Goal: Information Seeking & Learning: Understand process/instructions

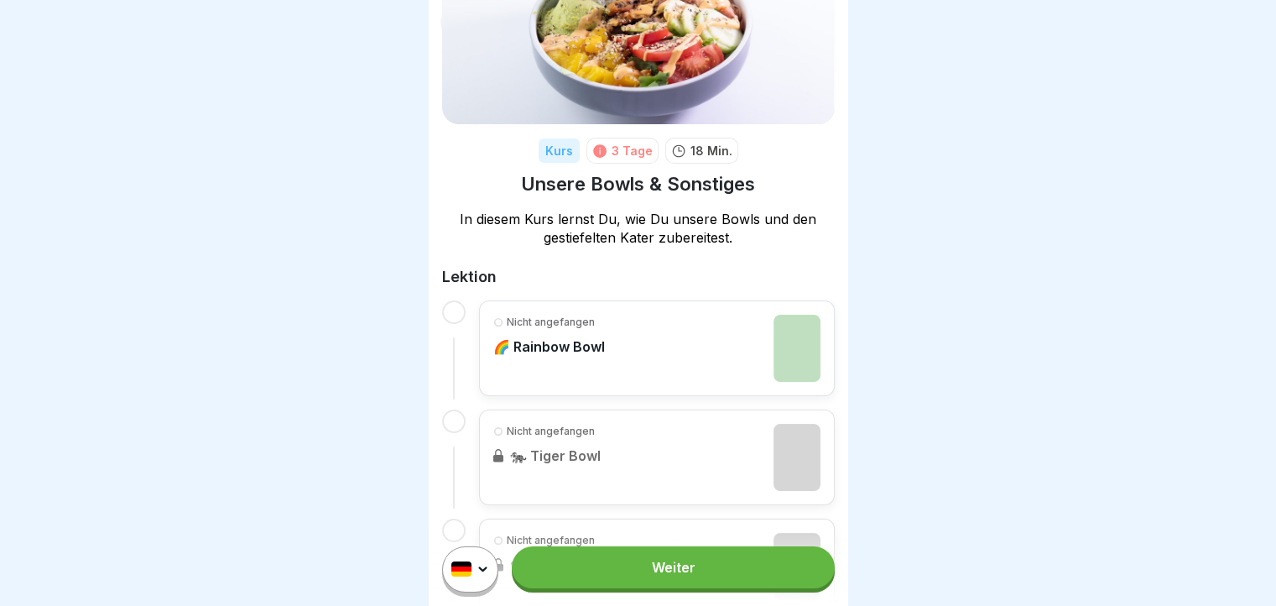
scroll to position [25, 0]
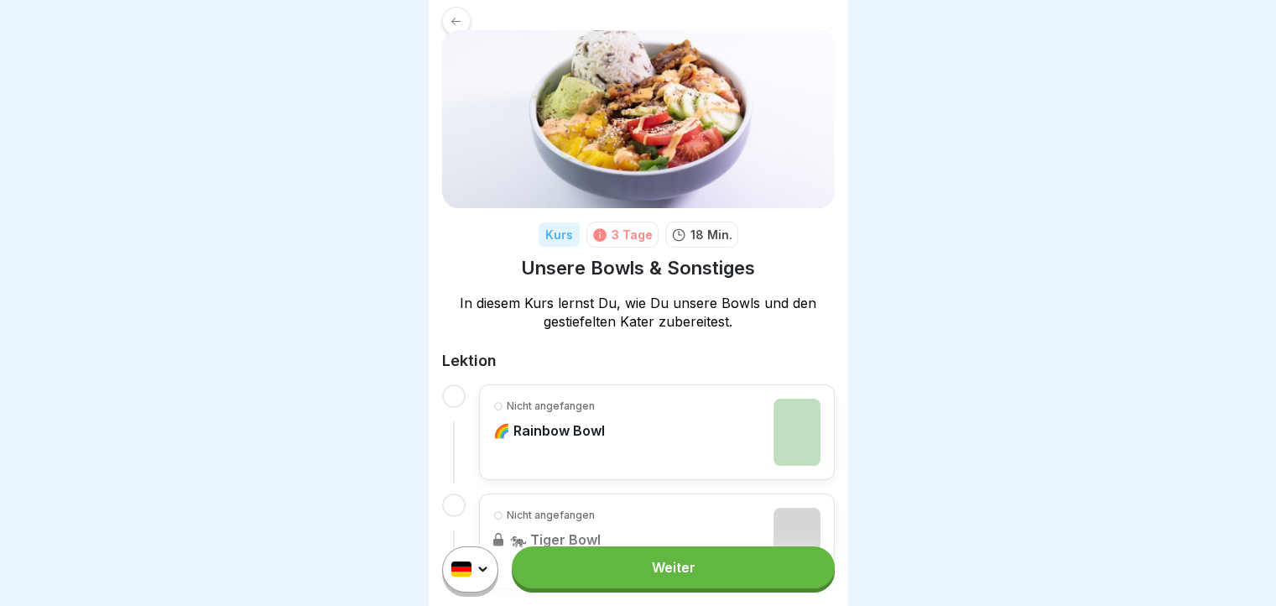
click at [658, 564] on link "Weiter" at bounding box center [673, 567] width 322 height 42
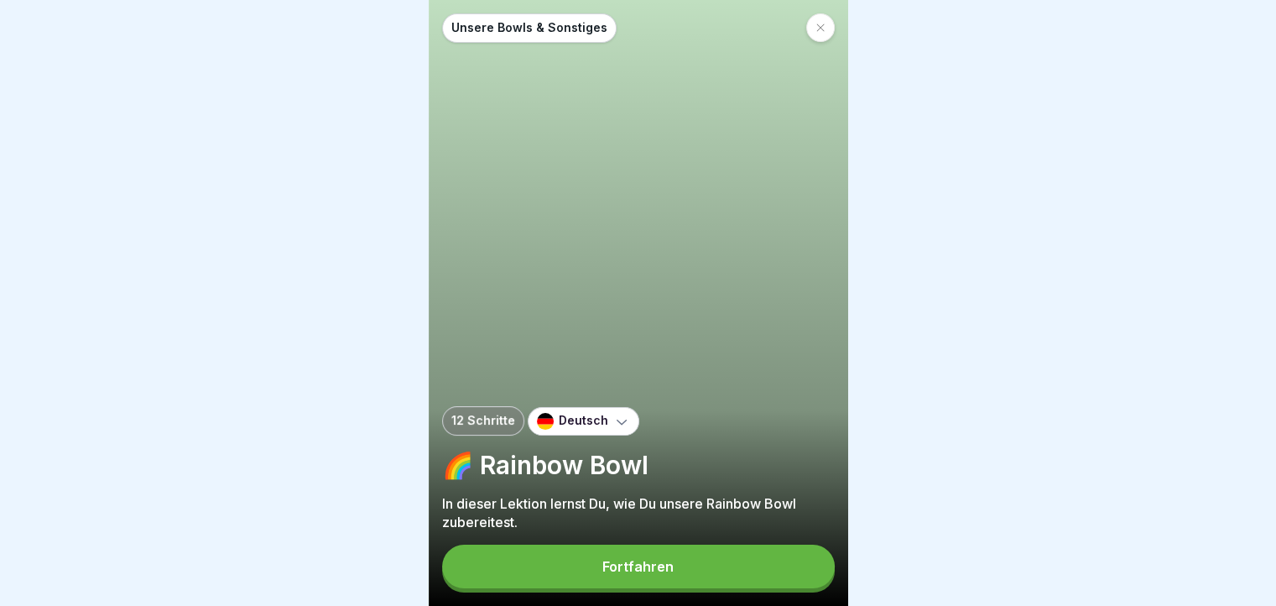
scroll to position [13, 0]
click at [716, 571] on button "Fortfahren" at bounding box center [638, 566] width 393 height 44
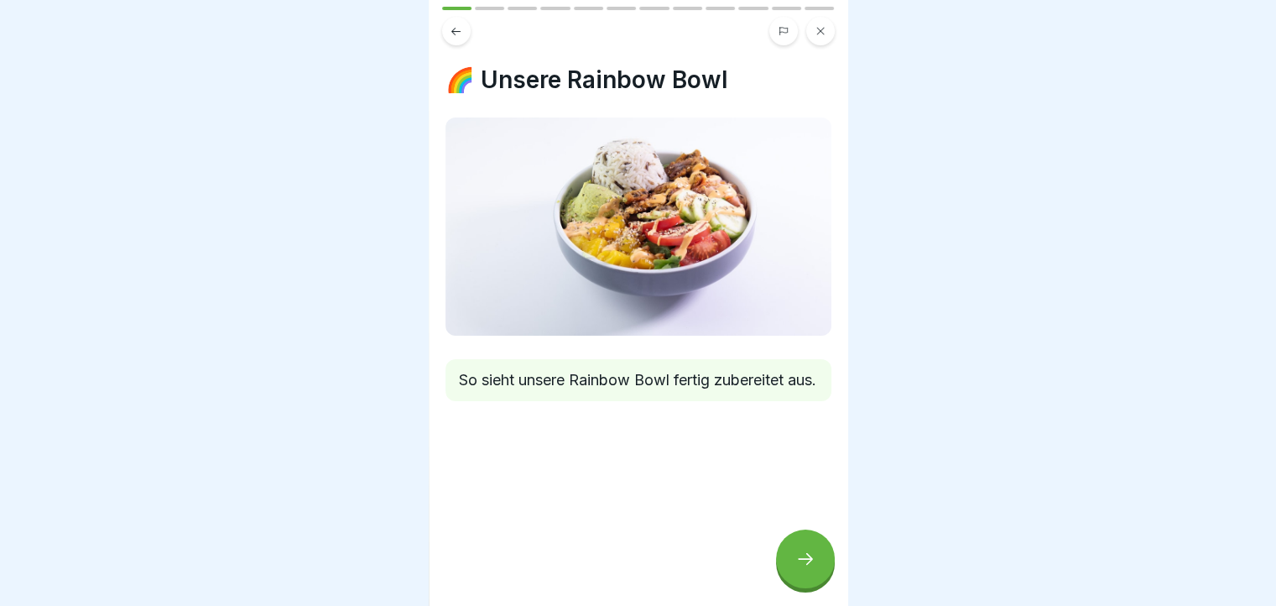
click at [818, 554] on div at bounding box center [805, 558] width 59 height 59
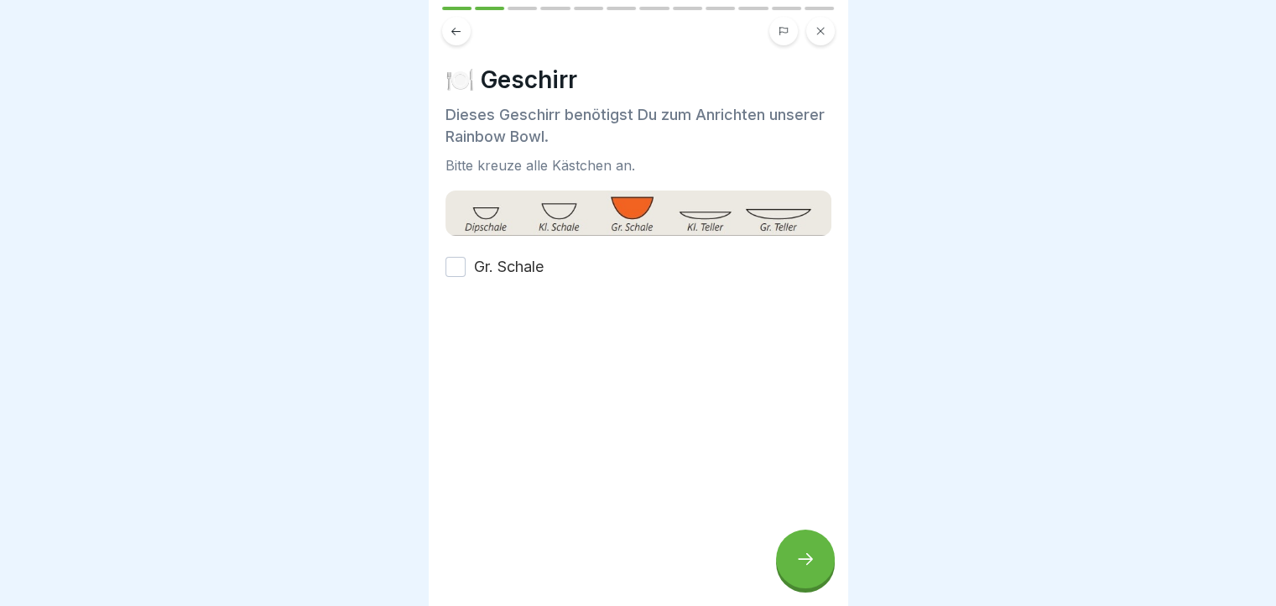
scroll to position [0, 0]
click at [461, 267] on button "Gr. Schale" at bounding box center [455, 267] width 20 height 20
type button "on"
drag, startPoint x: 791, startPoint y: 569, endPoint x: 840, endPoint y: 537, distance: 58.9
click at [792, 568] on div at bounding box center [805, 558] width 59 height 59
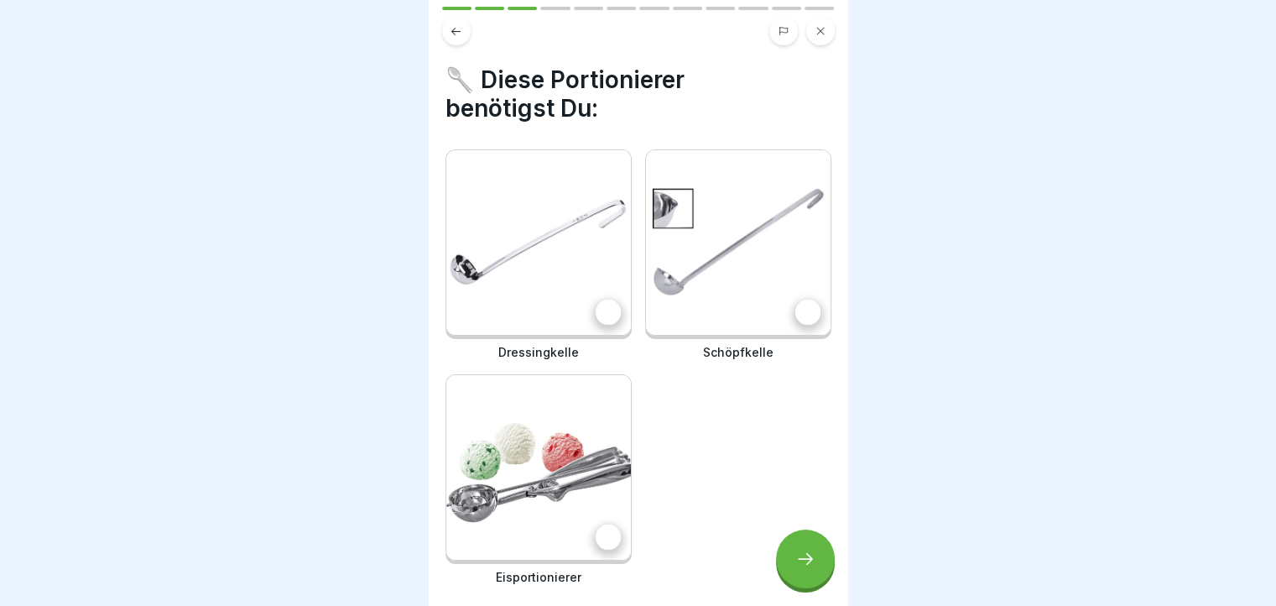
scroll to position [67, 0]
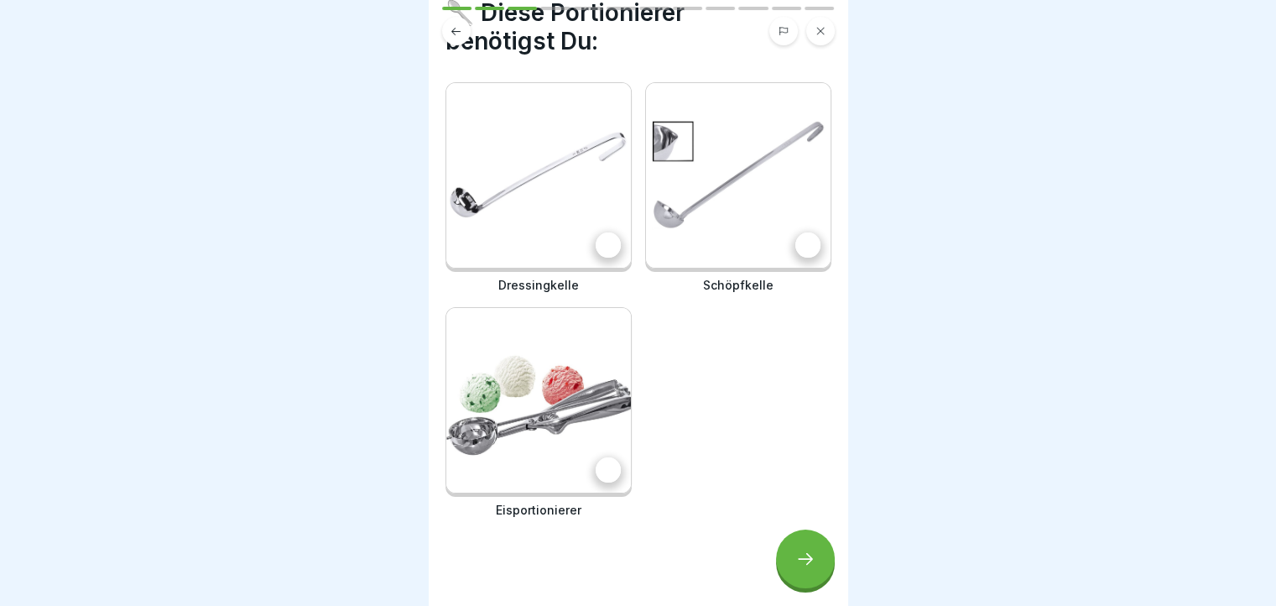
click at [607, 457] on div at bounding box center [608, 469] width 25 height 25
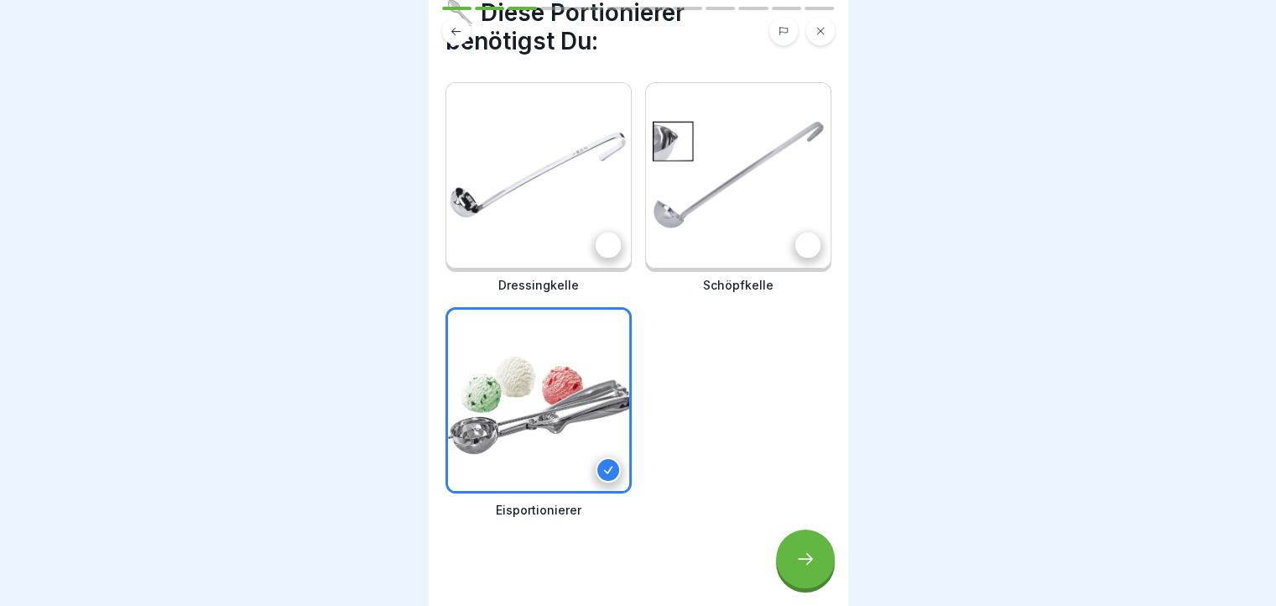
click at [604, 466] on icon at bounding box center [608, 470] width 8 height 8
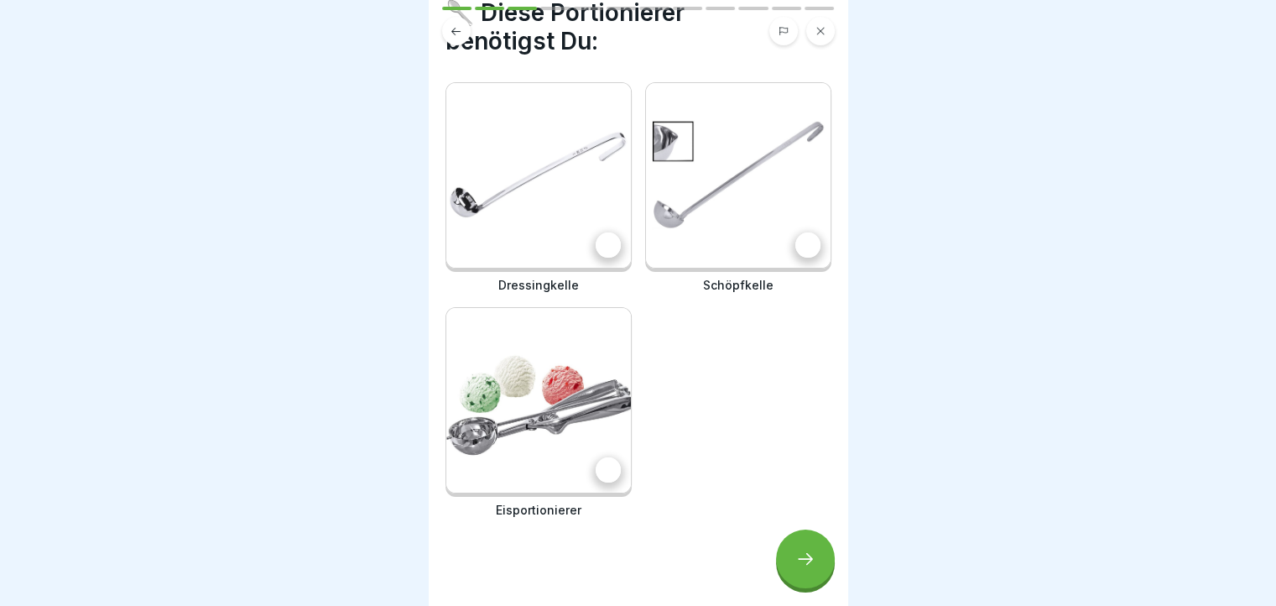
scroll to position [0, 0]
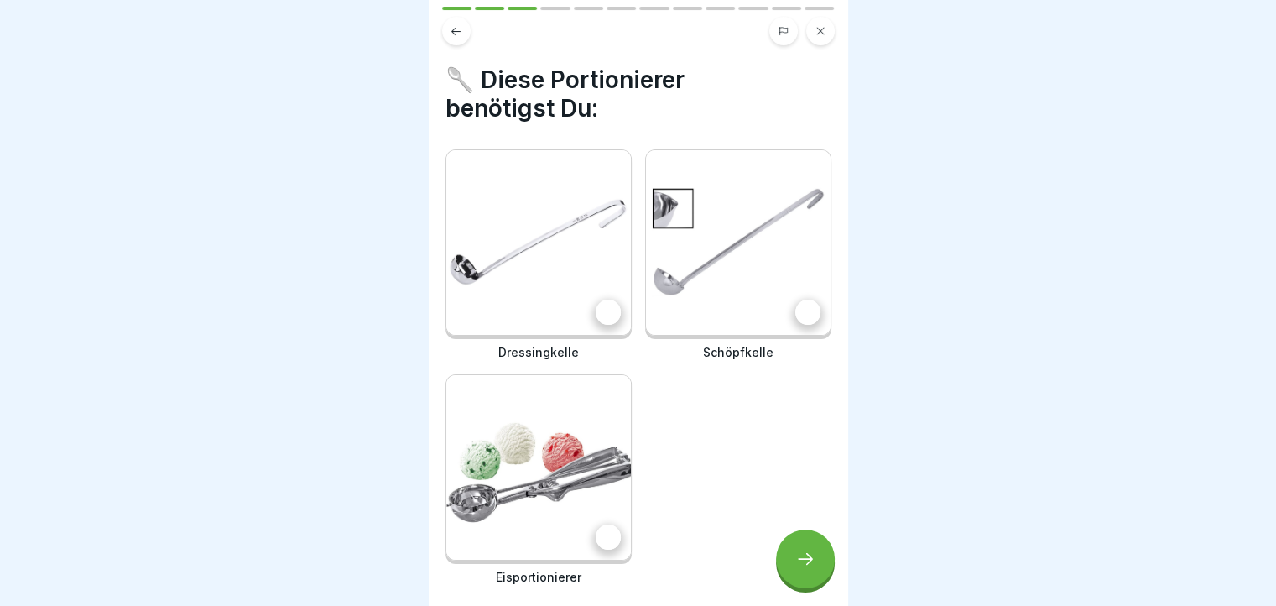
click at [812, 568] on icon at bounding box center [805, 559] width 20 height 20
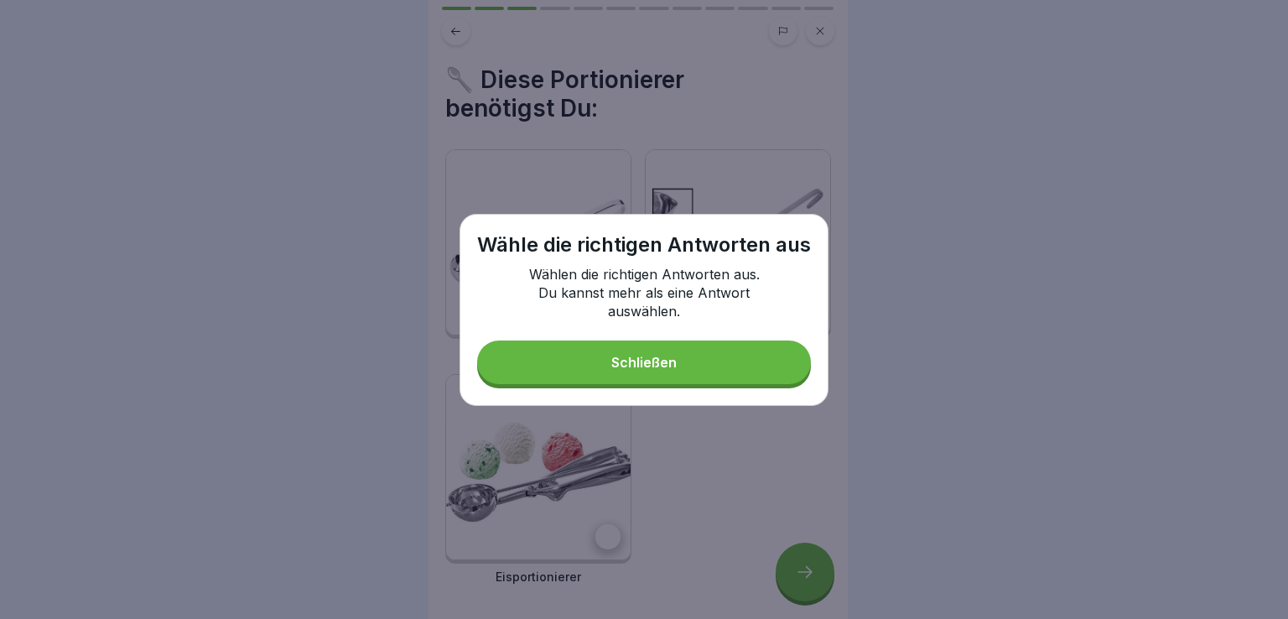
click at [704, 364] on button "Schließen" at bounding box center [644, 363] width 334 height 44
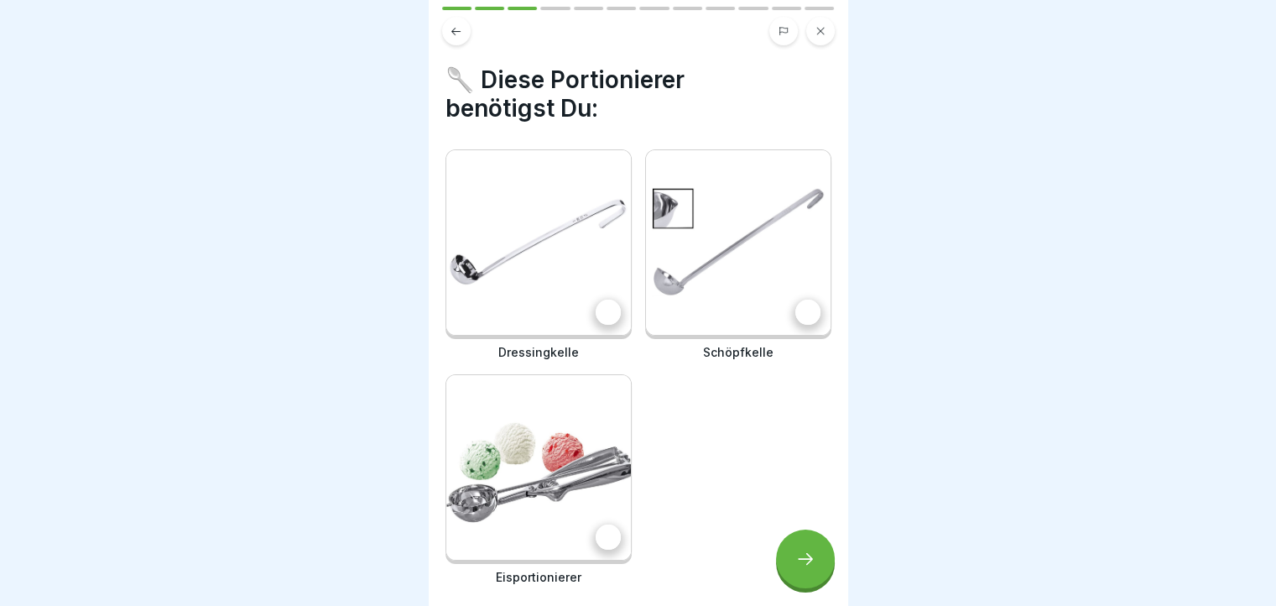
click at [573, 292] on img at bounding box center [538, 242] width 185 height 185
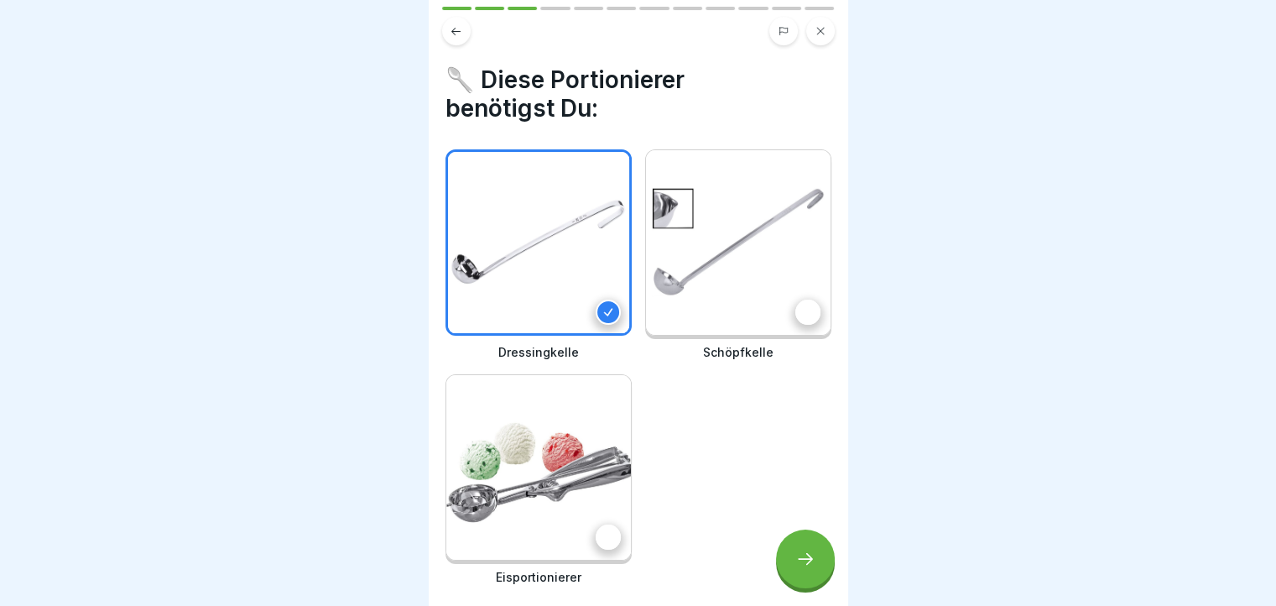
click at [662, 291] on img at bounding box center [738, 242] width 185 height 185
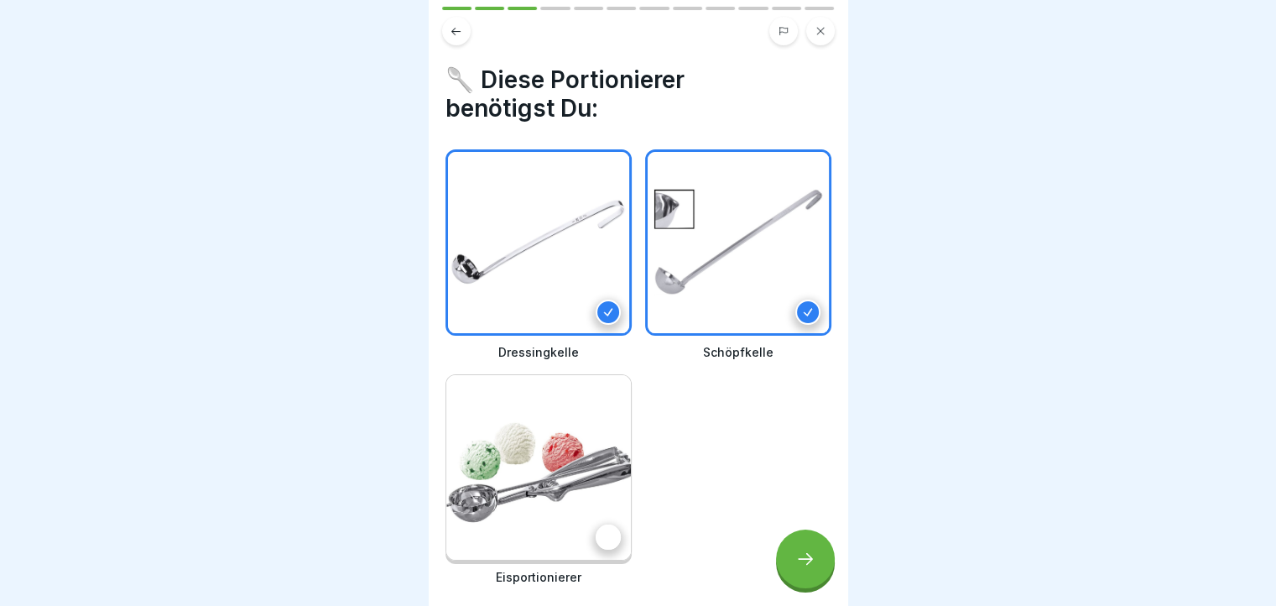
click at [568, 448] on img at bounding box center [538, 467] width 185 height 185
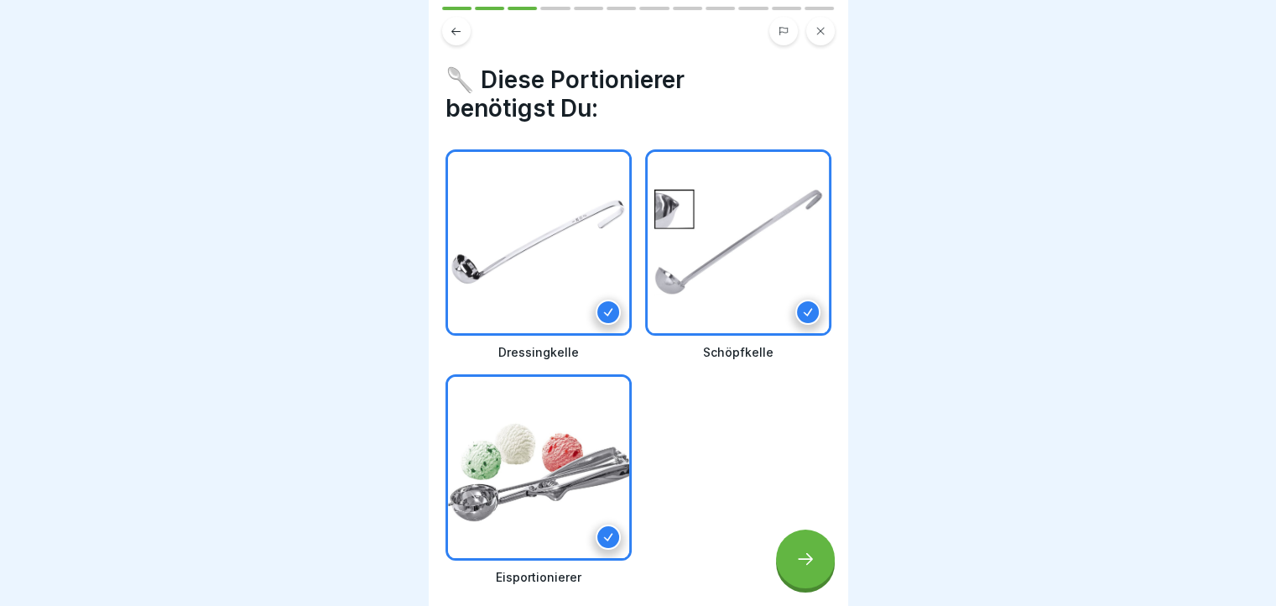
click at [789, 564] on div at bounding box center [805, 558] width 59 height 59
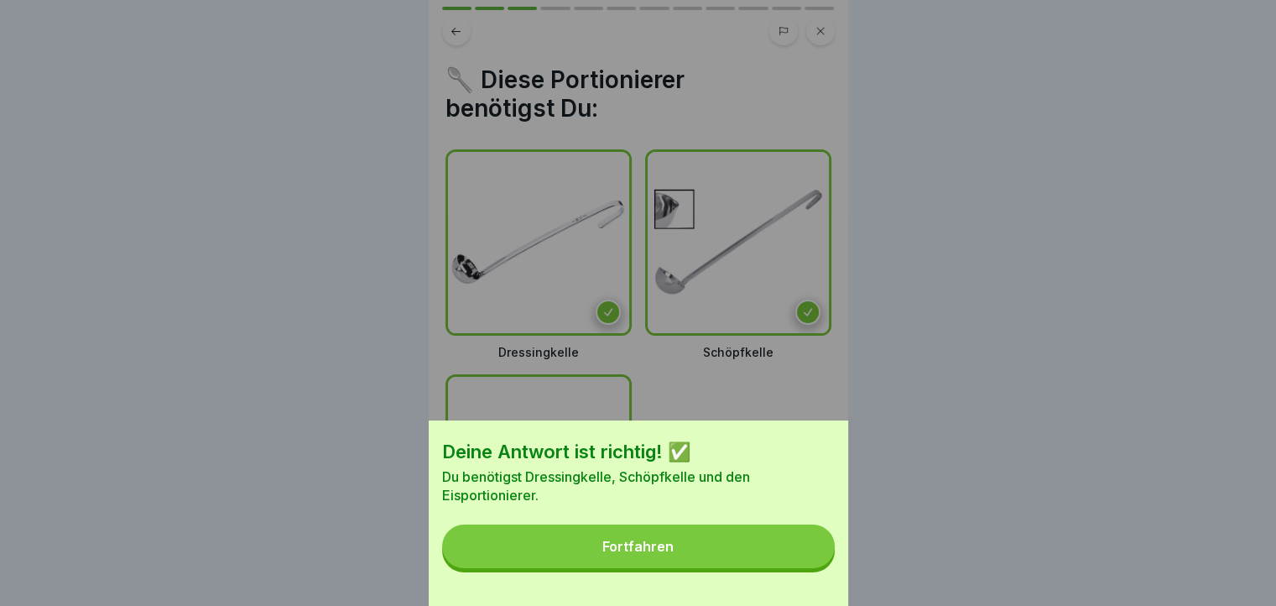
click at [631, 554] on div "Fortfahren" at bounding box center [637, 545] width 71 height 15
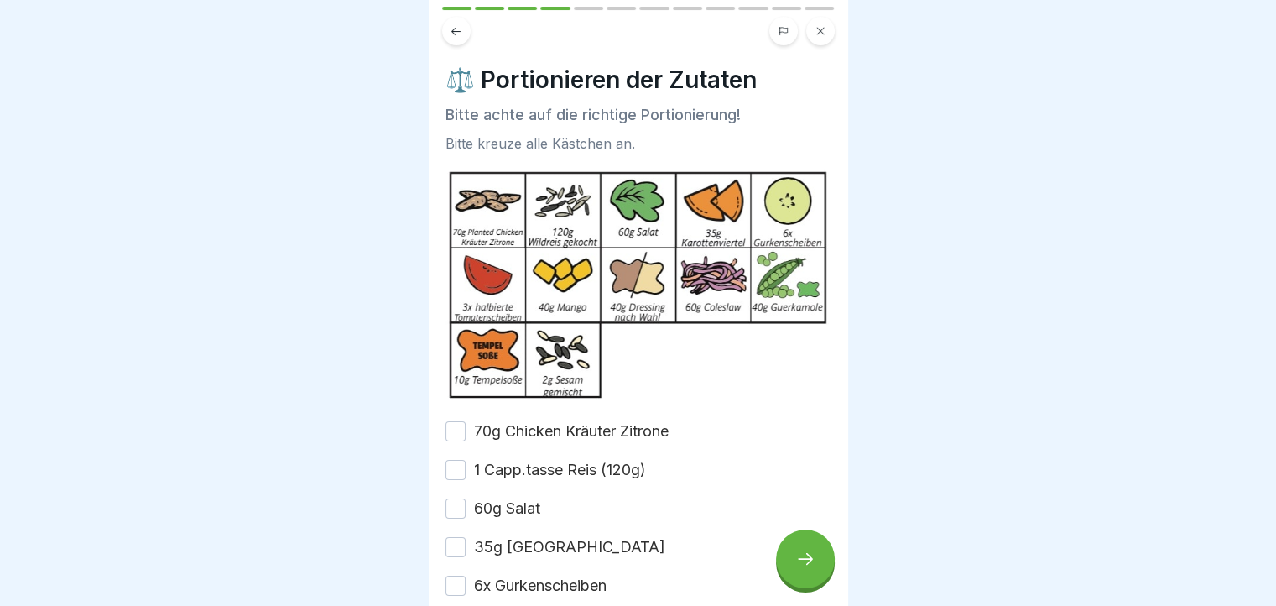
click at [450, 428] on button "70g Chicken Kräuter Zitrone" at bounding box center [455, 431] width 20 height 20
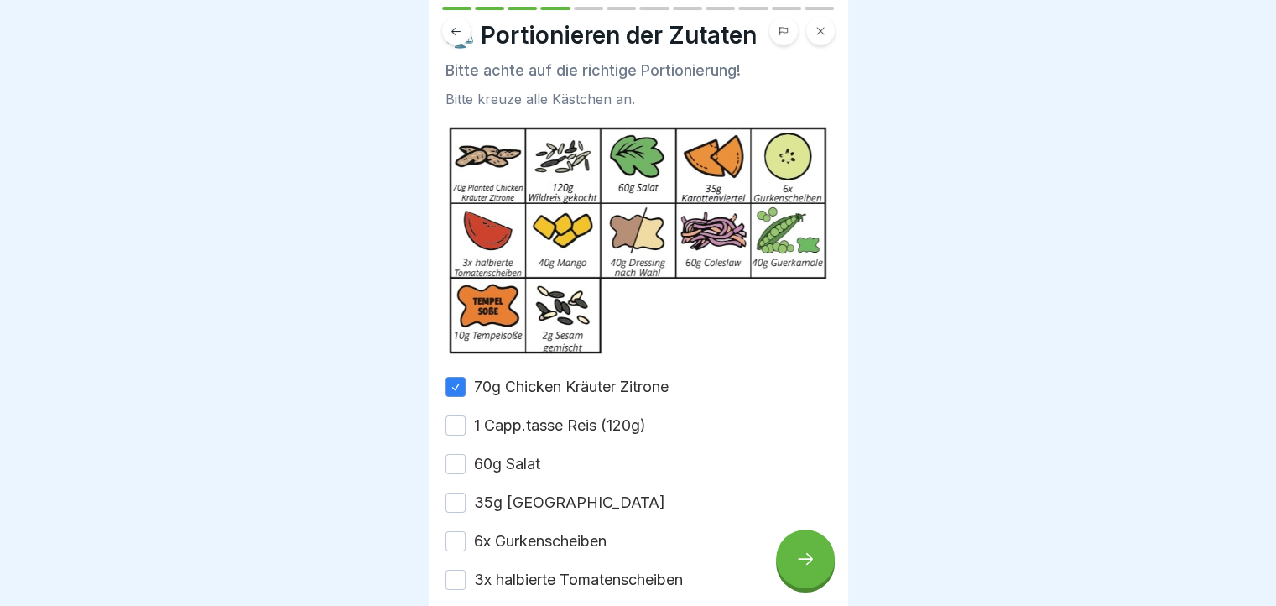
scroll to position [18, 0]
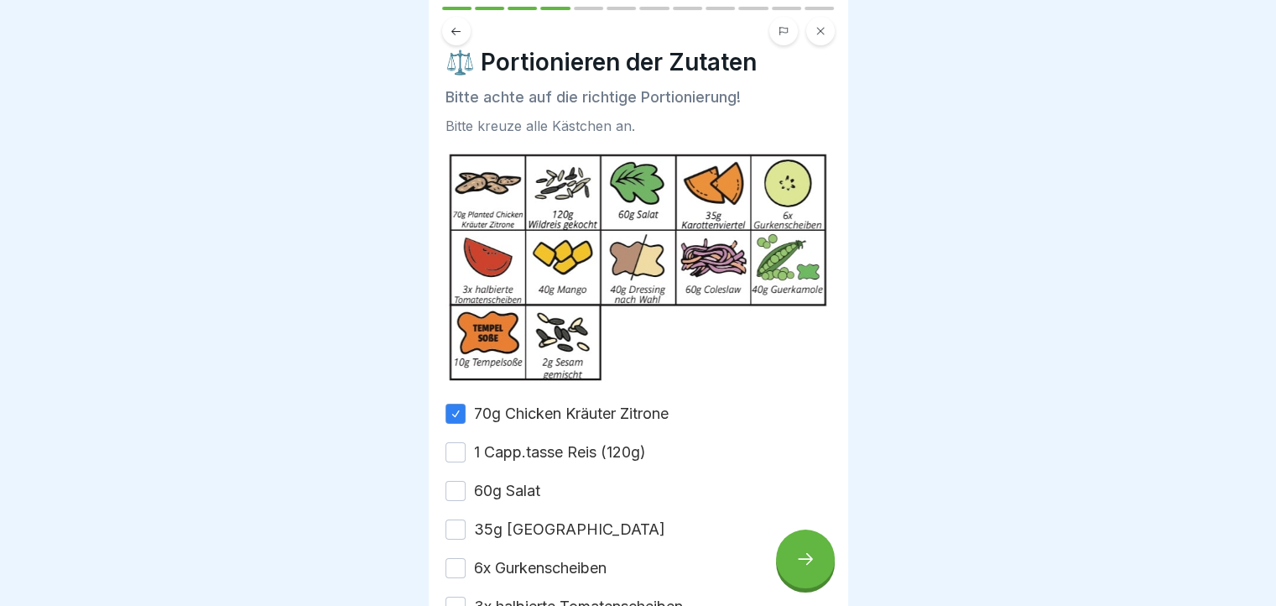
click at [456, 443] on button "1 Capp.tasse Reis (120g)" at bounding box center [455, 452] width 20 height 20
click at [451, 481] on button "60g Salat" at bounding box center [455, 491] width 20 height 20
click at [450, 523] on button "35g [GEOGRAPHIC_DATA]" at bounding box center [455, 529] width 20 height 20
click at [460, 566] on button "6x Gurkenscheiben" at bounding box center [455, 568] width 20 height 20
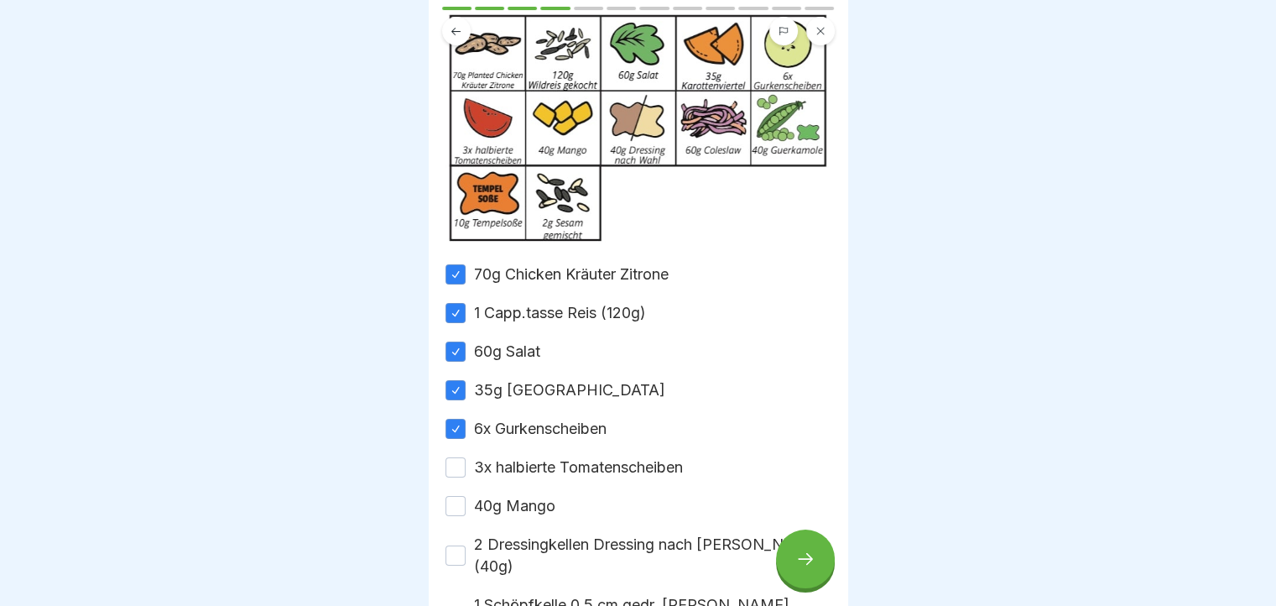
scroll to position [185, 0]
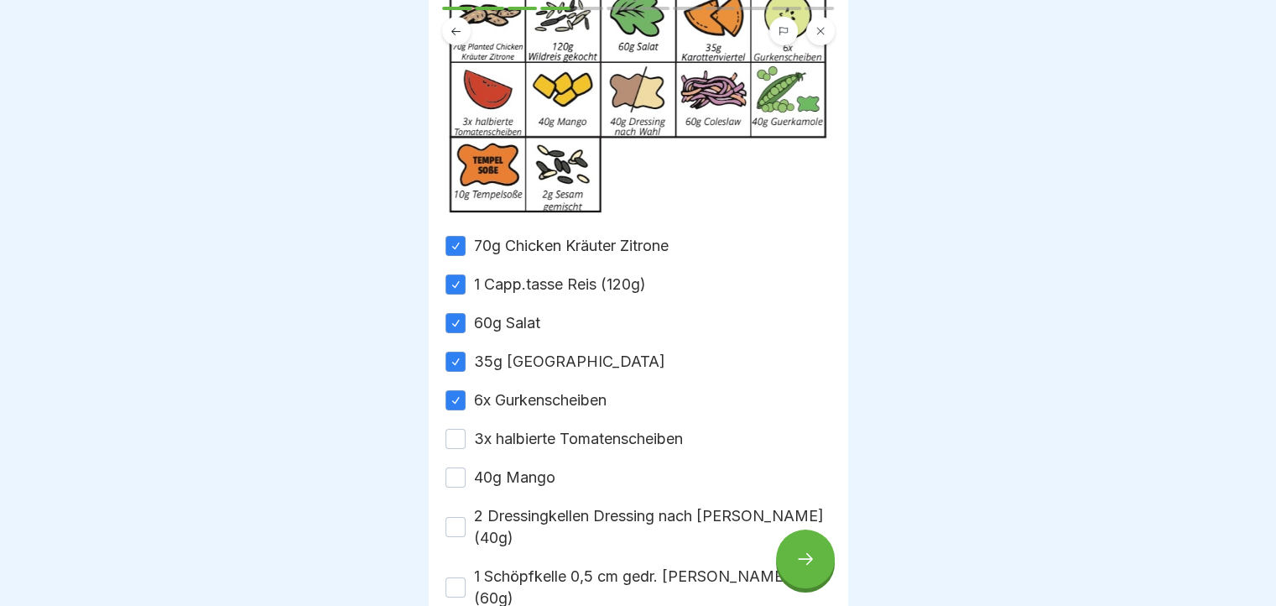
click at [457, 429] on button "3x halbierte Tomatenscheiben" at bounding box center [455, 439] width 20 height 20
click at [450, 467] on button "40g Mango" at bounding box center [455, 477] width 20 height 20
click at [456, 517] on button "2 Dressingkellen Dressing nach [PERSON_NAME] (40g)" at bounding box center [455, 527] width 20 height 20
click at [460, 577] on button "1 Schöpfkelle 0,5 cm gedr. [PERSON_NAME] (60g)" at bounding box center [455, 587] width 20 height 20
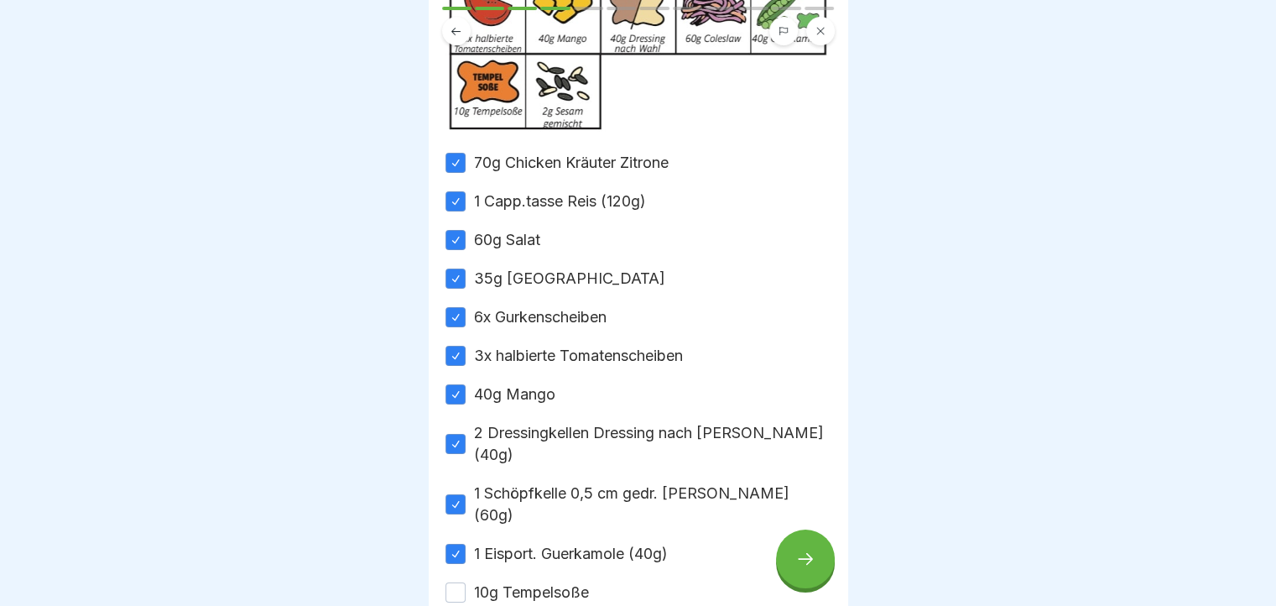
scroll to position [269, 0]
click at [450, 581] on button "10g Tempelsoße" at bounding box center [455, 591] width 20 height 20
click at [810, 555] on icon at bounding box center [805, 559] width 20 height 20
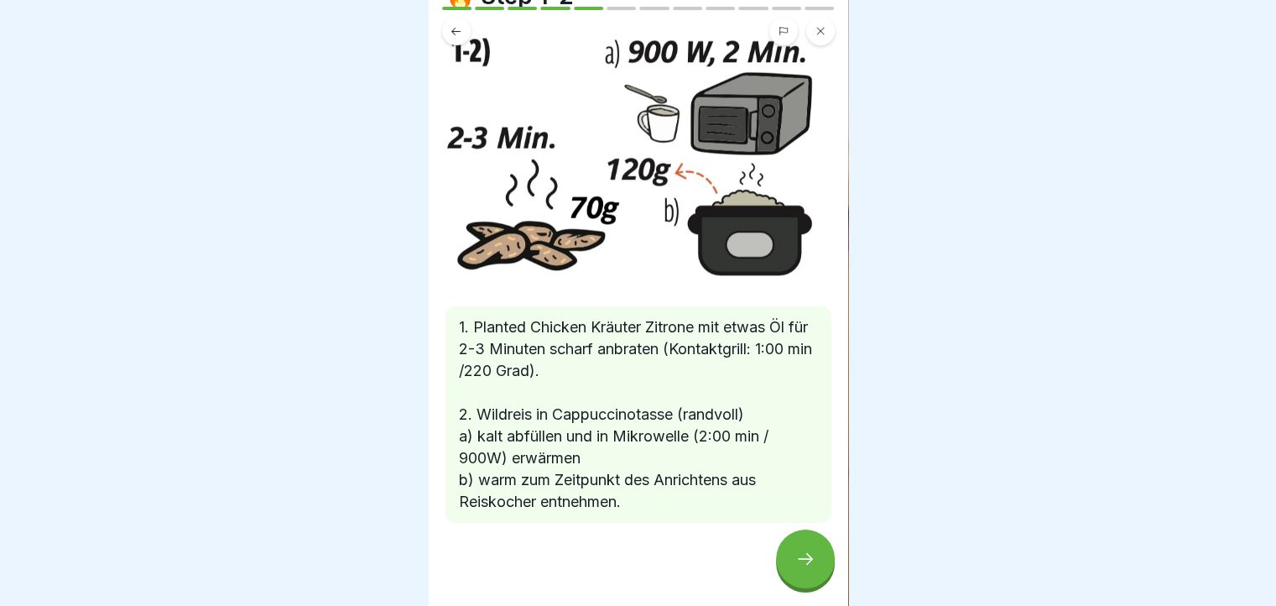
scroll to position [93, 0]
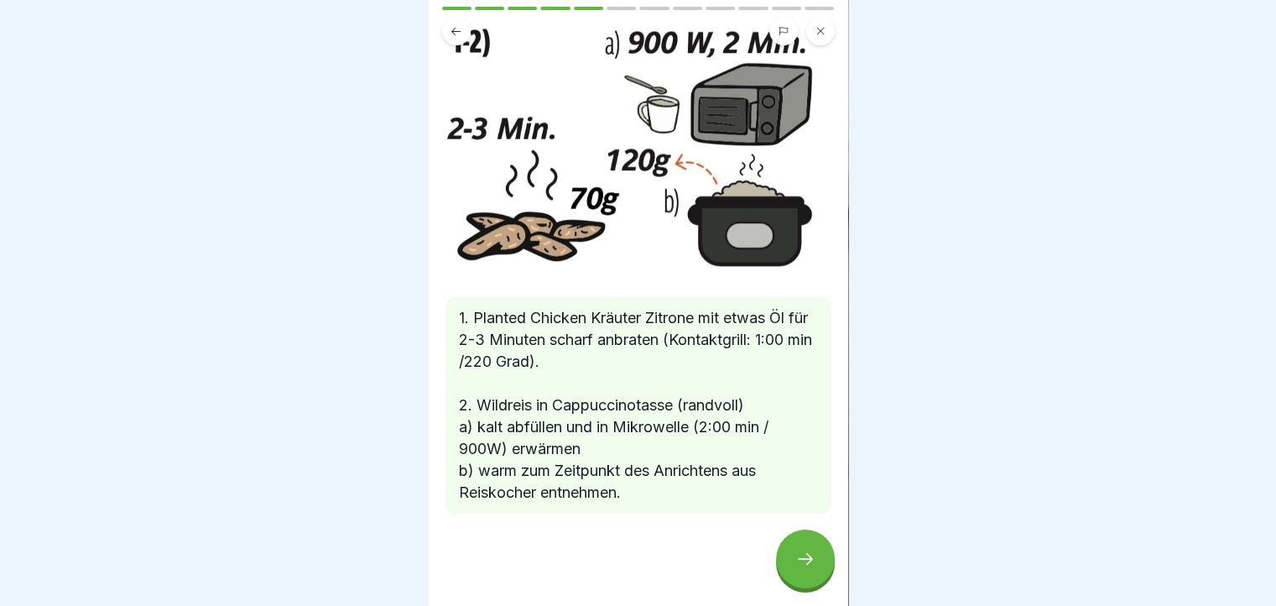
click at [792, 558] on div at bounding box center [805, 558] width 59 height 59
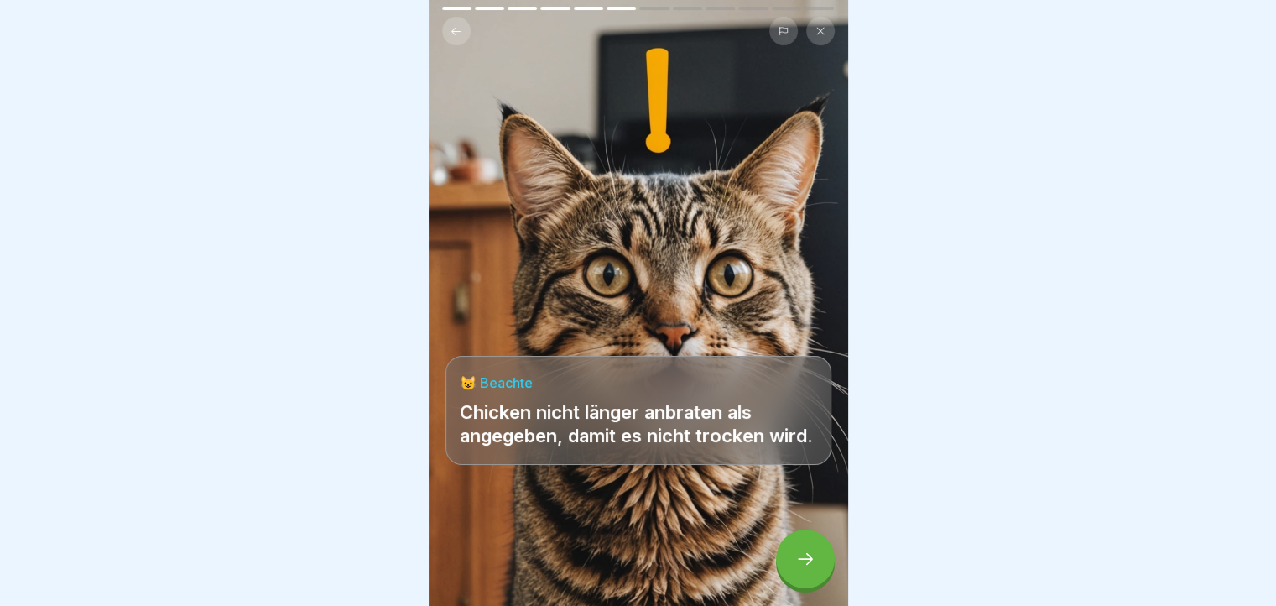
scroll to position [13, 0]
click at [795, 551] on icon at bounding box center [805, 559] width 20 height 20
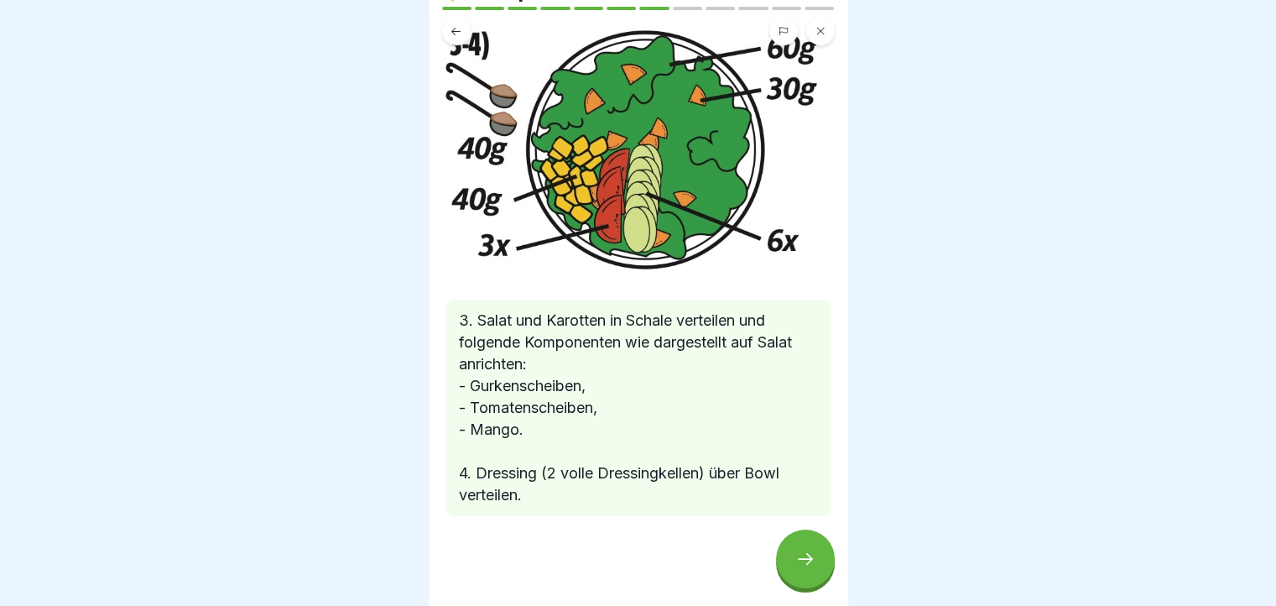
scroll to position [94, 0]
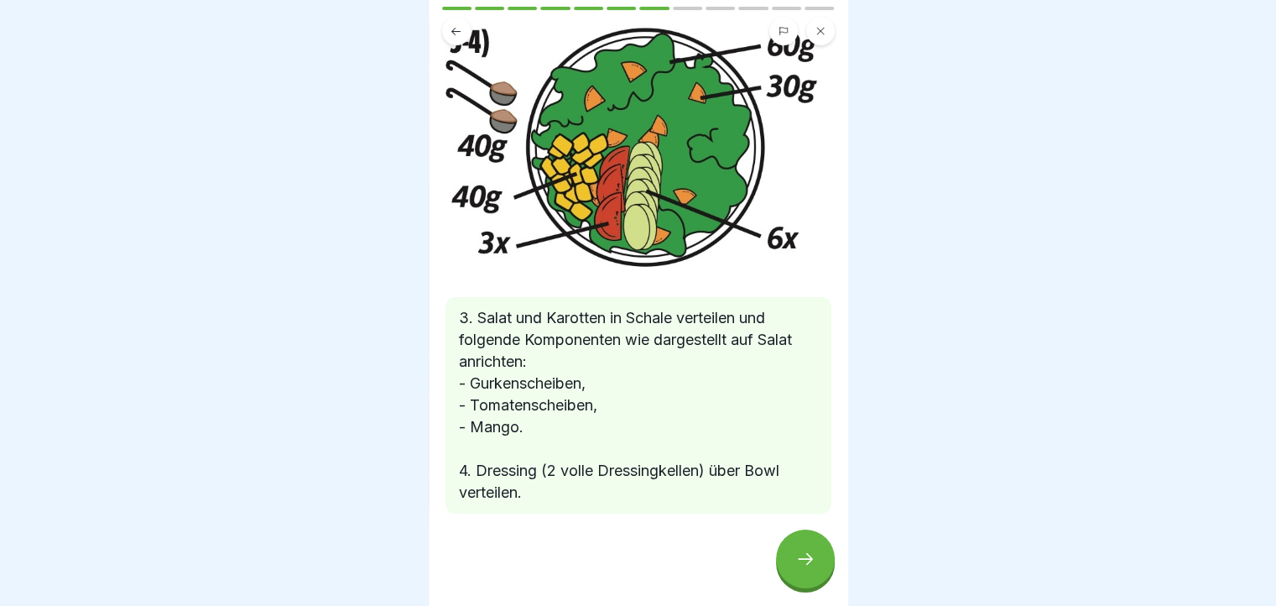
click at [787, 553] on div at bounding box center [805, 558] width 59 height 59
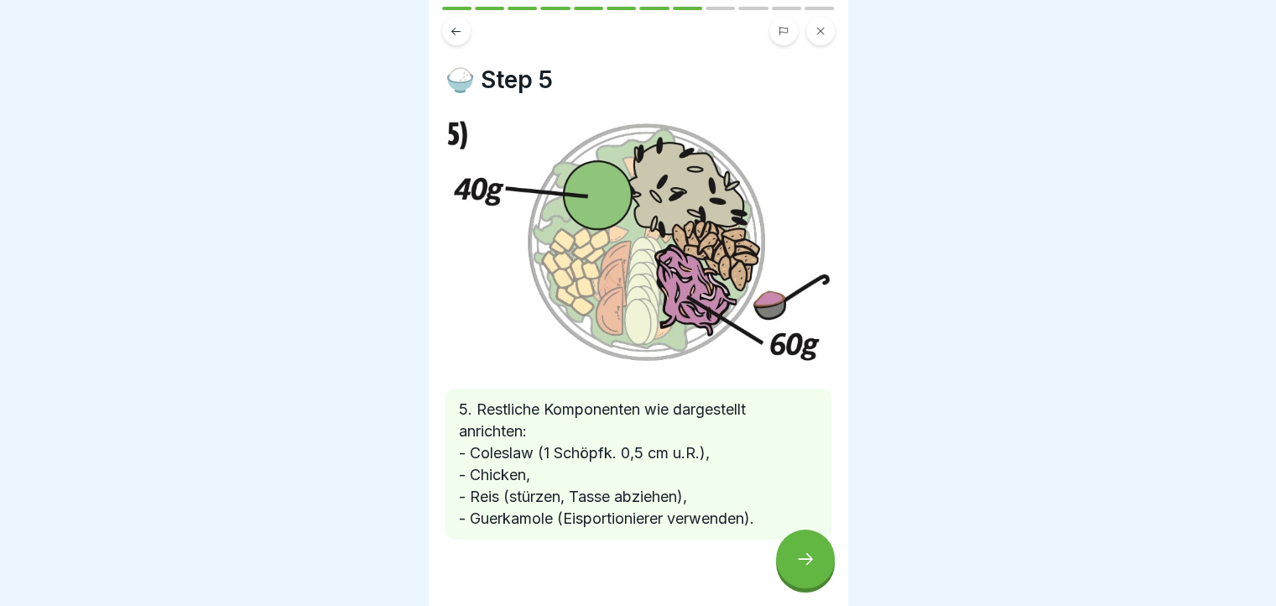
scroll to position [26, 0]
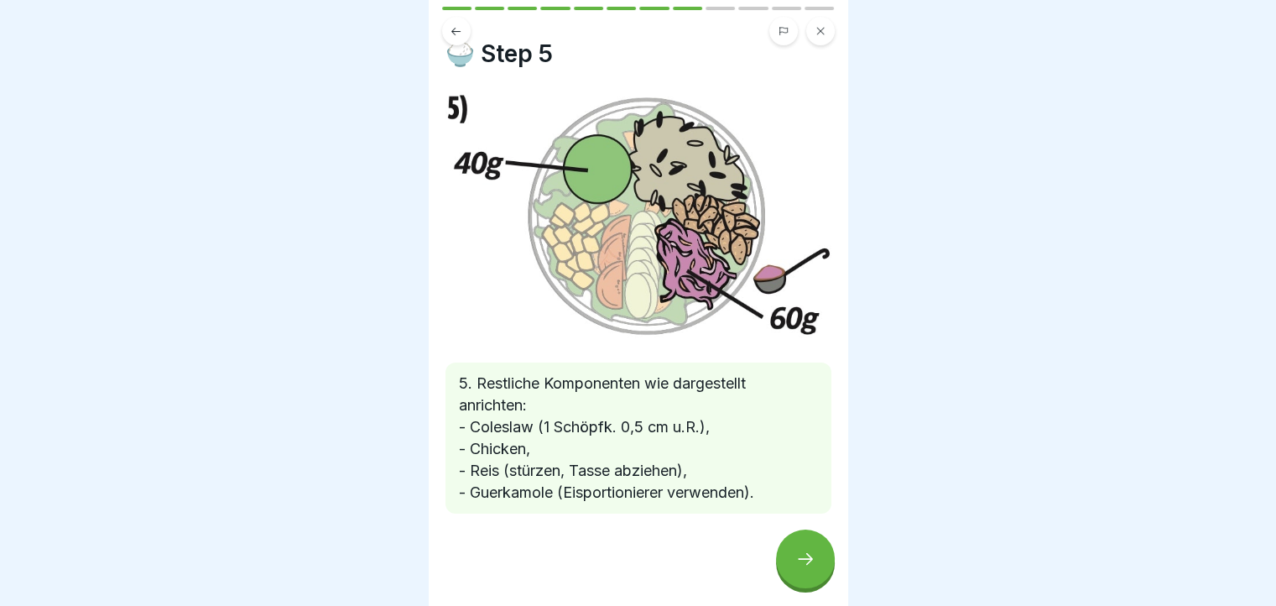
click at [802, 556] on div at bounding box center [805, 558] width 59 height 59
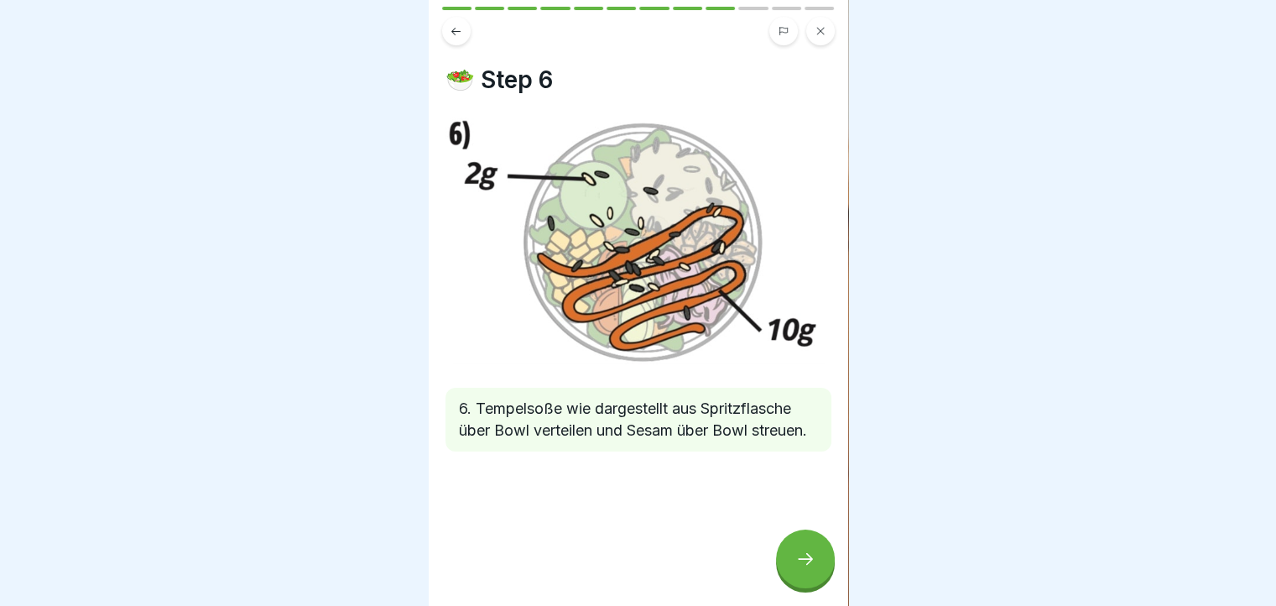
click at [780, 570] on div at bounding box center [805, 558] width 59 height 59
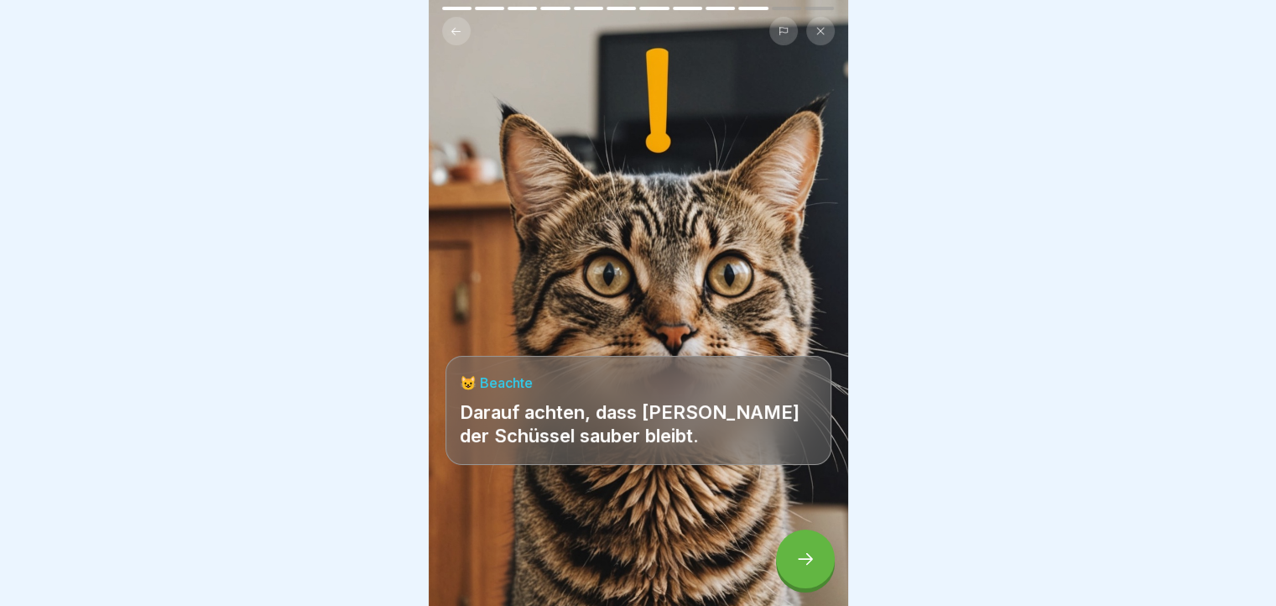
click at [809, 559] on div at bounding box center [805, 558] width 59 height 59
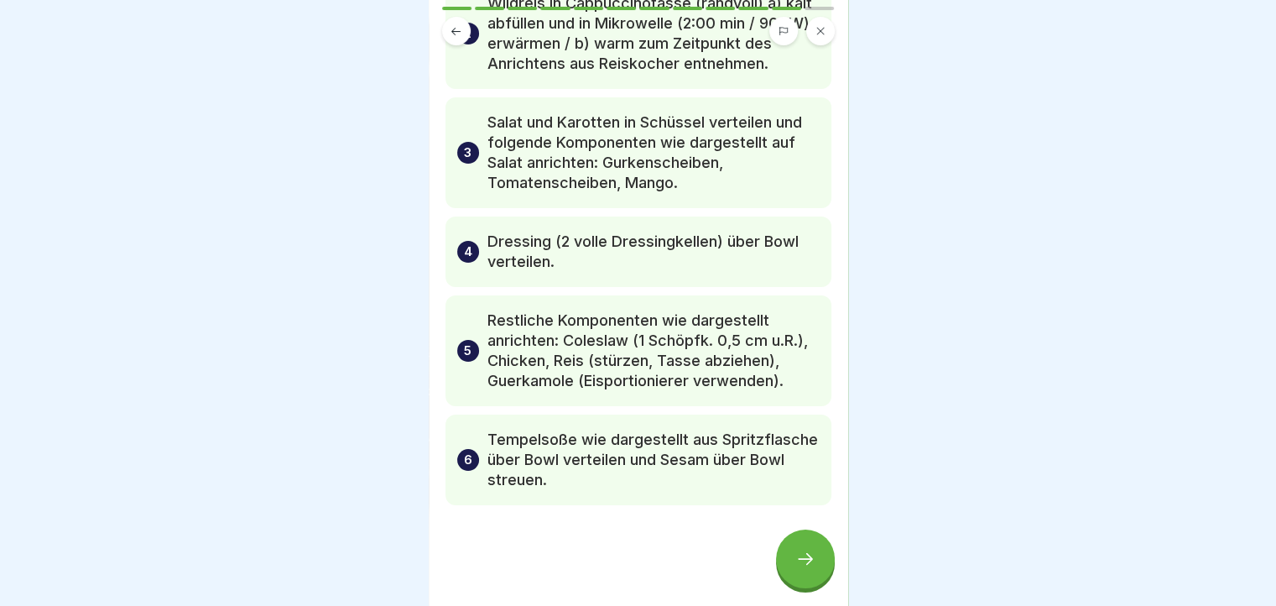
scroll to position [258, 0]
click at [817, 555] on div at bounding box center [805, 558] width 59 height 59
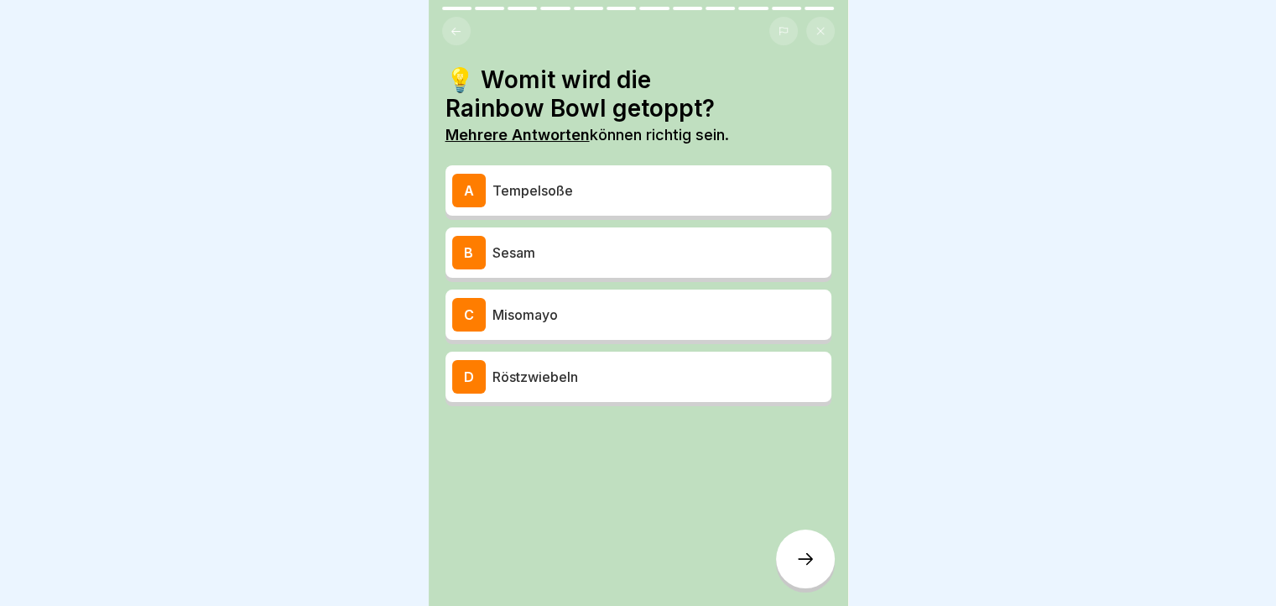
click at [737, 257] on p "Sesam" at bounding box center [658, 252] width 332 height 20
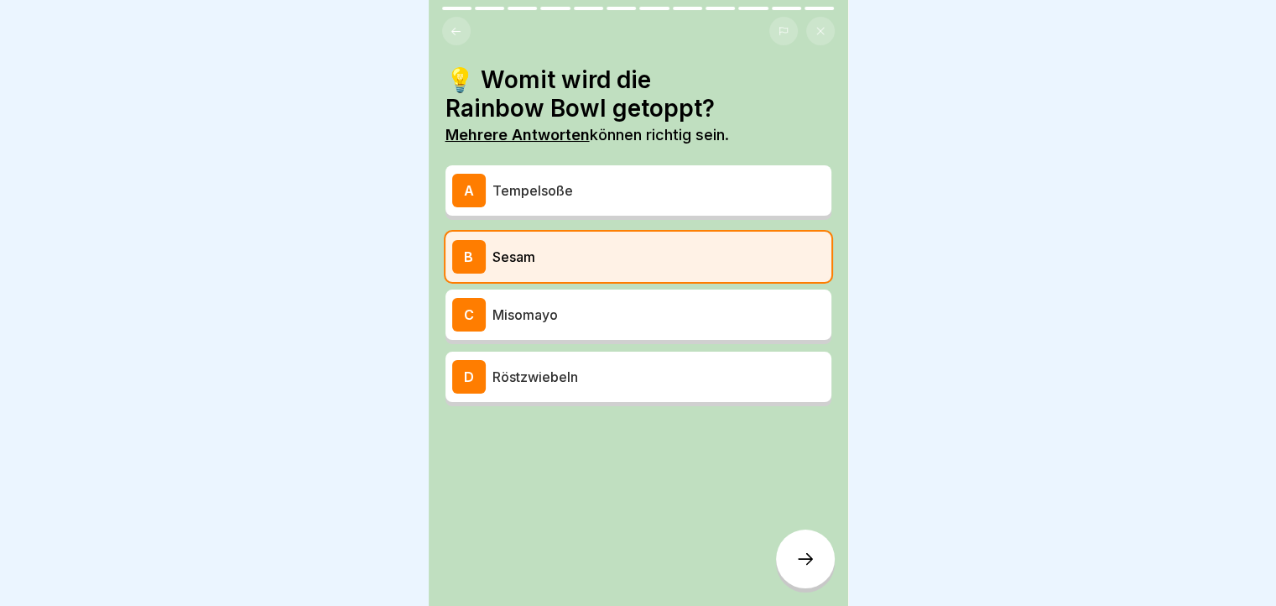
click at [725, 180] on p "Tempelsoße" at bounding box center [658, 190] width 332 height 20
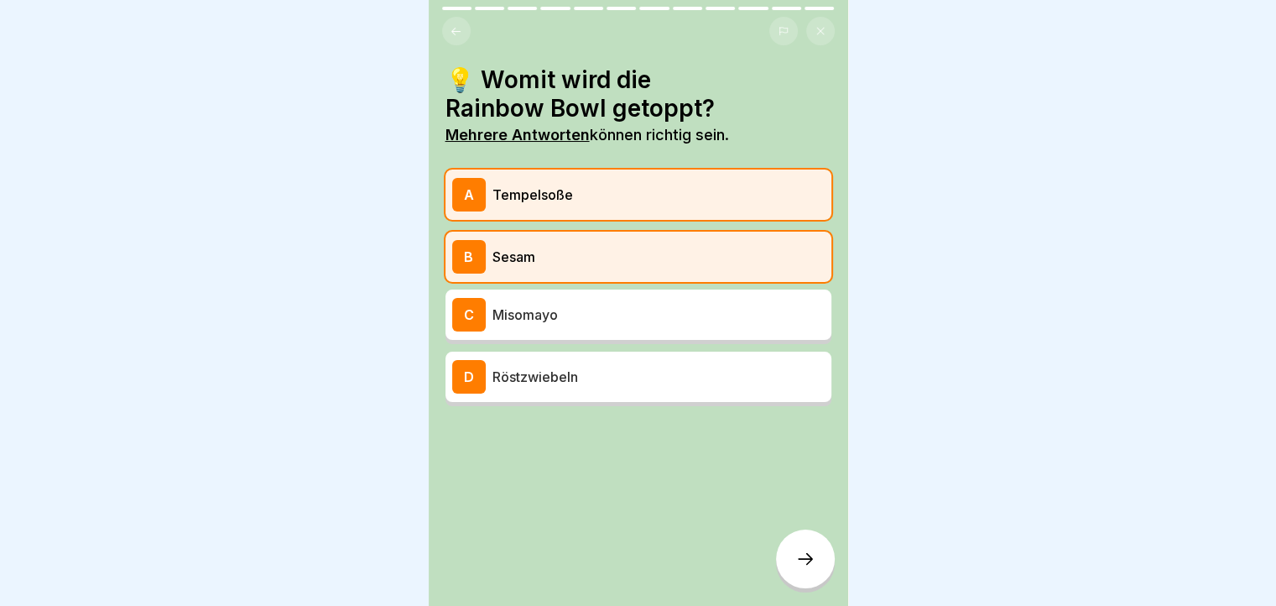
click at [817, 578] on div at bounding box center [805, 558] width 59 height 59
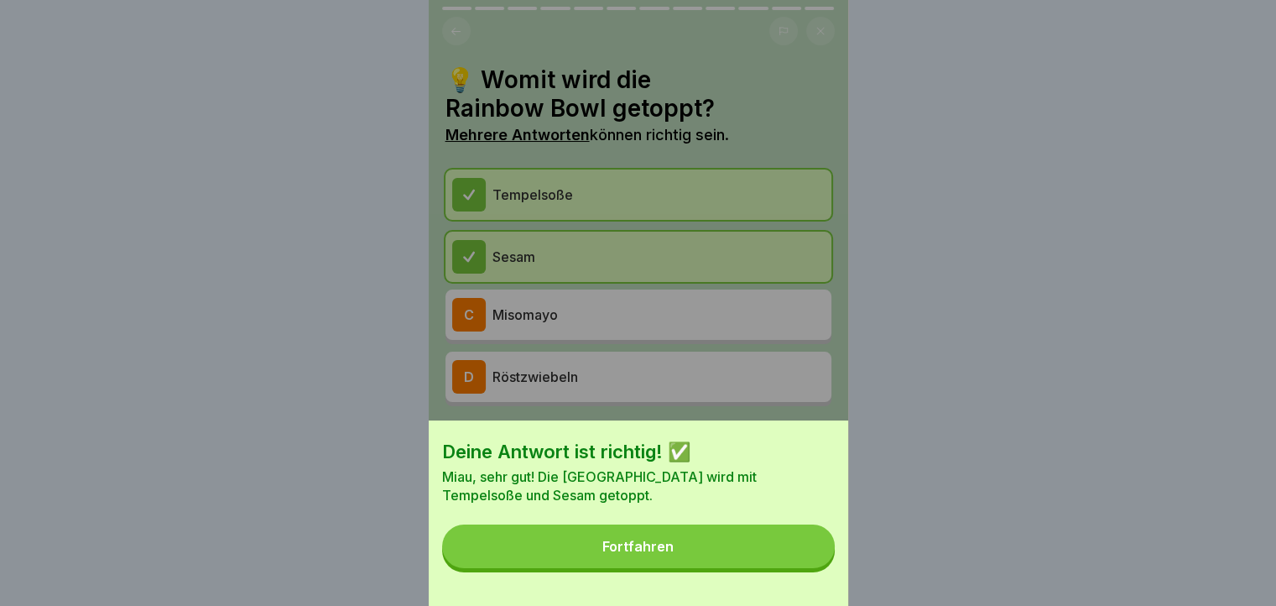
click at [819, 567] on button "Fortfahren" at bounding box center [638, 546] width 393 height 44
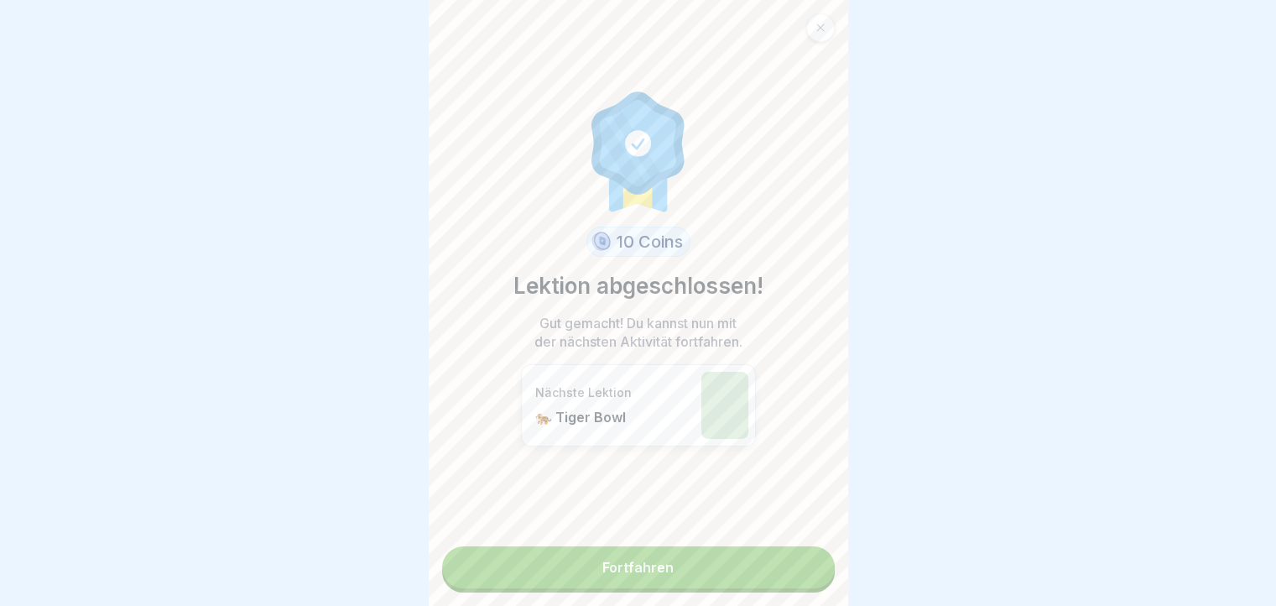
click at [813, 24] on div at bounding box center [820, 27] width 29 height 29
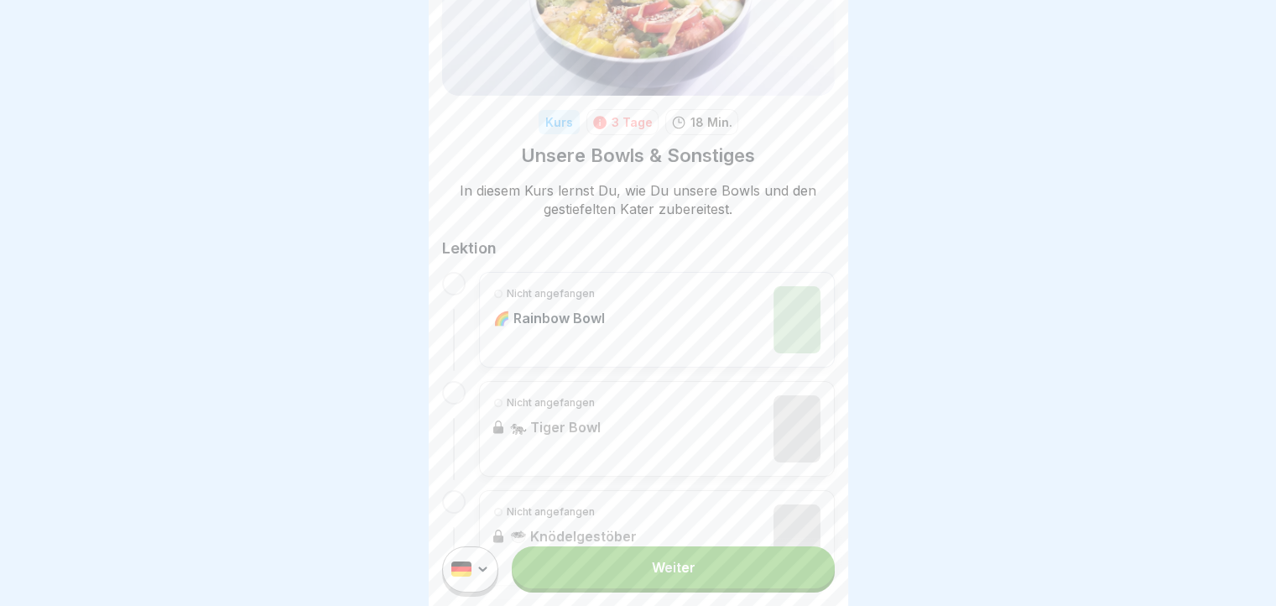
scroll to position [109, 0]
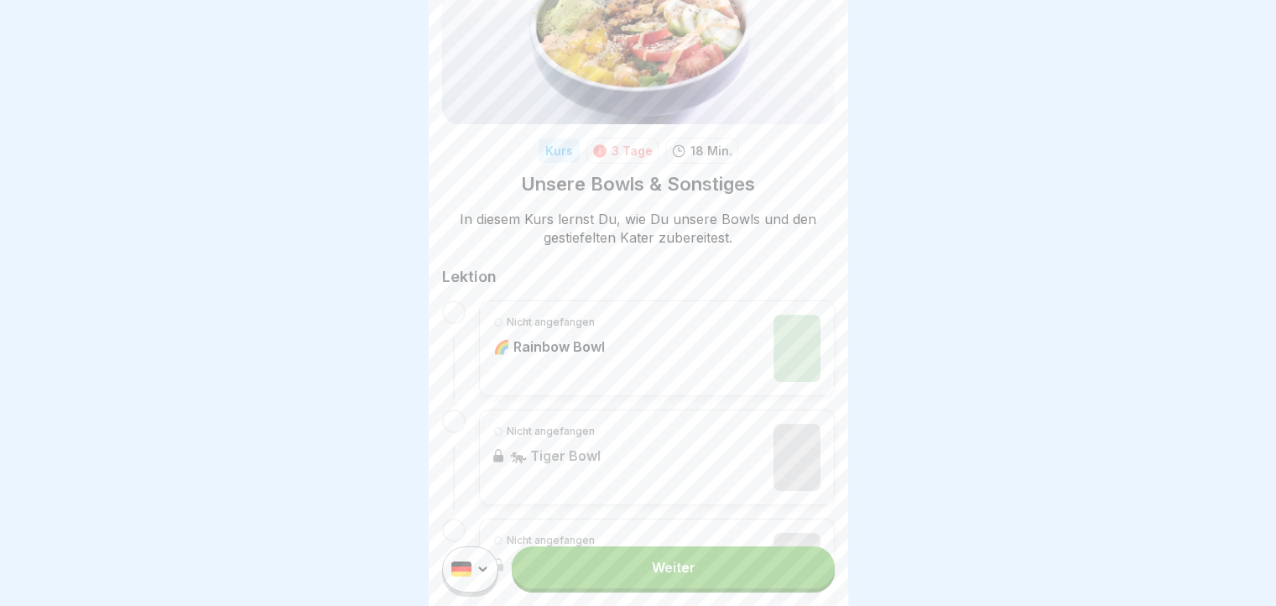
click at [651, 585] on link "Weiter" at bounding box center [673, 567] width 322 height 42
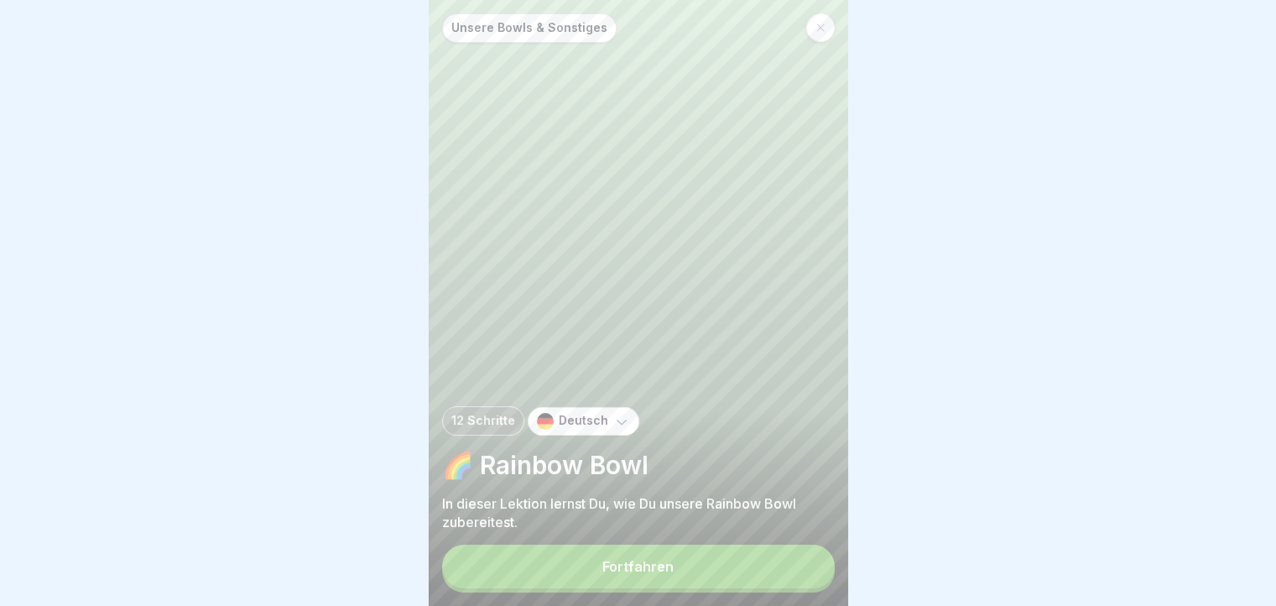
click at [713, 564] on button "Fortfahren" at bounding box center [638, 566] width 393 height 44
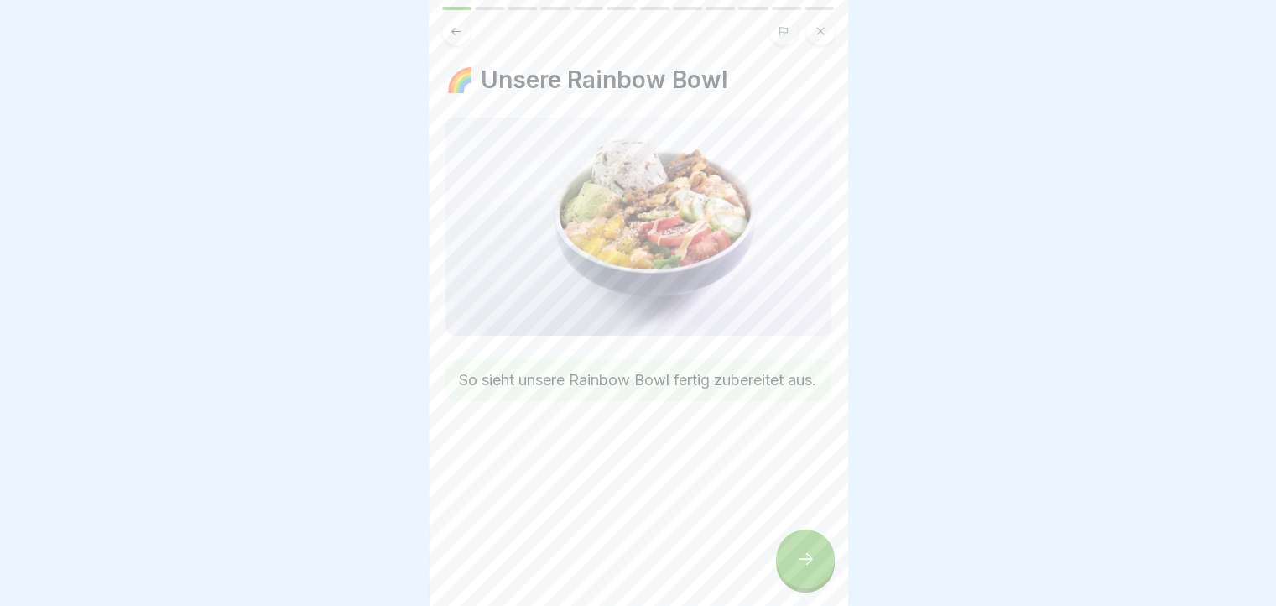
click at [795, 564] on icon at bounding box center [805, 559] width 20 height 20
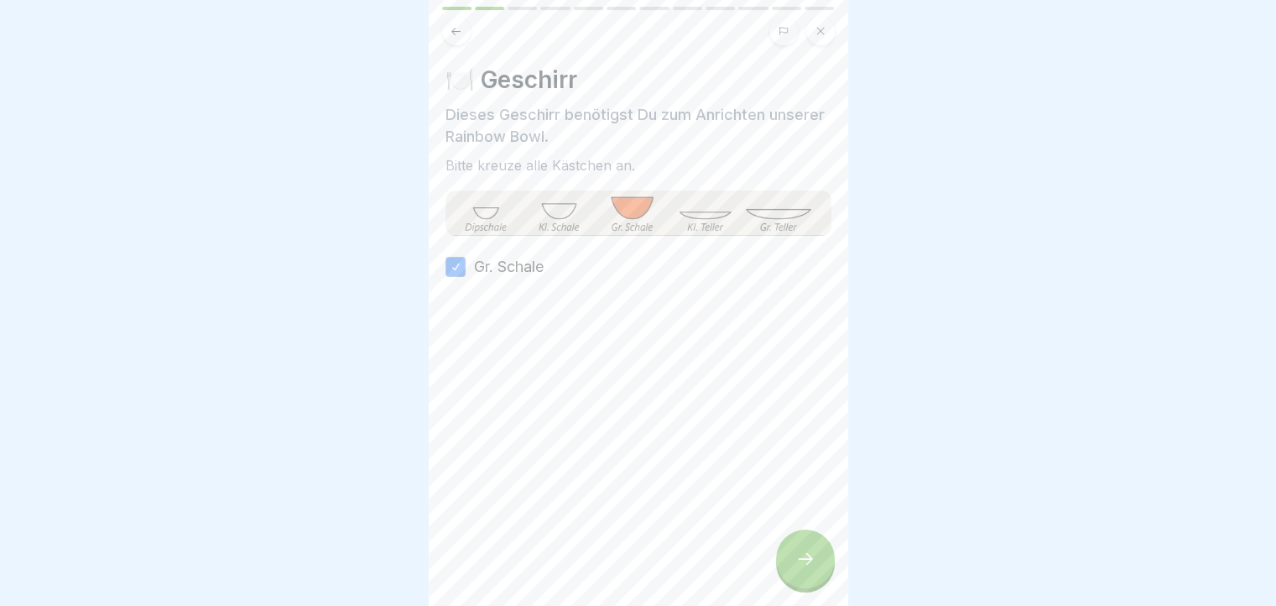
click at [795, 564] on icon at bounding box center [805, 559] width 20 height 20
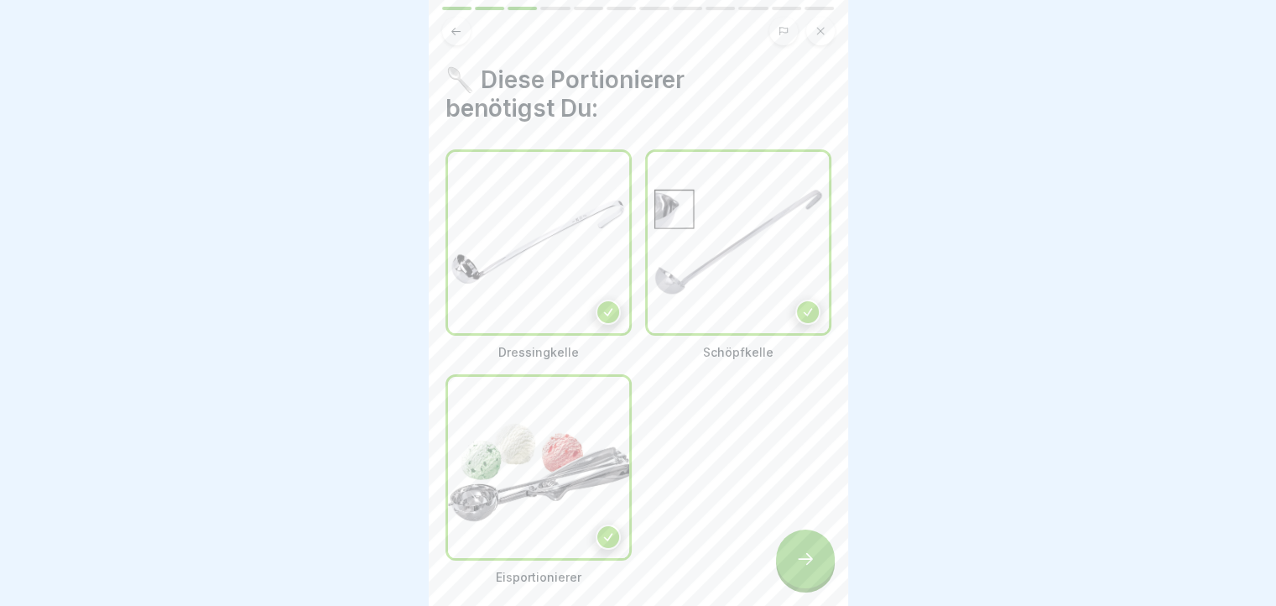
click at [795, 564] on icon at bounding box center [805, 559] width 20 height 20
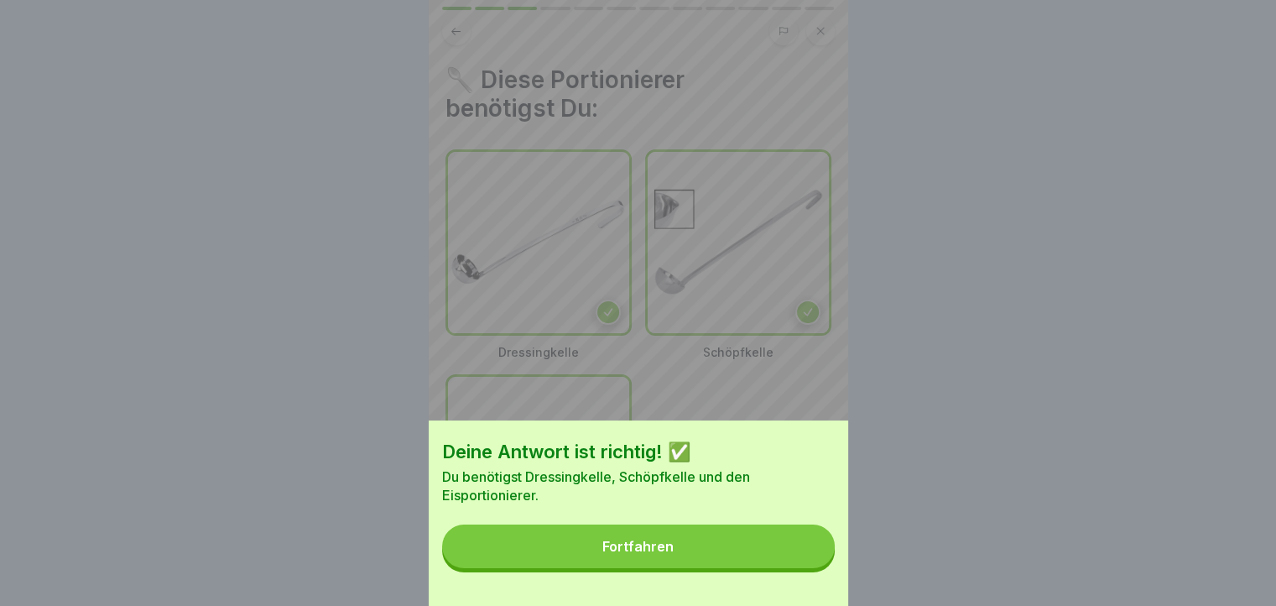
click at [788, 567] on button "Fortfahren" at bounding box center [638, 546] width 393 height 44
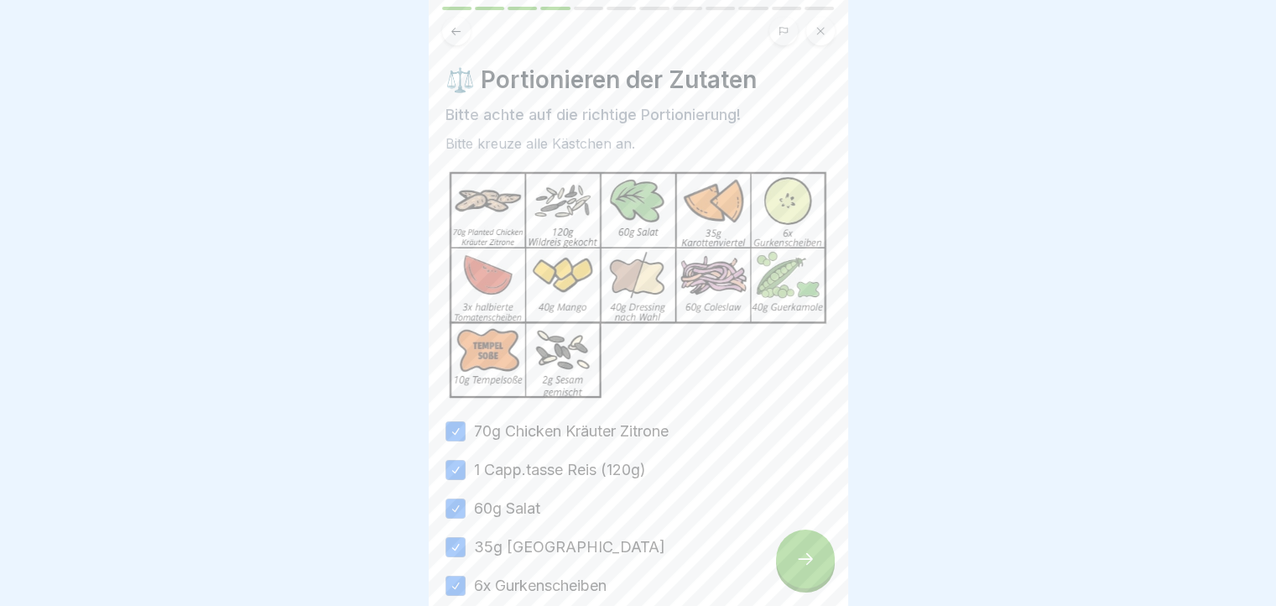
click at [809, 569] on icon at bounding box center [805, 559] width 20 height 20
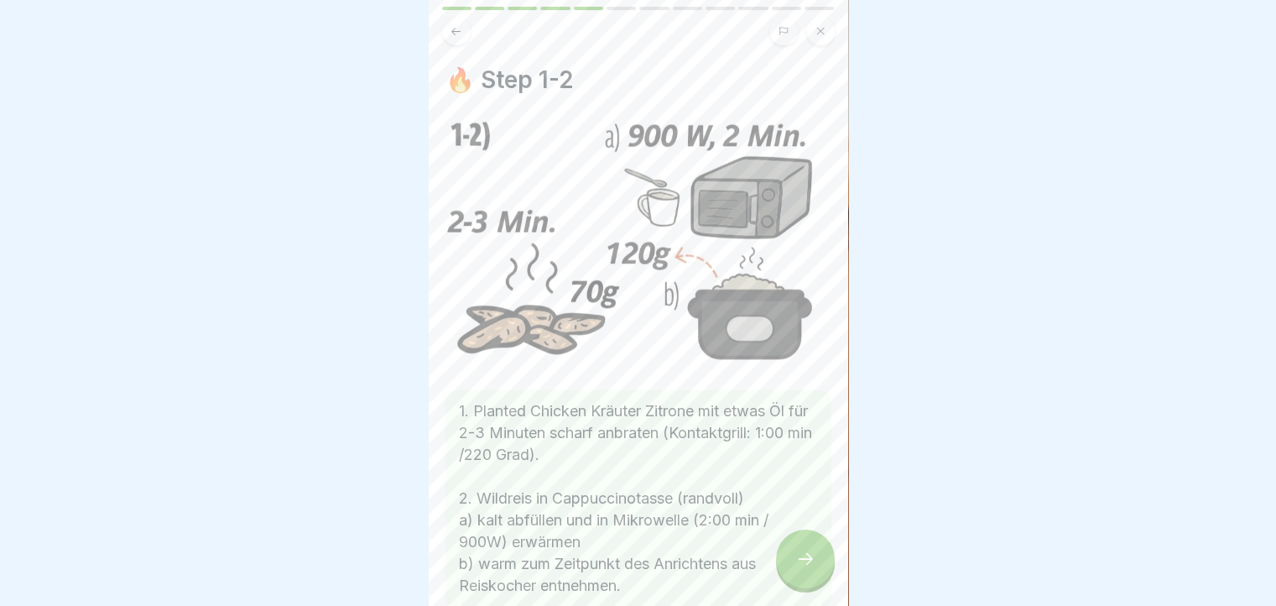
click at [809, 564] on icon at bounding box center [805, 559] width 15 height 12
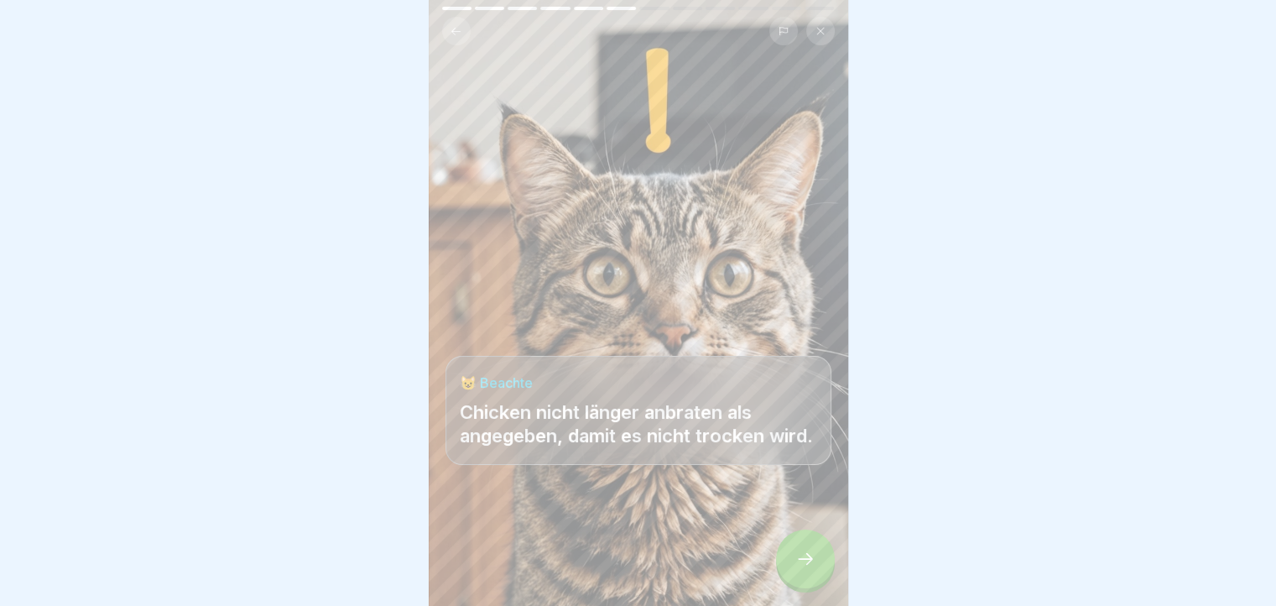
click at [809, 564] on icon at bounding box center [805, 559] width 15 height 12
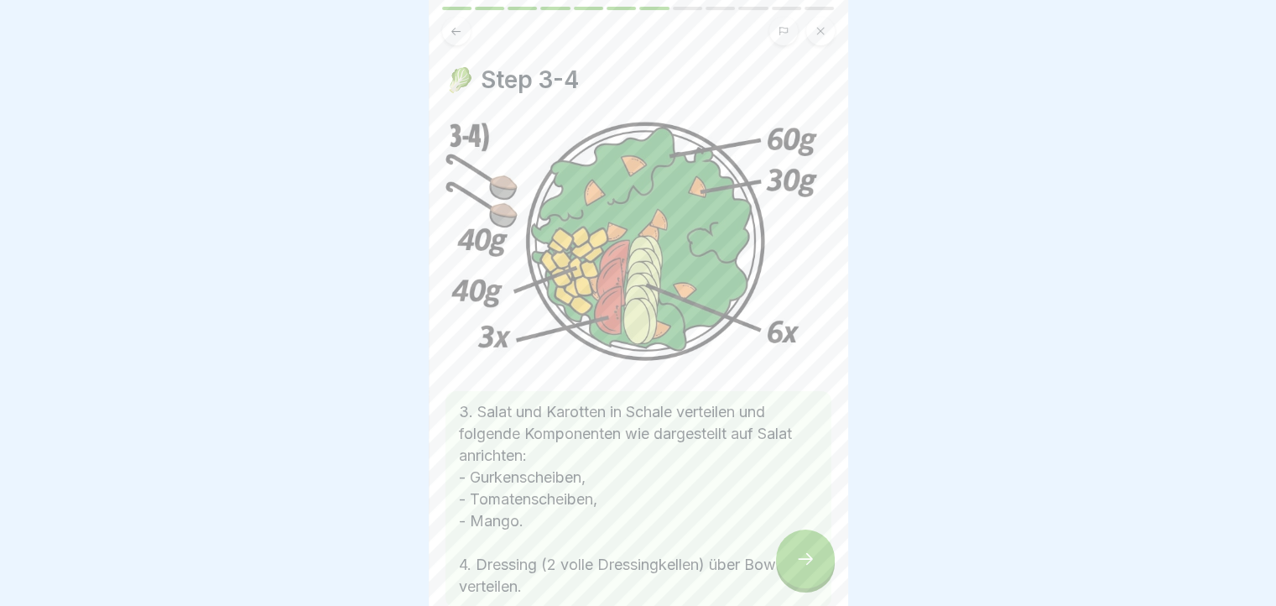
click at [809, 564] on icon at bounding box center [805, 559] width 15 height 12
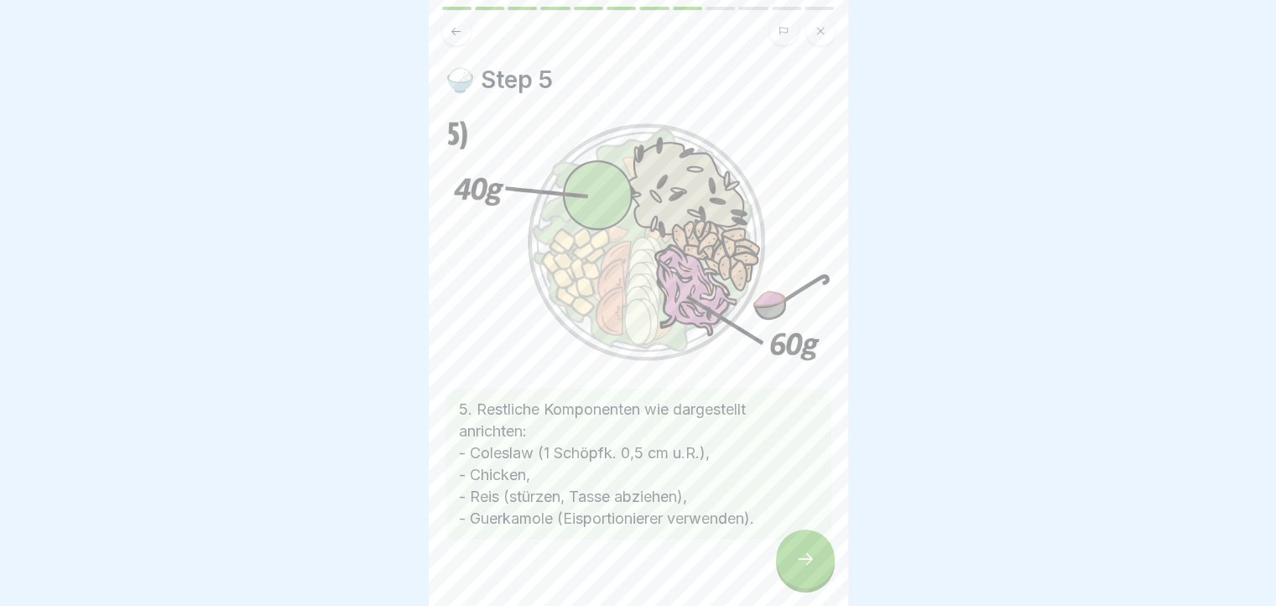
click at [809, 564] on icon at bounding box center [805, 559] width 15 height 12
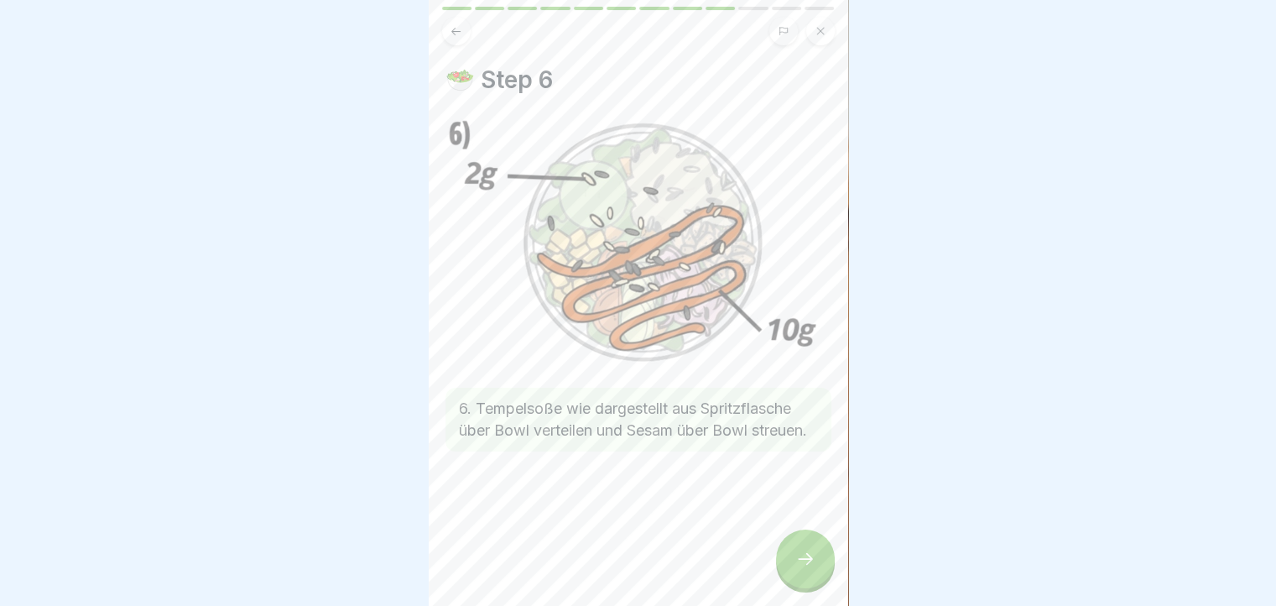
click at [809, 564] on icon at bounding box center [805, 559] width 15 height 12
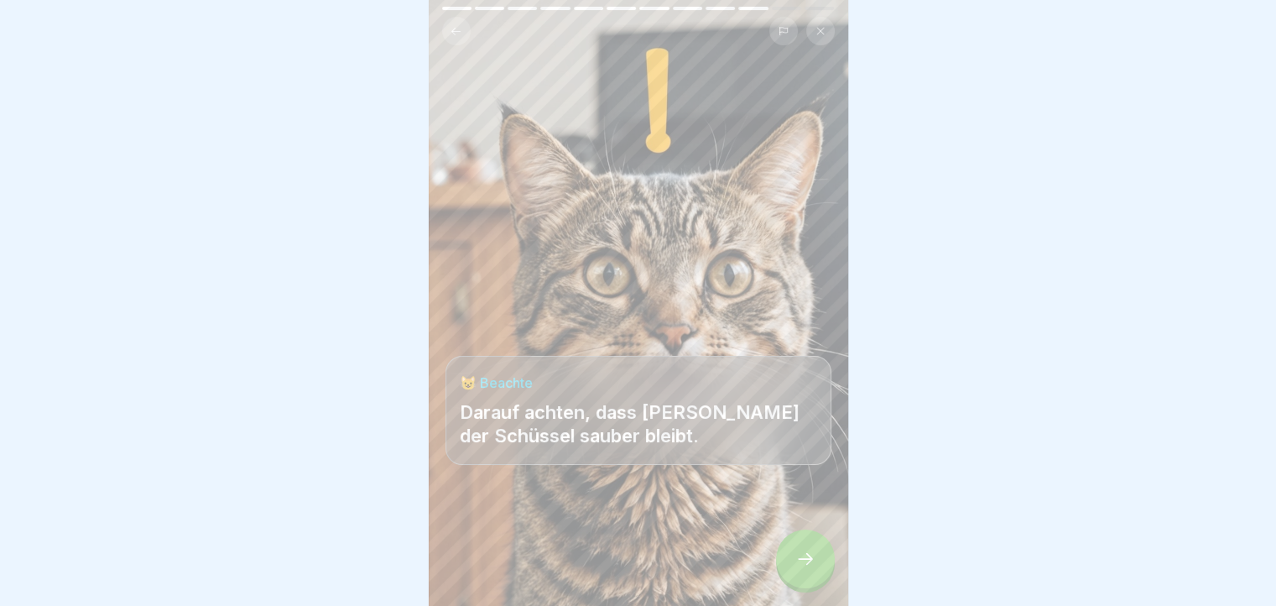
click at [809, 564] on icon at bounding box center [805, 559] width 15 height 12
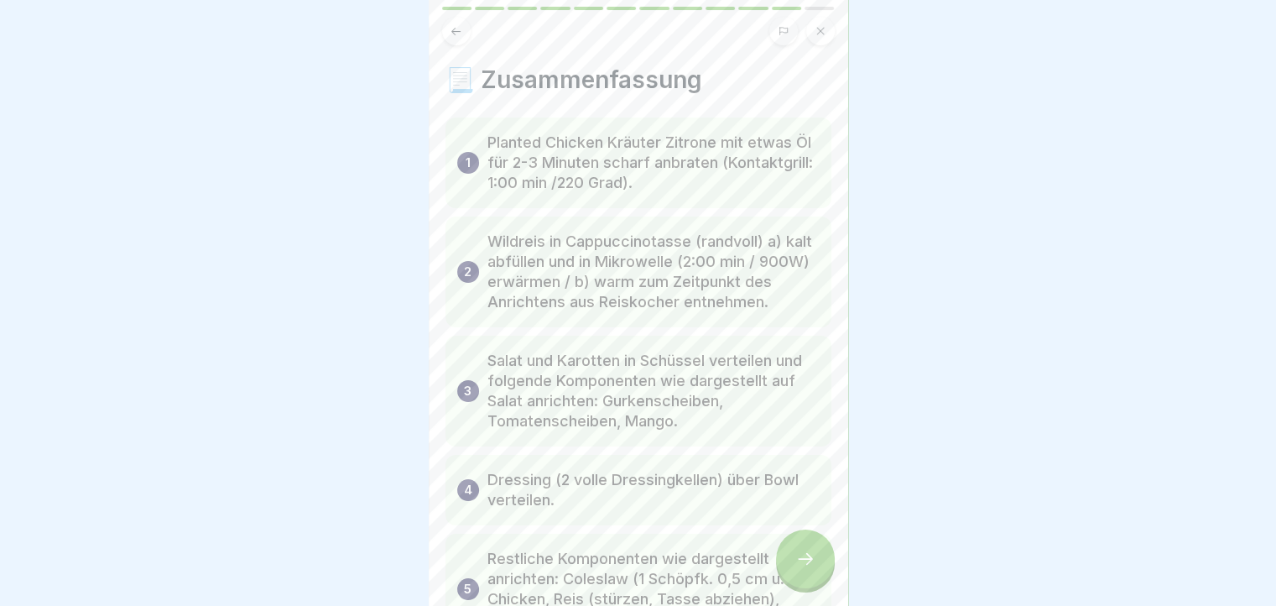
click at [809, 569] on icon at bounding box center [805, 559] width 20 height 20
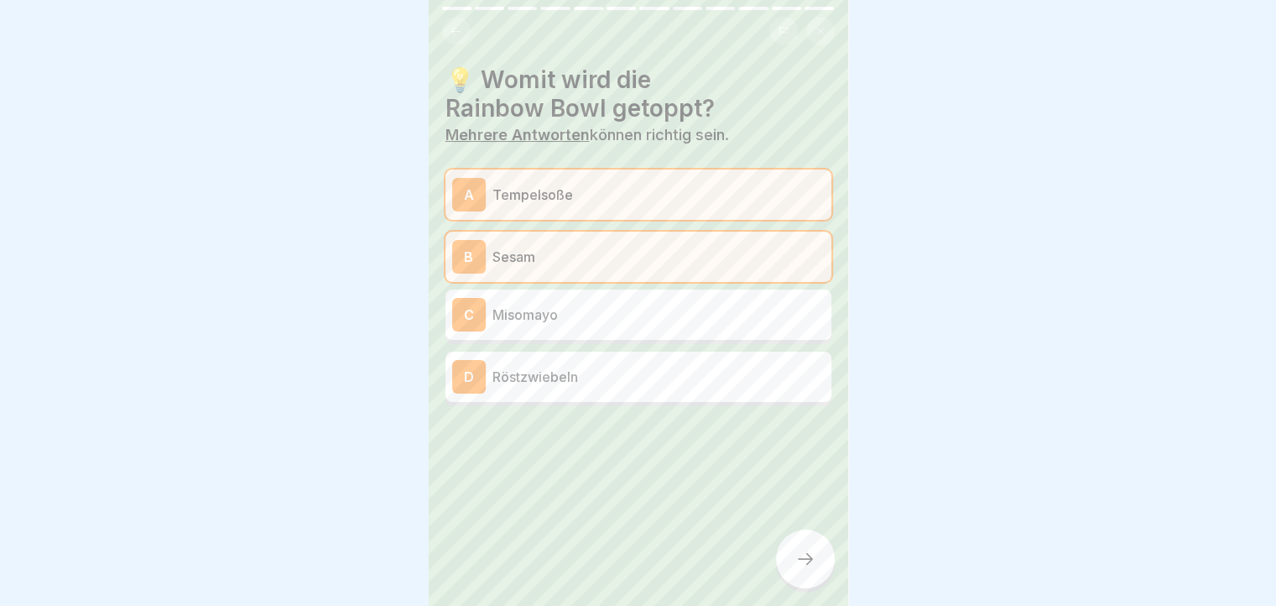
click at [809, 564] on icon at bounding box center [805, 559] width 15 height 12
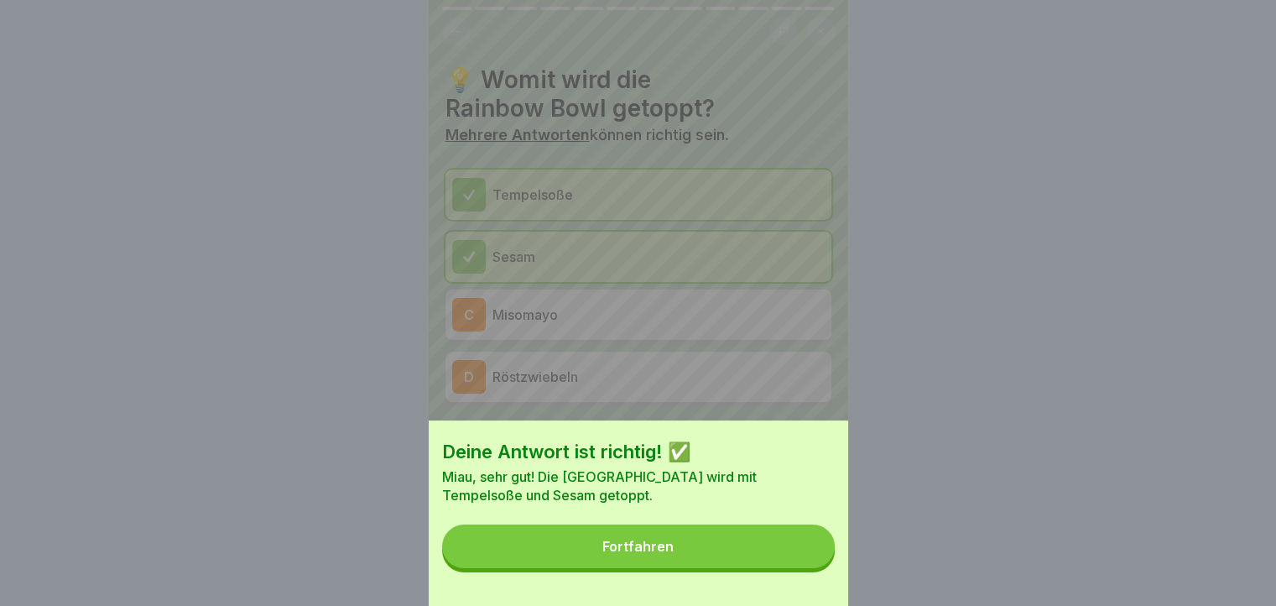
click at [809, 568] on button "Fortfahren" at bounding box center [638, 546] width 393 height 44
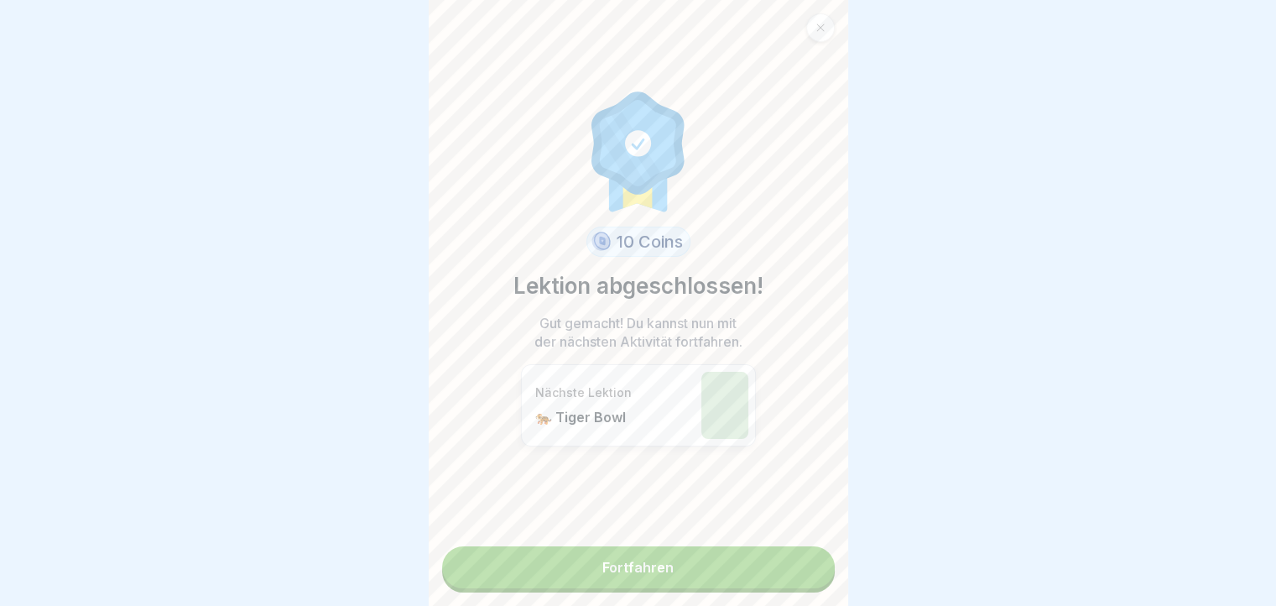
click at [809, 575] on link "Fortfahren" at bounding box center [638, 567] width 393 height 42
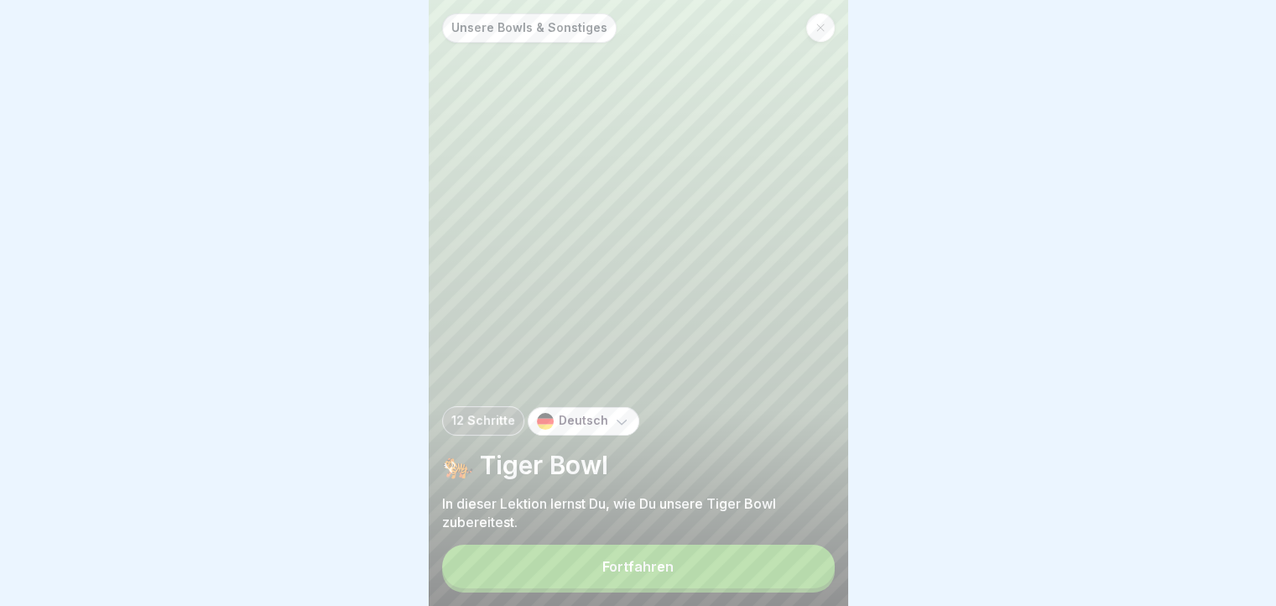
click at [684, 568] on button "Fortfahren" at bounding box center [638, 566] width 393 height 44
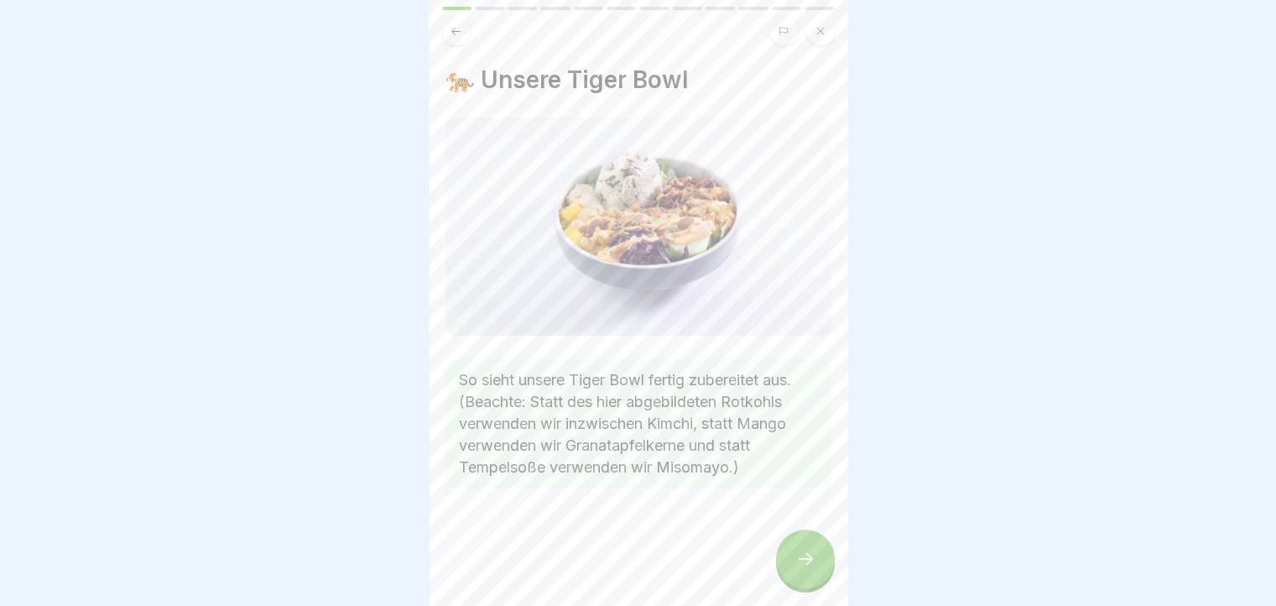
click at [800, 565] on icon at bounding box center [805, 559] width 20 height 20
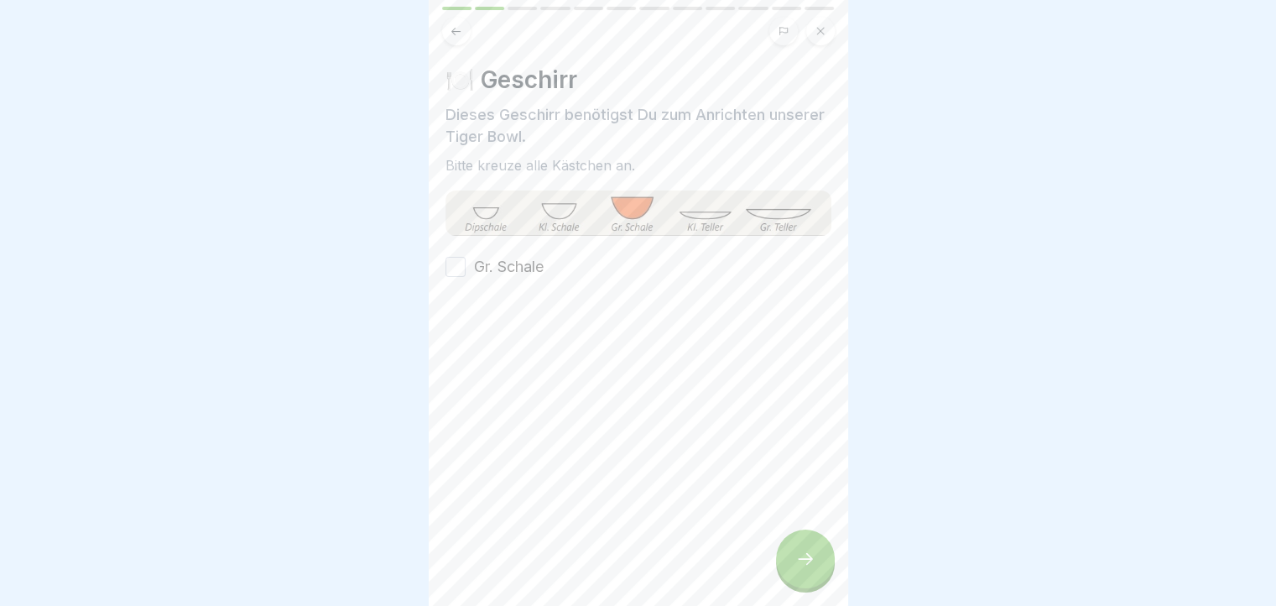
click at [449, 268] on button "Gr. Schale" at bounding box center [455, 267] width 20 height 20
click at [805, 542] on div "Unsere Bowls & Sonstiges 12 Schritte Deutsch 🐅 Tiger Bowl In dieser Lektion ler…" at bounding box center [638, 303] width 419 height 606
click at [804, 573] on div at bounding box center [805, 558] width 59 height 59
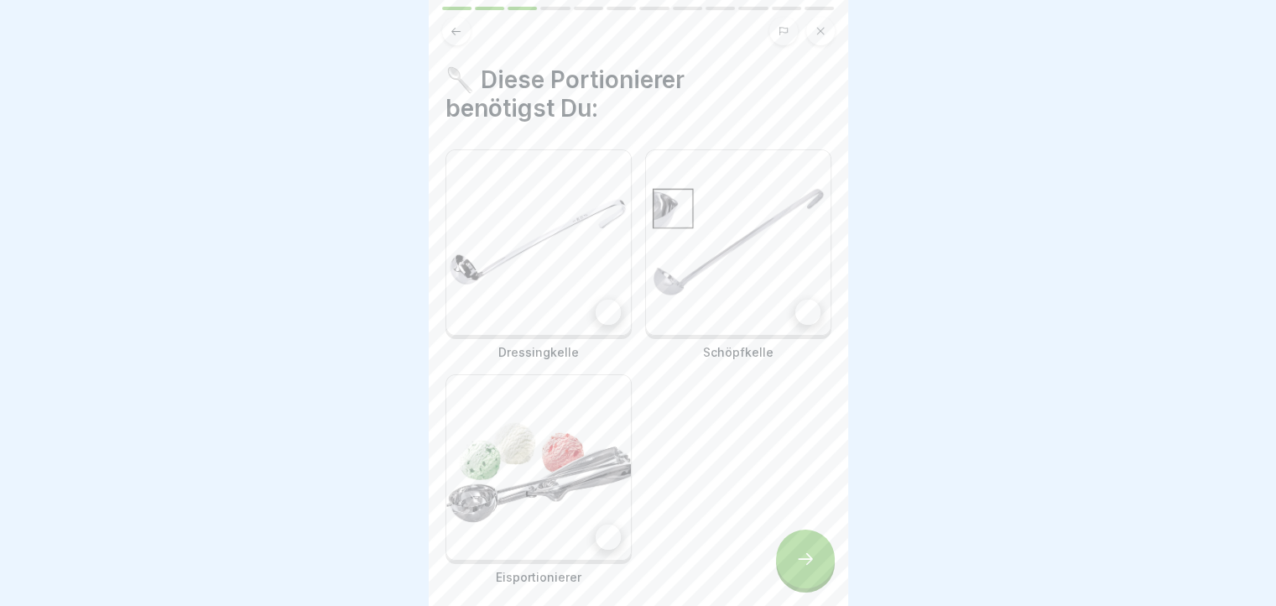
click at [546, 236] on img at bounding box center [538, 242] width 185 height 185
click at [726, 278] on img at bounding box center [738, 242] width 185 height 185
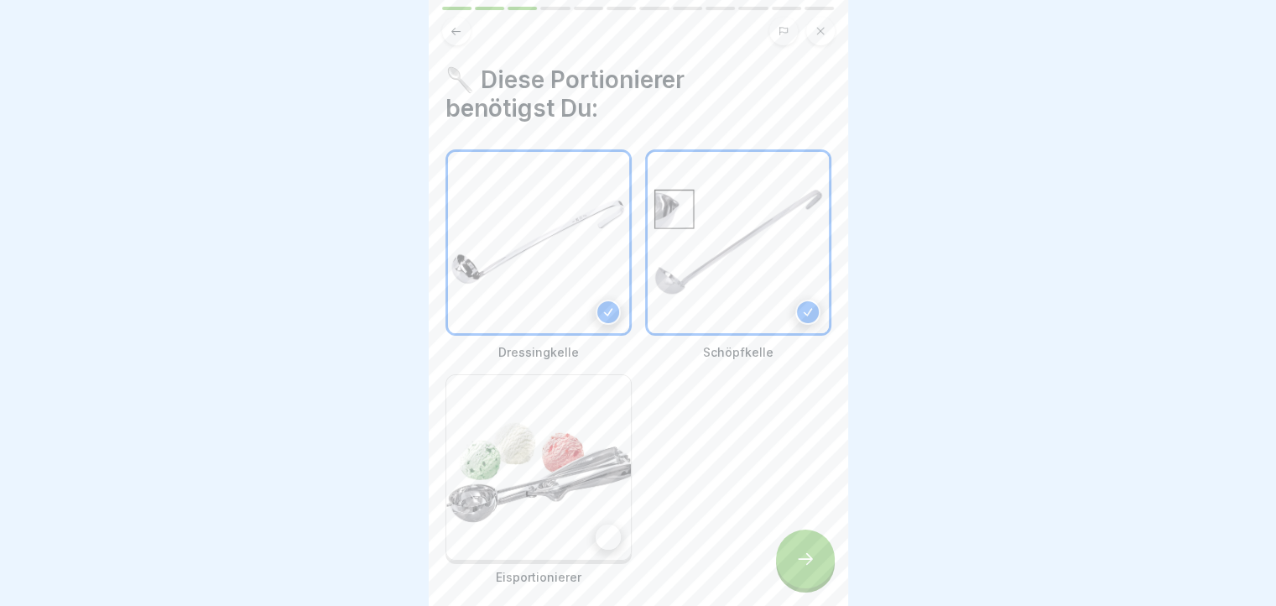
click at [538, 492] on img at bounding box center [538, 467] width 185 height 185
click at [799, 569] on div at bounding box center [805, 558] width 59 height 59
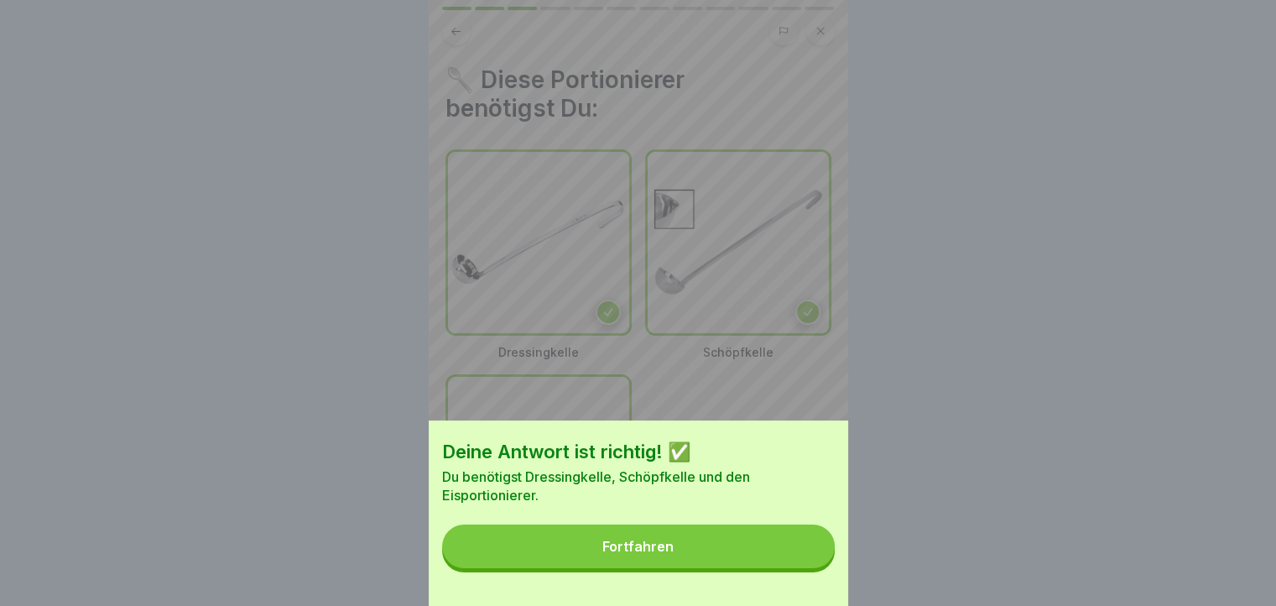
click at [671, 554] on div "Fortfahren" at bounding box center [637, 545] width 71 height 15
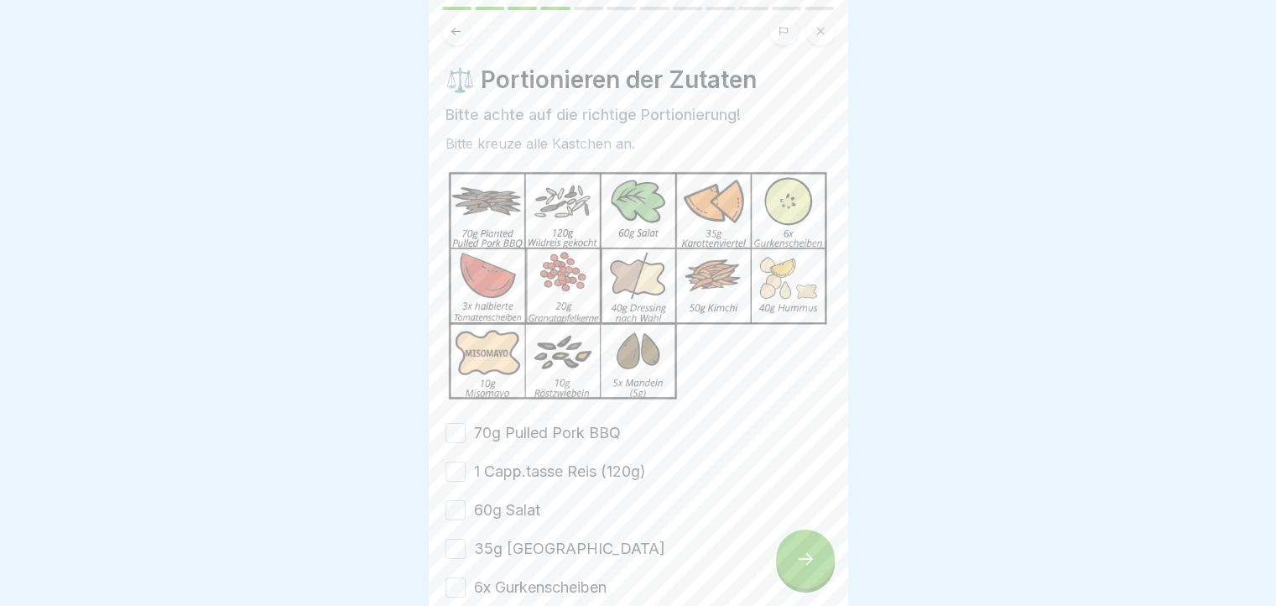
scroll to position [0, 0]
click at [456, 464] on button "1 Capp.tasse Reis (120g)" at bounding box center [455, 471] width 20 height 20
click at [454, 429] on button "70g Pulled Pork BBQ" at bounding box center [455, 433] width 20 height 20
click at [447, 500] on button "60g Salat" at bounding box center [455, 510] width 20 height 20
click at [447, 546] on button "35g [GEOGRAPHIC_DATA]" at bounding box center [455, 548] width 20 height 20
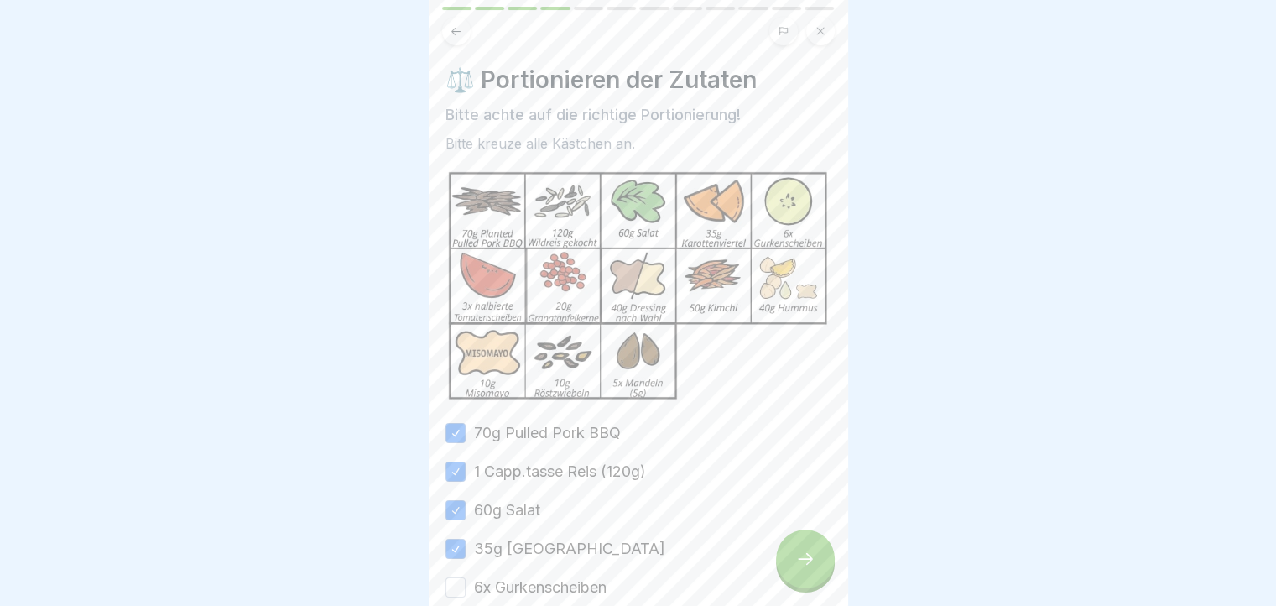
click at [459, 586] on button "6x Gurkenscheiben" at bounding box center [455, 587] width 20 height 20
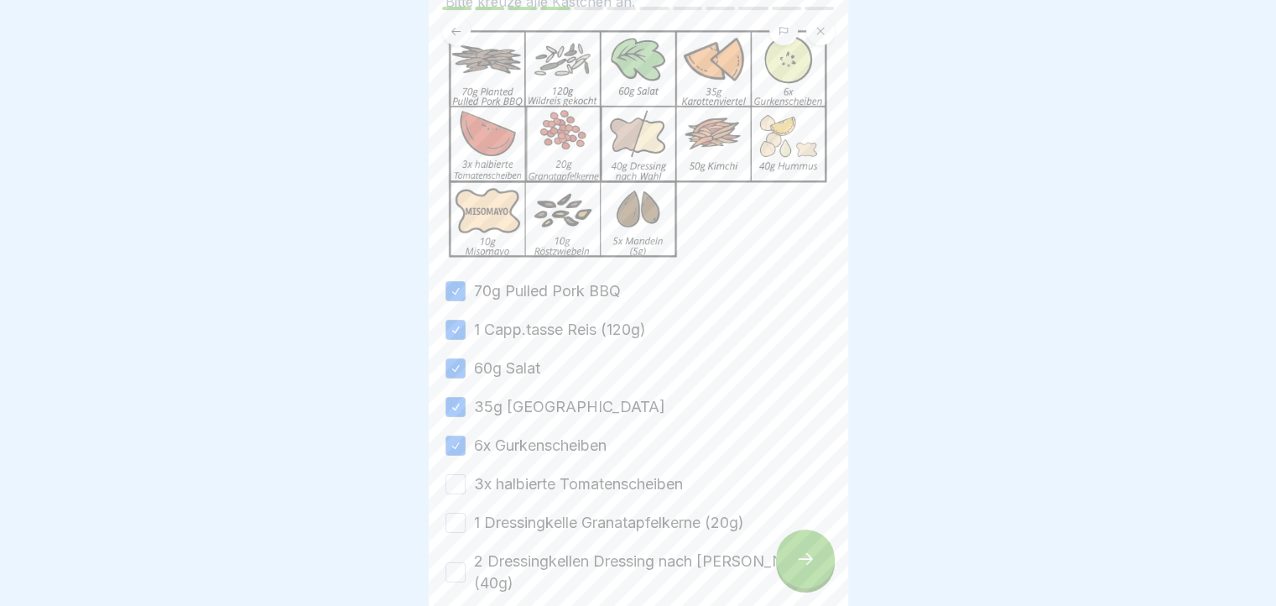
scroll to position [168, 0]
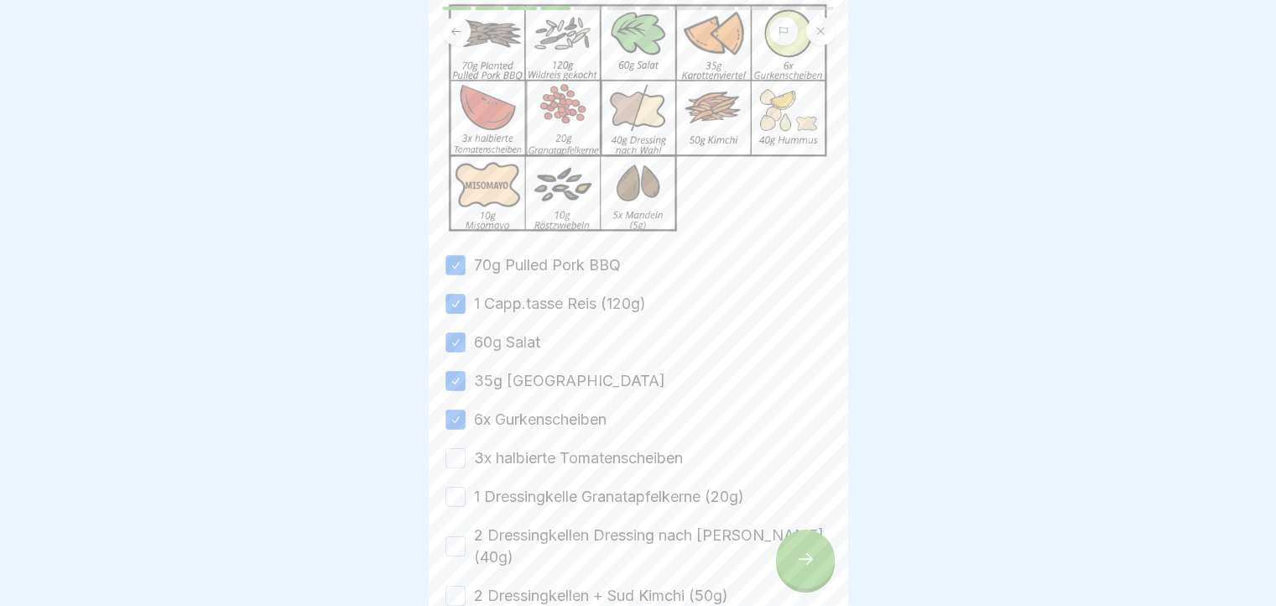
click at [452, 448] on button "3x halbierte Tomatenscheiben" at bounding box center [455, 458] width 20 height 20
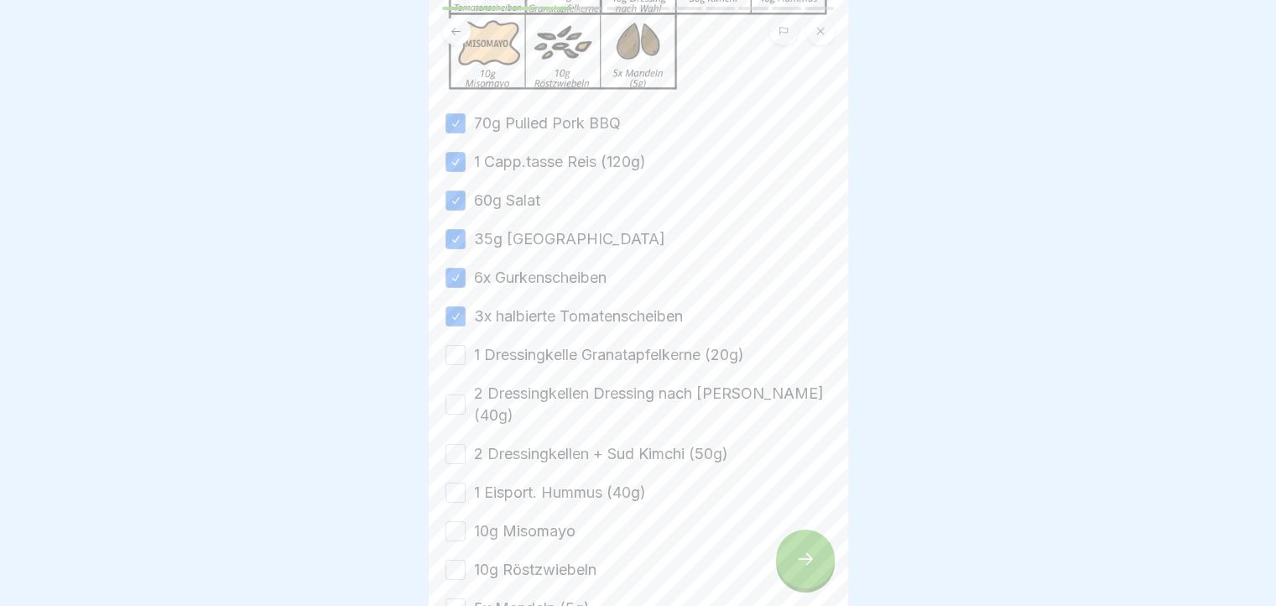
scroll to position [226, 0]
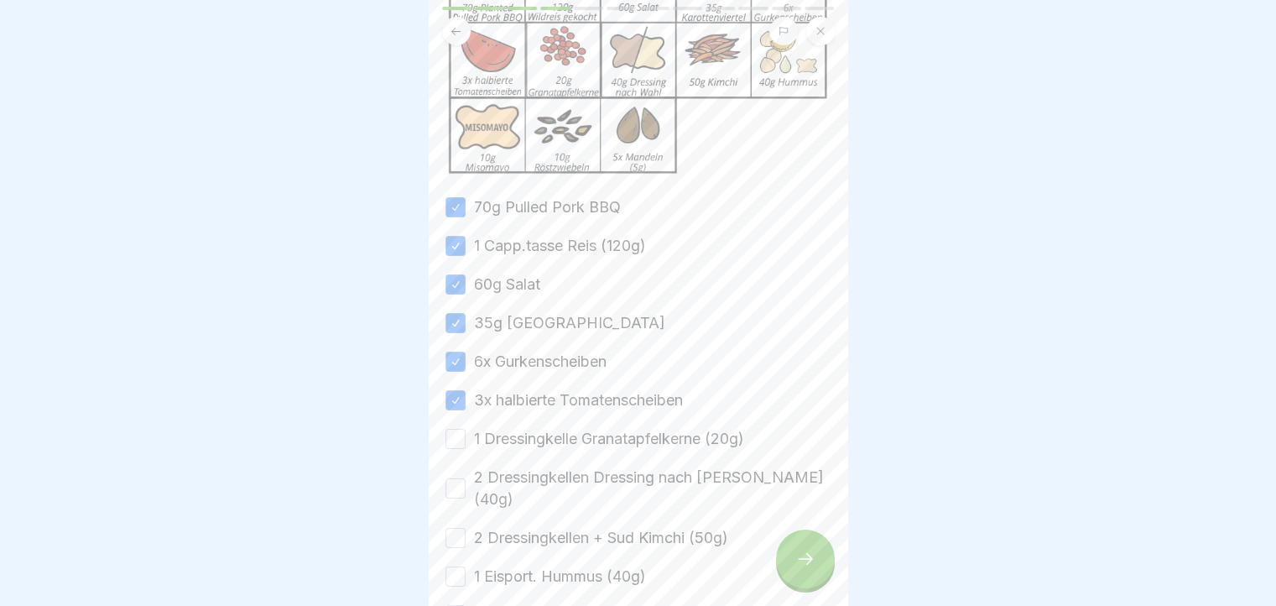
click at [453, 434] on button "1 Dressingkelle Granatapfelkerne (20g)" at bounding box center [455, 439] width 20 height 20
click at [448, 478] on button "2 Dressingkellen Dressing nach [PERSON_NAME] (40g)" at bounding box center [455, 488] width 20 height 20
click at [452, 528] on button "2 Dressingkellen + Sud Kimchi (50g)" at bounding box center [455, 538] width 20 height 20
click at [445, 566] on button "1 Eisport. Hummus (40g)" at bounding box center [455, 576] width 20 height 20
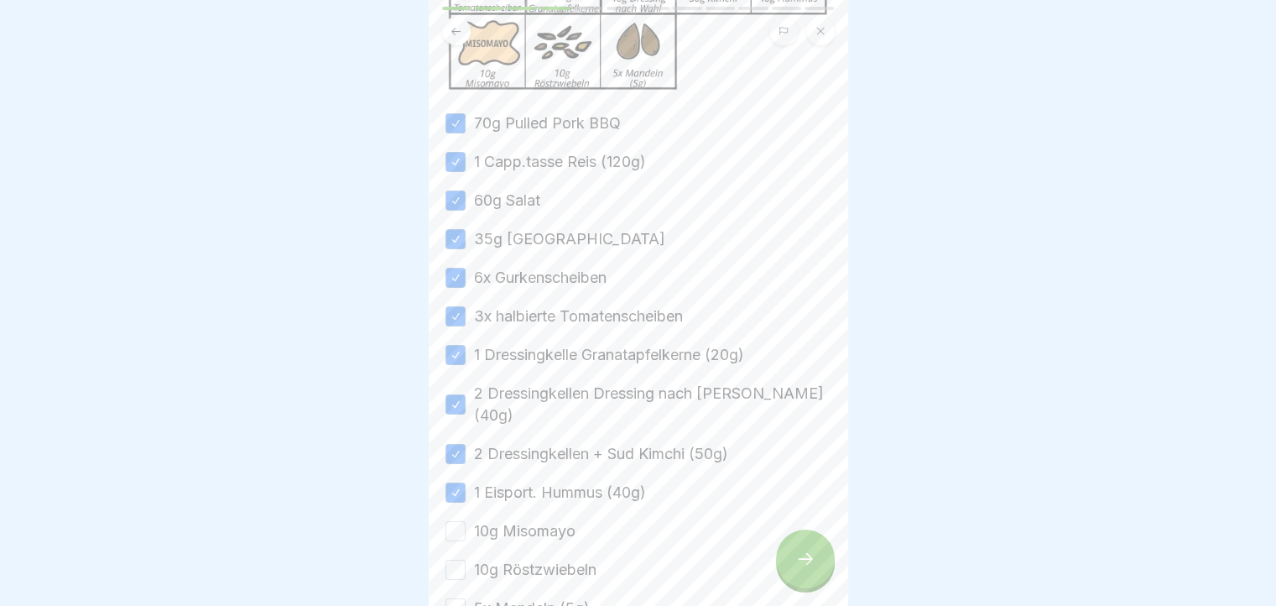
click at [453, 521] on button "10g Misomayo" at bounding box center [455, 531] width 20 height 20
click at [445, 559] on button "10g Röstzwiebeln" at bounding box center [455, 569] width 20 height 20
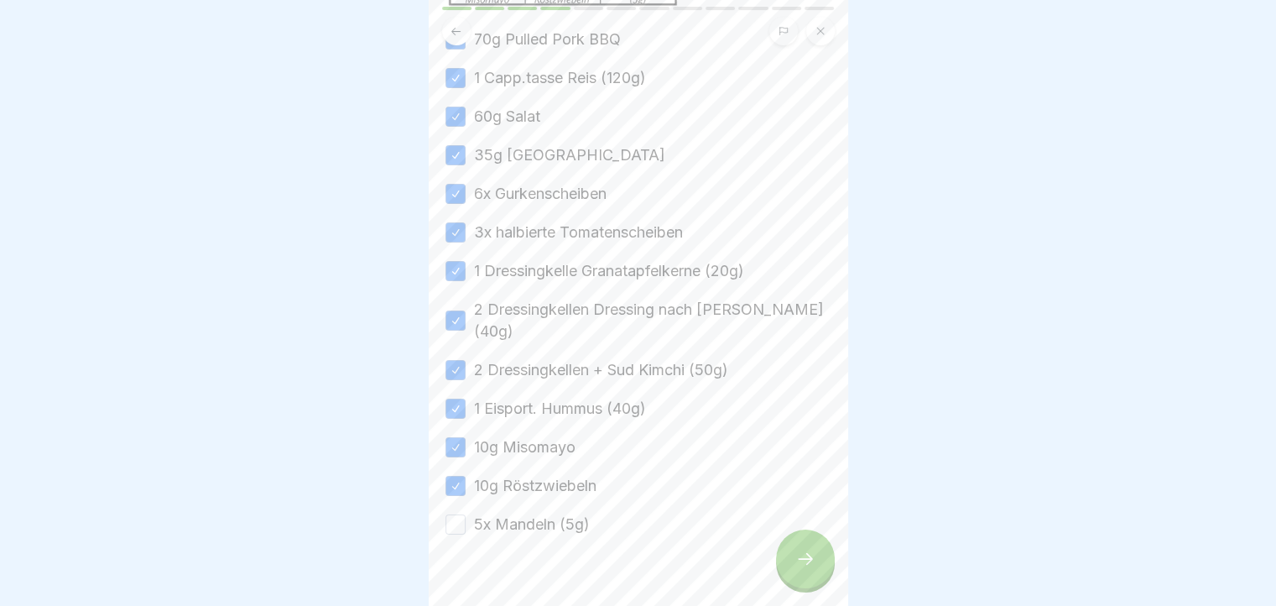
click at [459, 514] on button "5x Mandeln (5g)" at bounding box center [455, 524] width 20 height 20
click at [818, 549] on div at bounding box center [805, 558] width 59 height 59
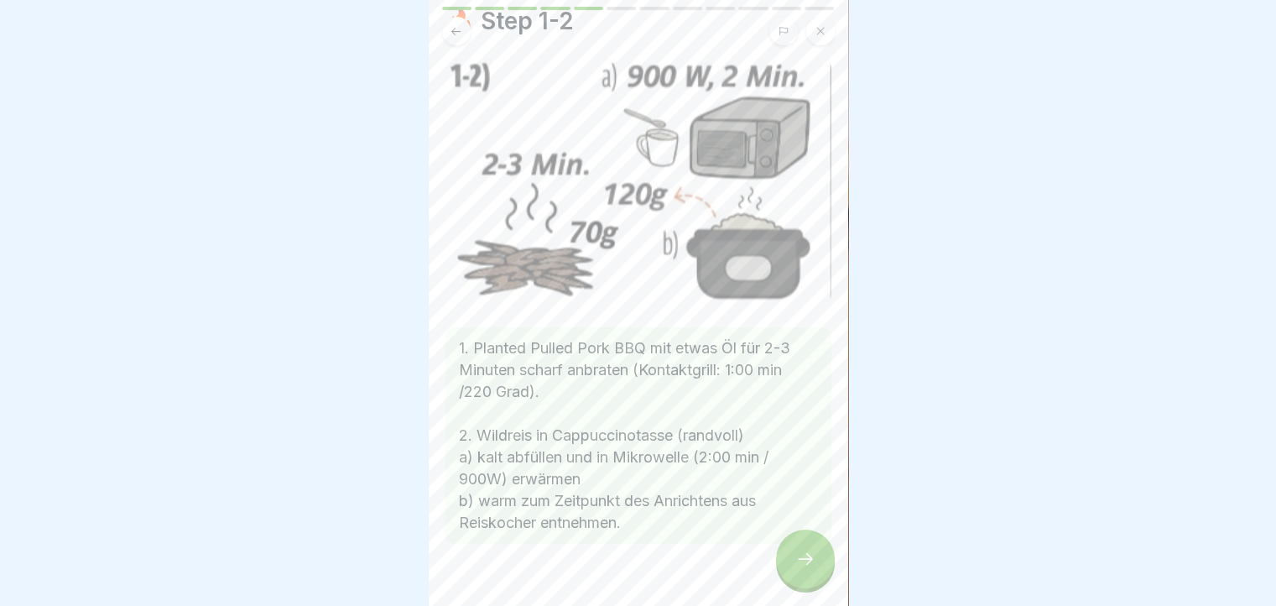
scroll to position [84, 0]
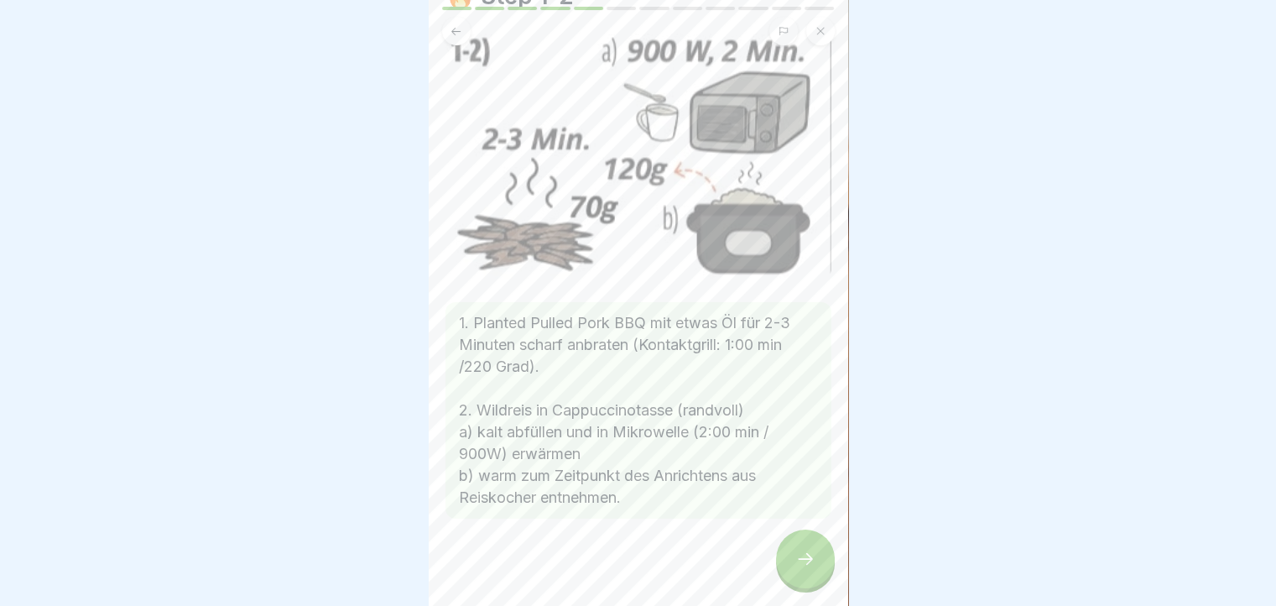
click at [789, 556] on div at bounding box center [805, 558] width 59 height 59
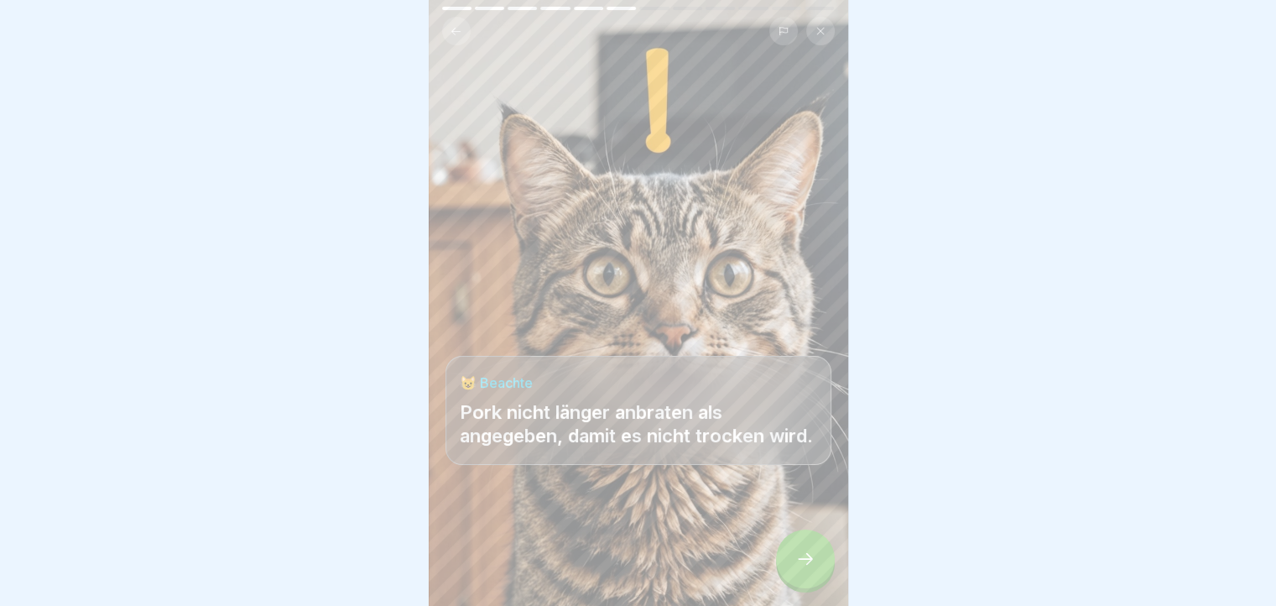
click at [814, 553] on div at bounding box center [805, 558] width 59 height 59
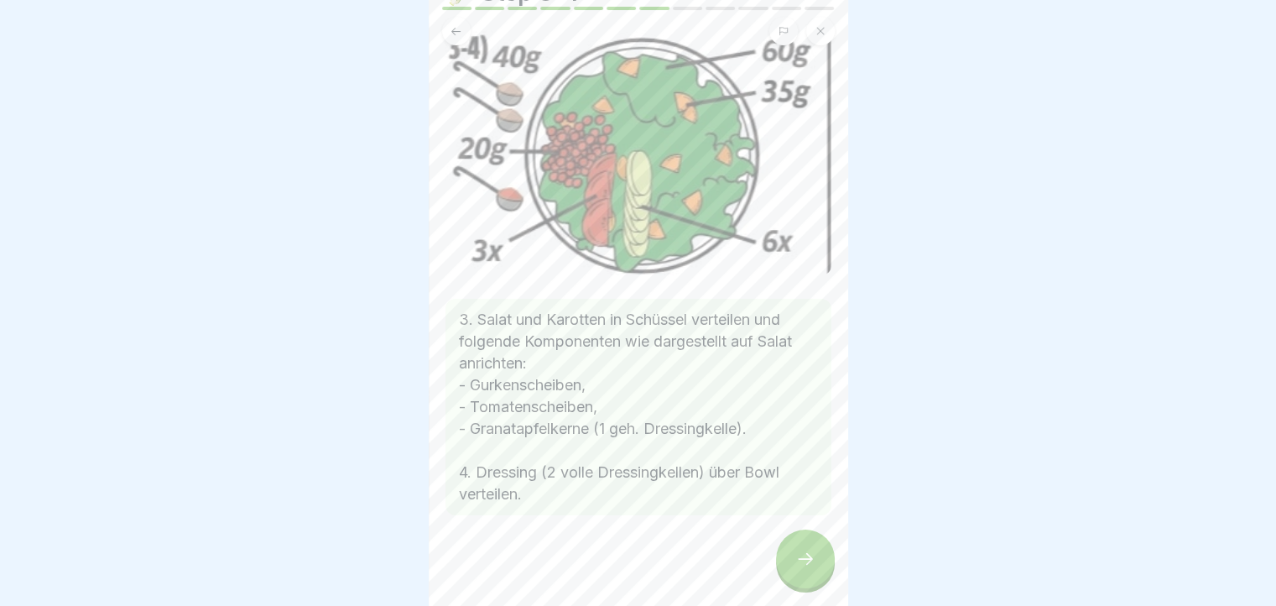
scroll to position [88, 0]
click at [807, 558] on div at bounding box center [805, 558] width 59 height 59
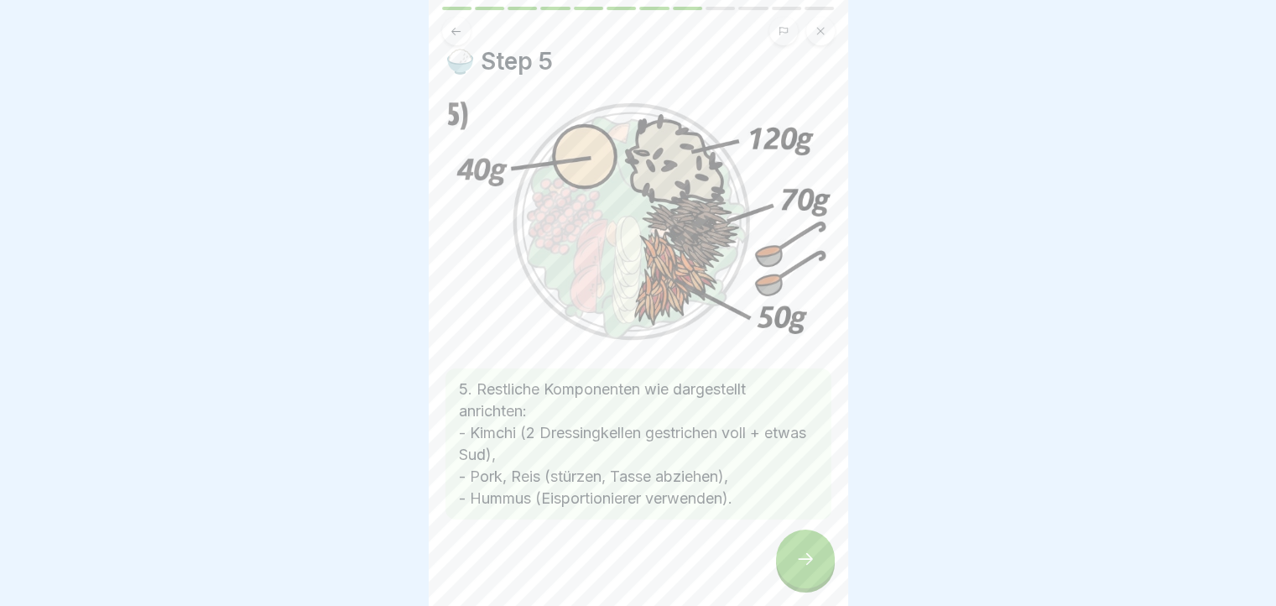
scroll to position [23, 0]
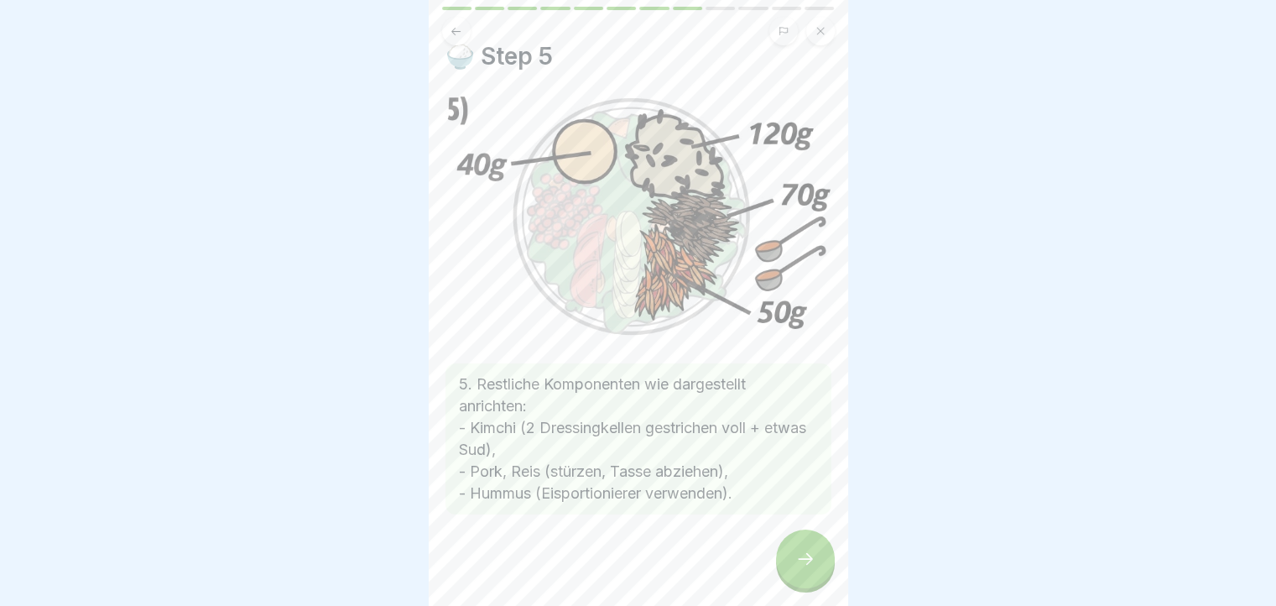
click at [787, 554] on div at bounding box center [805, 558] width 59 height 59
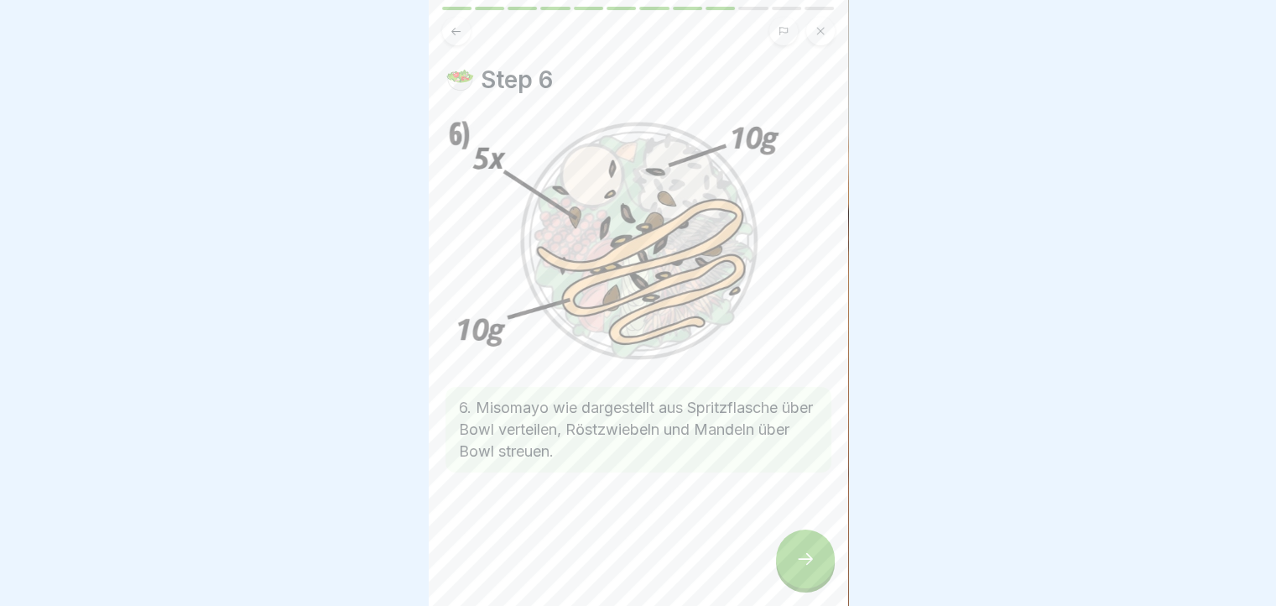
click at [804, 563] on icon at bounding box center [805, 559] width 20 height 20
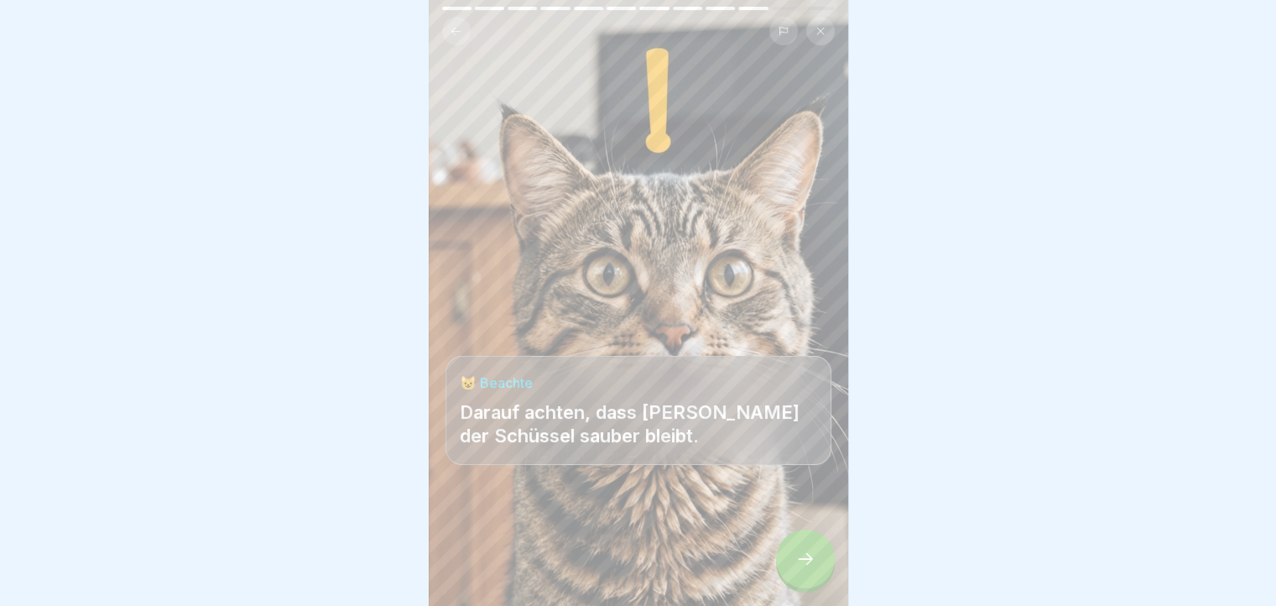
click at [796, 564] on icon at bounding box center [805, 559] width 20 height 20
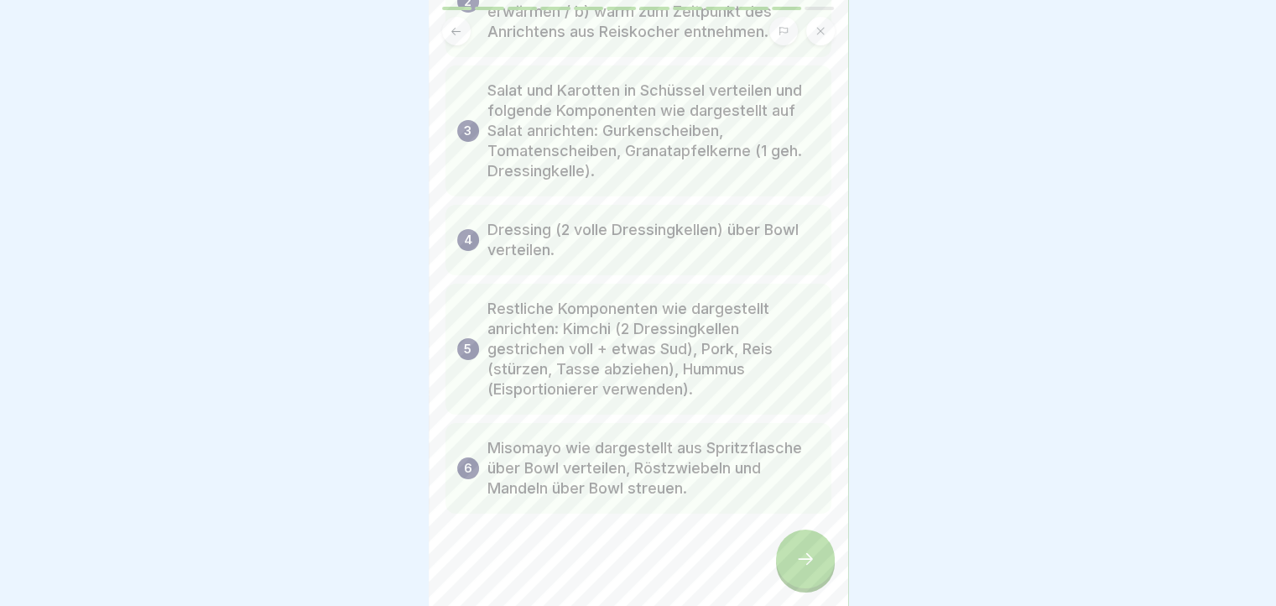
scroll to position [278, 0]
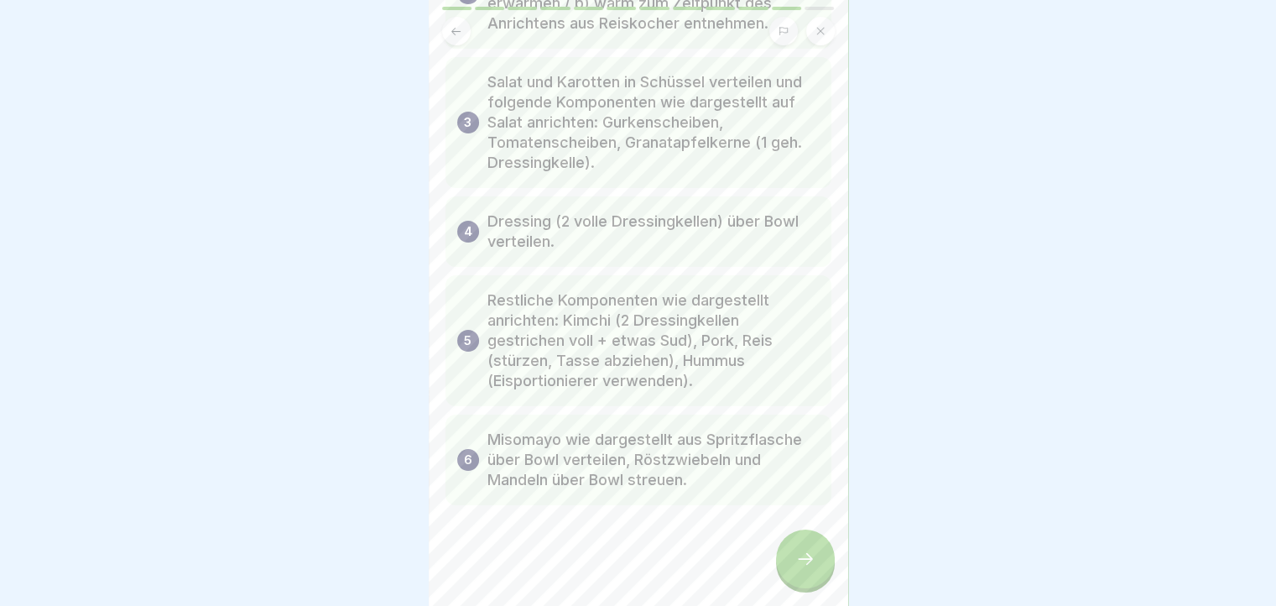
click at [795, 563] on icon at bounding box center [805, 559] width 20 height 20
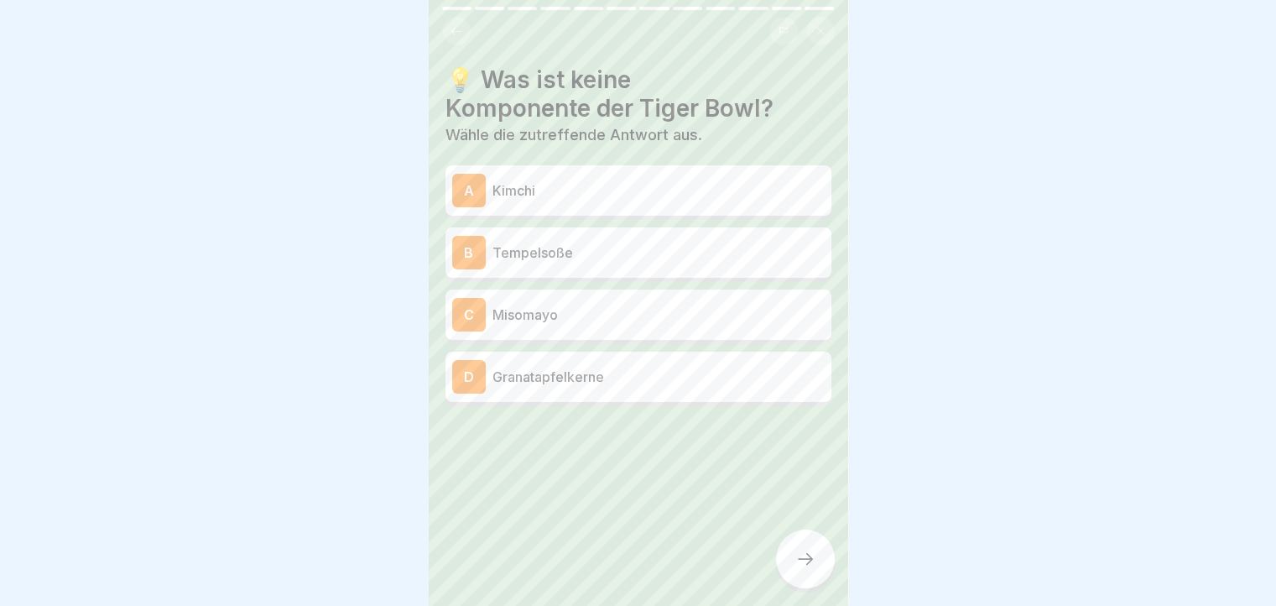
click at [531, 266] on div "B Tempelsoße" at bounding box center [638, 253] width 372 height 34
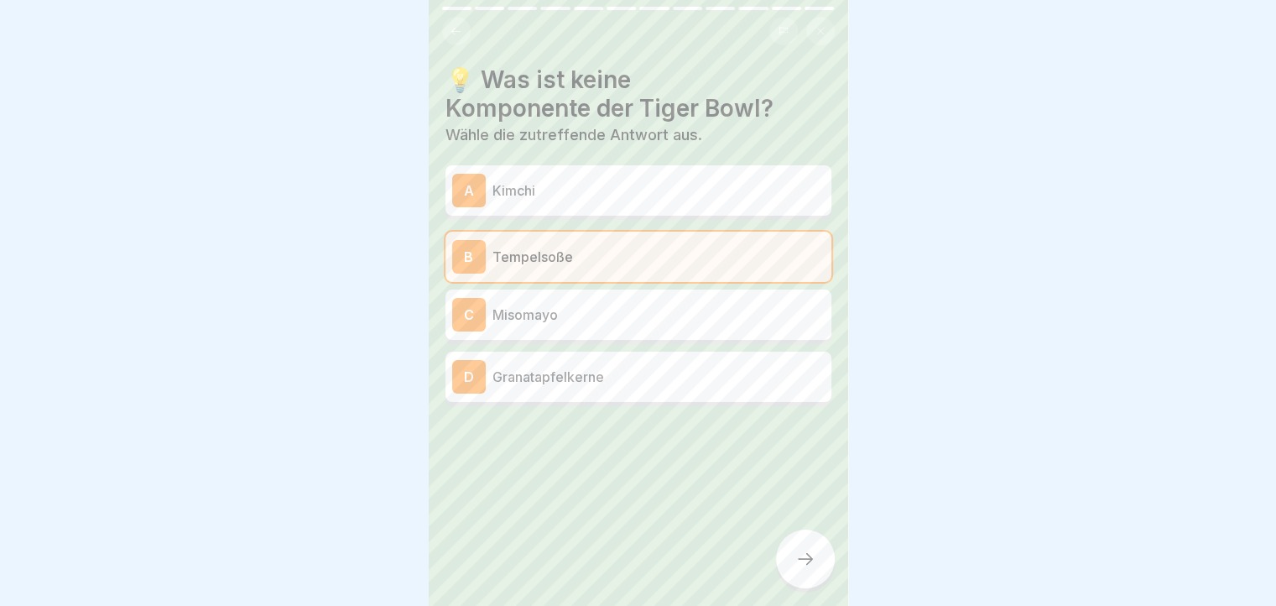
click at [809, 558] on div at bounding box center [805, 558] width 59 height 59
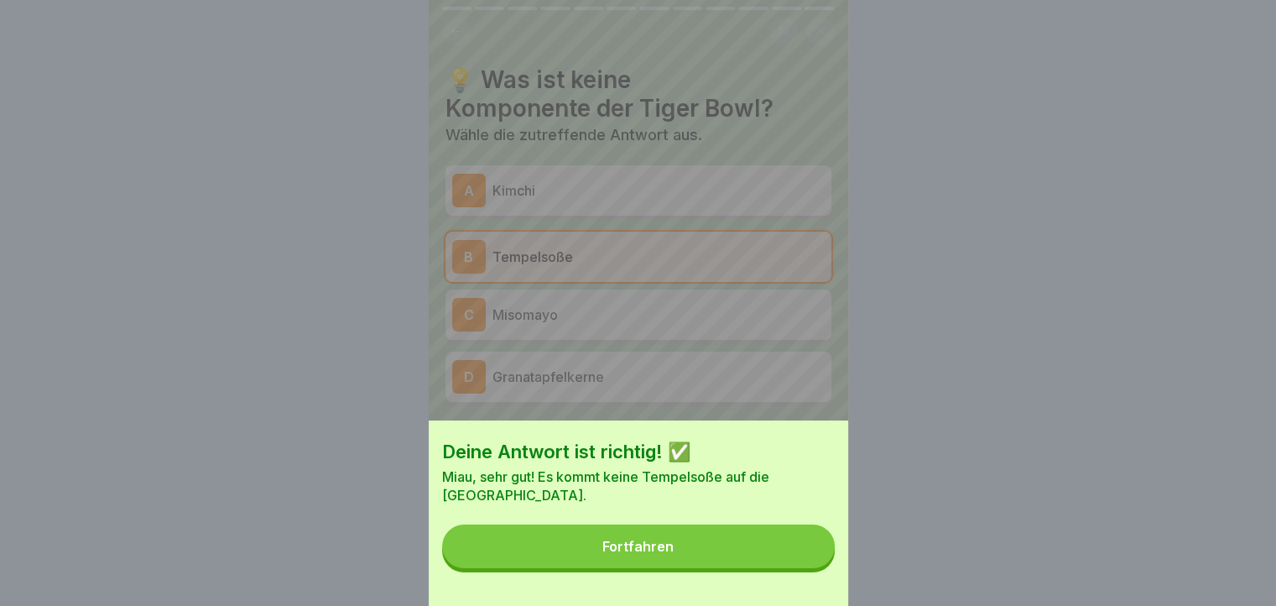
click at [783, 568] on button "Fortfahren" at bounding box center [638, 546] width 393 height 44
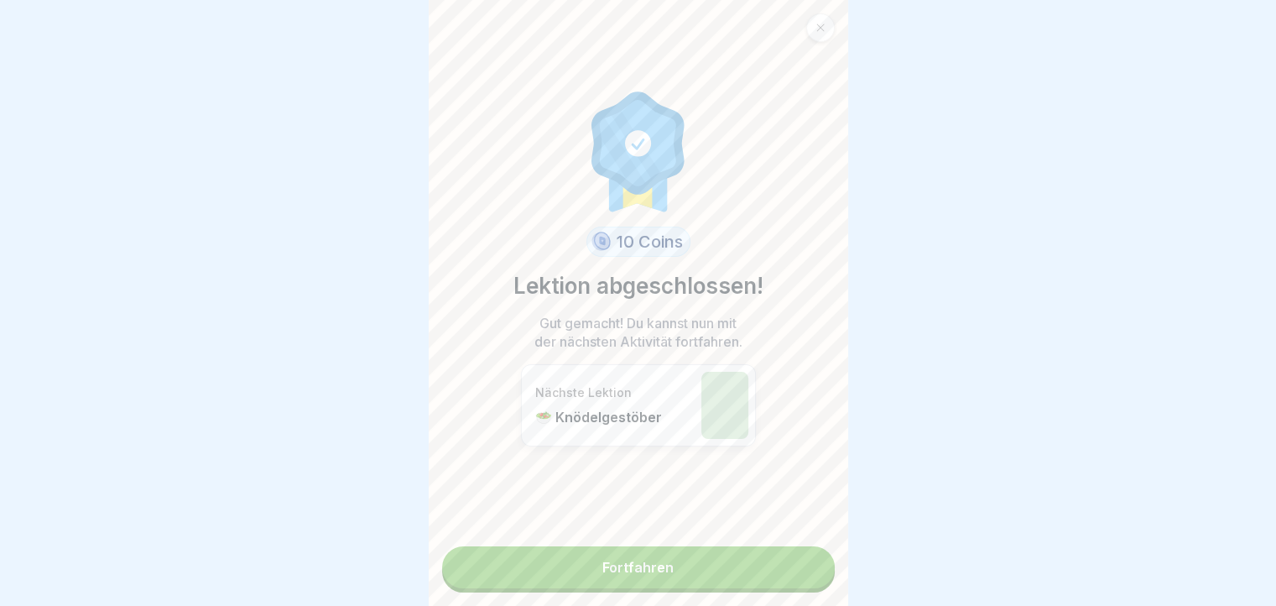
click at [775, 564] on link "Fortfahren" at bounding box center [638, 567] width 393 height 42
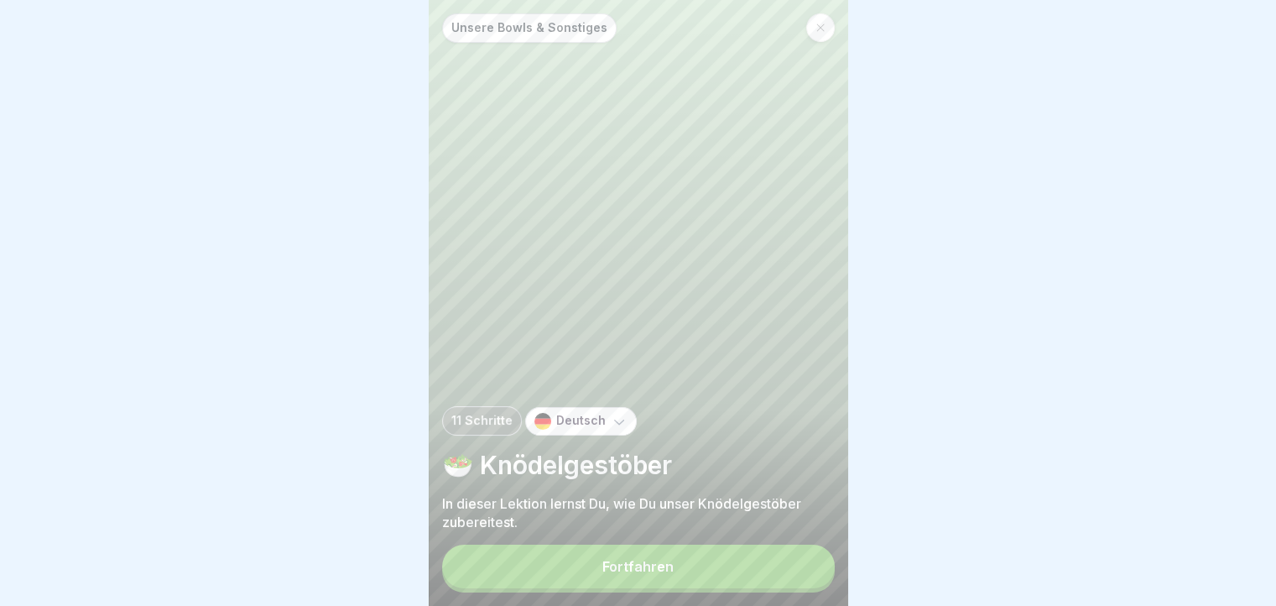
click at [649, 559] on button "Fortfahren" at bounding box center [638, 566] width 393 height 44
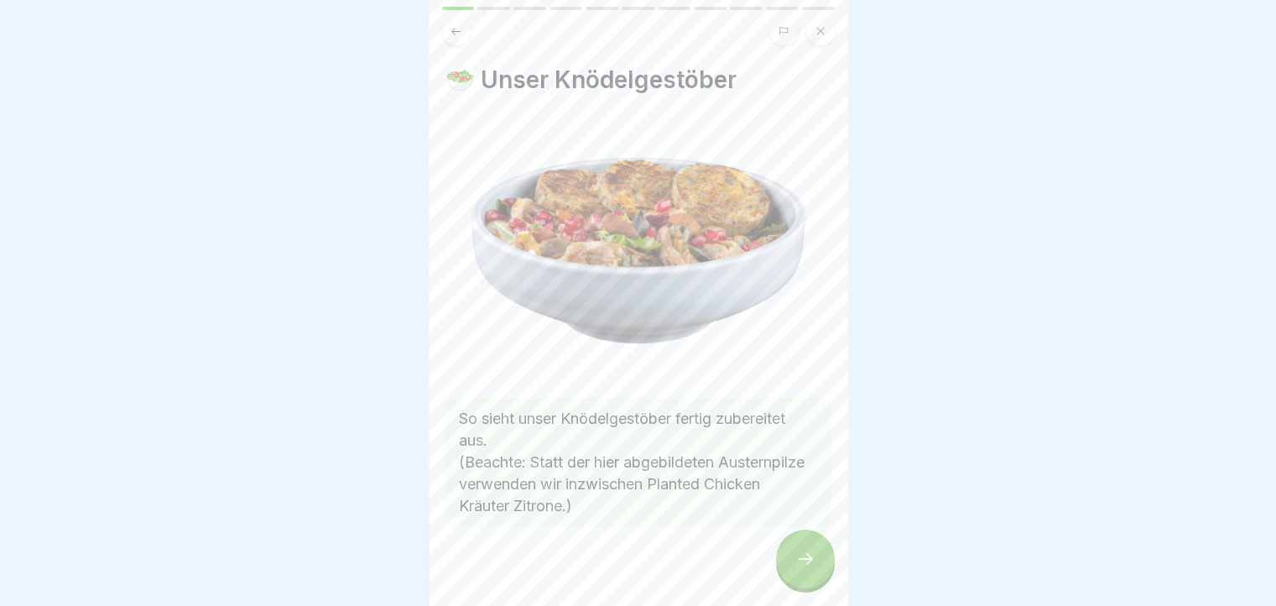
click at [806, 556] on div at bounding box center [805, 558] width 59 height 59
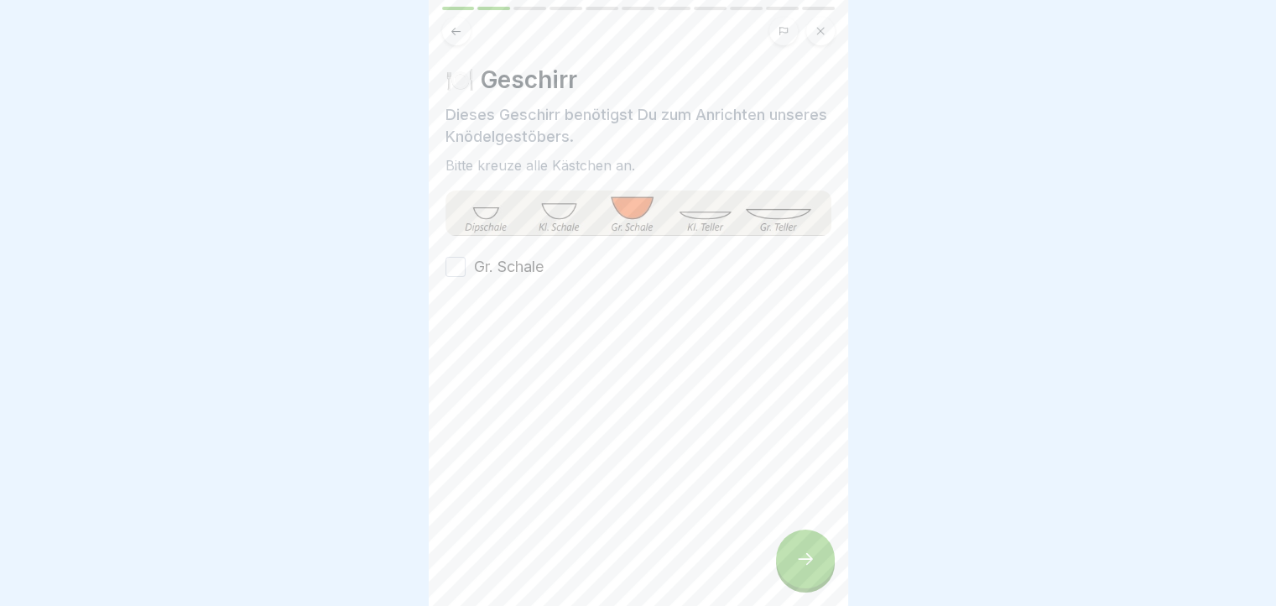
click at [466, 266] on div "Gr. Schale" at bounding box center [494, 267] width 98 height 22
click at [453, 265] on button "Gr. Schale" at bounding box center [455, 267] width 20 height 20
click at [788, 569] on div at bounding box center [805, 558] width 59 height 59
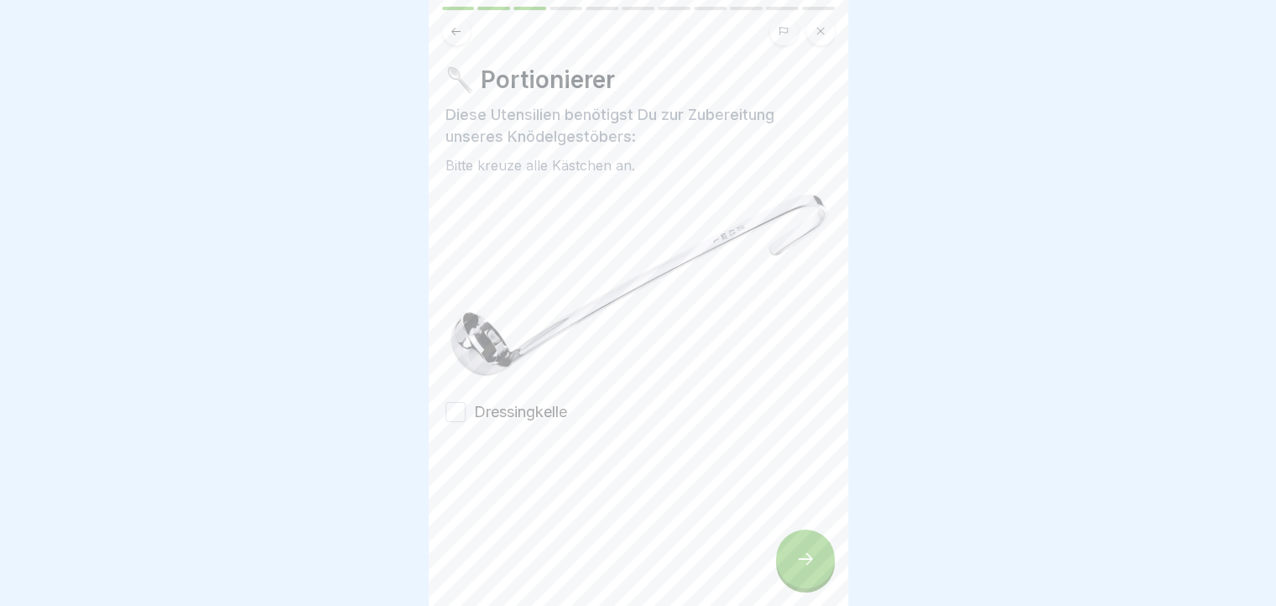
click at [445, 405] on button "Dressingkelle" at bounding box center [455, 412] width 20 height 20
click at [795, 569] on icon at bounding box center [805, 559] width 20 height 20
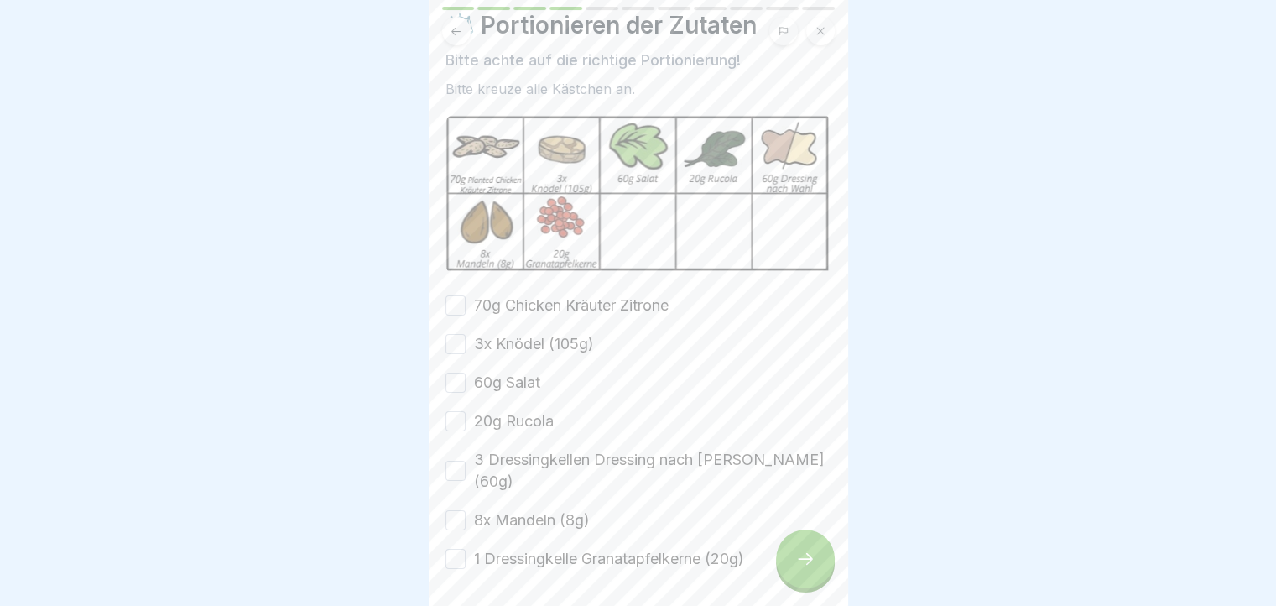
scroll to position [84, 0]
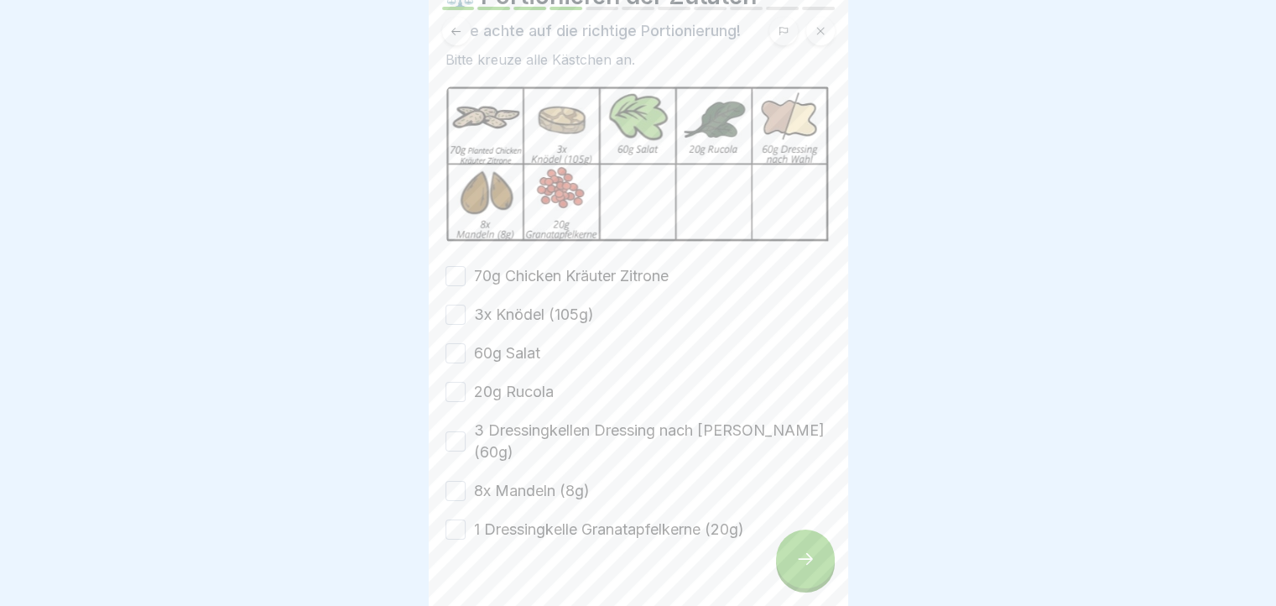
click at [452, 266] on button "70g Chicken Kräuter Zitrone" at bounding box center [455, 276] width 20 height 20
click at [450, 304] on button "3x Knödel (105g)" at bounding box center [455, 314] width 20 height 20
click at [450, 346] on button "60g Salat" at bounding box center [455, 353] width 20 height 20
click at [451, 387] on button "20g Rucola" at bounding box center [455, 392] width 20 height 20
click at [460, 431] on button "3 Dressingkellen Dressing nach [PERSON_NAME] (60g)" at bounding box center [455, 441] width 20 height 20
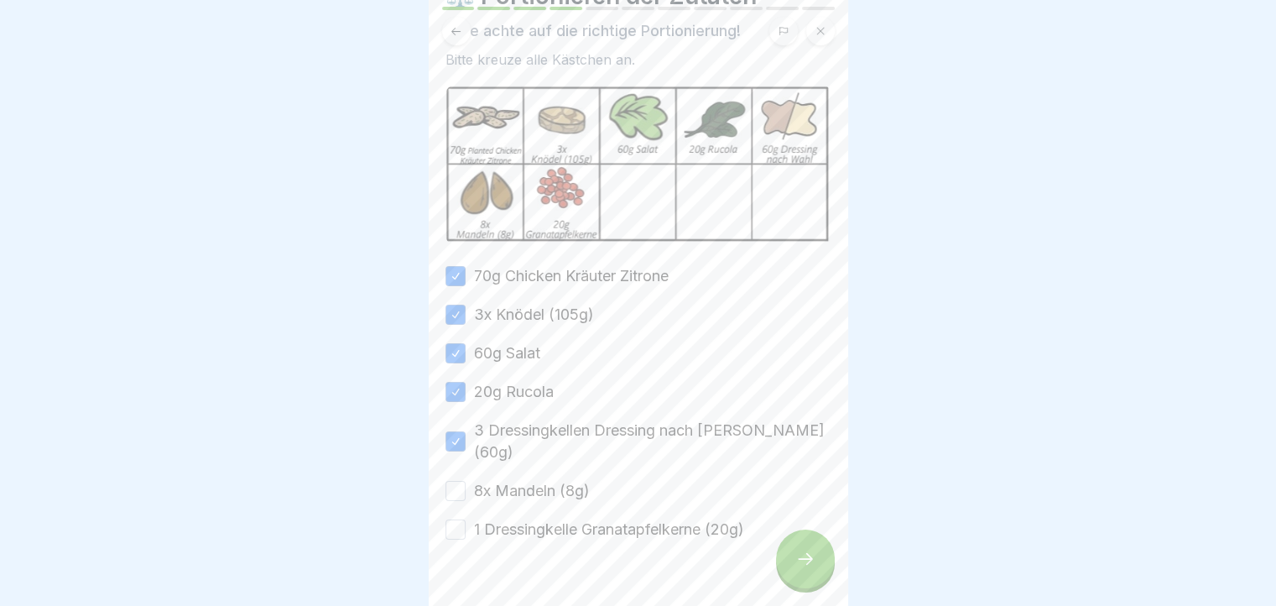
click at [463, 481] on button "8x Mandeln (8g)" at bounding box center [455, 491] width 20 height 20
click at [445, 519] on button "1 Dressingkelle Granatapfelkerne (20g)" at bounding box center [455, 529] width 20 height 20
click at [801, 563] on icon at bounding box center [805, 559] width 20 height 20
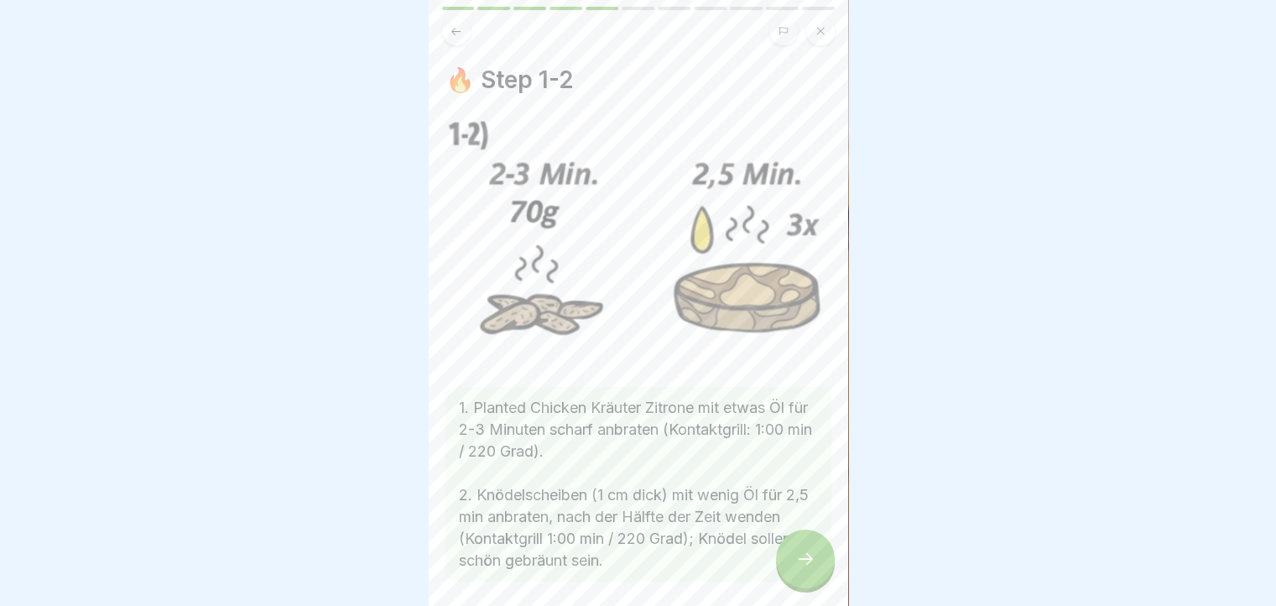
click at [793, 572] on div at bounding box center [805, 558] width 59 height 59
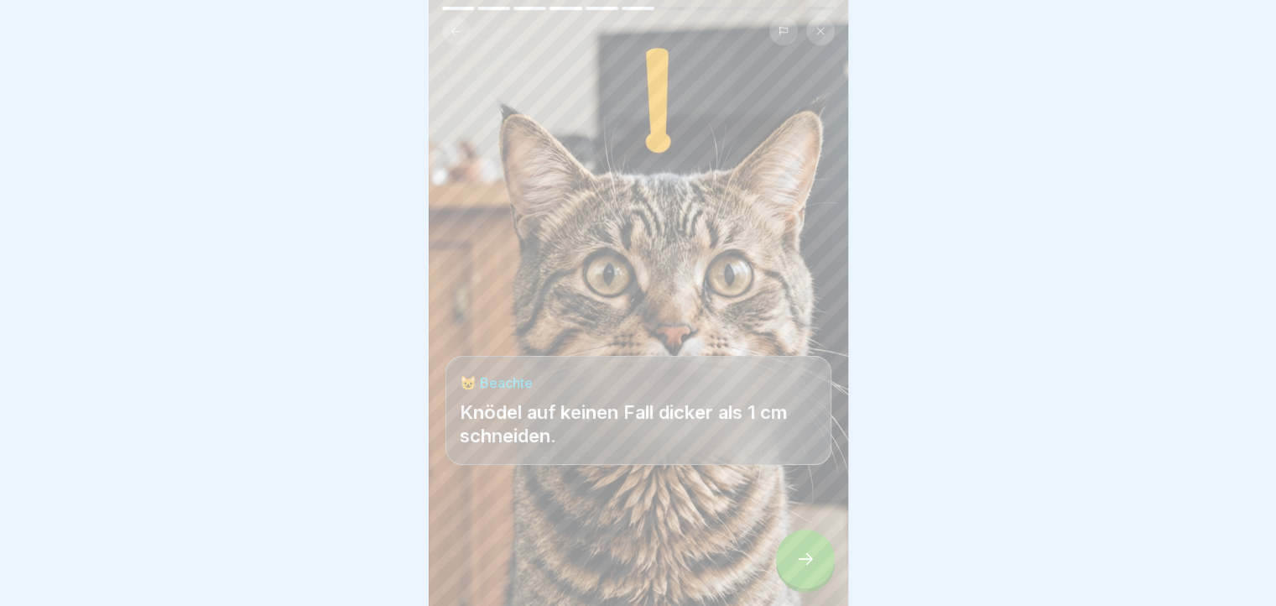
click at [792, 574] on div at bounding box center [805, 558] width 59 height 59
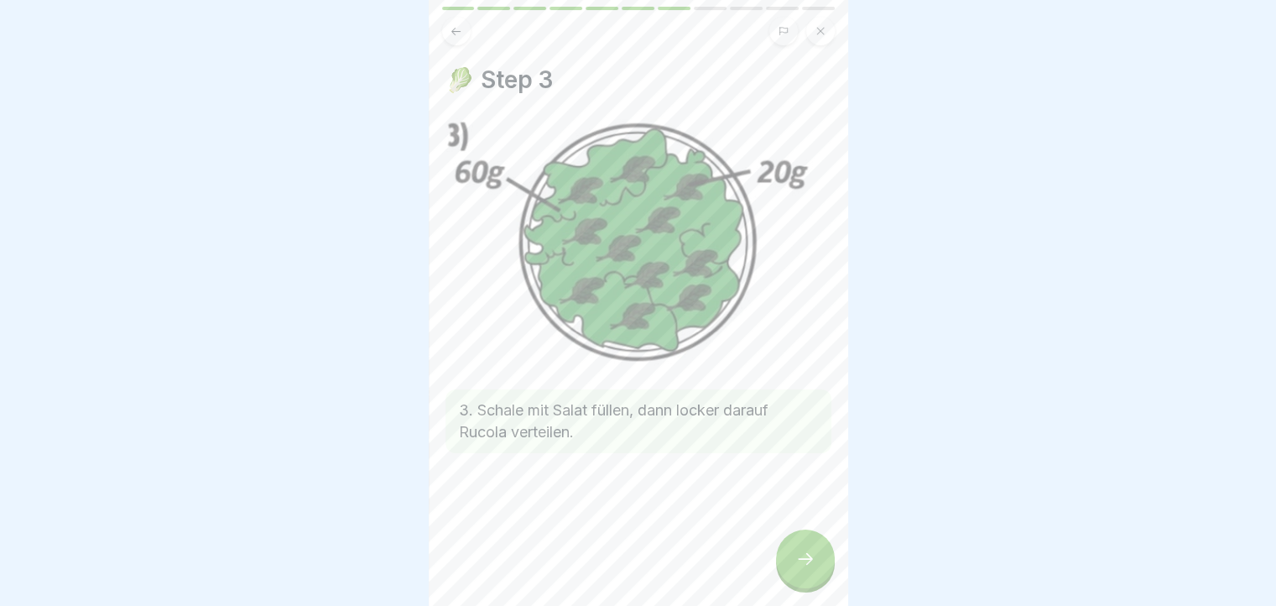
click at [802, 588] on div at bounding box center [805, 558] width 59 height 59
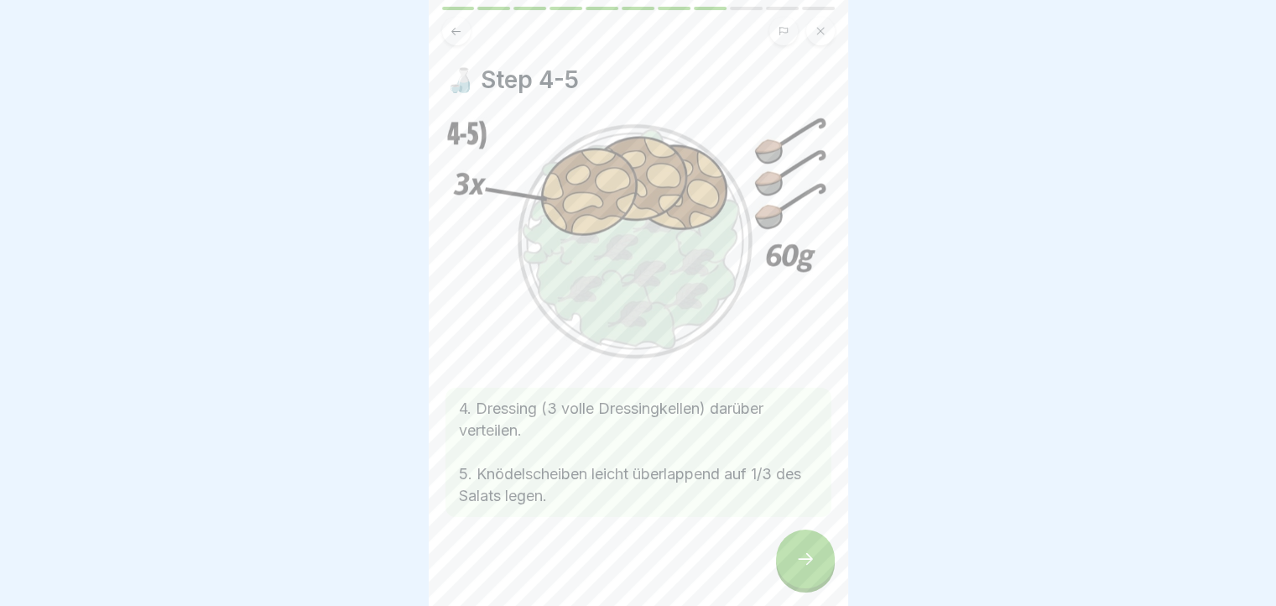
click at [812, 569] on icon at bounding box center [805, 559] width 20 height 20
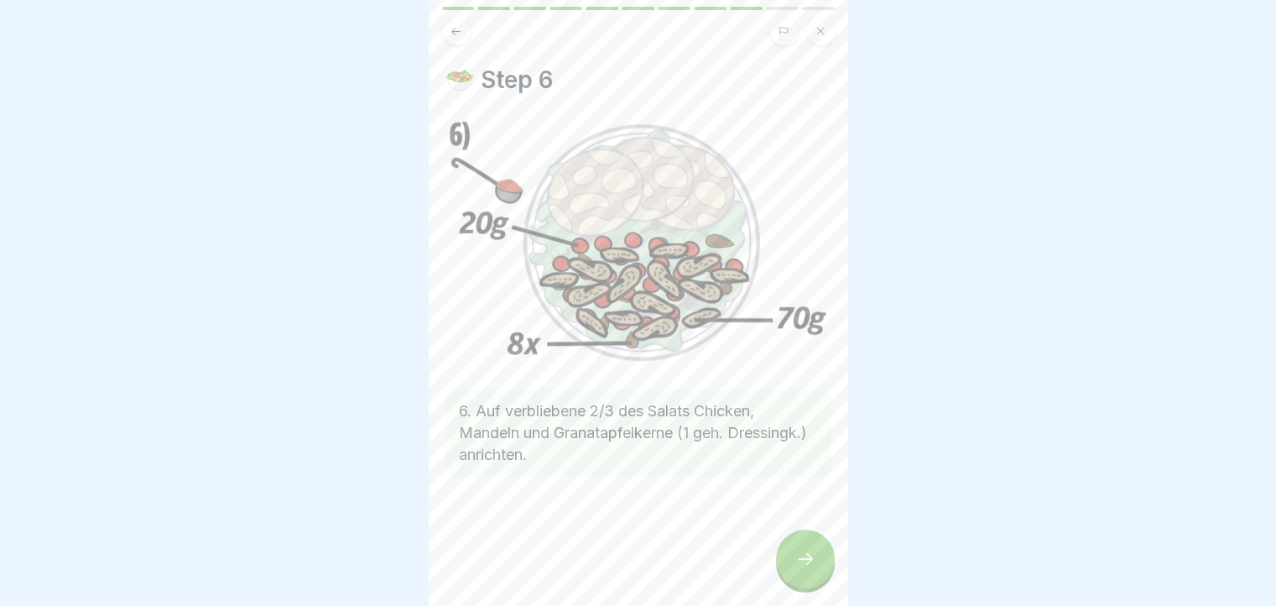
click at [798, 565] on icon at bounding box center [805, 559] width 20 height 20
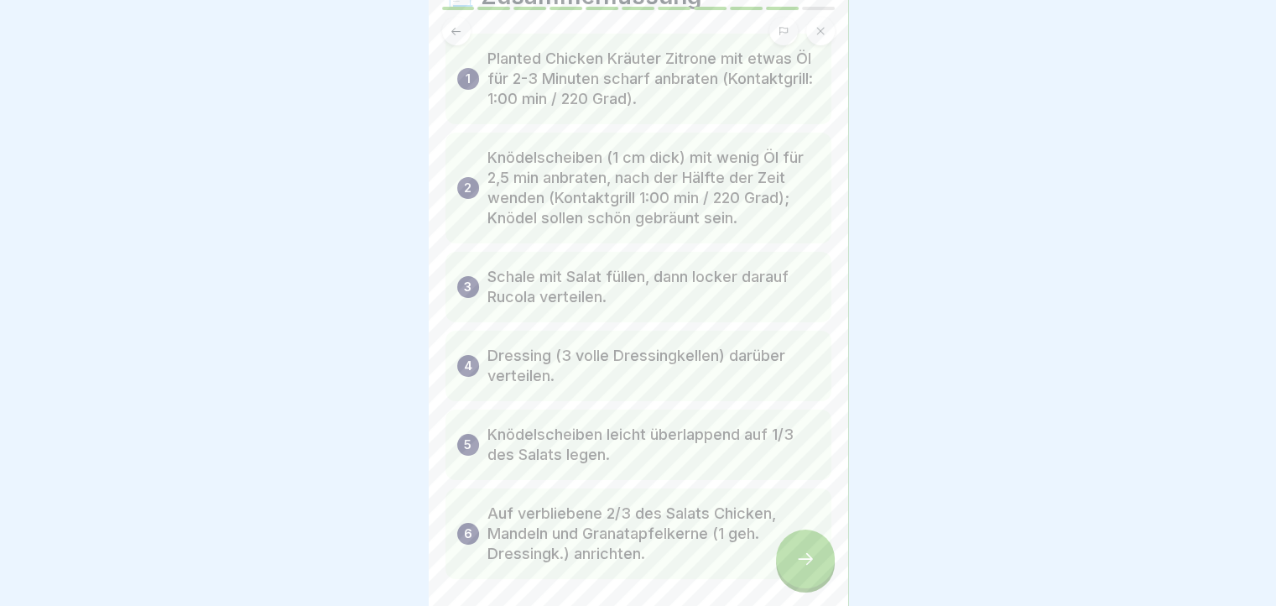
scroll to position [158, 0]
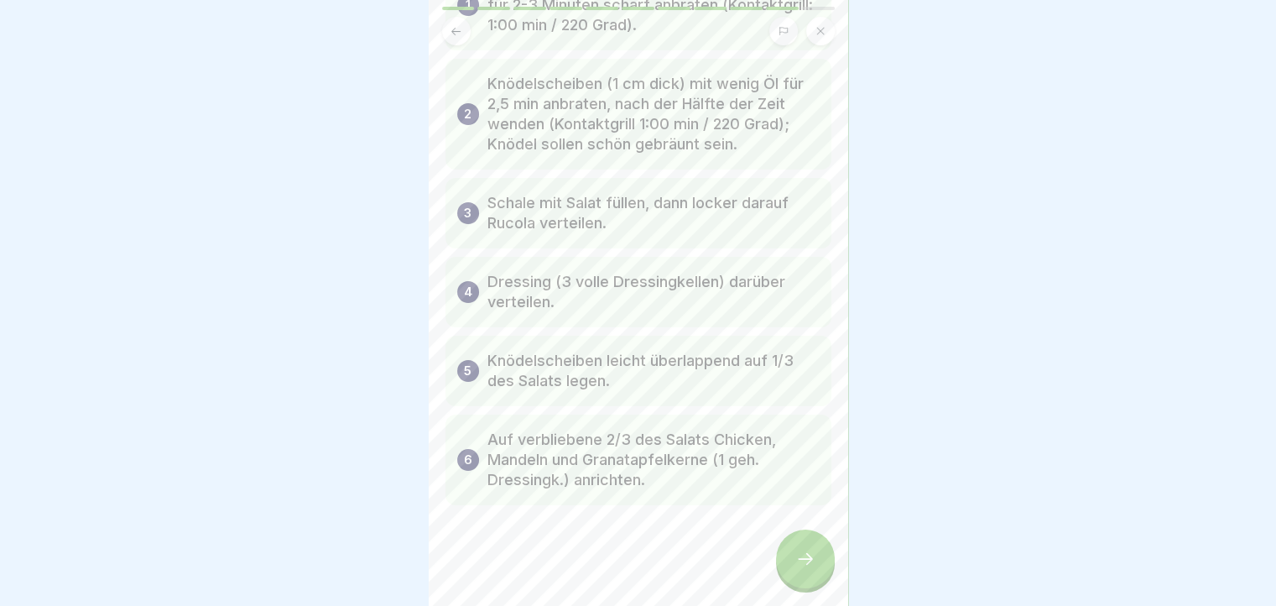
click at [809, 558] on div at bounding box center [805, 558] width 59 height 59
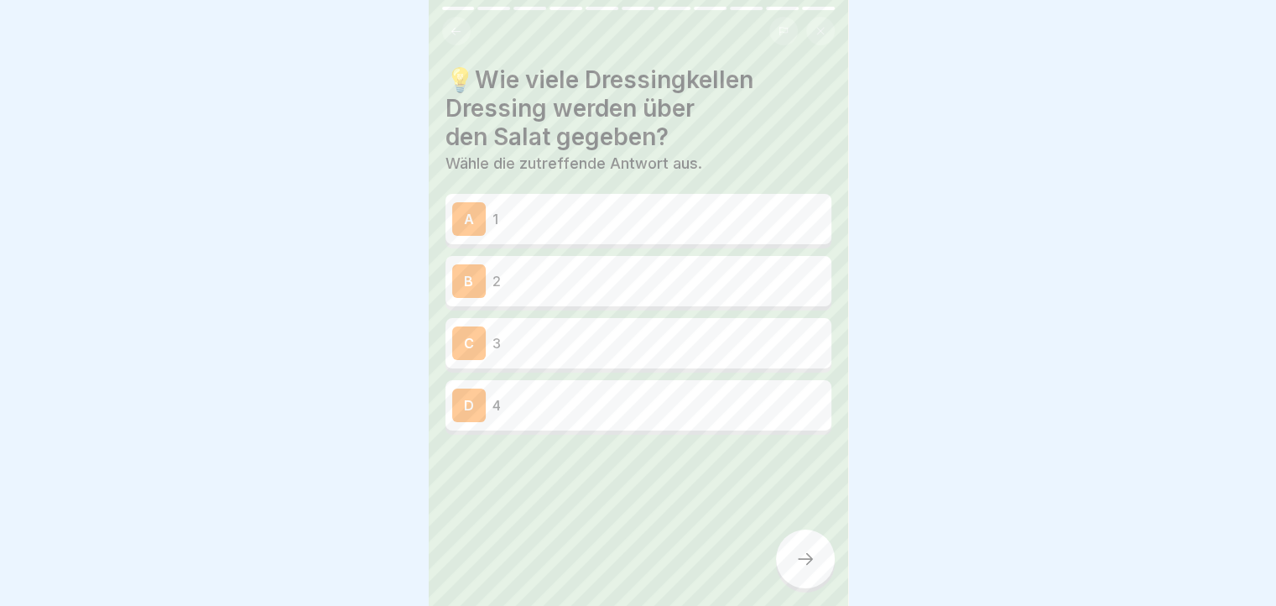
click at [559, 350] on p "3" at bounding box center [658, 343] width 332 height 20
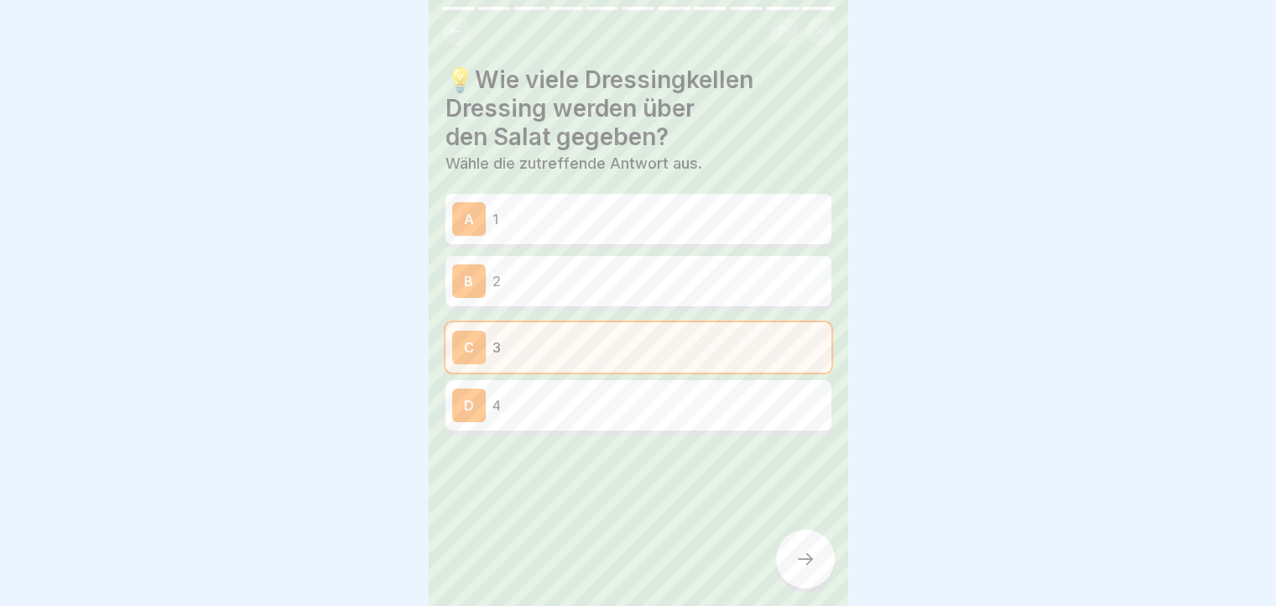
click at [817, 552] on div at bounding box center [805, 558] width 59 height 59
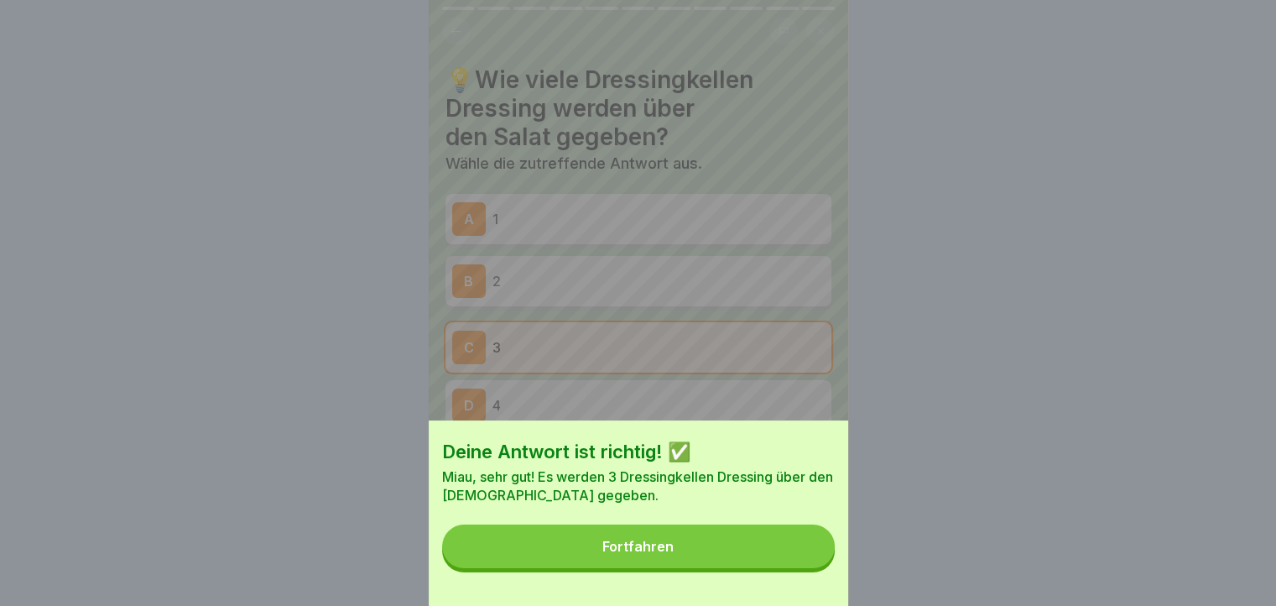
click at [754, 568] on button "Fortfahren" at bounding box center [638, 546] width 393 height 44
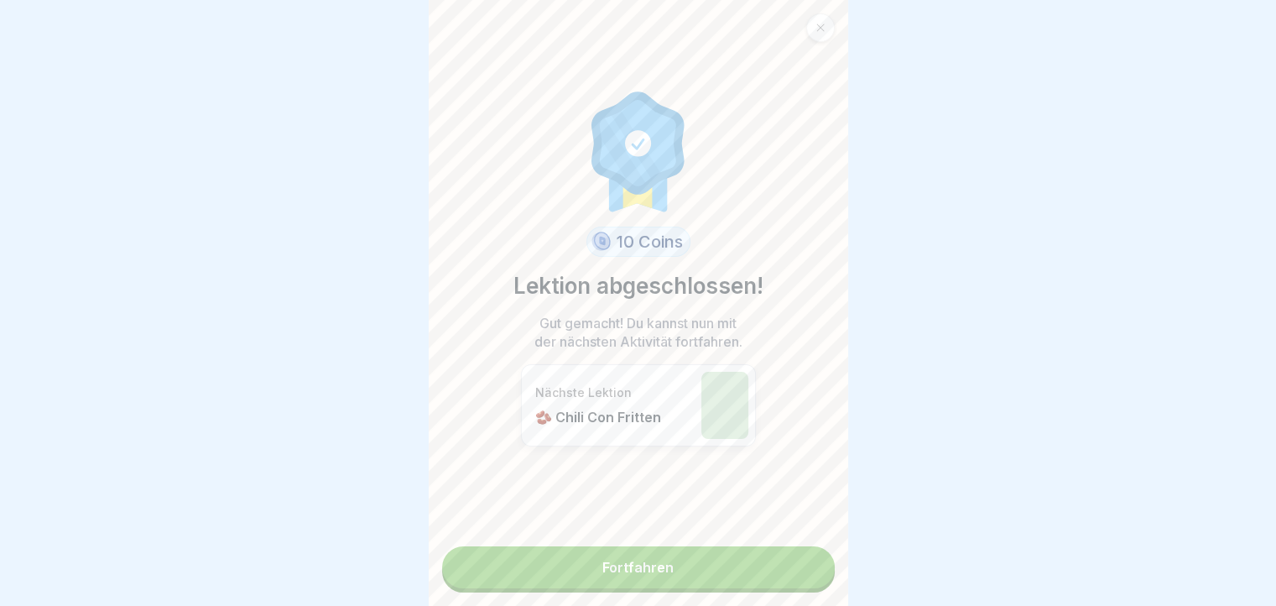
click at [668, 568] on link "Fortfahren" at bounding box center [638, 567] width 393 height 42
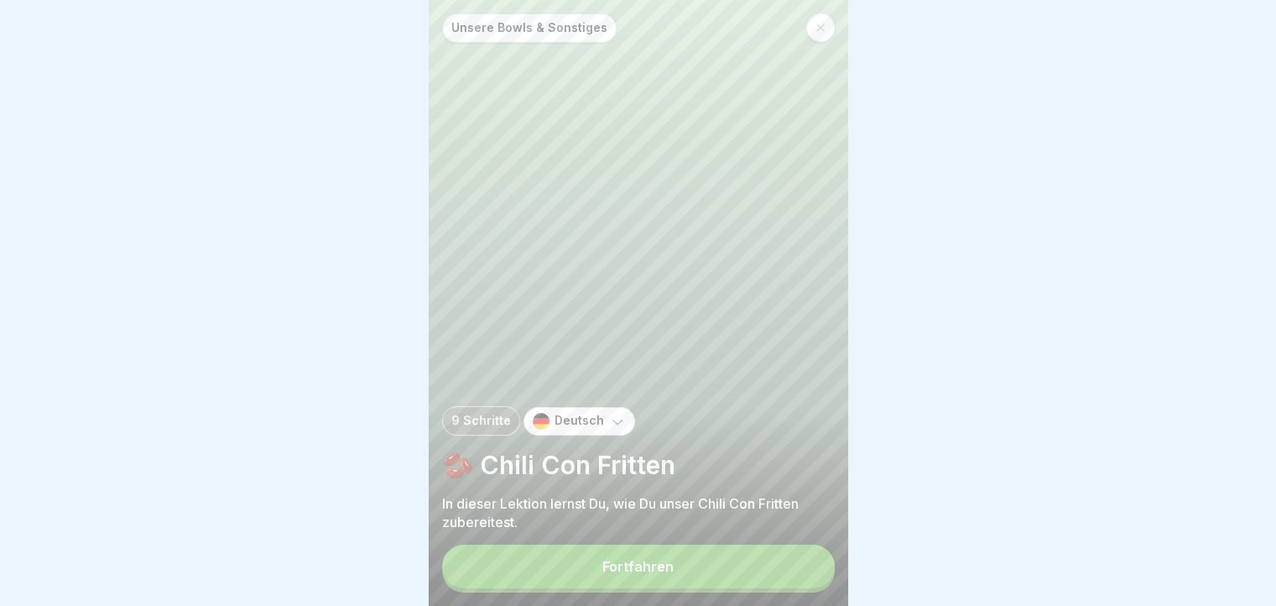
click at [713, 582] on button "Fortfahren" at bounding box center [638, 566] width 393 height 44
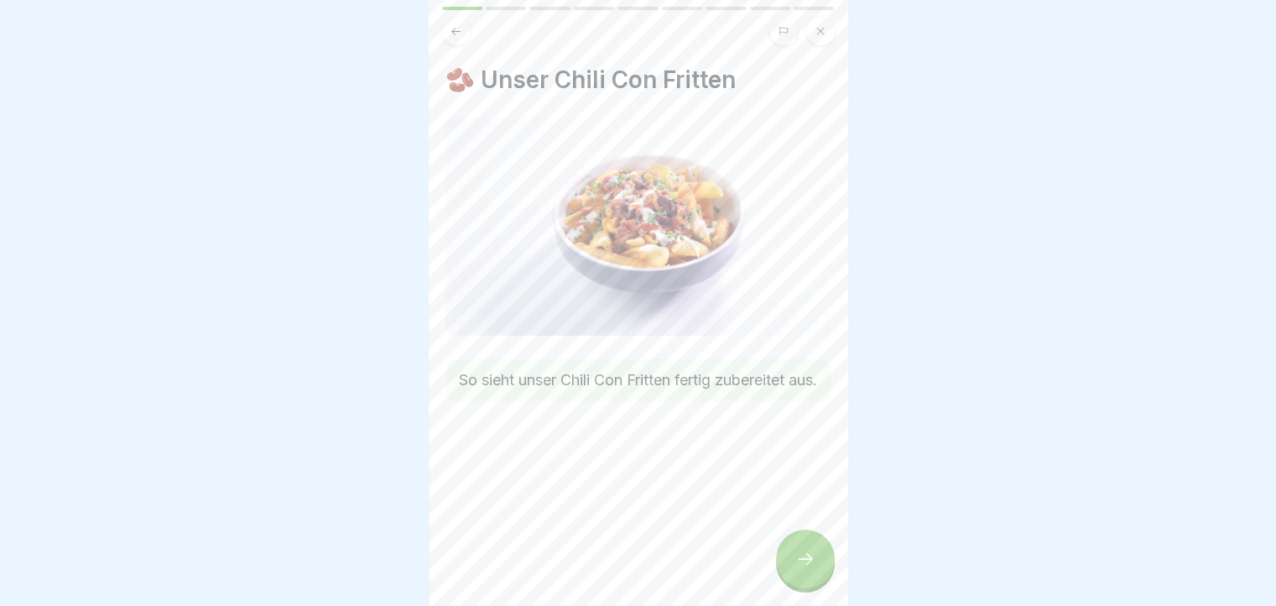
click at [819, 564] on div at bounding box center [805, 558] width 59 height 59
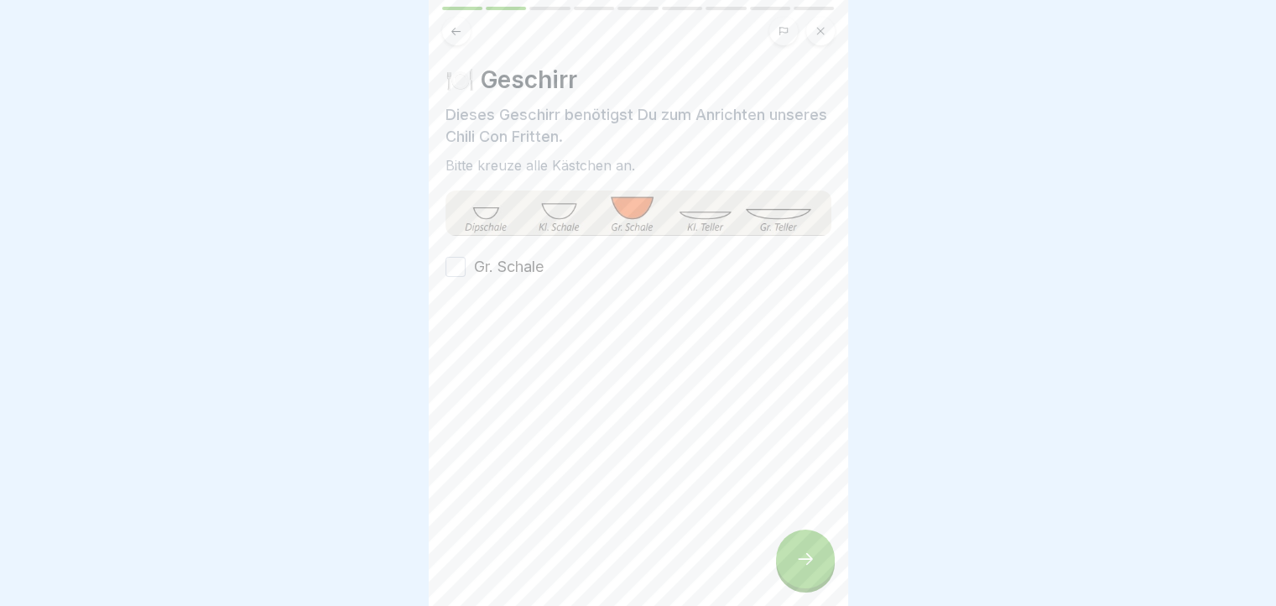
click at [460, 268] on button "Gr. Schale" at bounding box center [455, 267] width 20 height 20
click at [803, 559] on div at bounding box center [805, 558] width 59 height 59
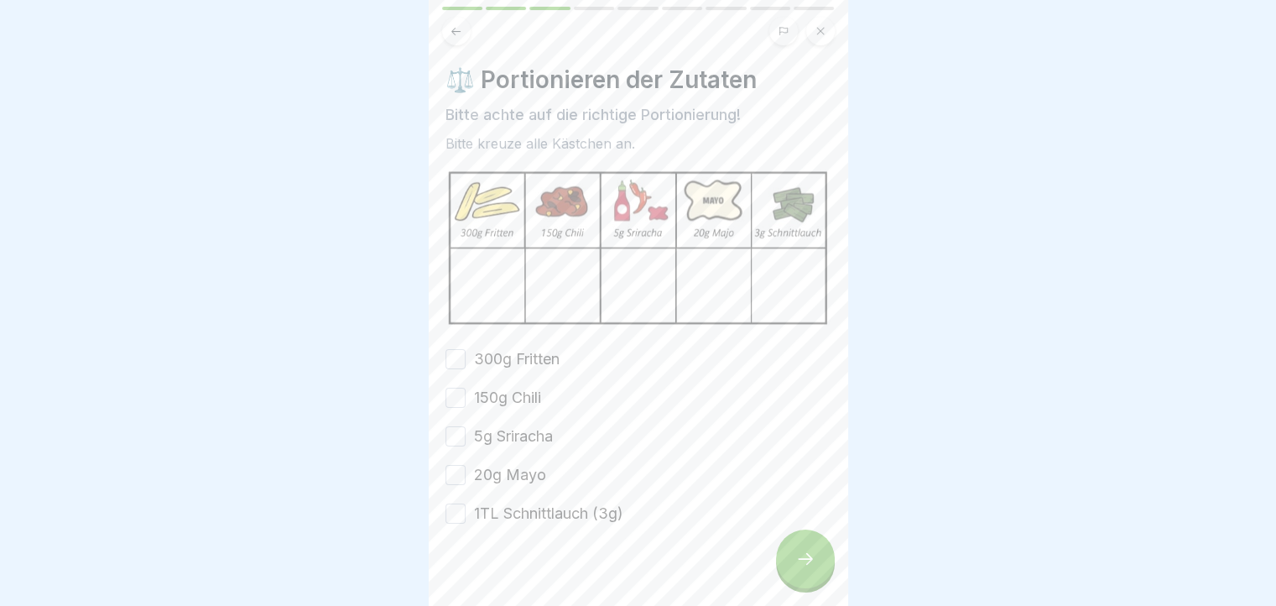
click at [454, 353] on button "300g Fritten" at bounding box center [455, 359] width 20 height 20
click at [453, 398] on button "150g Chili" at bounding box center [455, 397] width 20 height 20
click at [452, 429] on button "5g Sriracha" at bounding box center [455, 436] width 20 height 20
click at [460, 471] on button "20g Mayo" at bounding box center [455, 475] width 20 height 20
click at [450, 511] on button "1TL Schnittlauch (3g)" at bounding box center [455, 513] width 20 height 20
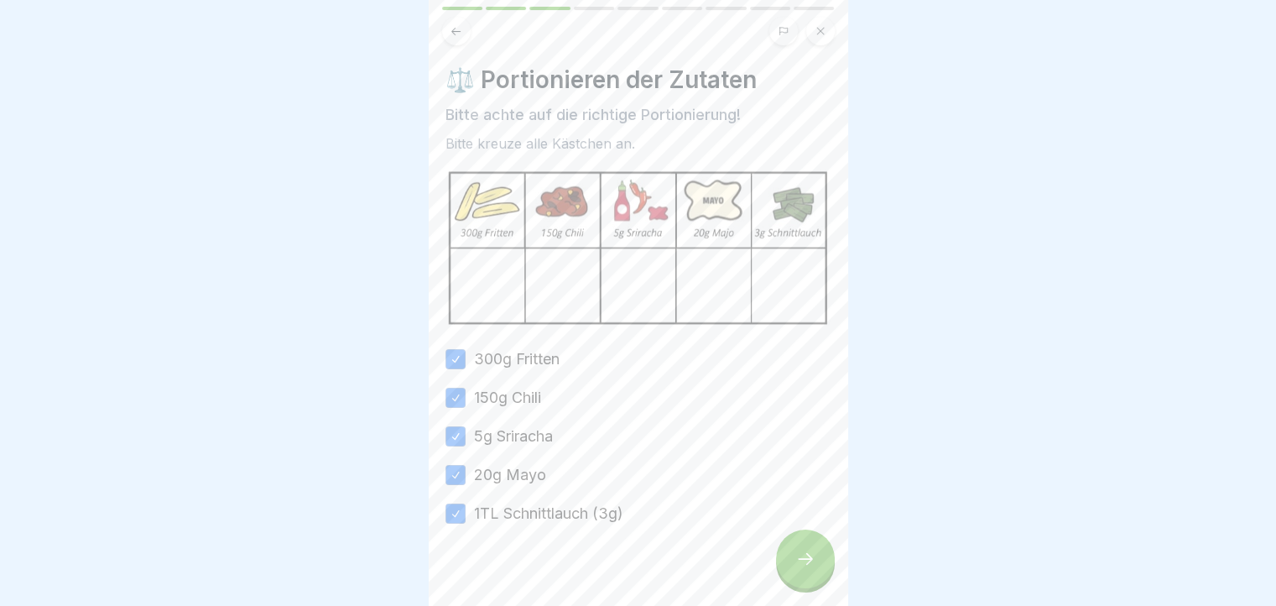
click at [804, 568] on icon at bounding box center [805, 559] width 20 height 20
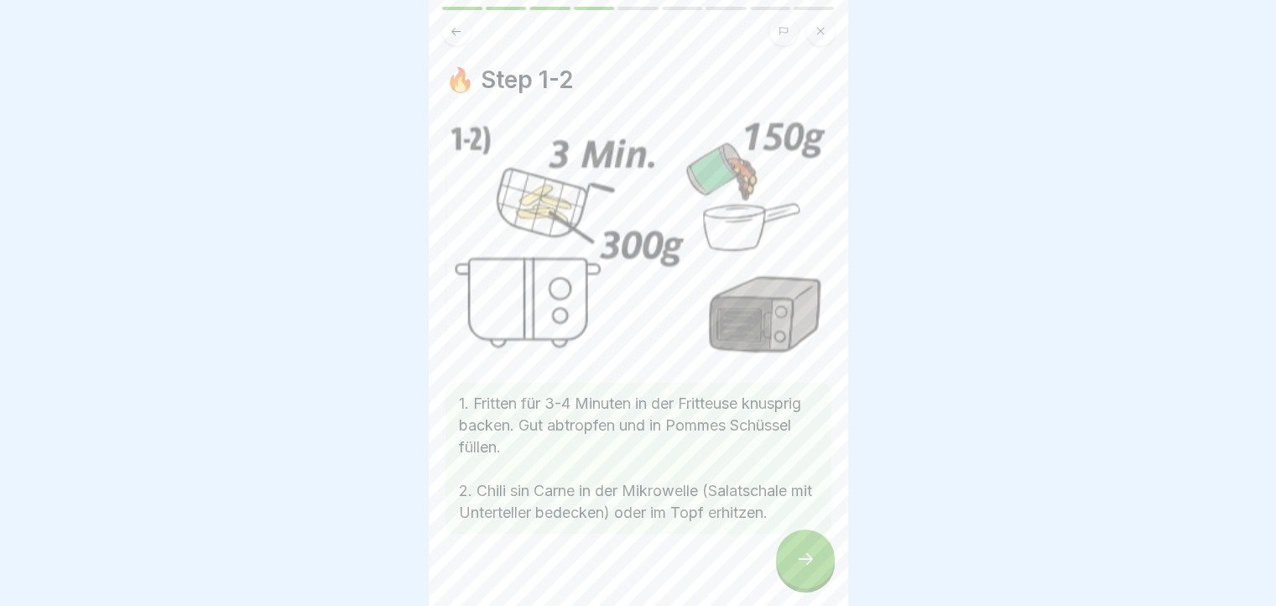
click at [785, 568] on div at bounding box center [805, 558] width 59 height 59
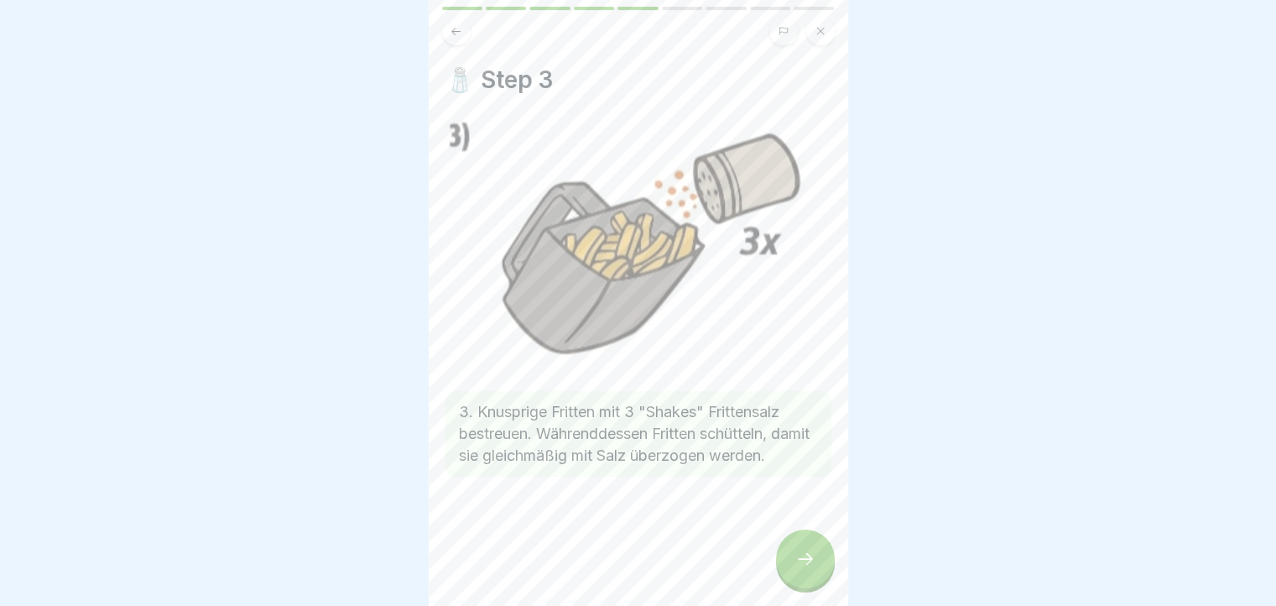
click at [814, 569] on icon at bounding box center [805, 559] width 20 height 20
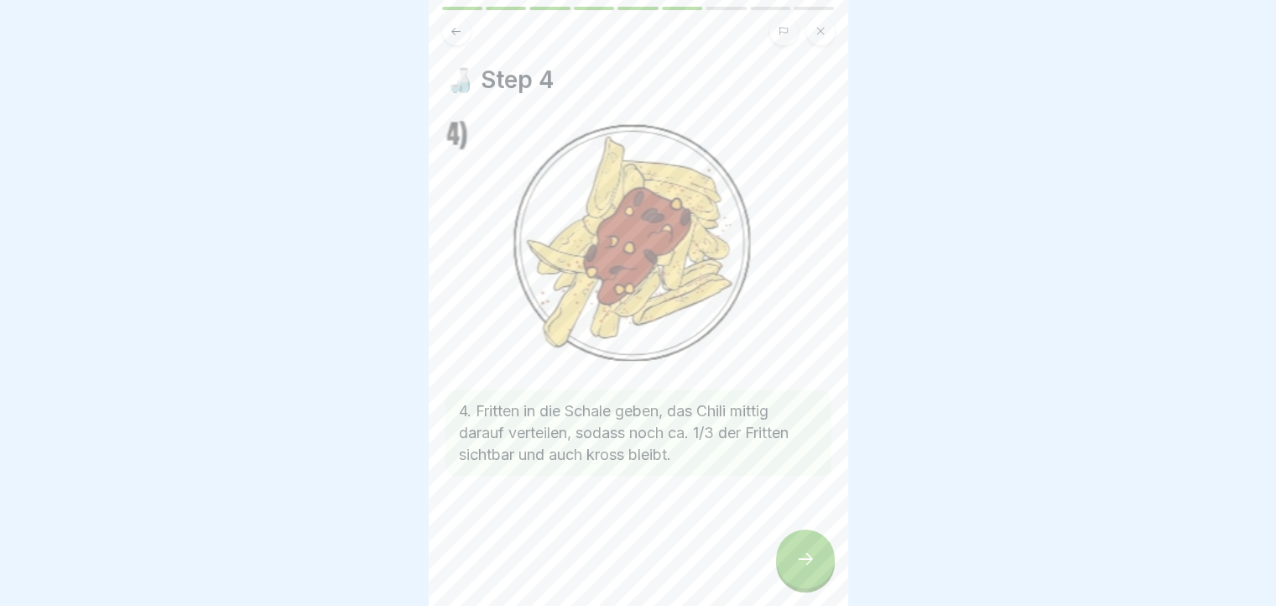
click at [821, 553] on div at bounding box center [805, 558] width 59 height 59
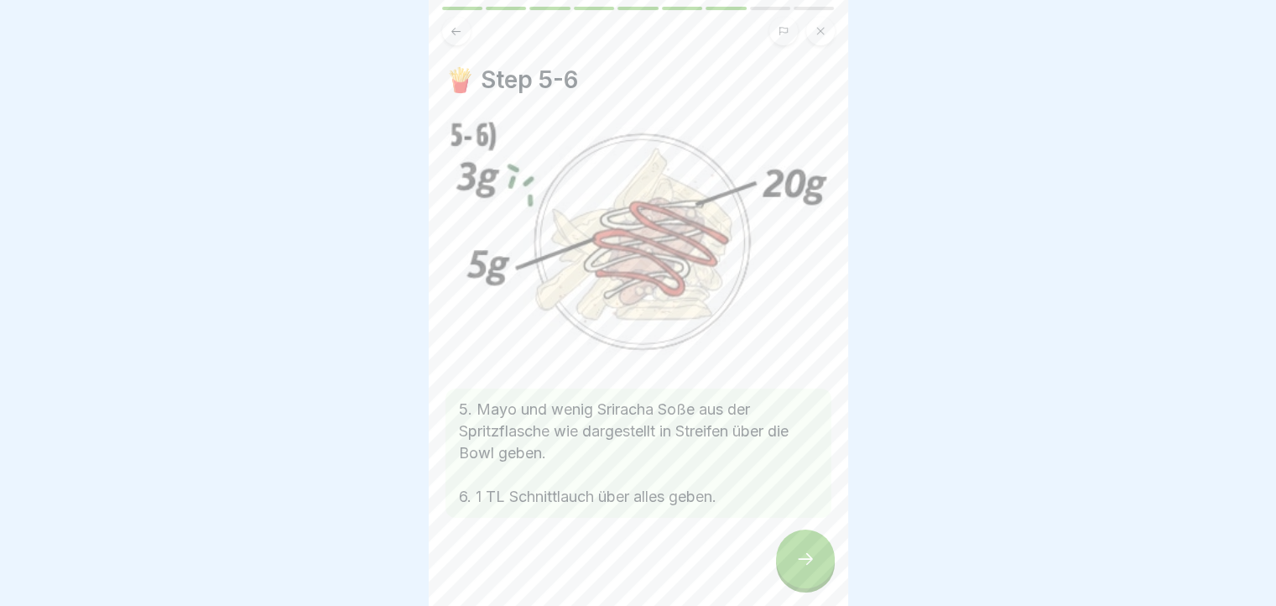
click at [814, 562] on div at bounding box center [805, 558] width 59 height 59
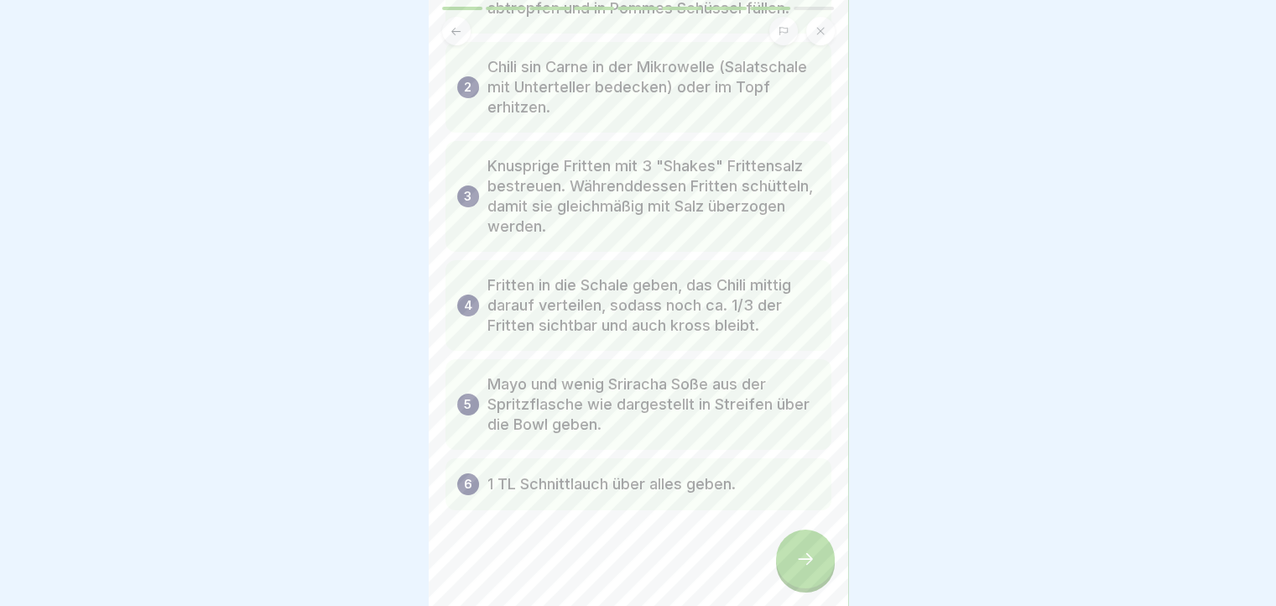
scroll to position [239, 0]
click at [794, 559] on div at bounding box center [805, 558] width 59 height 59
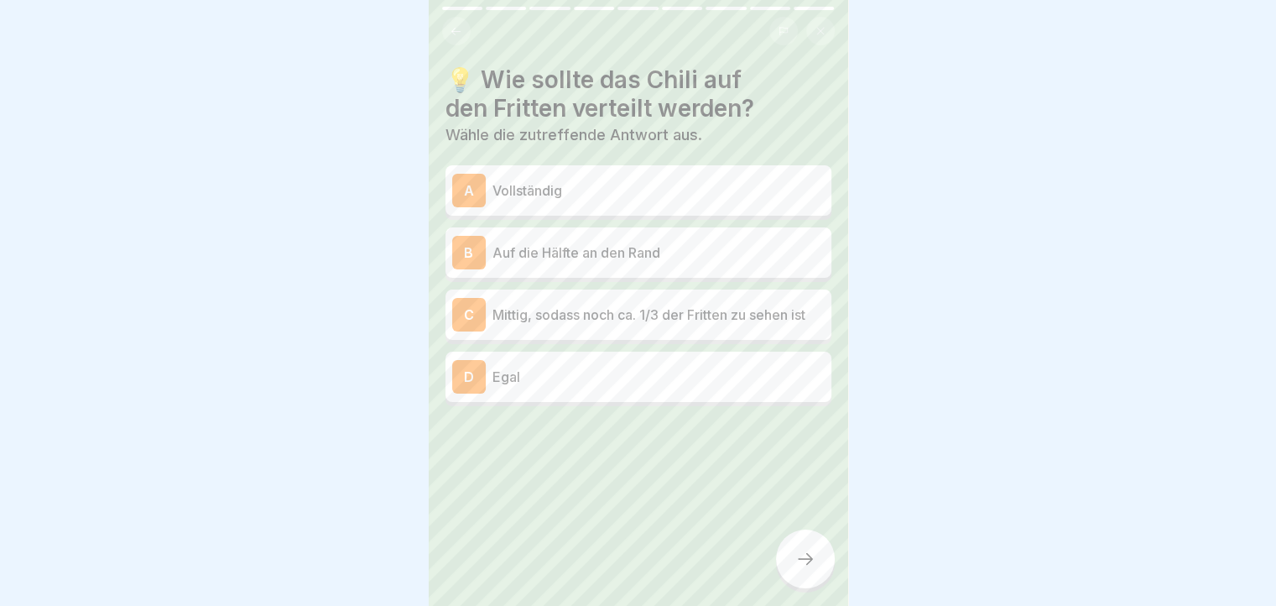
click at [800, 320] on p "Mittig, sodass noch ca. 1/3 der Fritten zu sehen ist" at bounding box center [658, 314] width 332 height 20
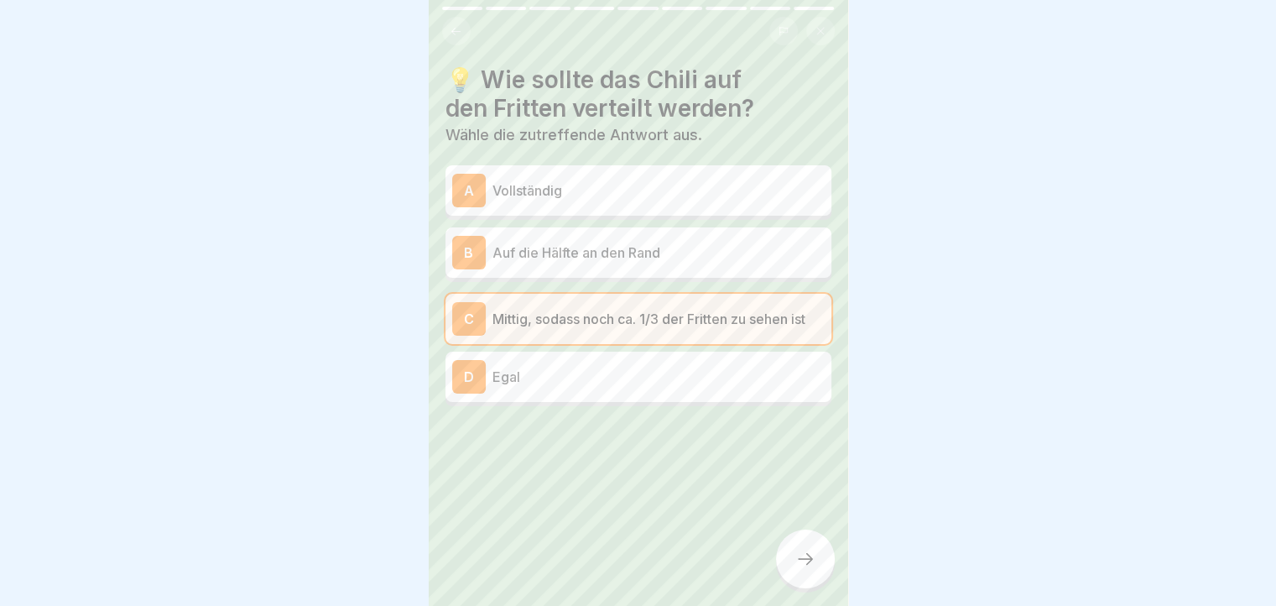
click at [819, 552] on div at bounding box center [805, 558] width 59 height 59
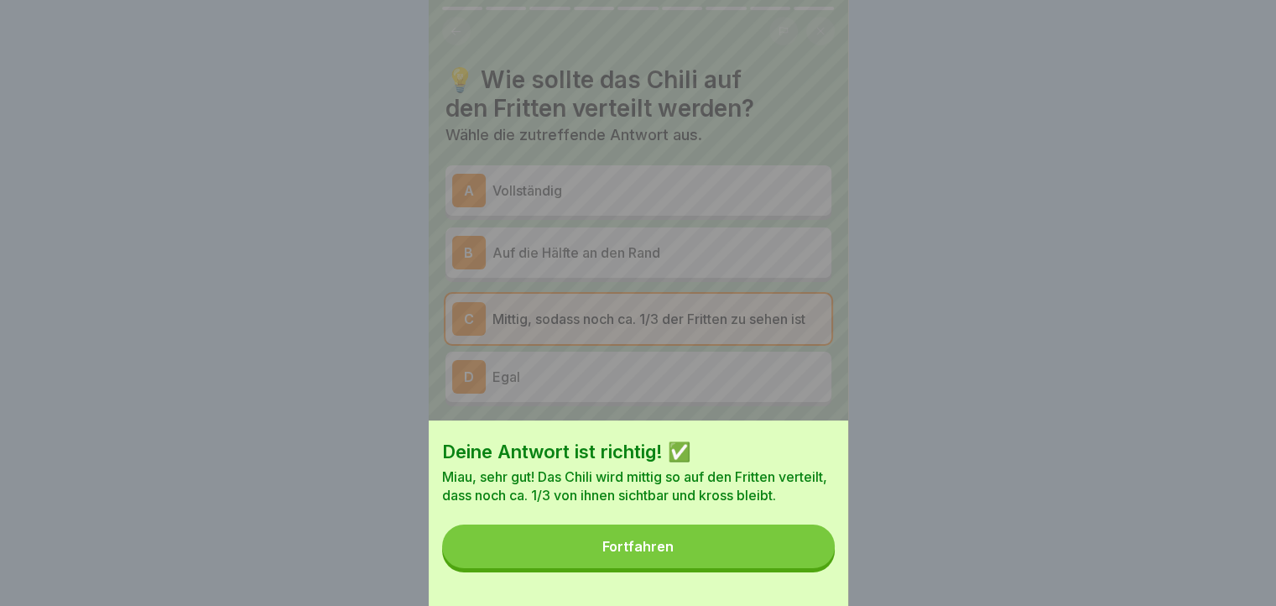
click at [772, 564] on button "Fortfahren" at bounding box center [638, 546] width 393 height 44
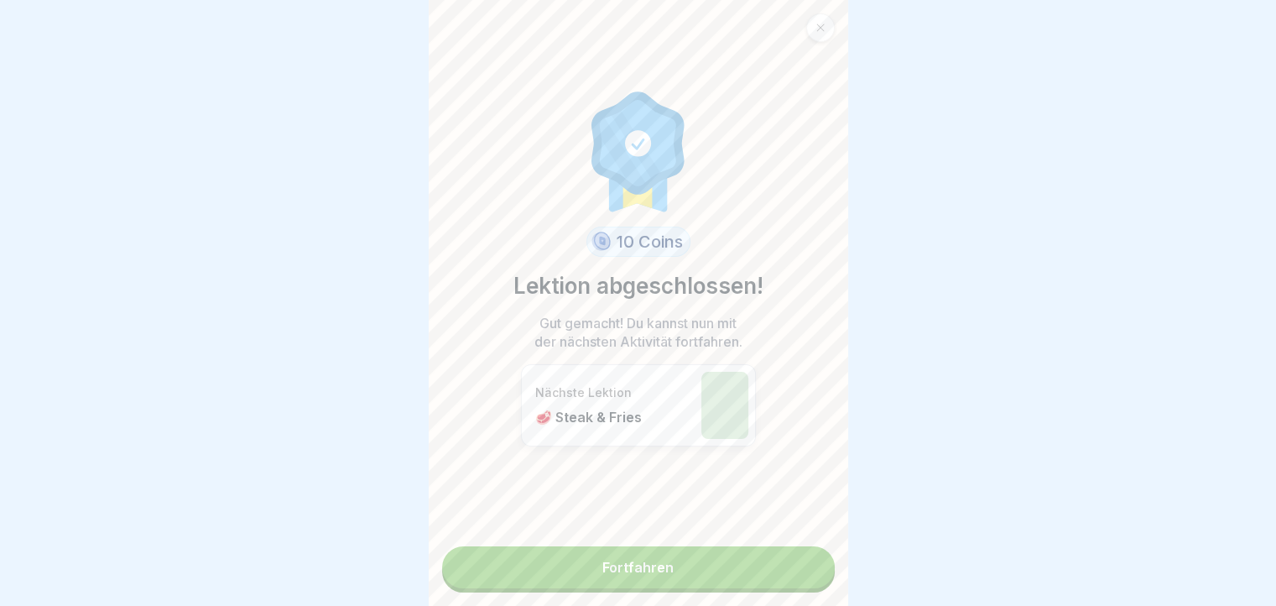
click at [751, 568] on link "Fortfahren" at bounding box center [638, 567] width 393 height 42
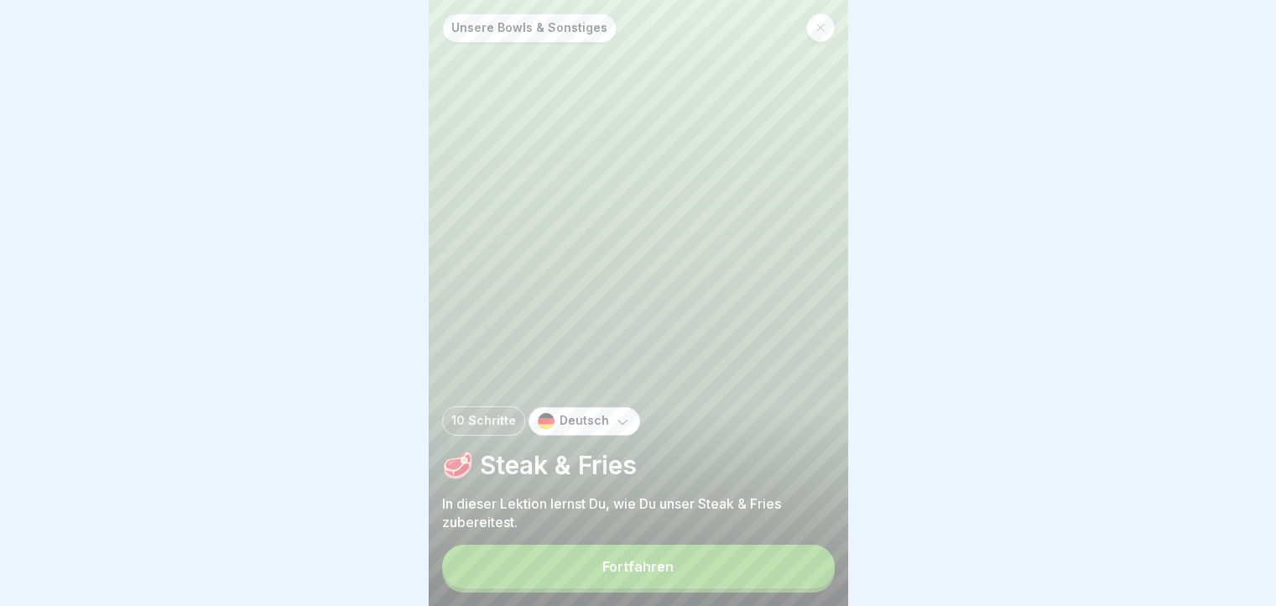
click at [713, 588] on button "Fortfahren" at bounding box center [638, 566] width 393 height 44
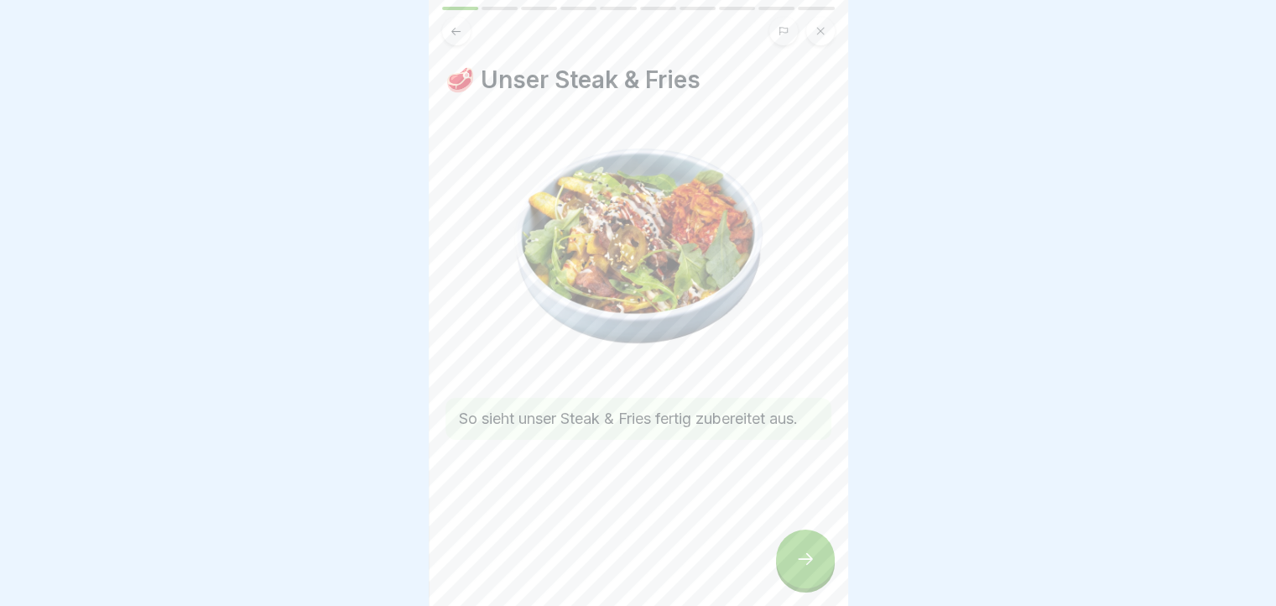
click at [809, 569] on icon at bounding box center [805, 559] width 20 height 20
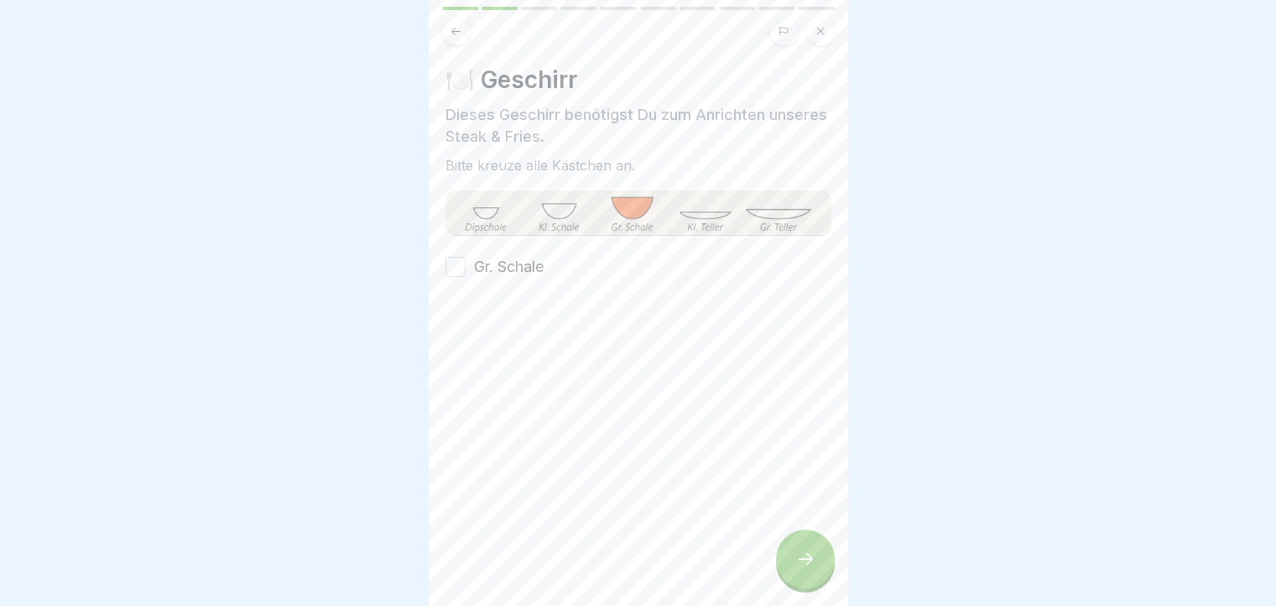
click at [460, 263] on button "Gr. Schale" at bounding box center [455, 267] width 20 height 20
click at [830, 570] on div at bounding box center [805, 558] width 59 height 59
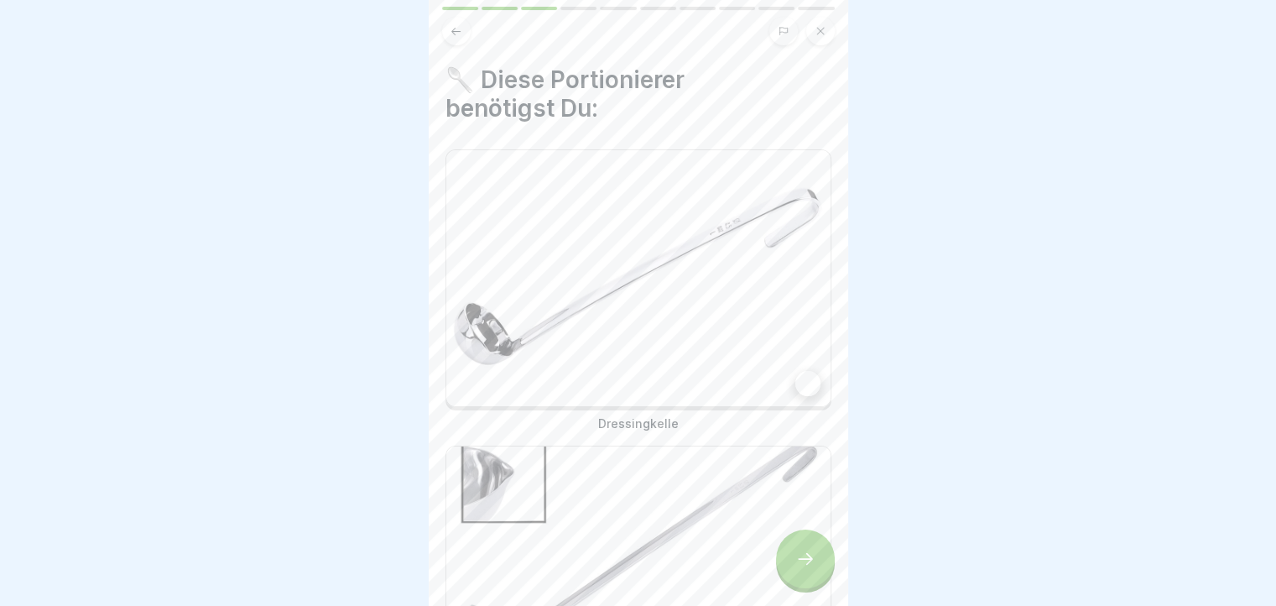
click at [743, 367] on img at bounding box center [638, 278] width 384 height 256
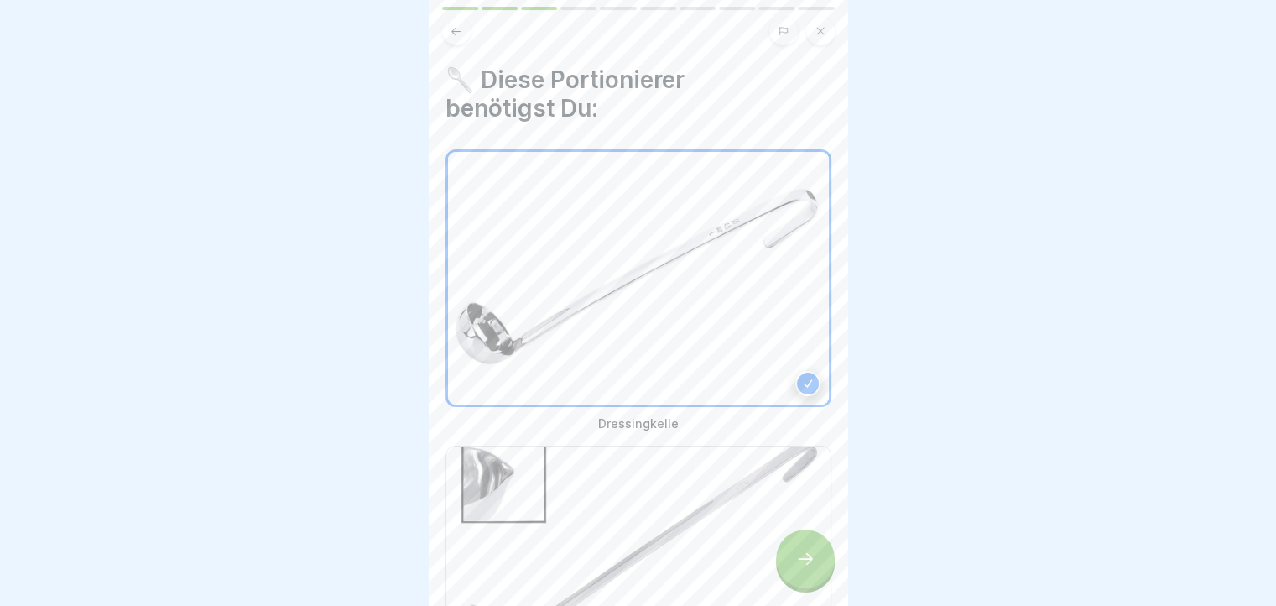
scroll to position [168, 0]
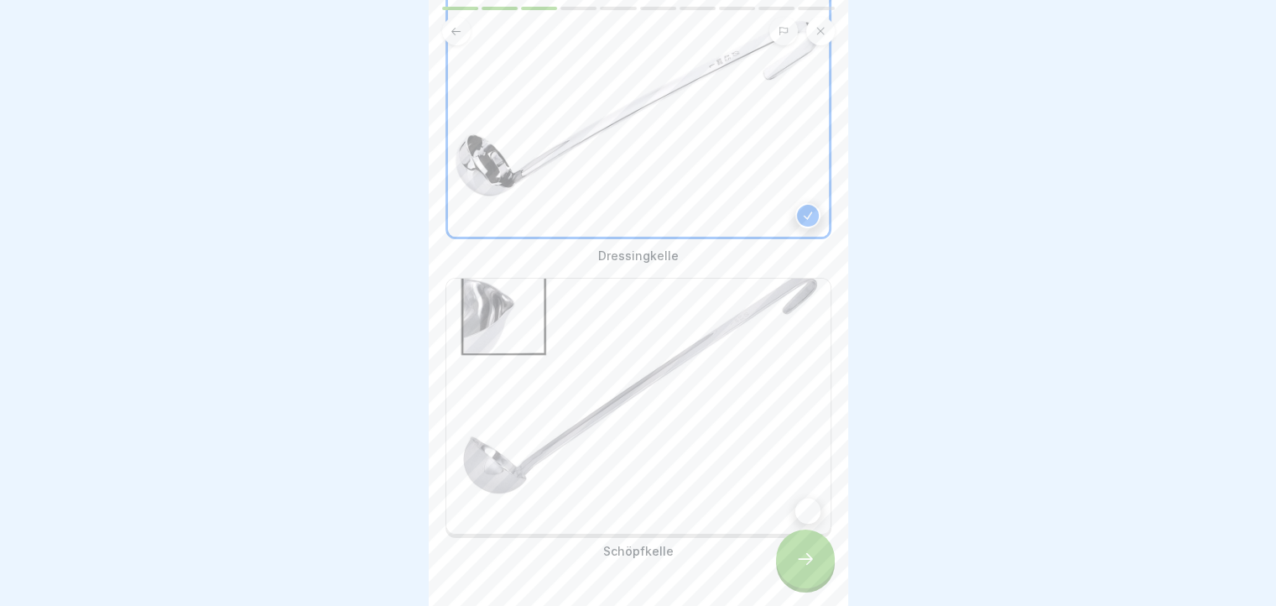
click at [793, 418] on img at bounding box center [638, 406] width 384 height 256
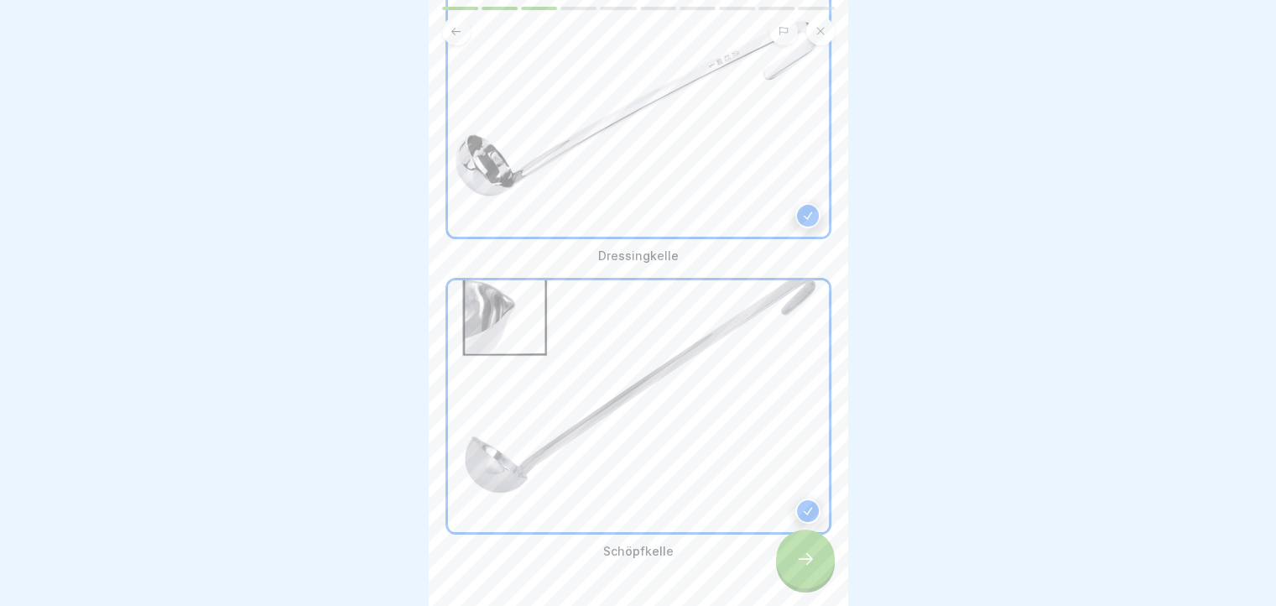
scroll to position [205, 0]
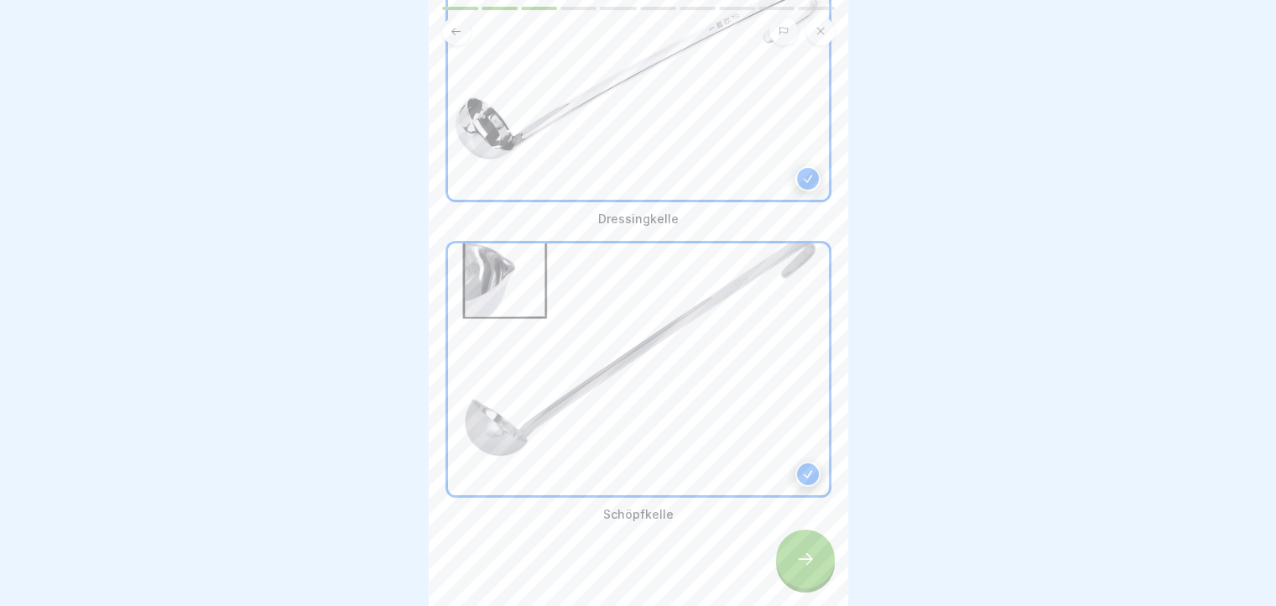
click at [798, 586] on div at bounding box center [805, 558] width 59 height 59
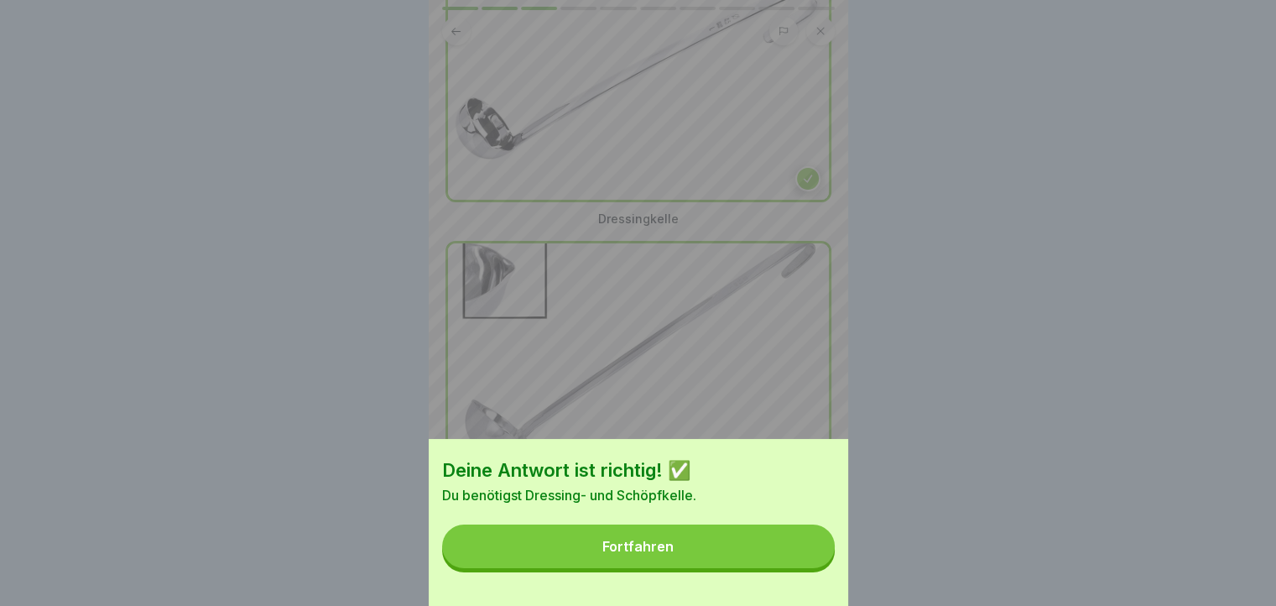
click at [781, 568] on button "Fortfahren" at bounding box center [638, 546] width 393 height 44
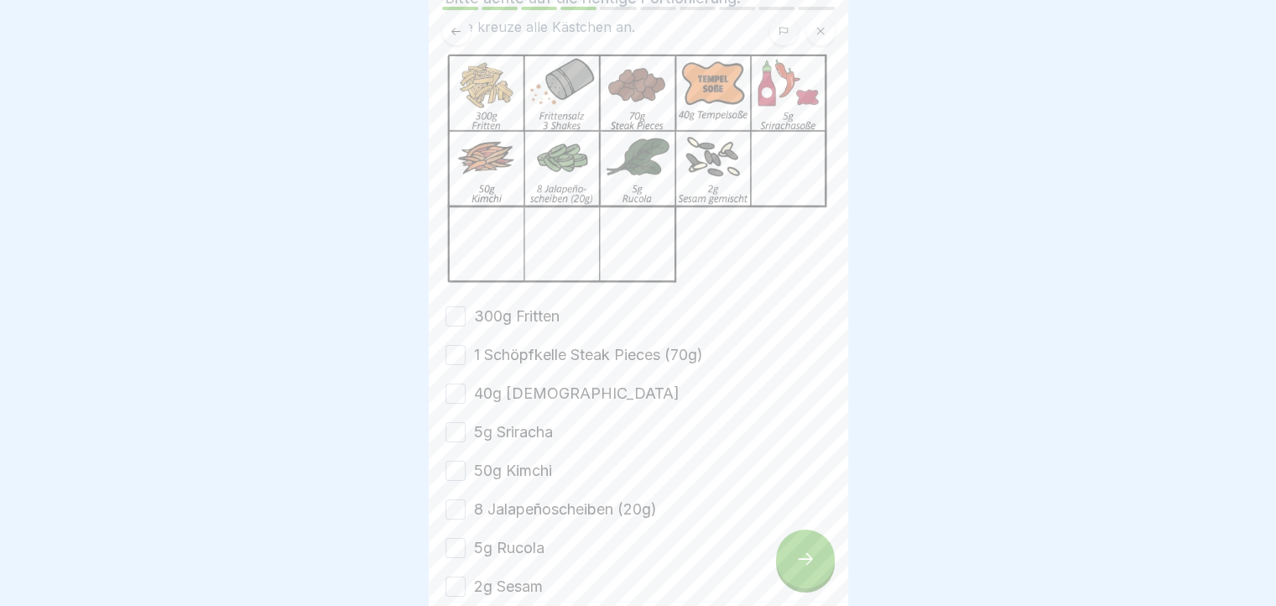
scroll to position [33, 0]
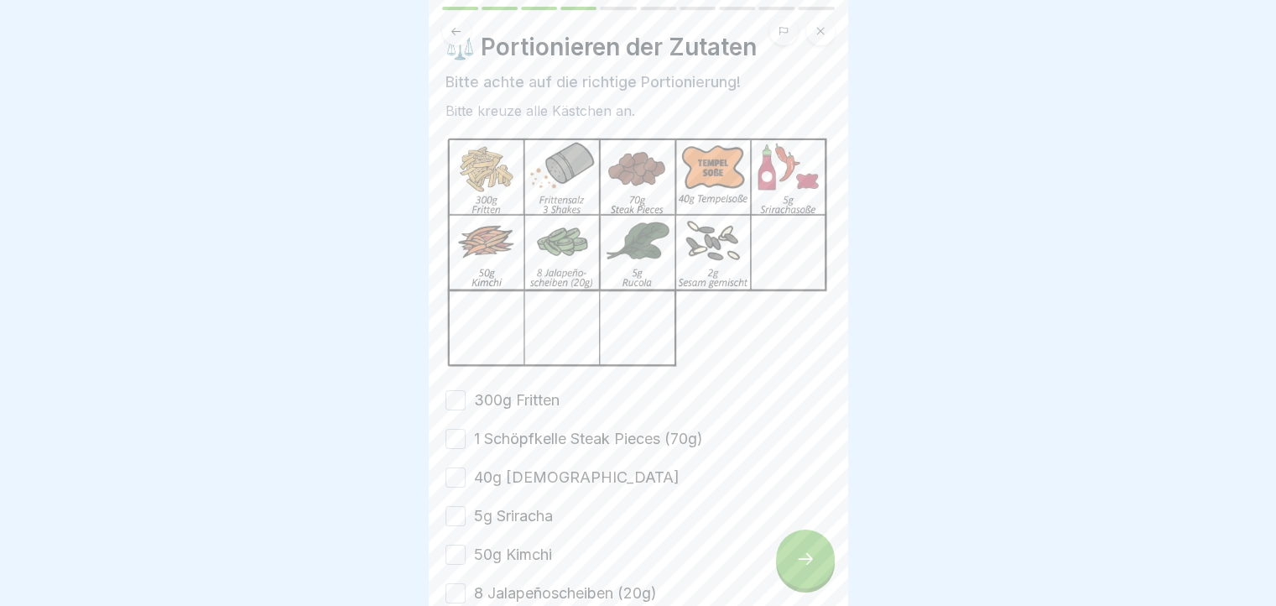
click at [459, 392] on button "300g Fritten" at bounding box center [455, 400] width 20 height 20
click at [462, 433] on button "1 Schöpfkelle Steak Pieces (70g)" at bounding box center [455, 439] width 20 height 20
click at [449, 467] on button "40g [DEMOGRAPHIC_DATA]" at bounding box center [455, 477] width 20 height 20
click at [459, 506] on button "5g Sriracha" at bounding box center [455, 516] width 20 height 20
click at [458, 551] on button "50g Kimchi" at bounding box center [455, 554] width 20 height 20
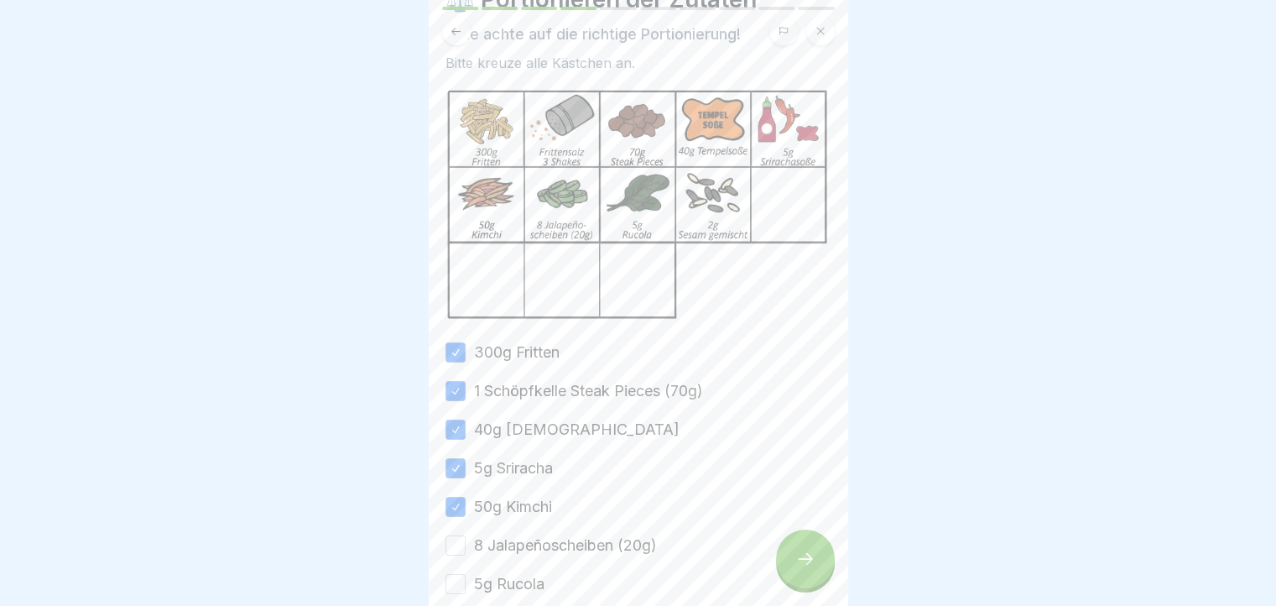
scroll to position [117, 0]
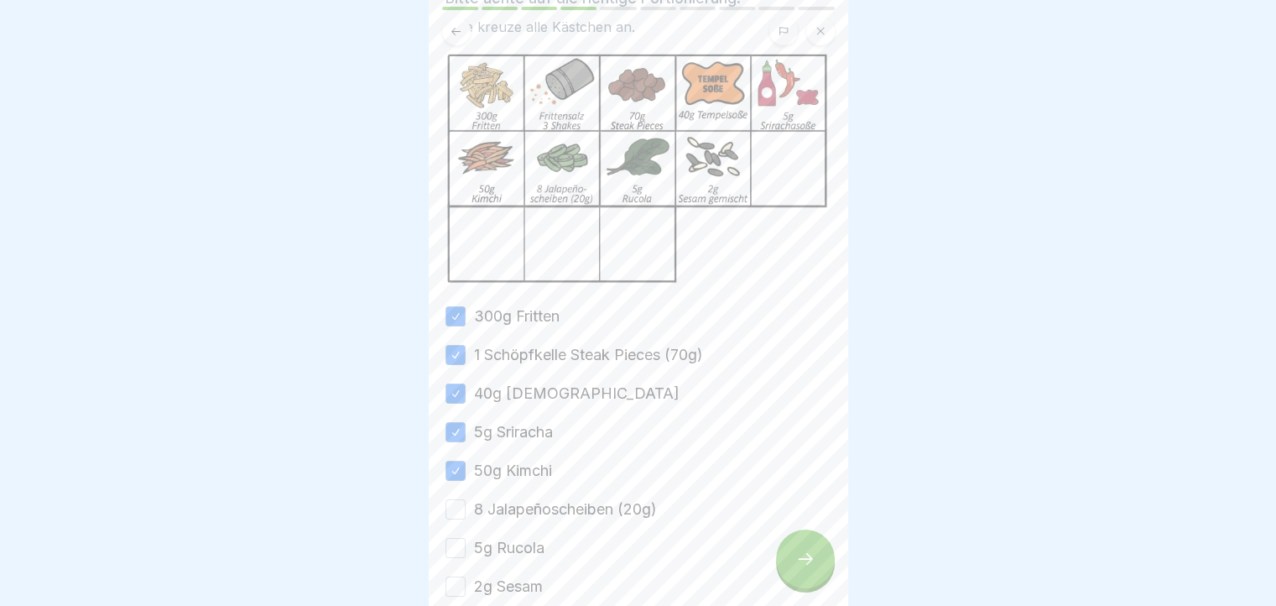
click at [454, 499] on button "8 Jalapeñoscheiben (20g)" at bounding box center [455, 509] width 20 height 20
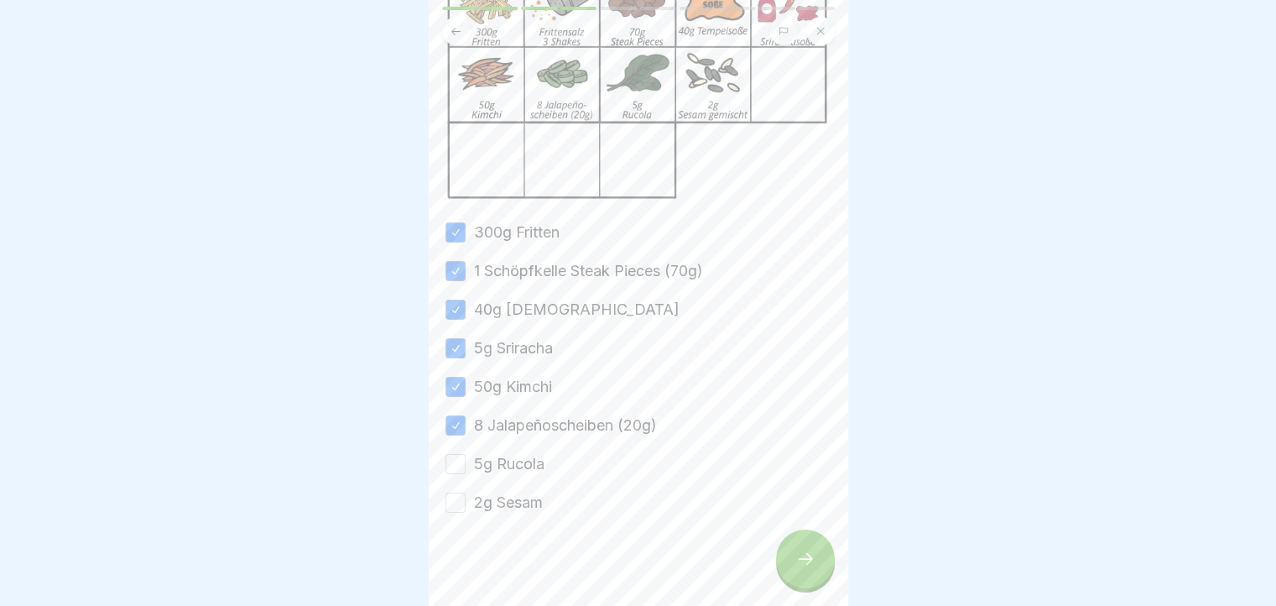
click at [457, 454] on button "5g Rucola" at bounding box center [455, 464] width 20 height 20
click at [456, 492] on button "2g Sesam" at bounding box center [455, 502] width 20 height 20
click at [802, 554] on icon at bounding box center [805, 559] width 20 height 20
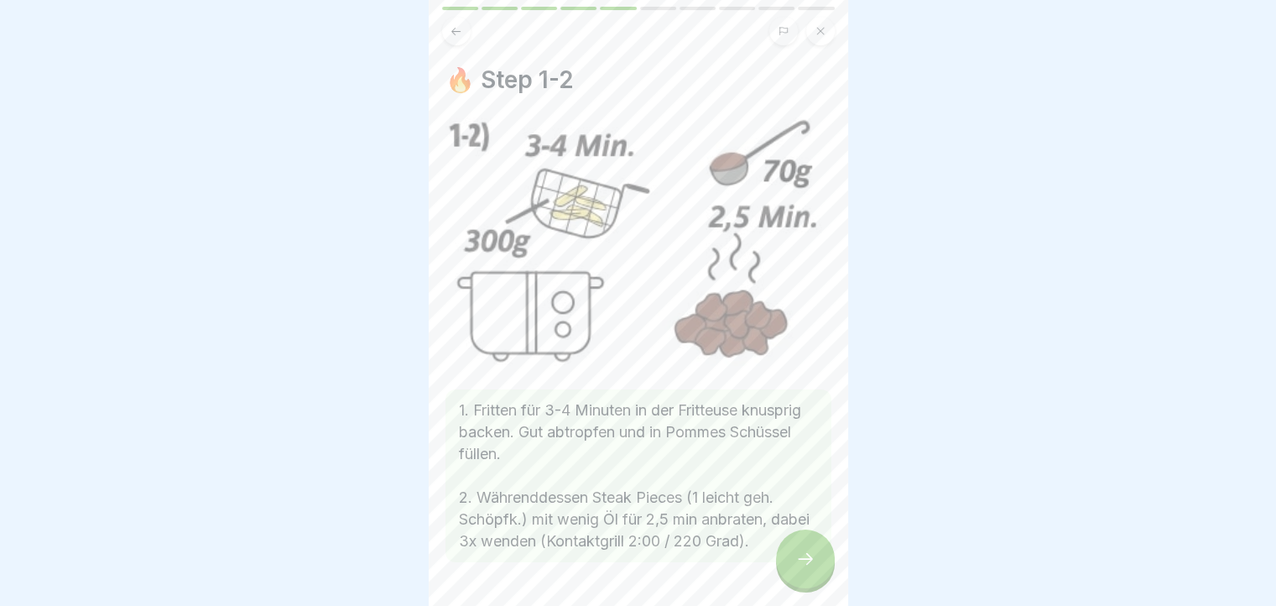
scroll to position [48, 0]
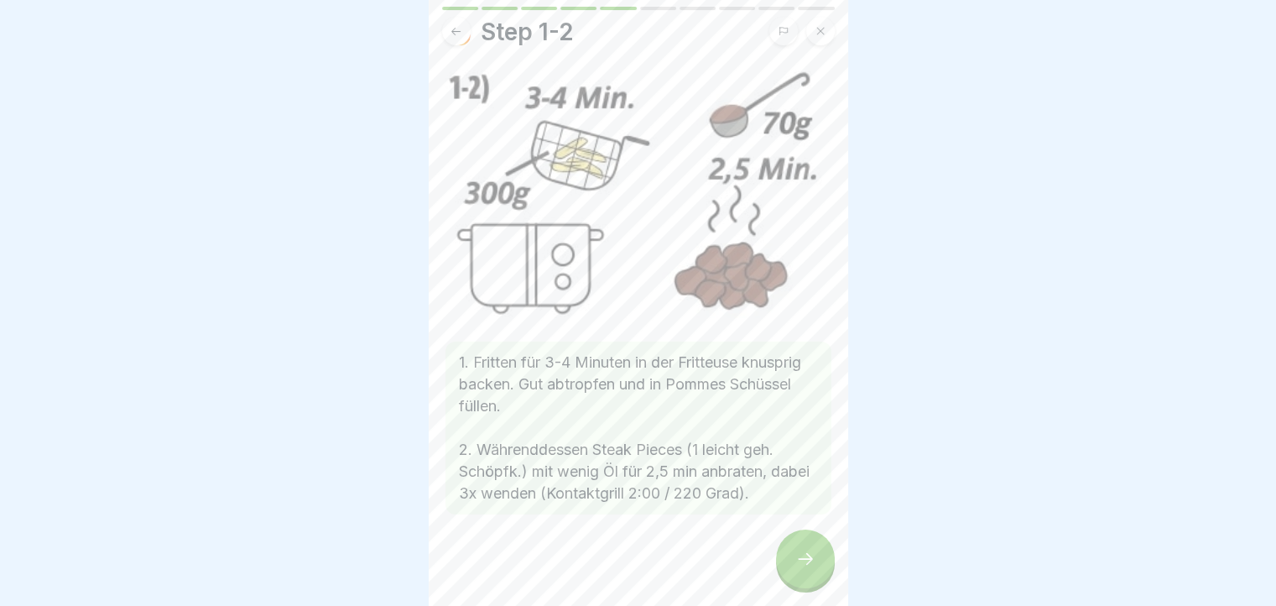
click at [806, 555] on icon at bounding box center [805, 559] width 20 height 20
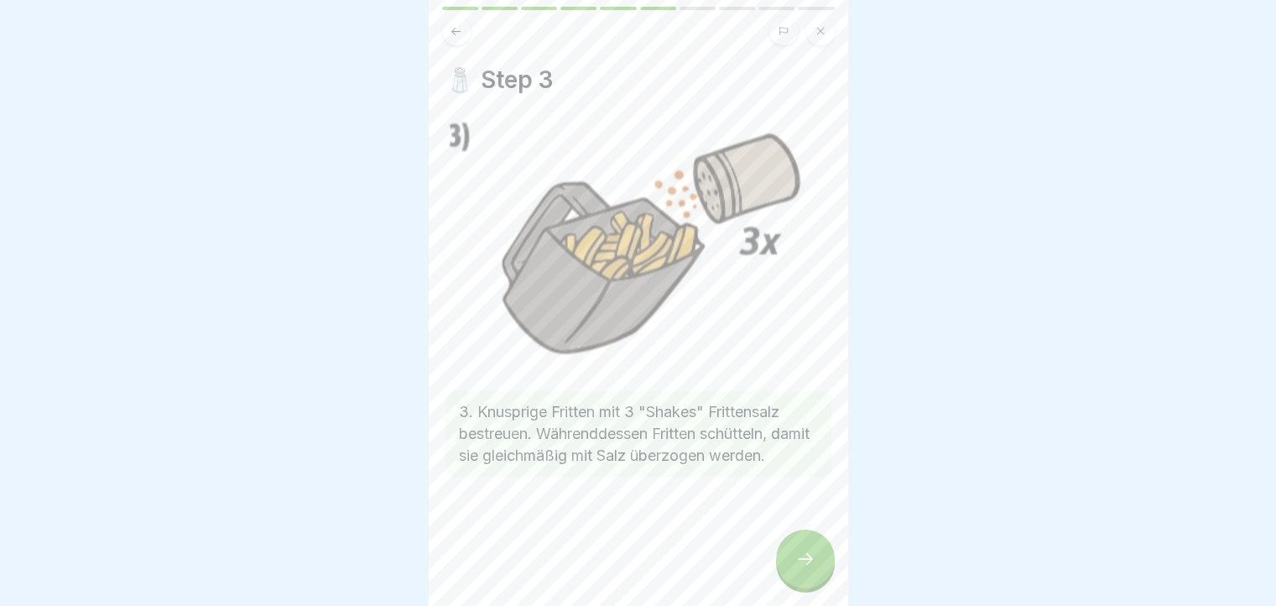
click at [798, 551] on icon at bounding box center [805, 559] width 20 height 20
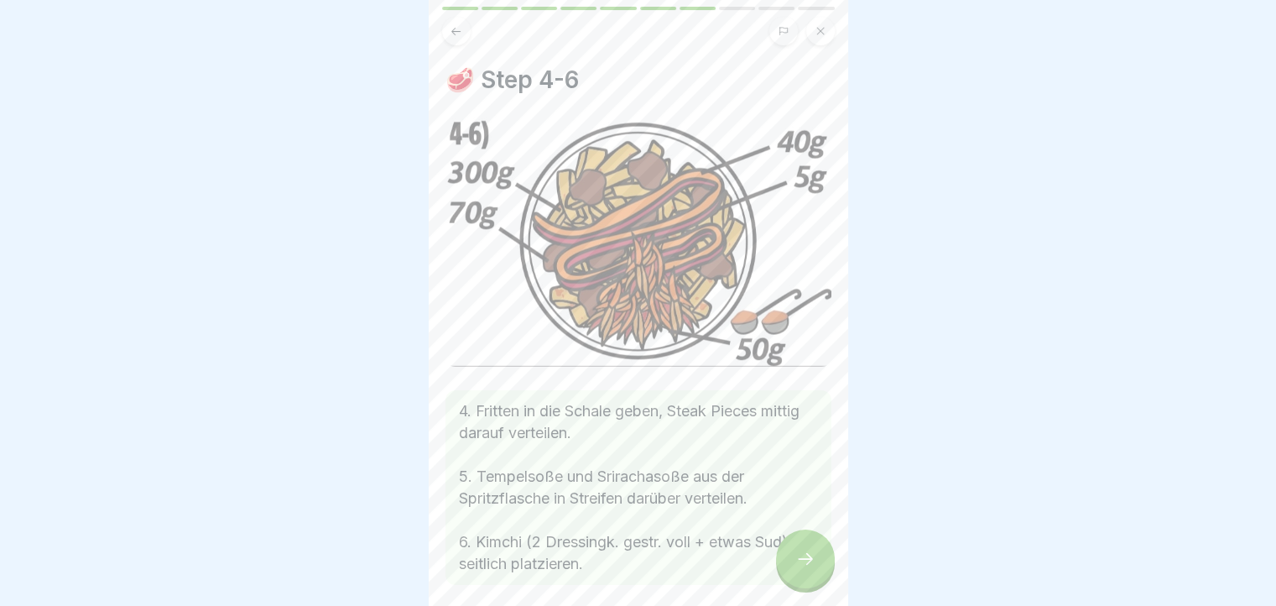
scroll to position [13, 0]
click at [805, 562] on icon at bounding box center [805, 559] width 20 height 20
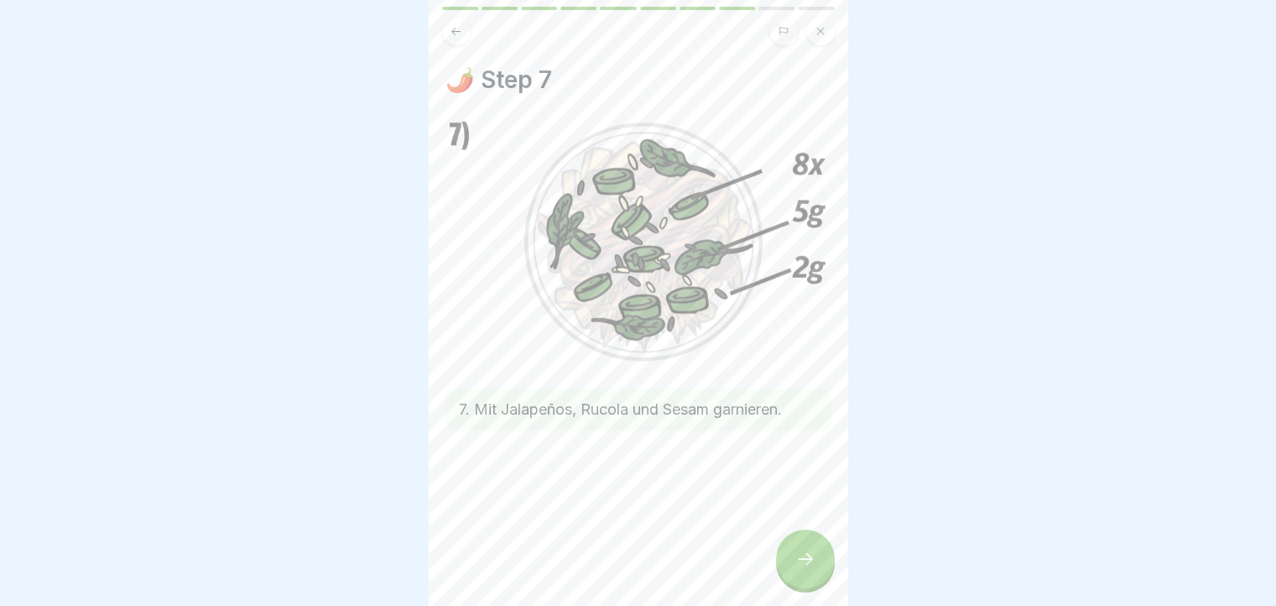
click at [809, 546] on div at bounding box center [805, 558] width 59 height 59
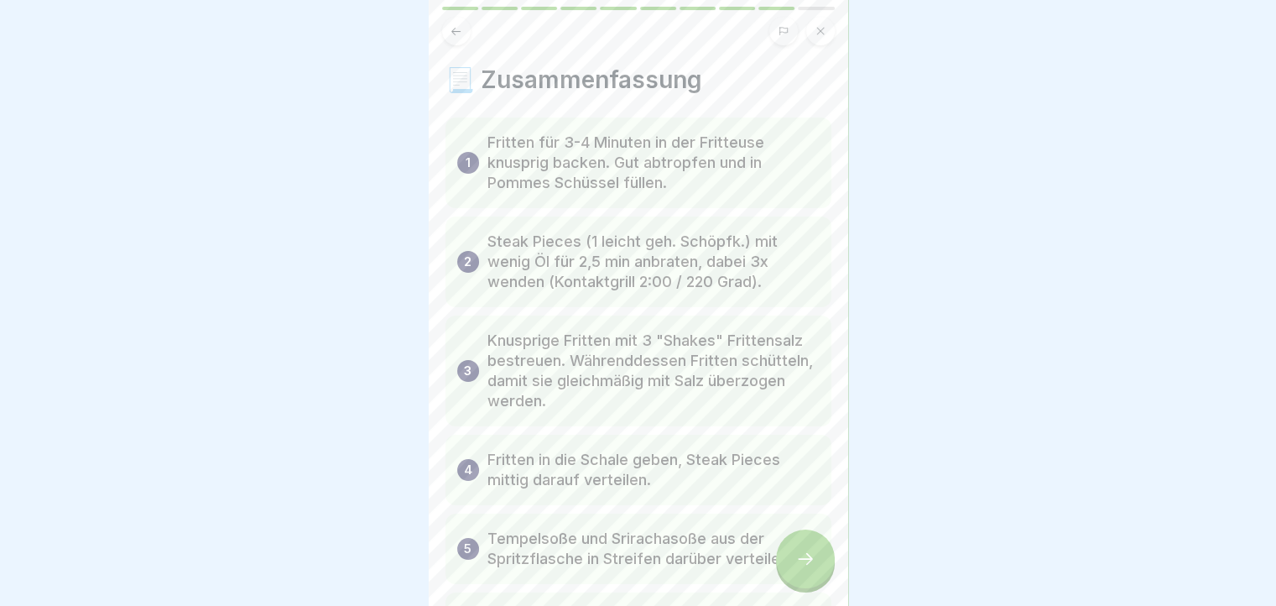
scroll to position [236, 0]
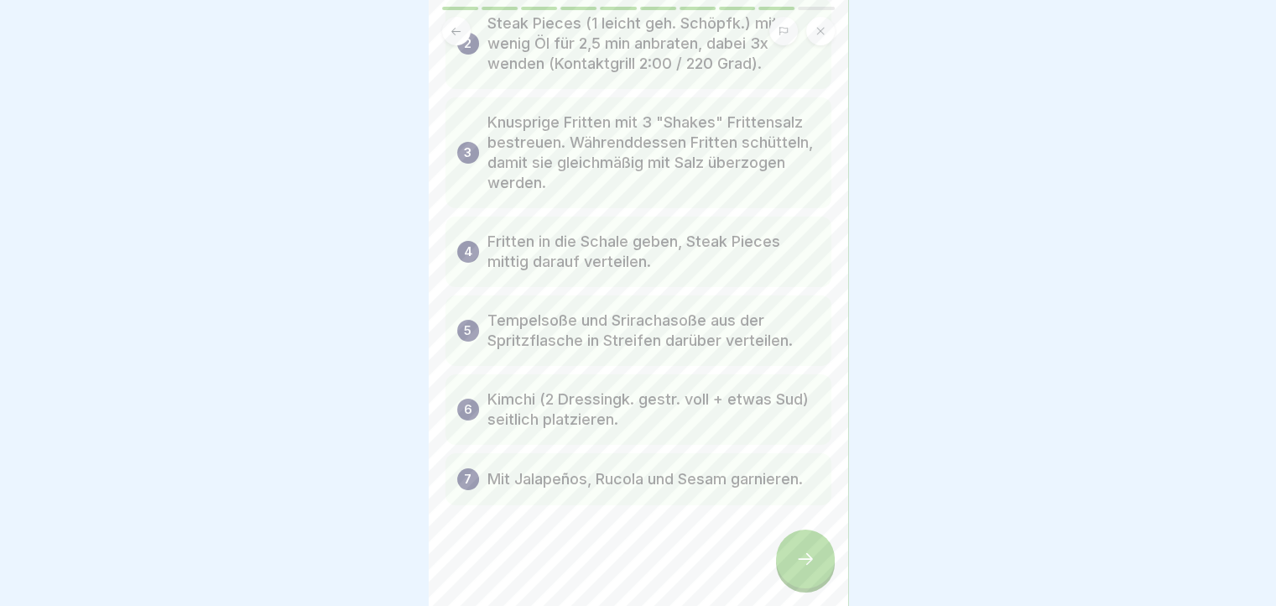
click at [809, 554] on icon at bounding box center [805, 559] width 20 height 20
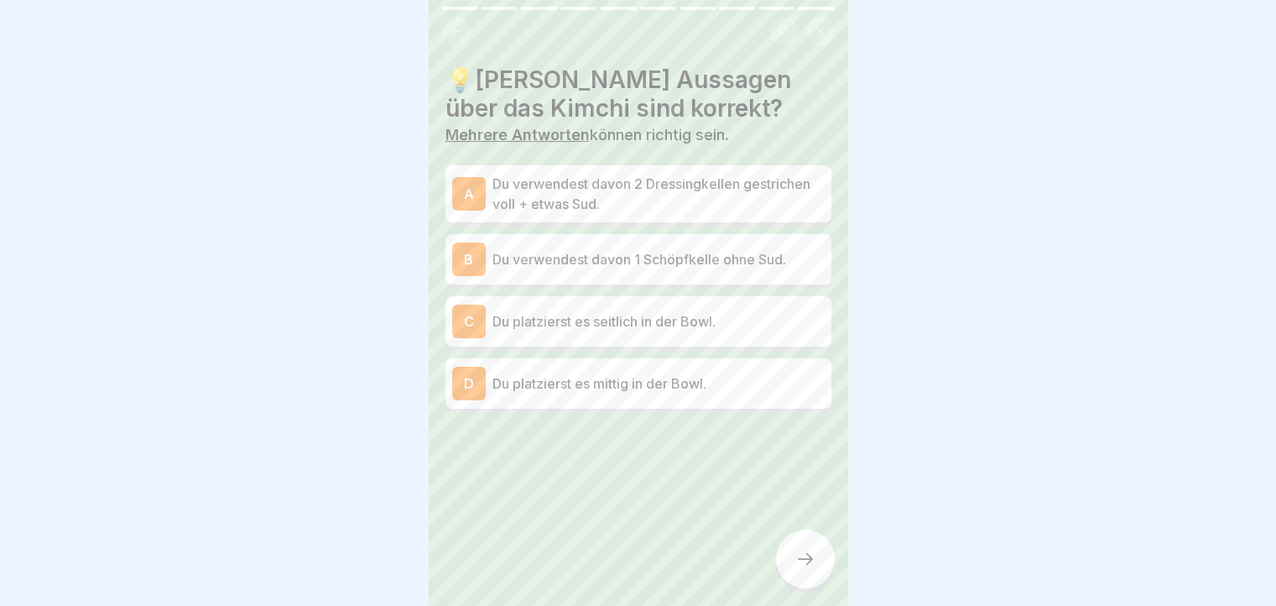
click at [757, 320] on div "C Du platzierst es seitlich in der Bowl." at bounding box center [638, 321] width 372 height 34
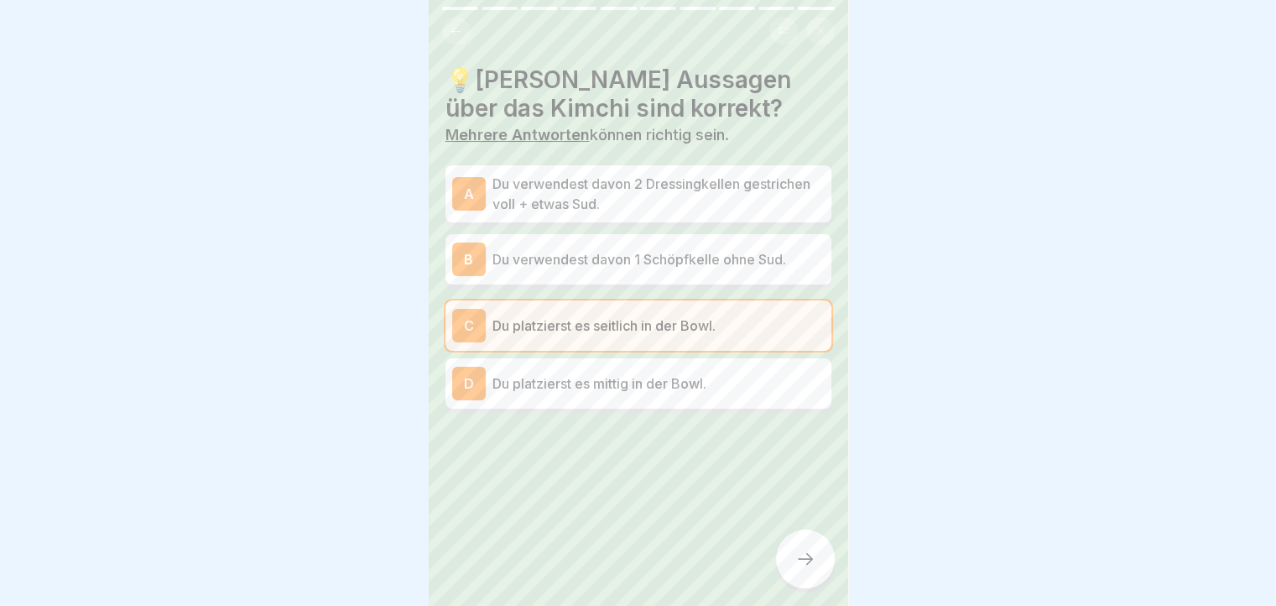
click at [762, 180] on p "Du verwendest davon 2 Dressingkellen gestrichen voll + etwas Sud." at bounding box center [658, 194] width 332 height 40
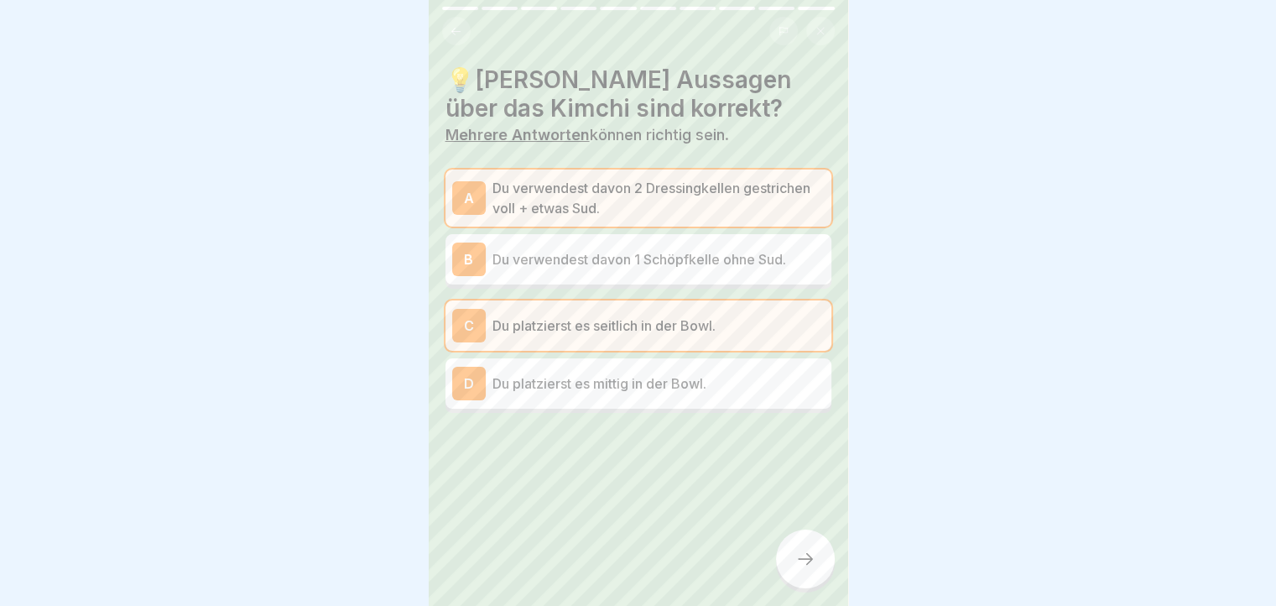
click at [809, 544] on div at bounding box center [805, 558] width 59 height 59
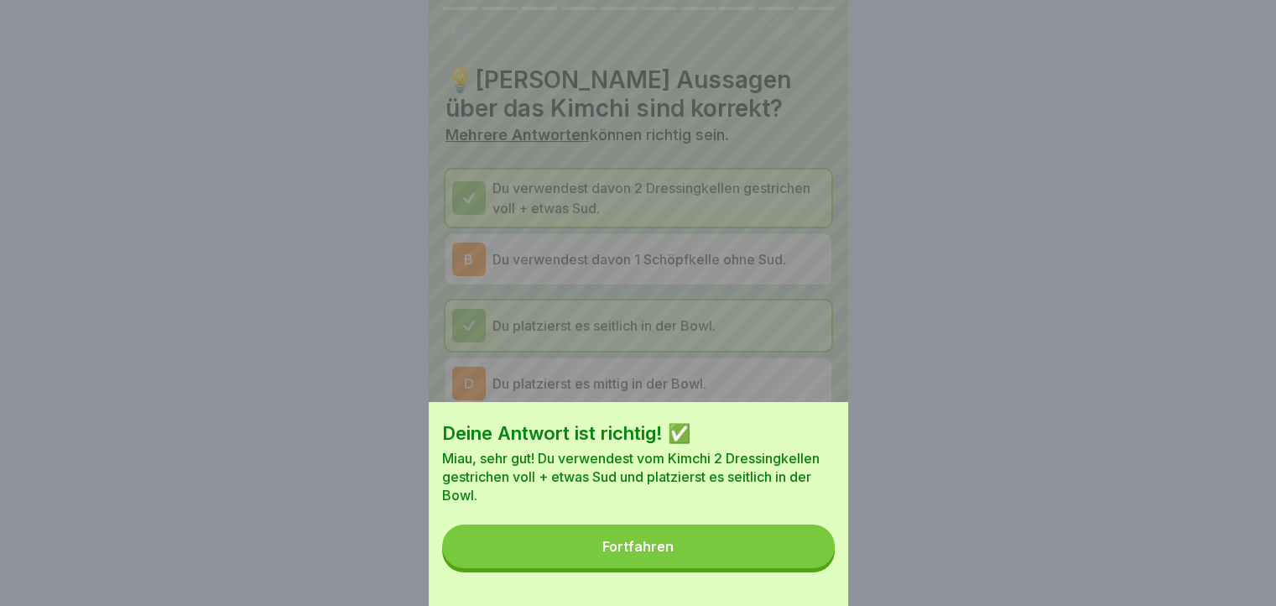
click at [758, 558] on button "Fortfahren" at bounding box center [638, 546] width 393 height 44
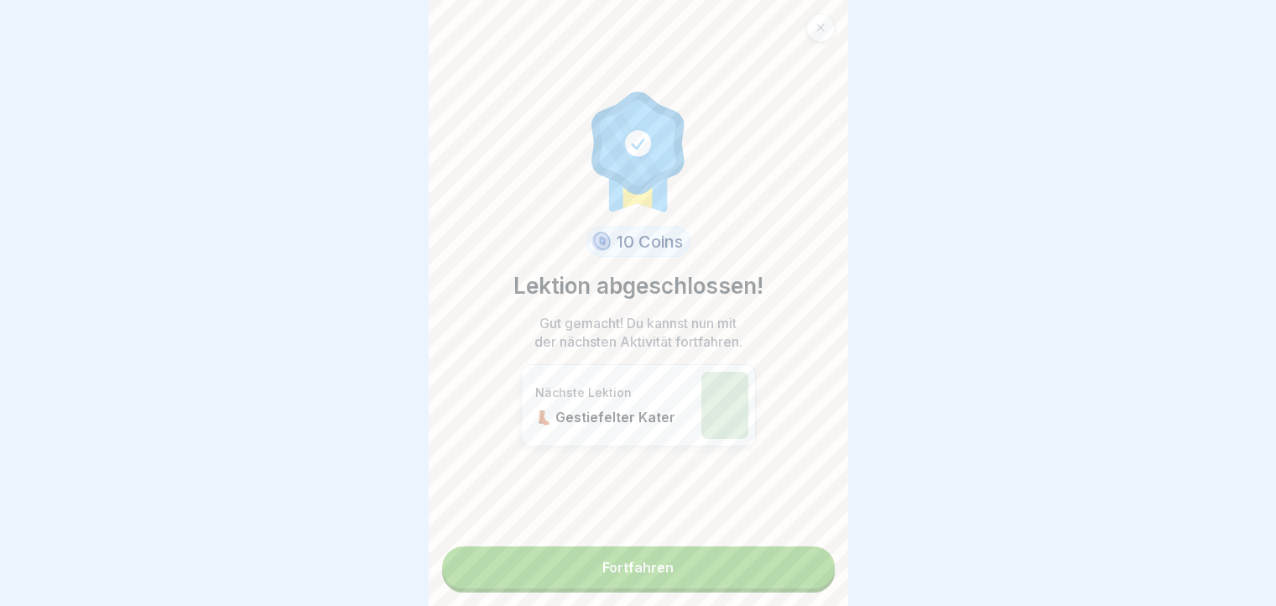
scroll to position [13, 0]
click at [731, 551] on link "Fortfahren" at bounding box center [638, 567] width 393 height 42
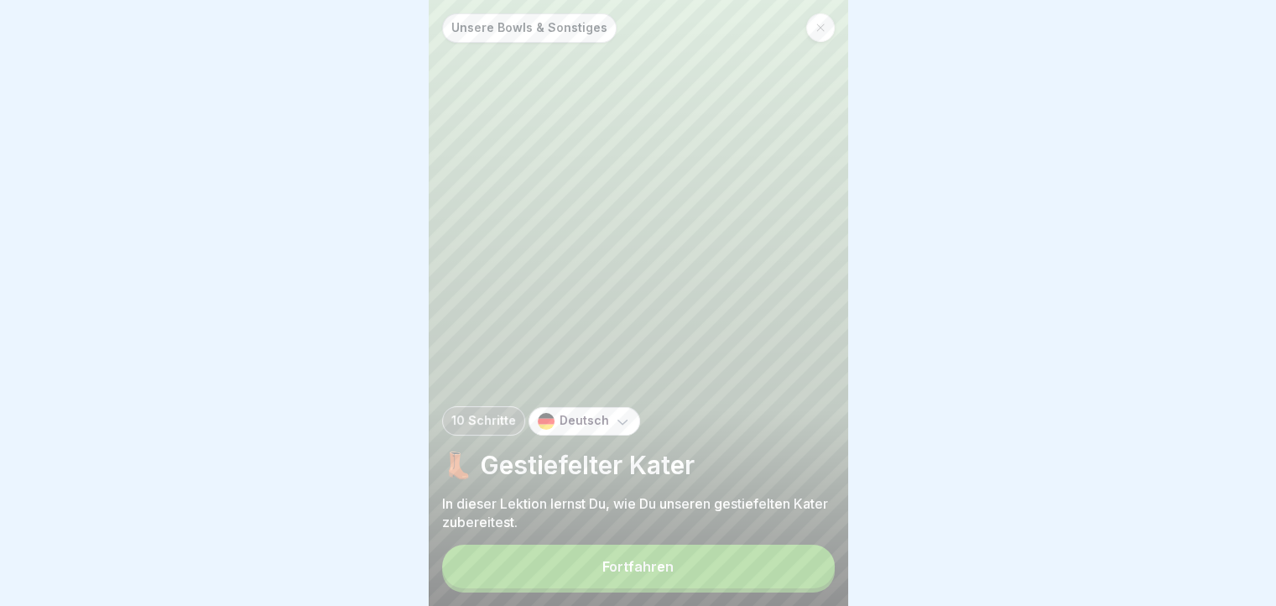
click at [773, 576] on button "Fortfahren" at bounding box center [638, 566] width 393 height 44
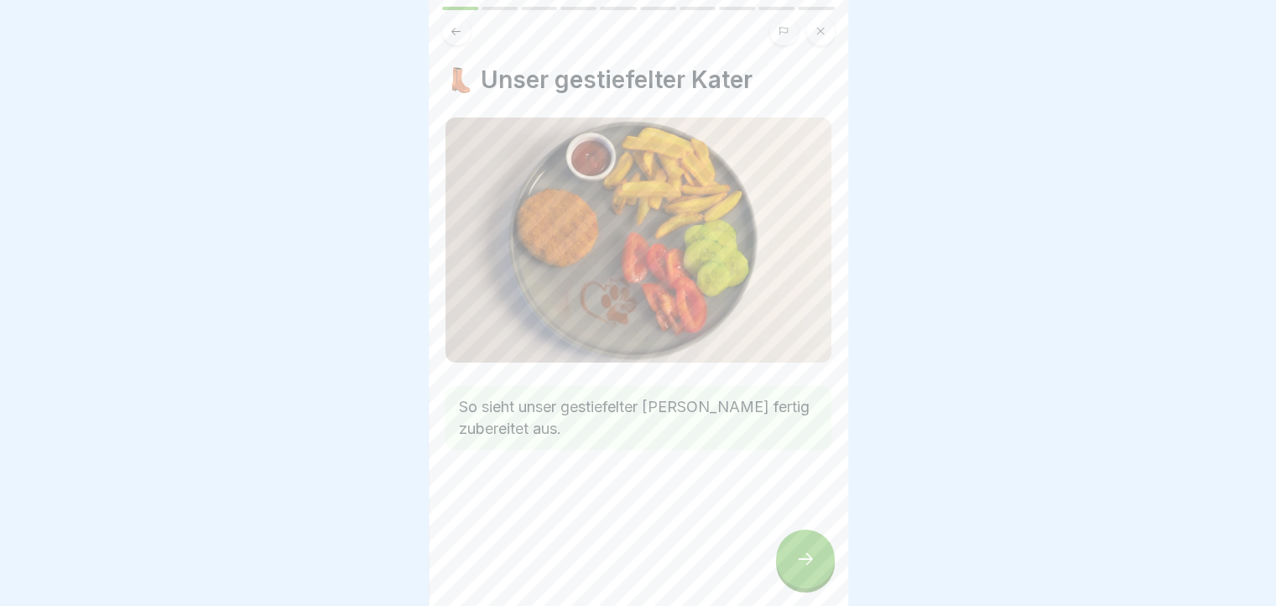
click at [811, 562] on div at bounding box center [805, 558] width 59 height 59
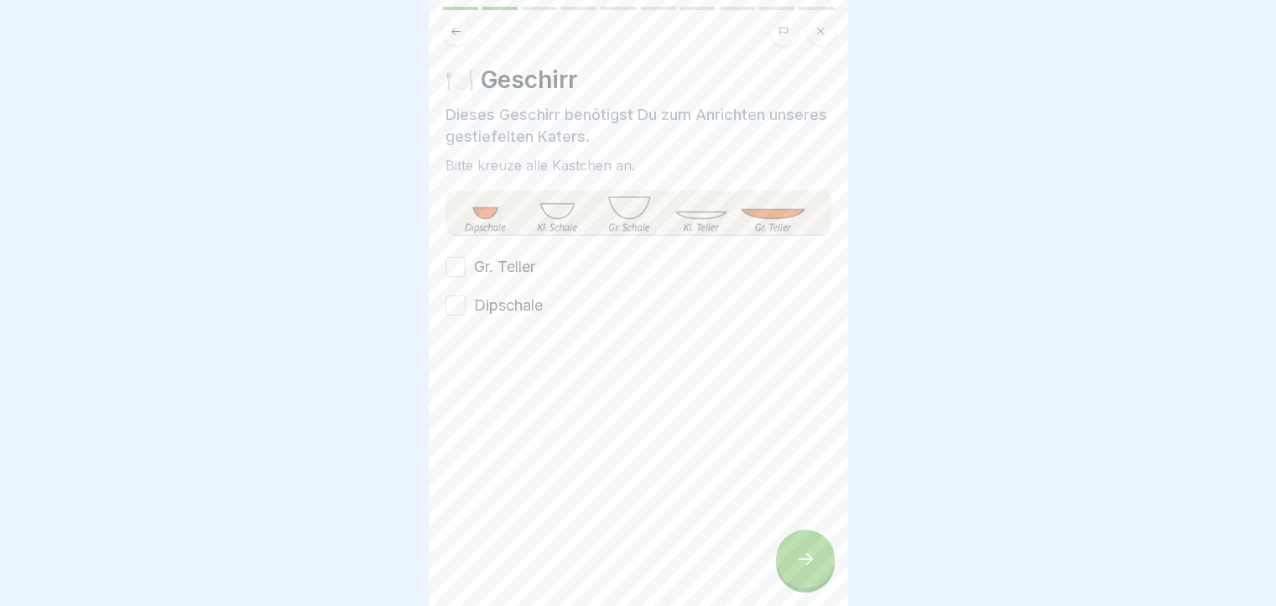
click at [464, 271] on button "Gr. Teller" at bounding box center [455, 267] width 20 height 20
click at [459, 308] on button "Dipschale" at bounding box center [455, 305] width 20 height 20
click at [821, 564] on div at bounding box center [805, 558] width 59 height 59
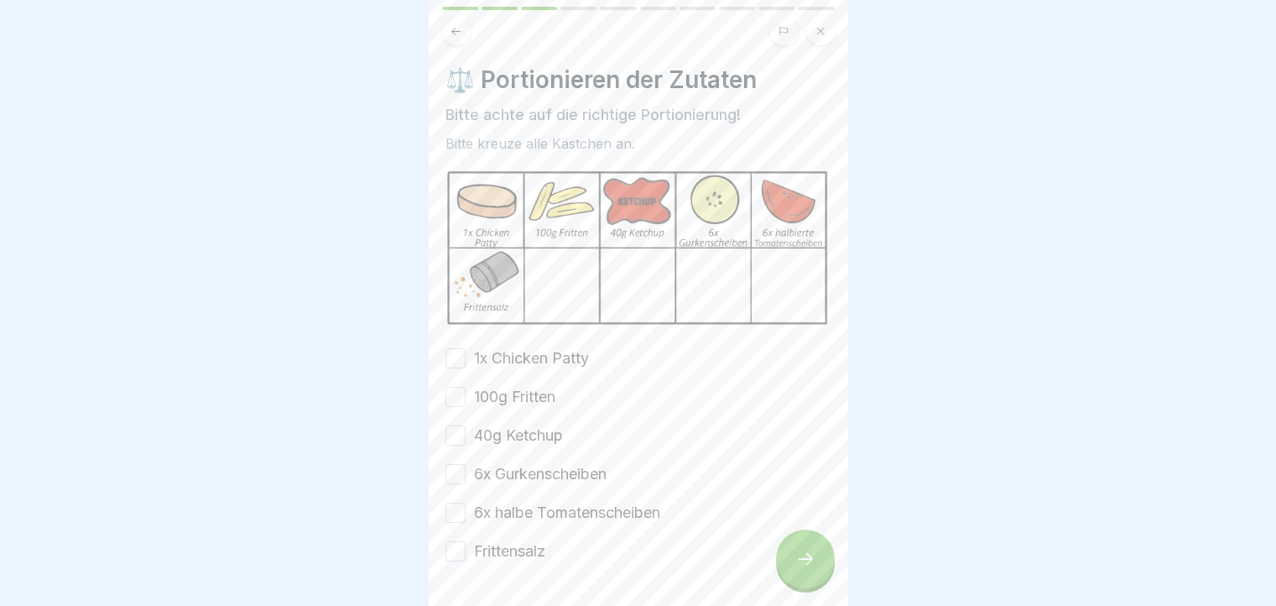
click at [453, 355] on button "1x Chicken Patty" at bounding box center [455, 358] width 20 height 20
drag, startPoint x: 450, startPoint y: 393, endPoint x: 447, endPoint y: 427, distance: 34.5
click at [450, 393] on button "100g Fritten" at bounding box center [455, 397] width 20 height 20
click at [453, 441] on div "1x Chicken Patty 100g Fritten 40g Ketchup 6x Gurkenscheiben 6x halbe Tomatensch…" at bounding box center [638, 454] width 386 height 215
click at [450, 425] on button "40g Ketchup" at bounding box center [455, 435] width 20 height 20
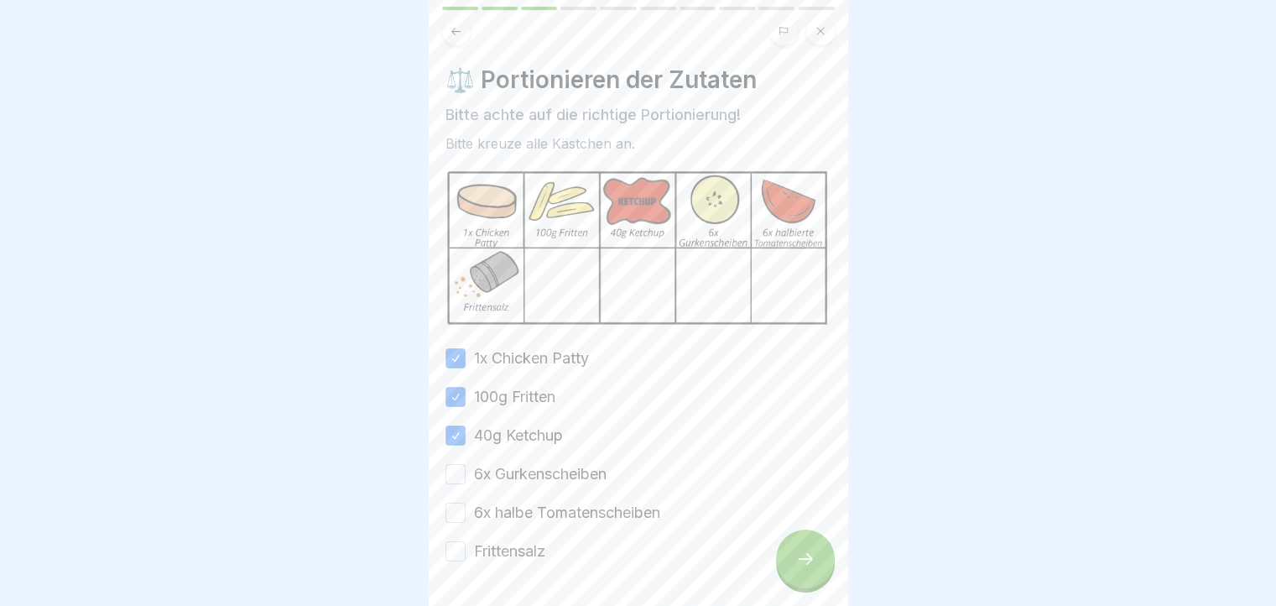
click at [460, 474] on button "6x Gurkenscheiben" at bounding box center [455, 474] width 20 height 20
click at [460, 511] on button "6x halbe Tomatenscheiben" at bounding box center [455, 512] width 20 height 20
click at [443, 547] on div "⚖️ Portionieren der Zutaten Bitte achte auf die richtige Portionierung! Bitte k…" at bounding box center [638, 303] width 419 height 606
click at [452, 547] on button "Frittensalz" at bounding box center [455, 551] width 20 height 20
click at [785, 560] on div at bounding box center [805, 558] width 59 height 59
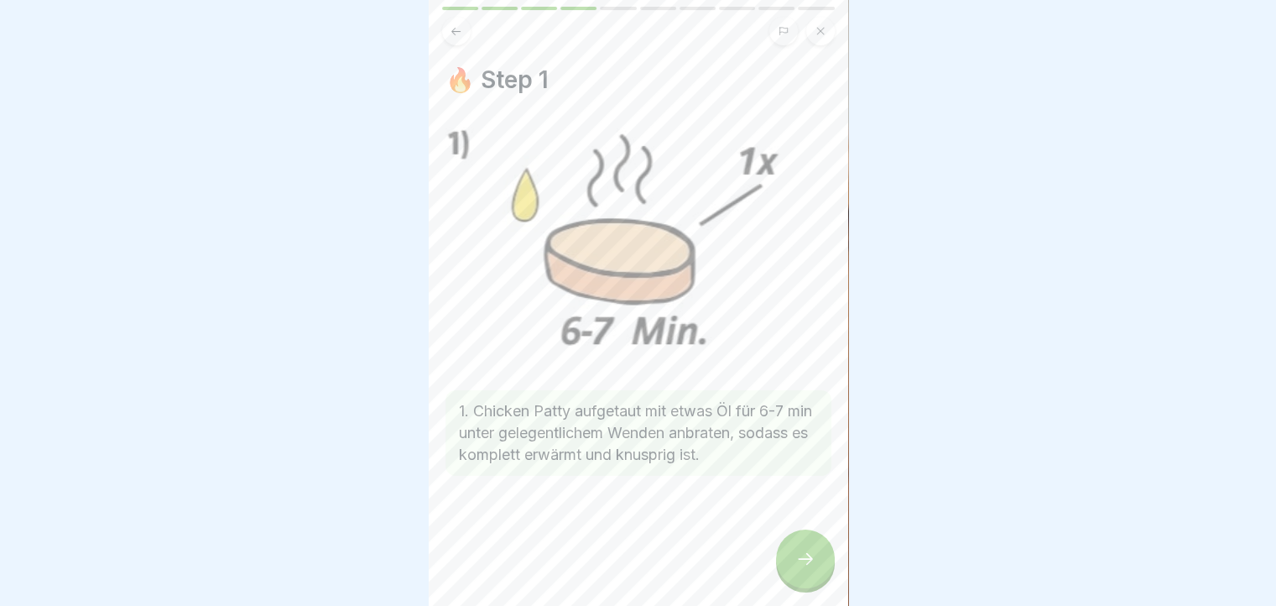
click at [823, 573] on div at bounding box center [805, 558] width 59 height 59
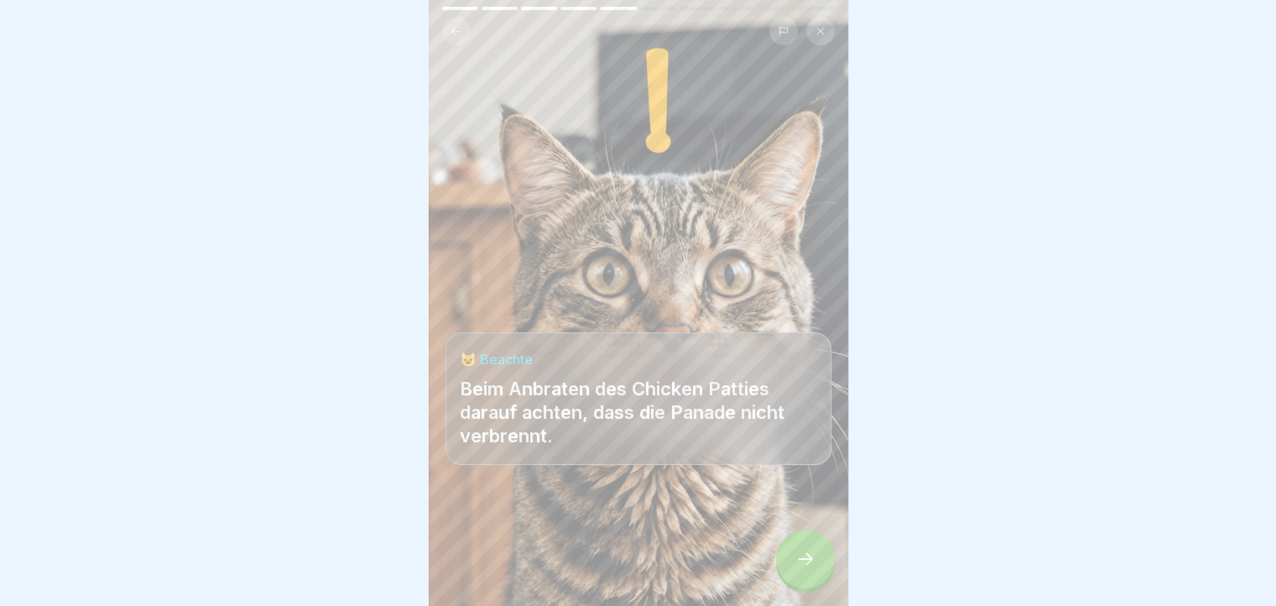
click at [788, 557] on div at bounding box center [805, 558] width 59 height 59
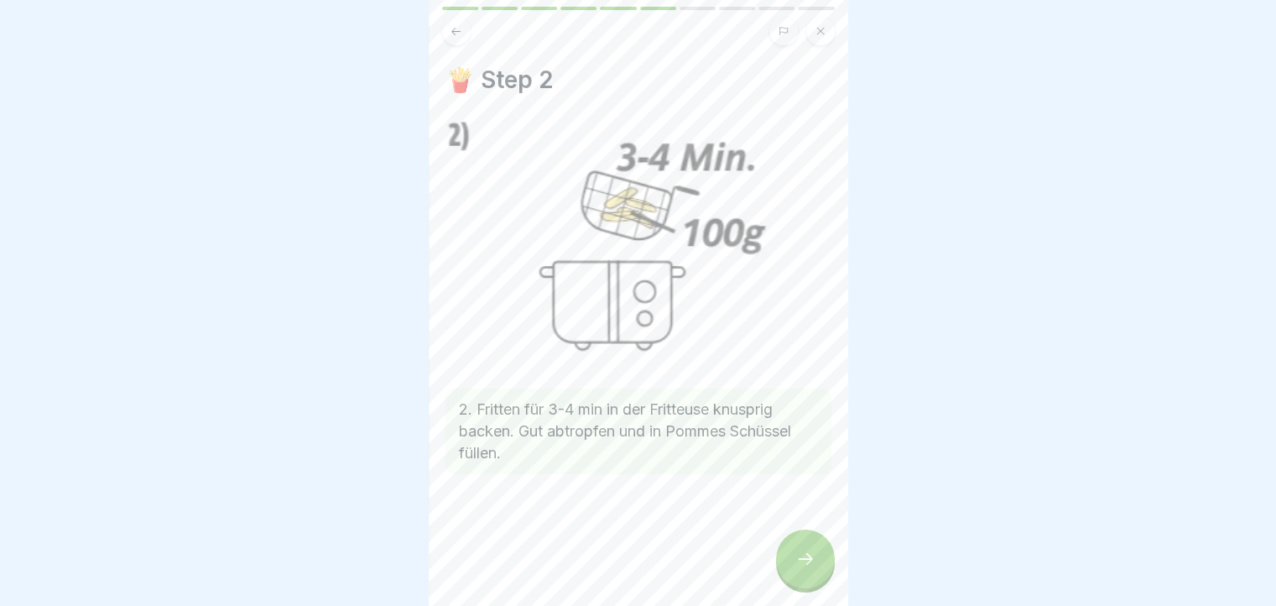
click at [796, 558] on div at bounding box center [805, 558] width 59 height 59
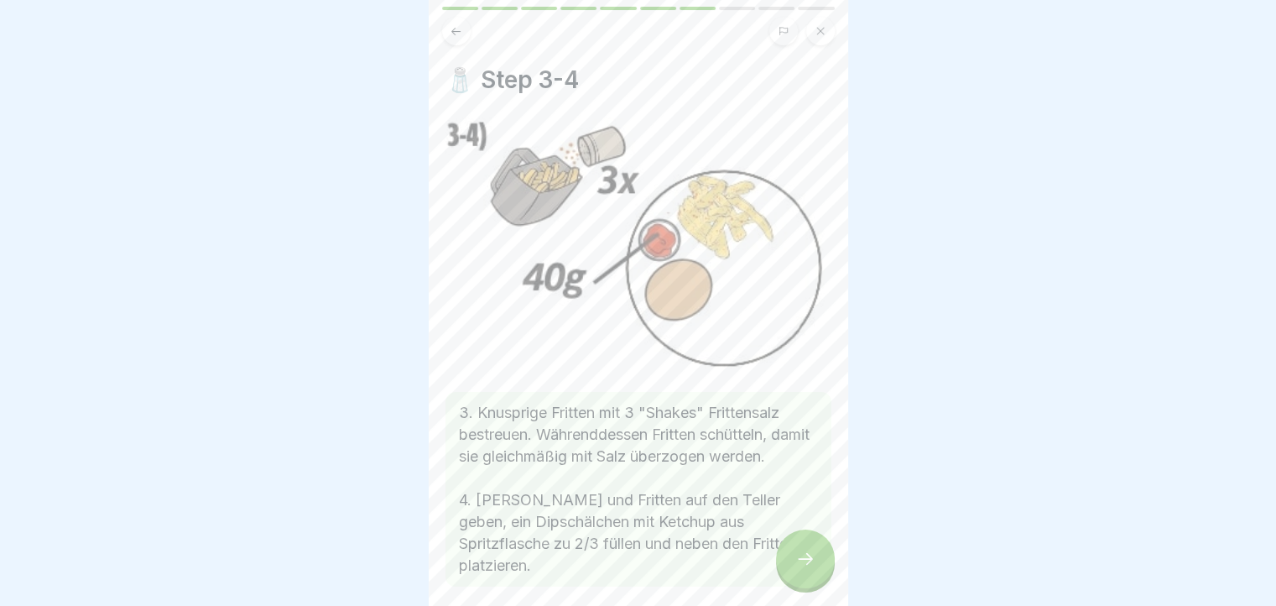
scroll to position [73, 0]
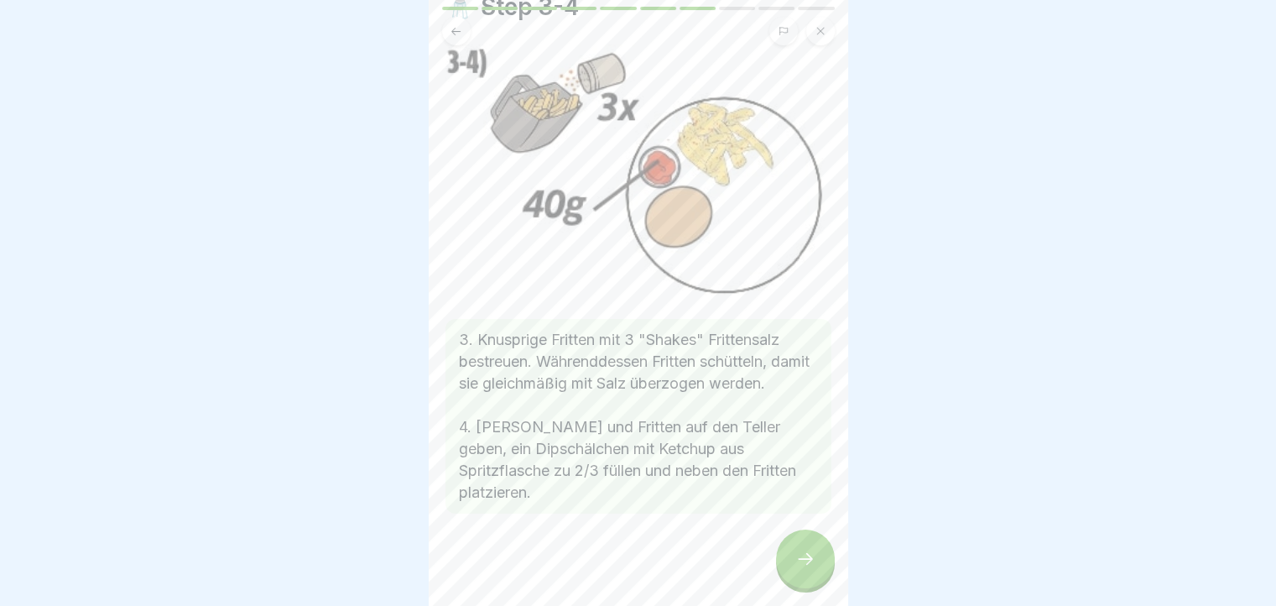
click at [803, 558] on div at bounding box center [805, 558] width 59 height 59
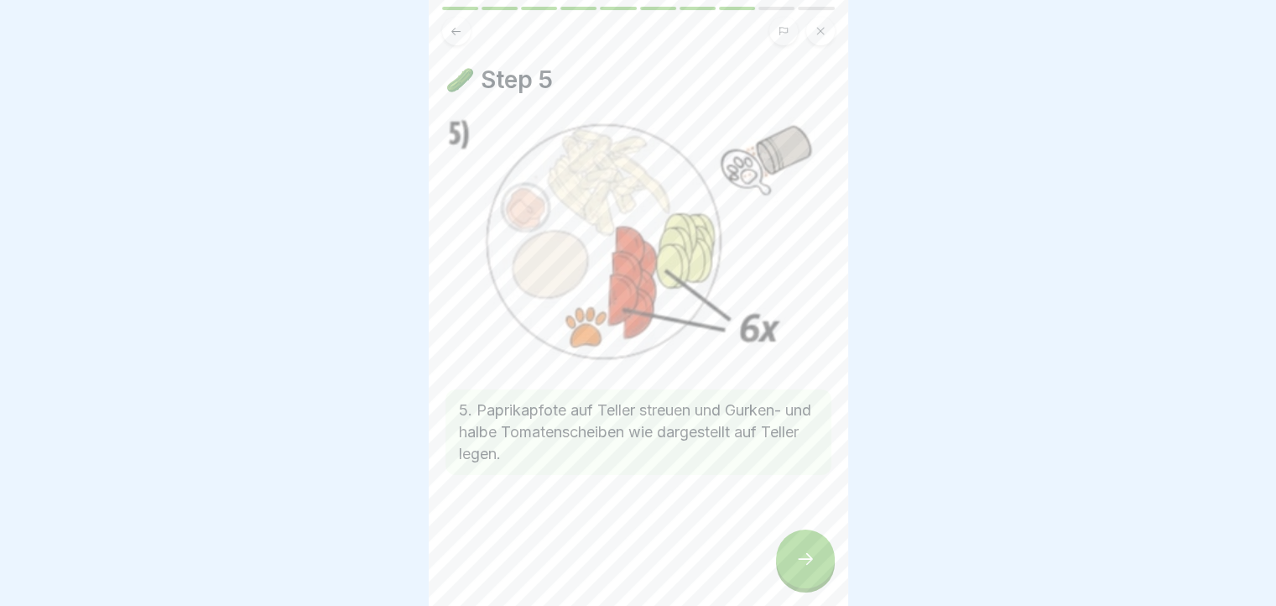
click at [798, 563] on div at bounding box center [805, 558] width 59 height 59
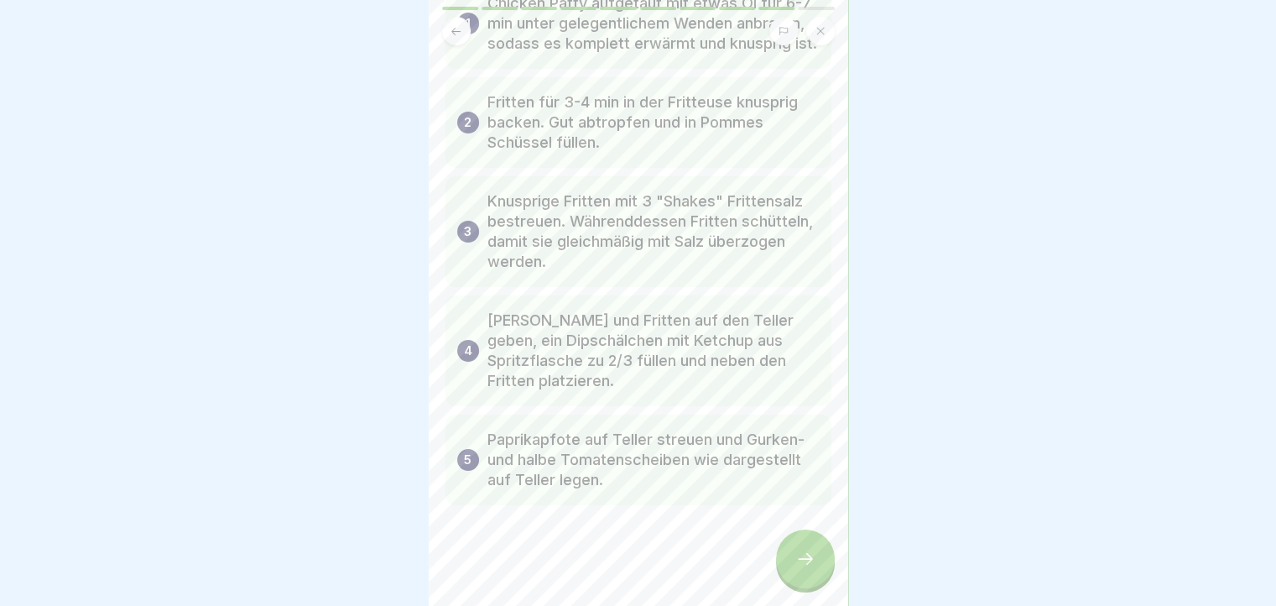
scroll to position [159, 0]
click at [788, 550] on div at bounding box center [805, 558] width 59 height 59
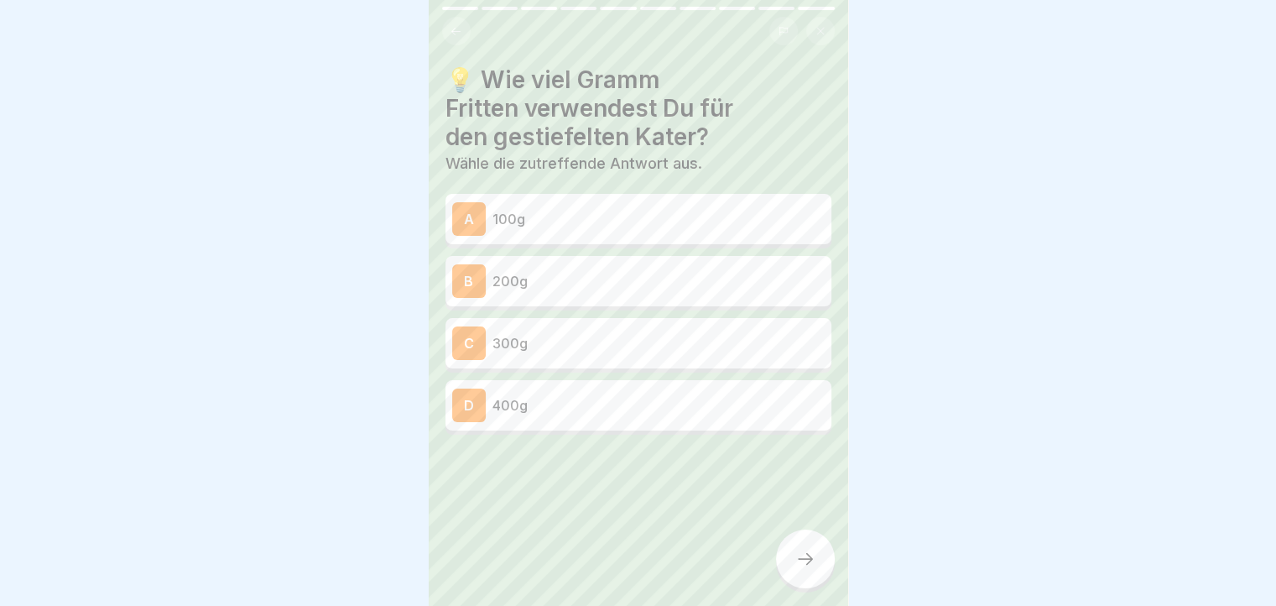
click at [552, 221] on p "100g" at bounding box center [658, 219] width 332 height 20
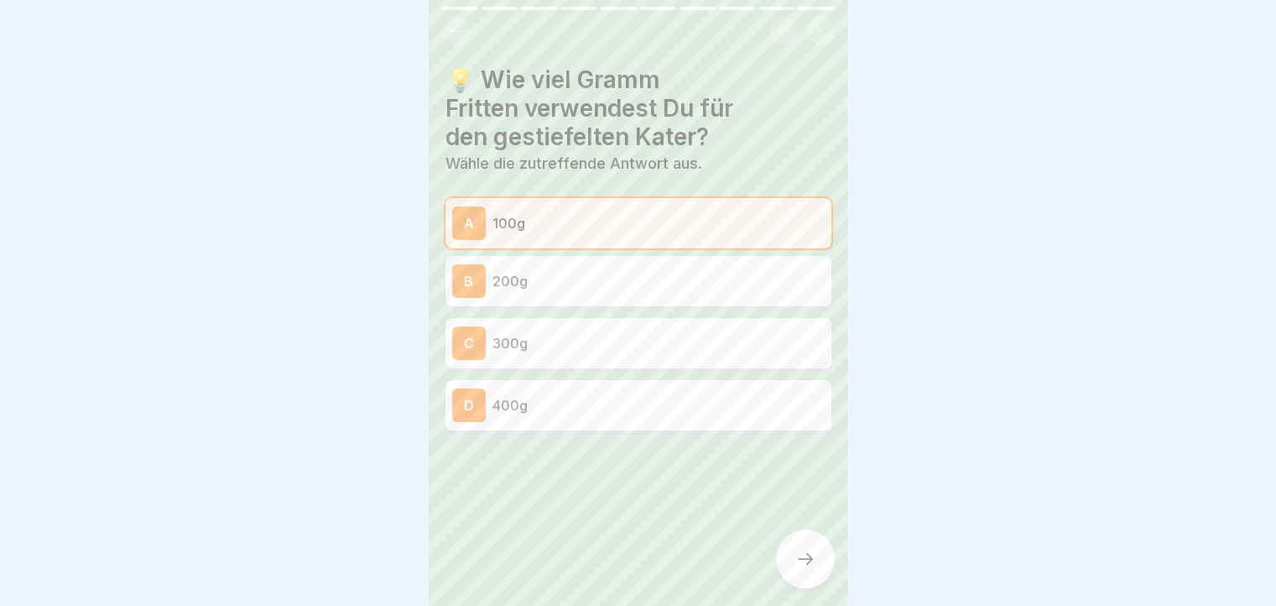
click at [814, 558] on div at bounding box center [805, 558] width 59 height 59
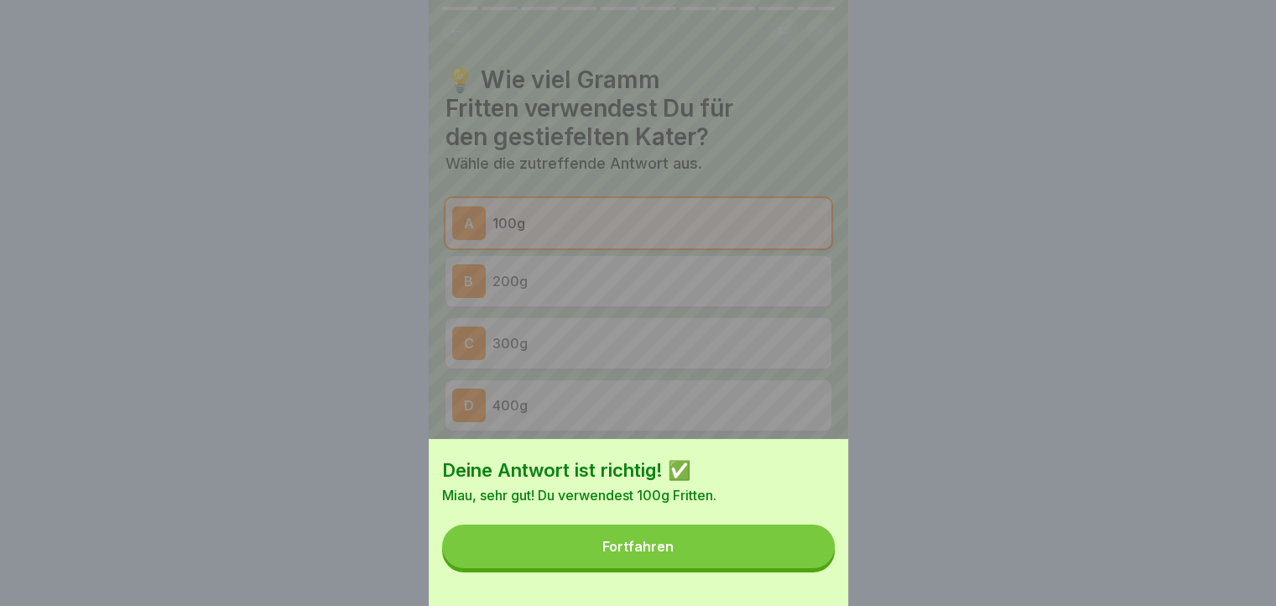
click at [773, 555] on button "Fortfahren" at bounding box center [638, 546] width 393 height 44
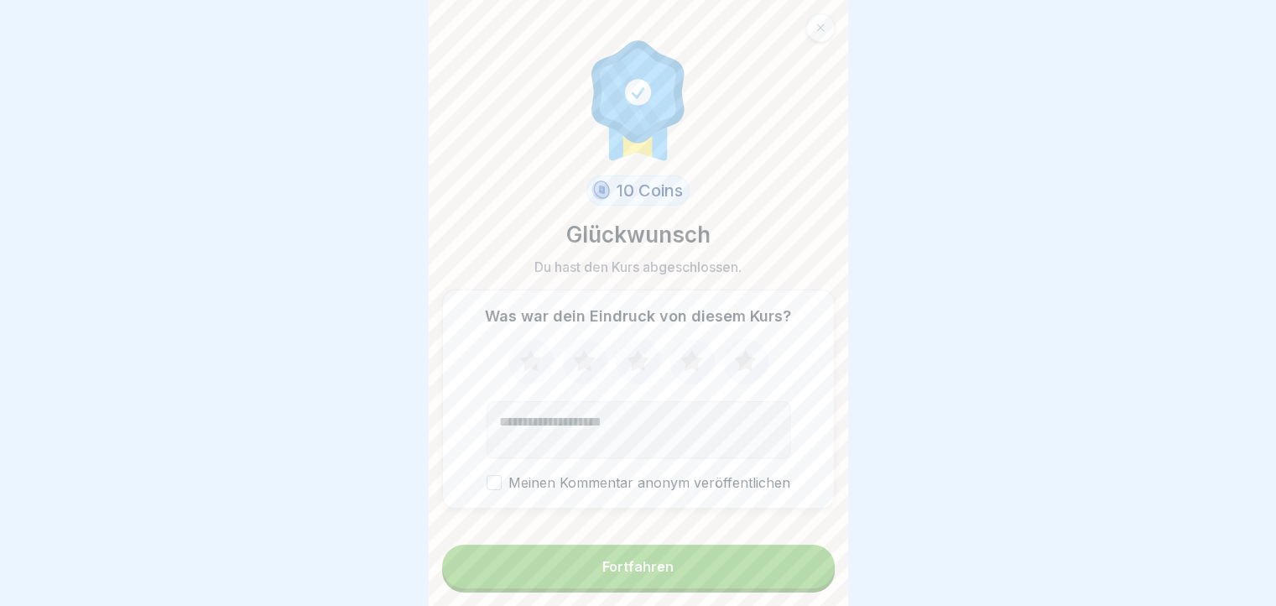
click at [726, 571] on button "Fortfahren" at bounding box center [638, 566] width 393 height 44
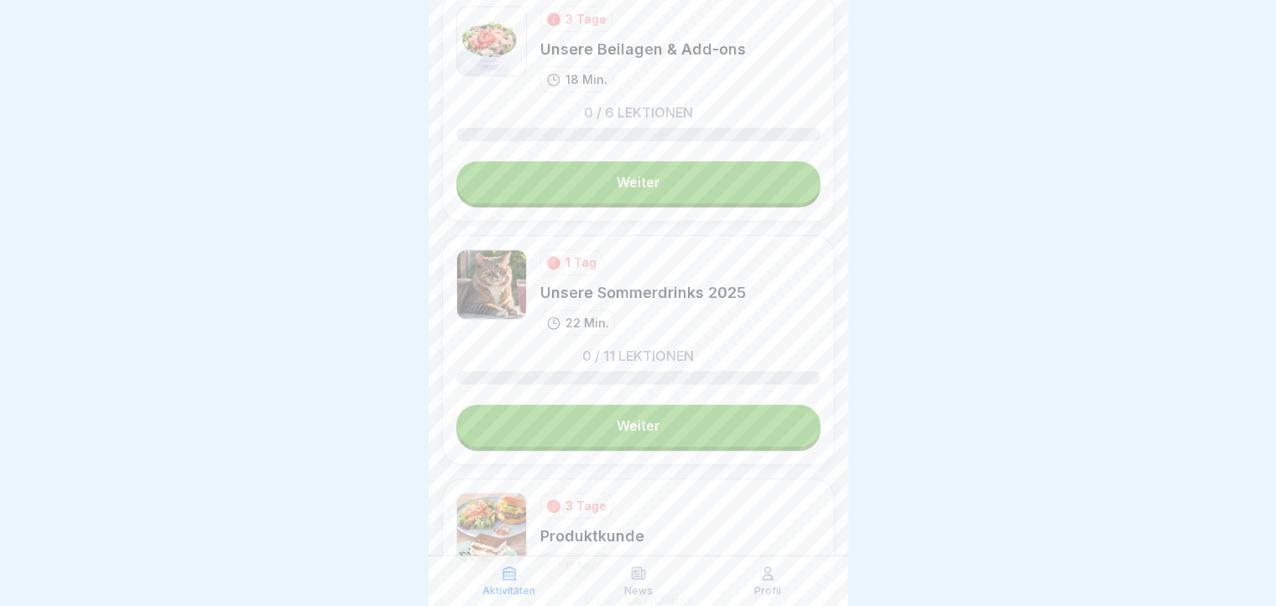
scroll to position [1360, 0]
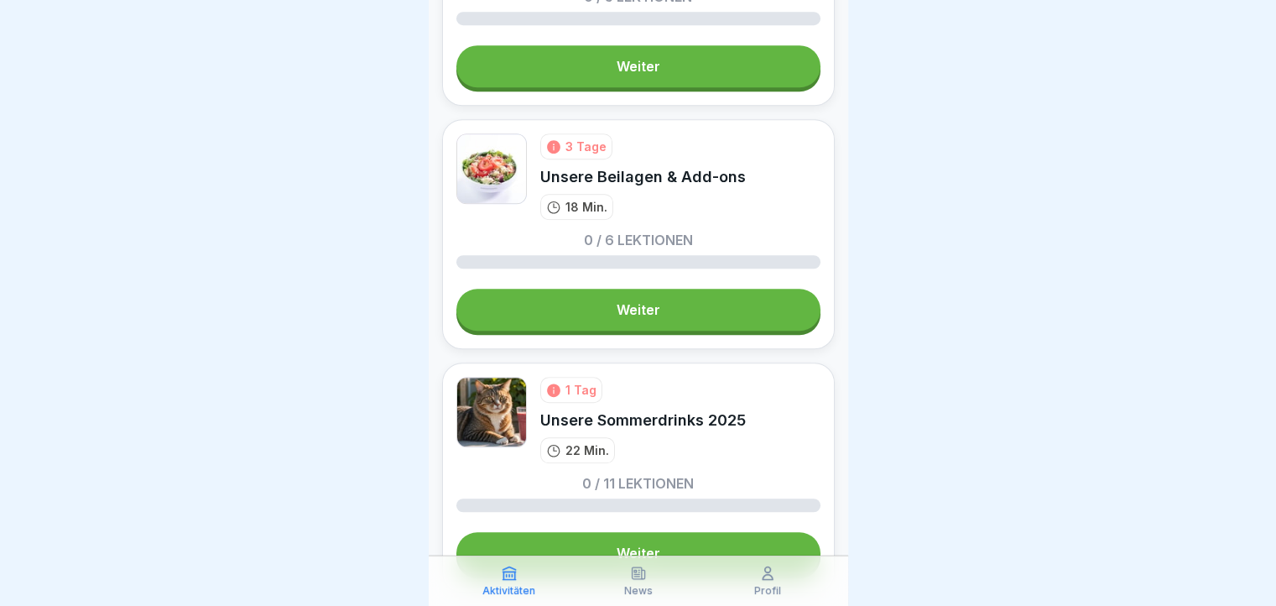
scroll to position [1426, 0]
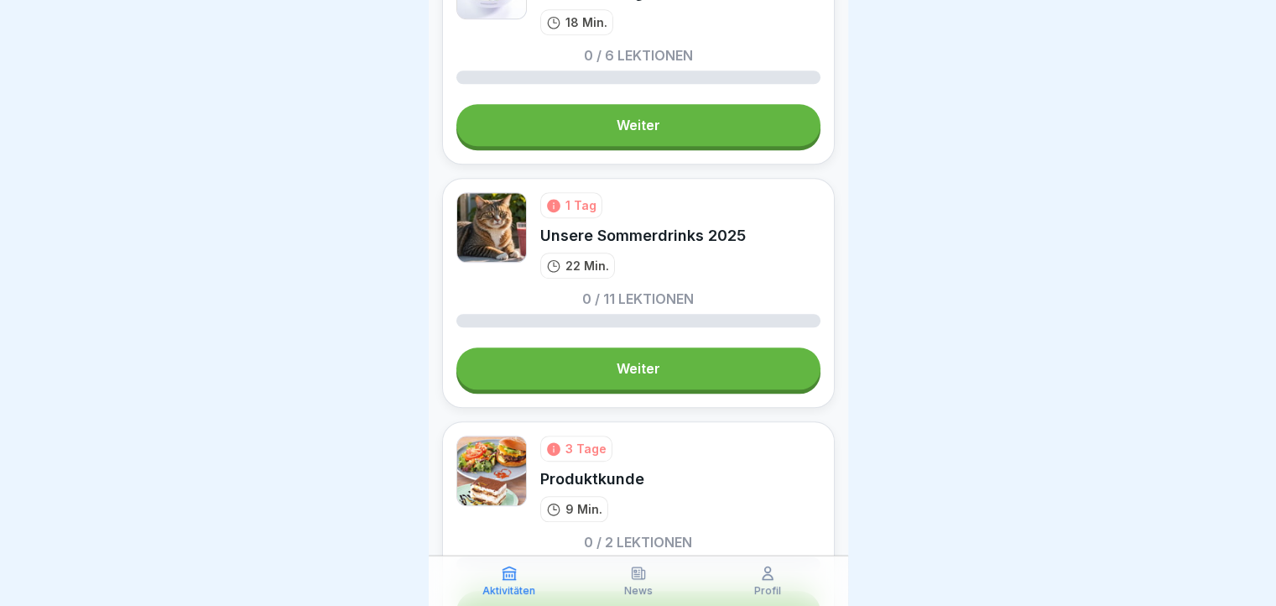
scroll to position [1444, 0]
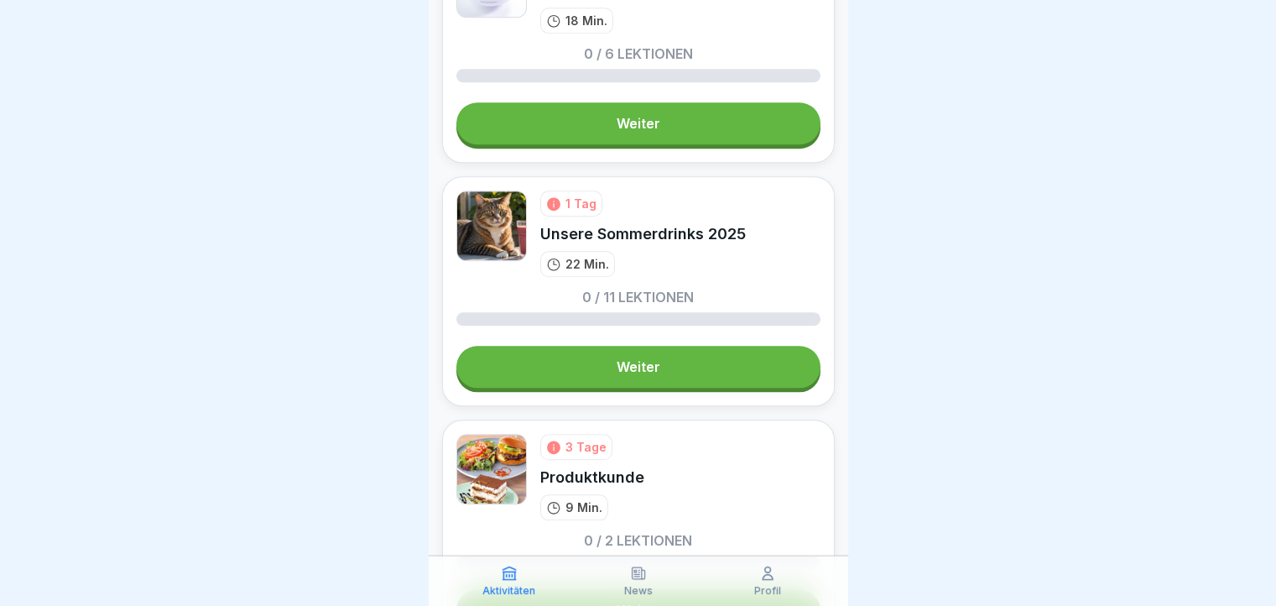
click at [580, 370] on link "Weiter" at bounding box center [638, 367] width 364 height 42
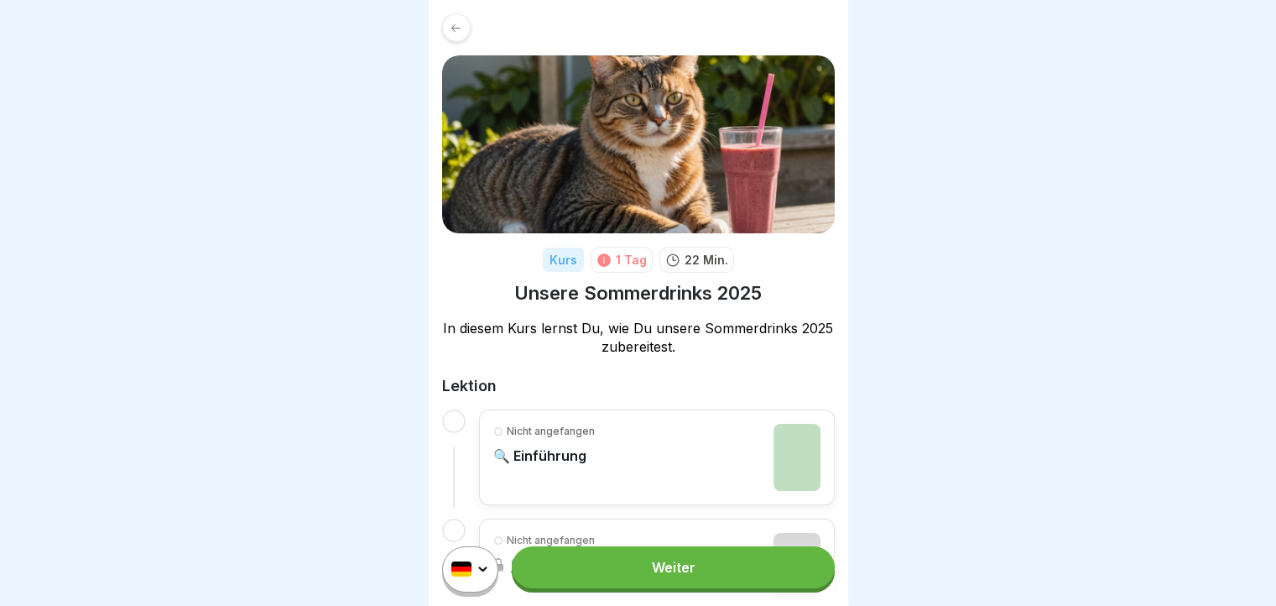
click at [602, 576] on link "Weiter" at bounding box center [673, 567] width 322 height 42
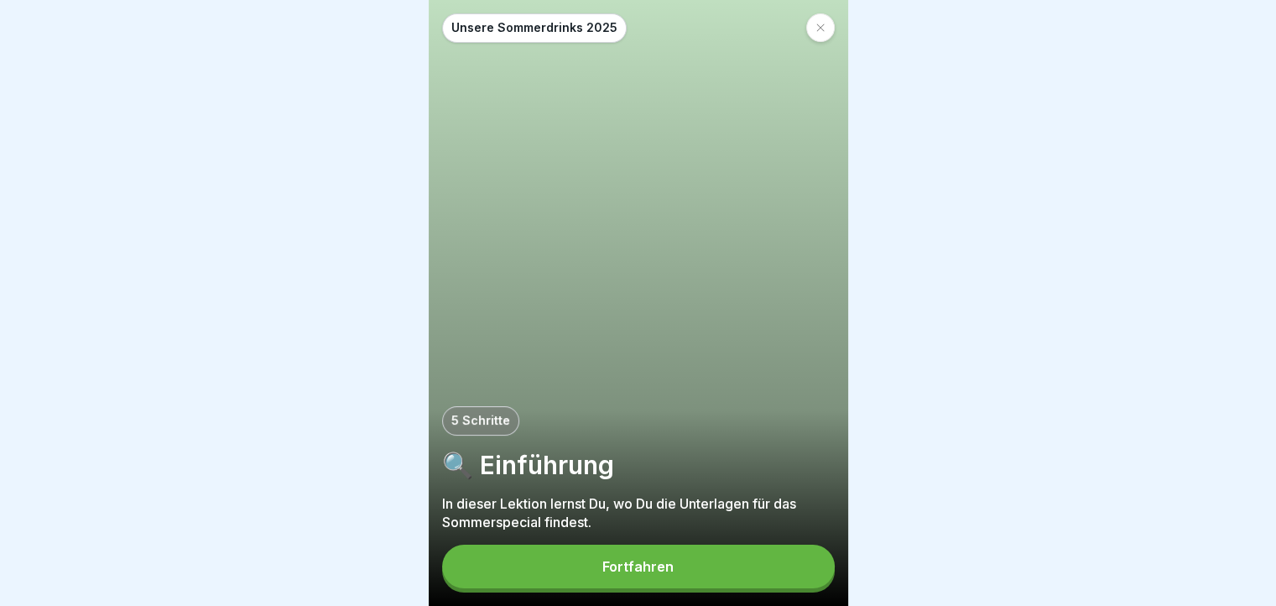
click at [681, 579] on button "Fortfahren" at bounding box center [638, 566] width 393 height 44
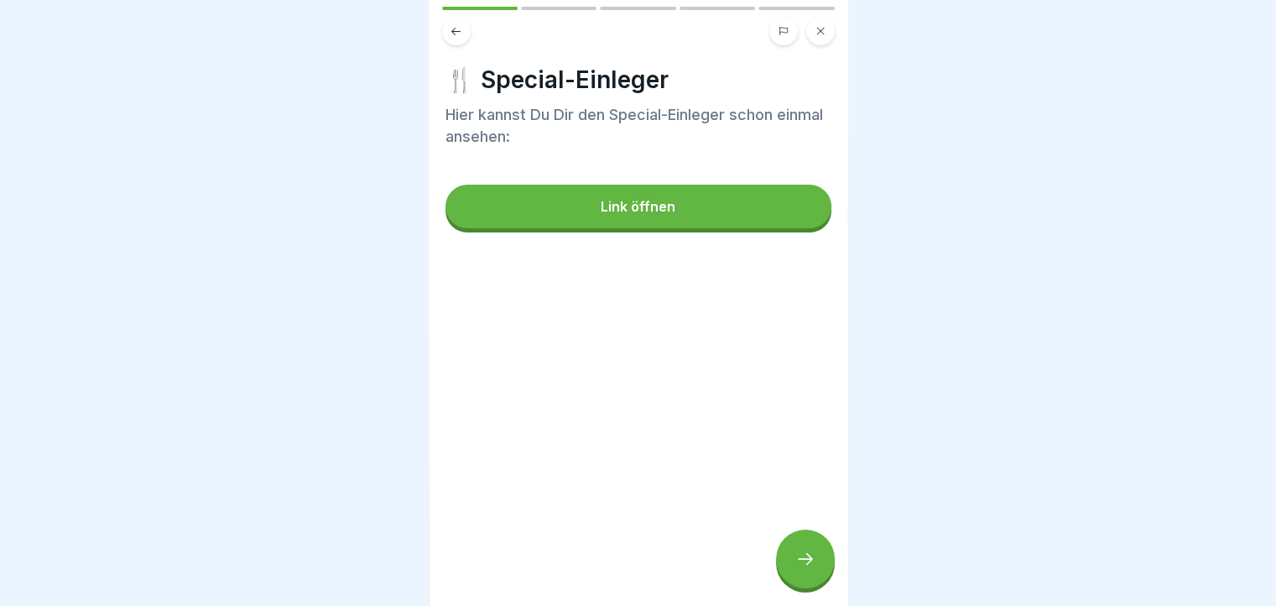
click at [673, 211] on button "Link öffnen" at bounding box center [638, 207] width 386 height 44
click at [798, 565] on icon at bounding box center [805, 559] width 20 height 20
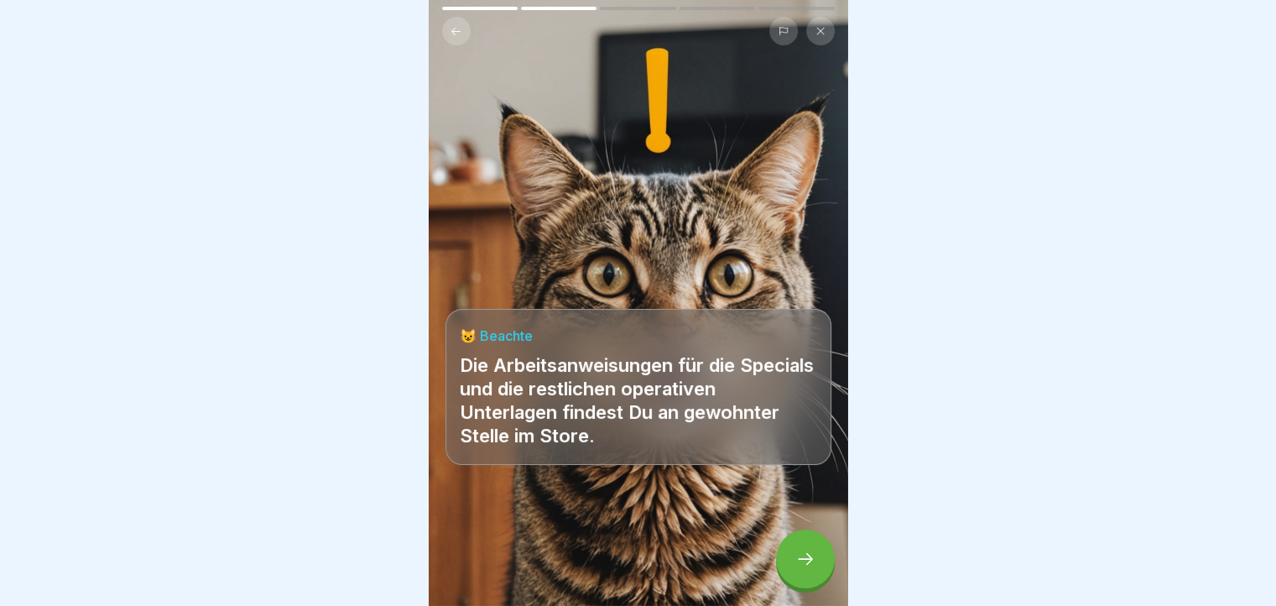
click at [817, 568] on div at bounding box center [805, 558] width 59 height 59
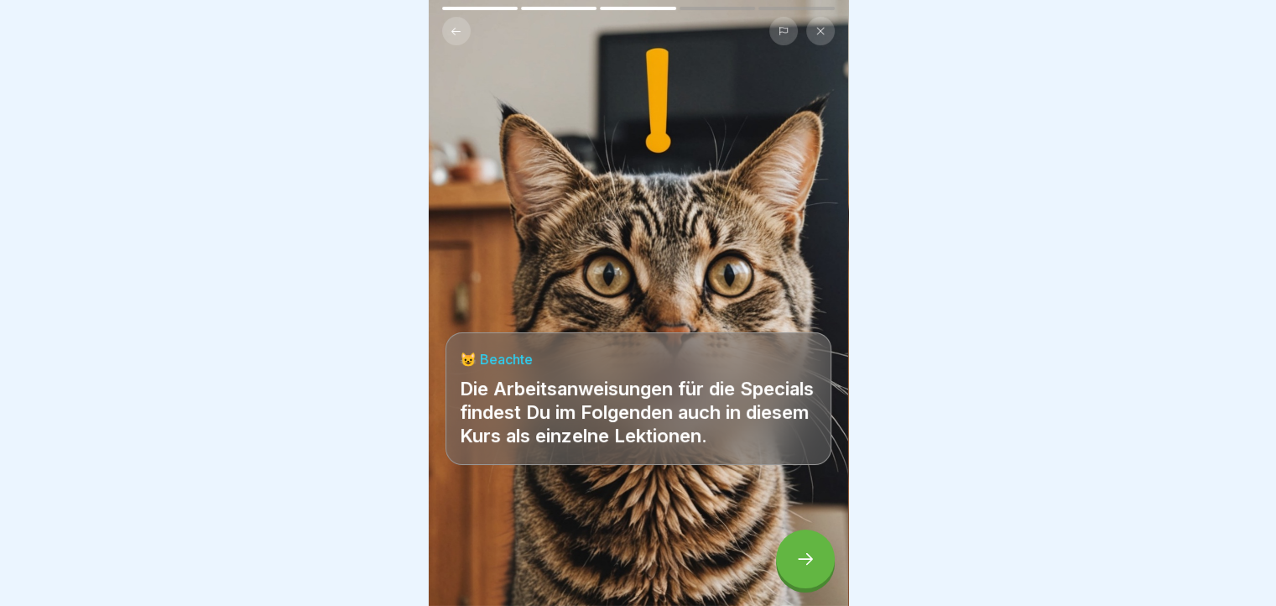
click at [817, 568] on div at bounding box center [805, 558] width 59 height 59
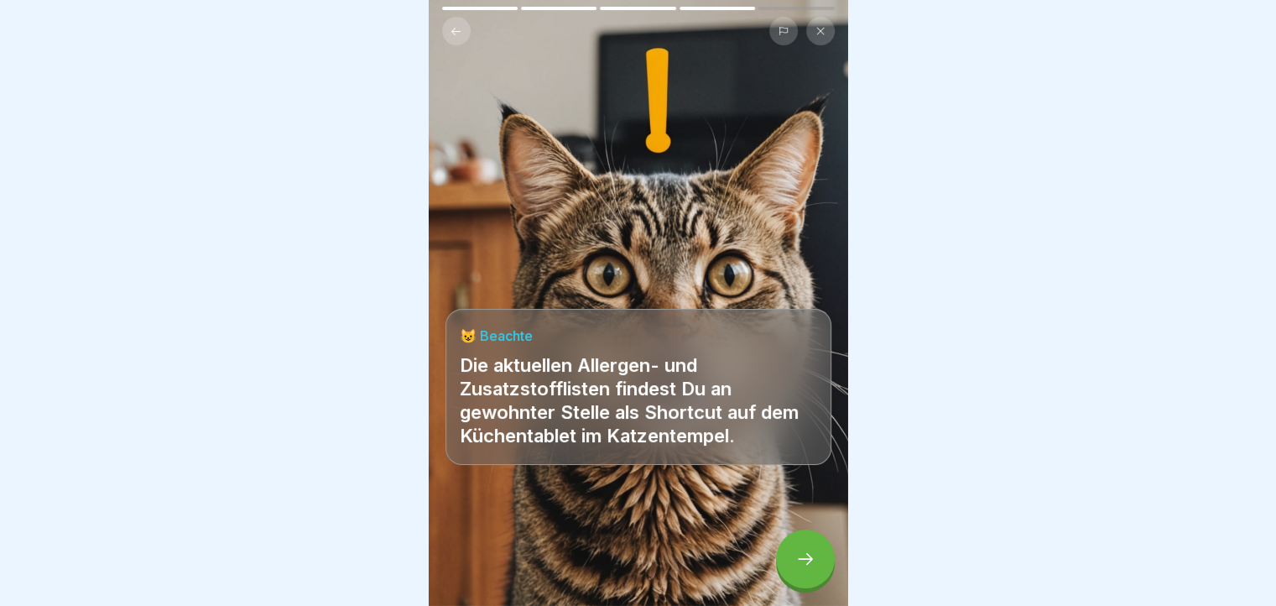
click at [817, 568] on div at bounding box center [805, 558] width 59 height 59
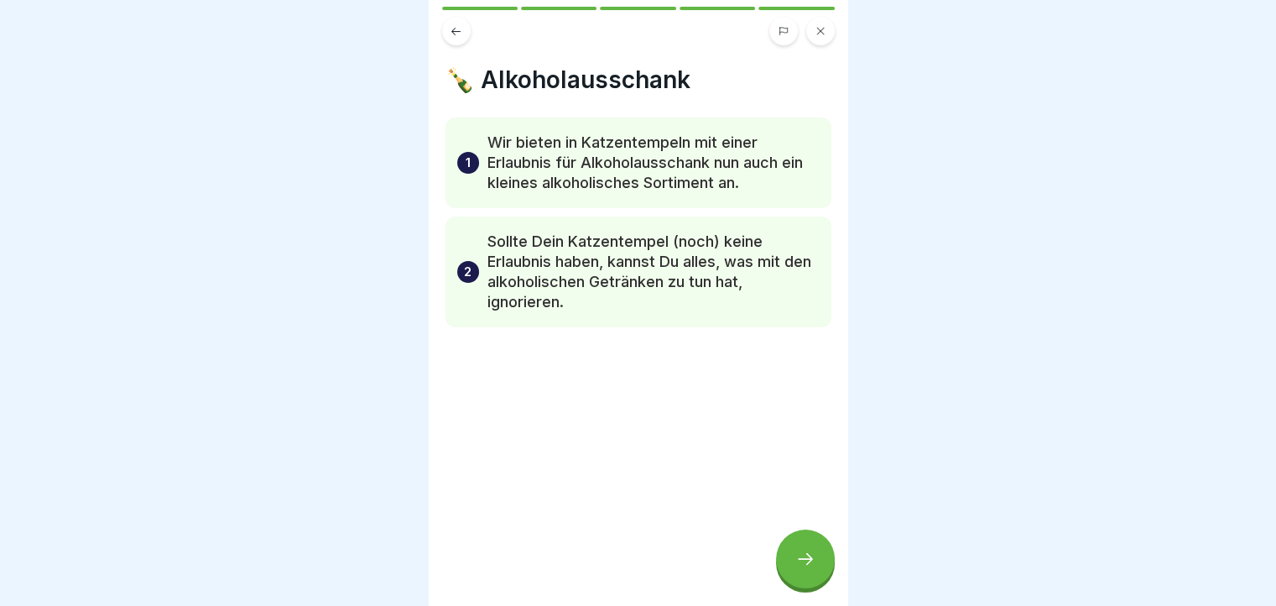
click at [804, 568] on icon at bounding box center [805, 559] width 20 height 20
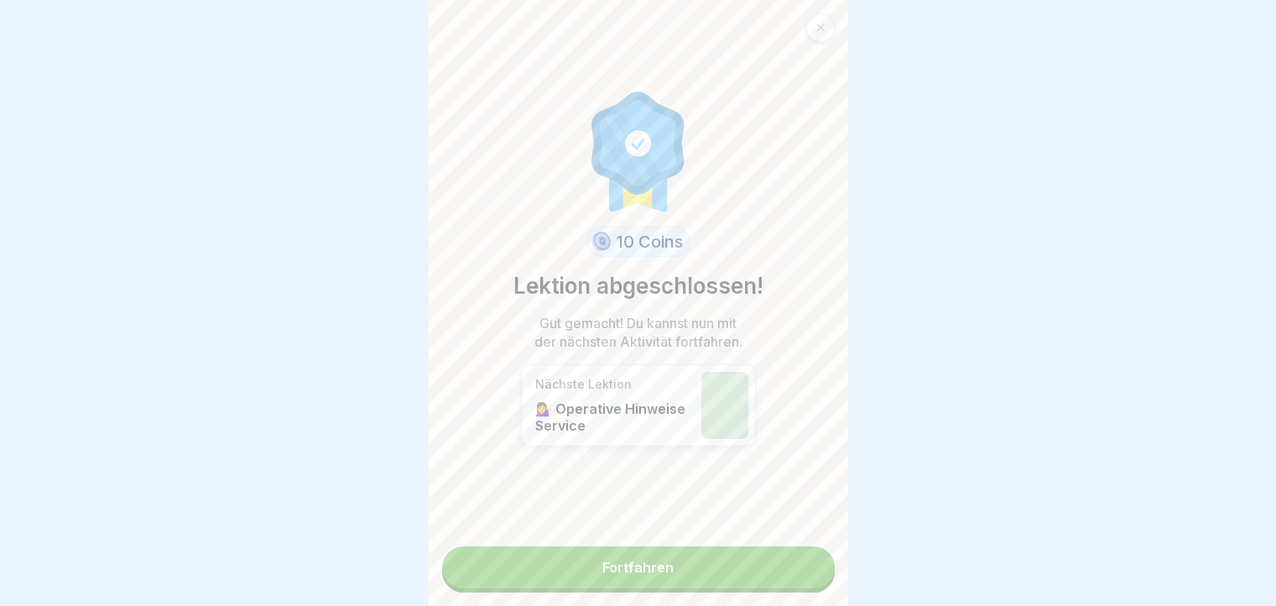
click at [798, 573] on link "Fortfahren" at bounding box center [638, 567] width 393 height 42
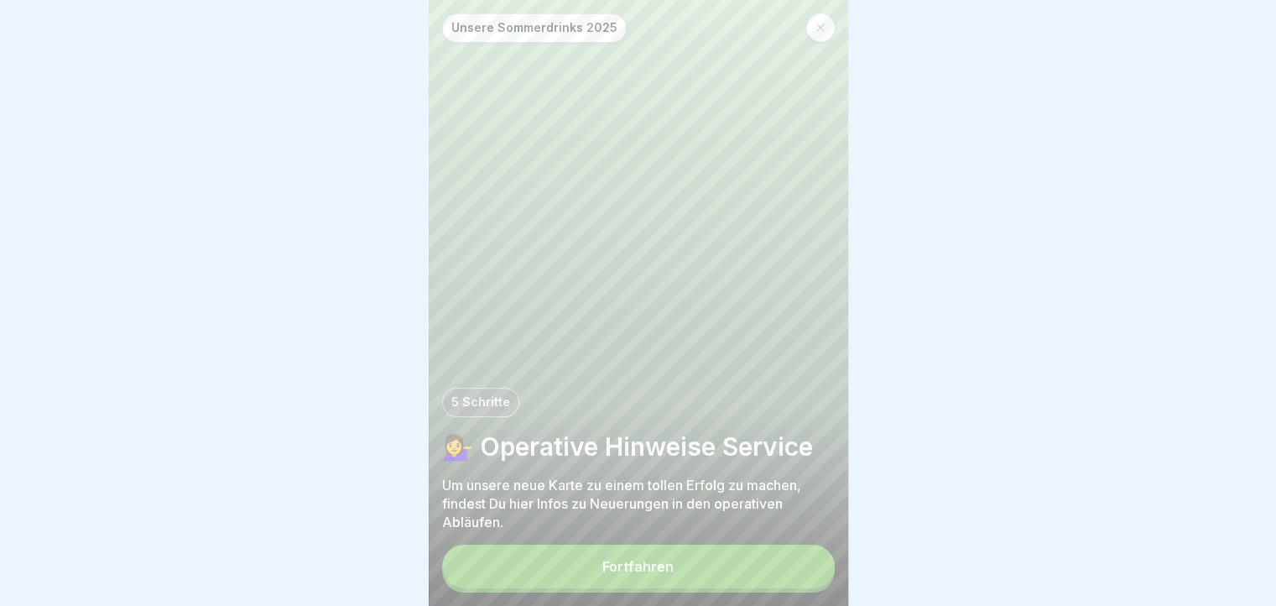
click at [785, 581] on button "Fortfahren" at bounding box center [638, 566] width 393 height 44
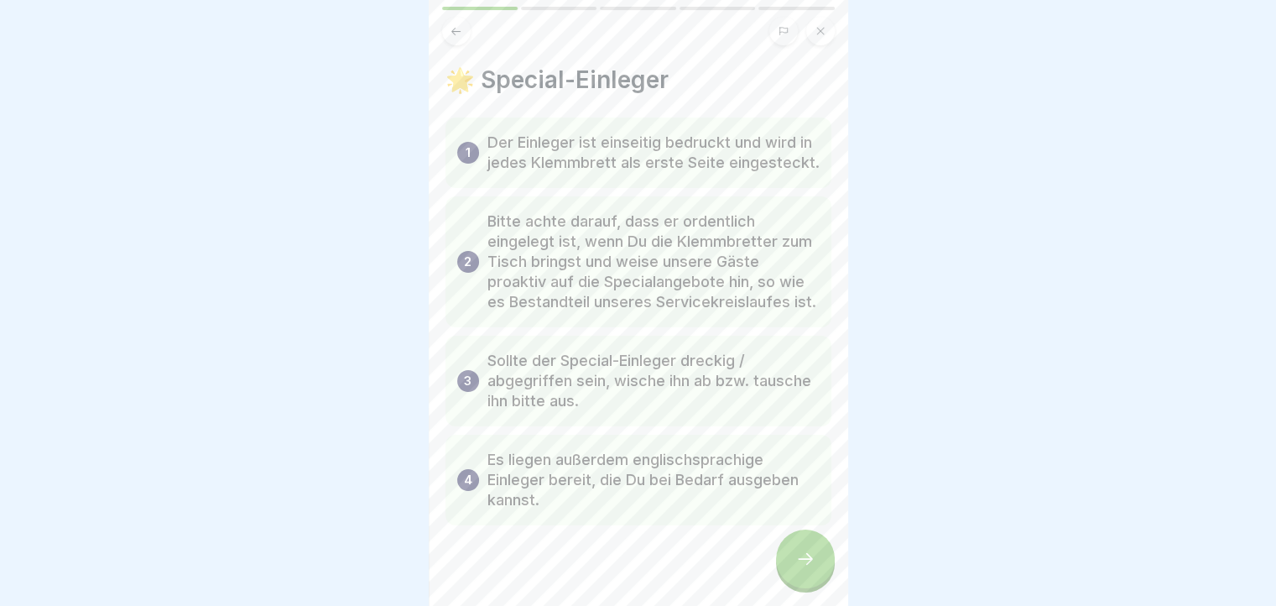
scroll to position [60, 0]
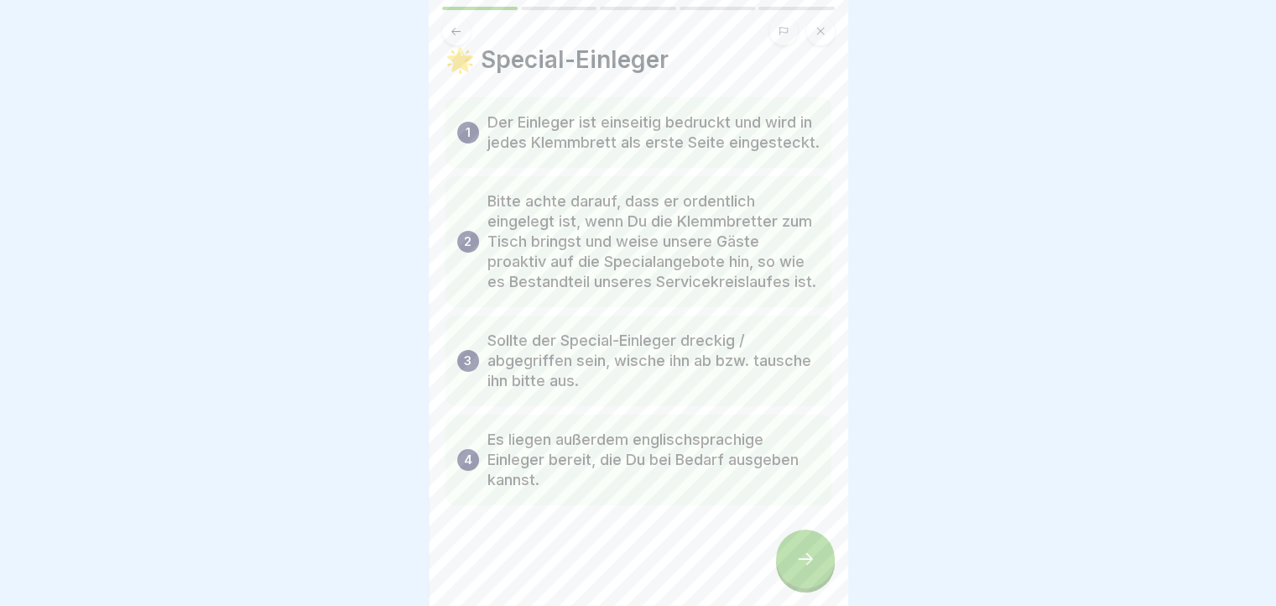
click at [813, 582] on div at bounding box center [805, 558] width 59 height 59
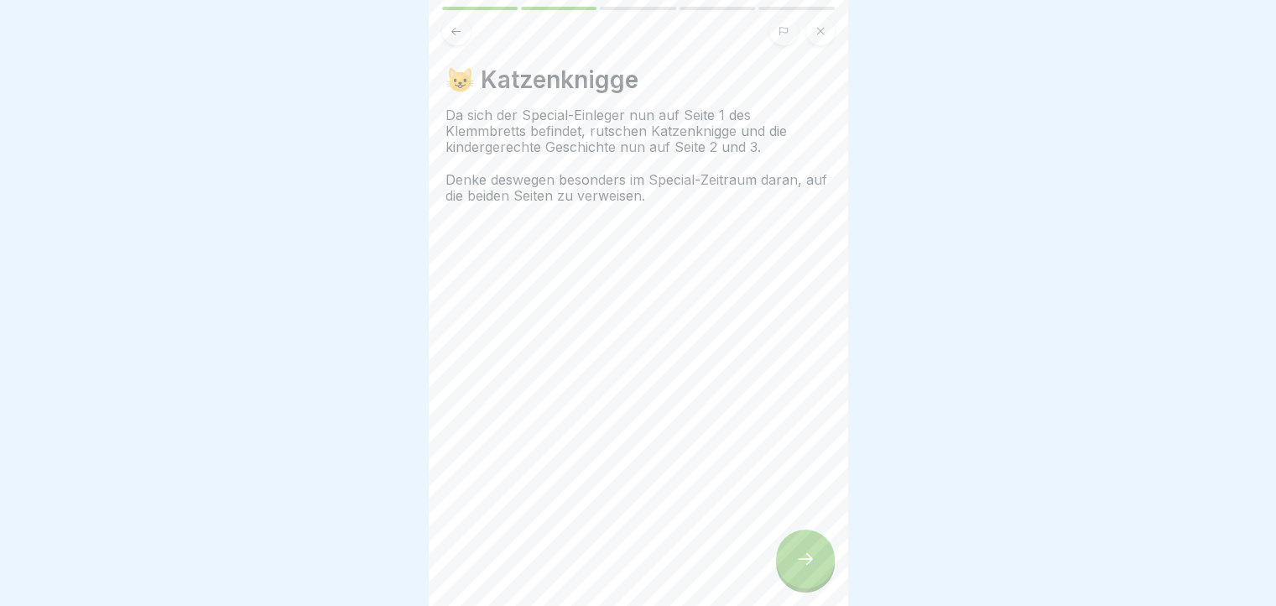
click at [813, 582] on div at bounding box center [805, 558] width 59 height 59
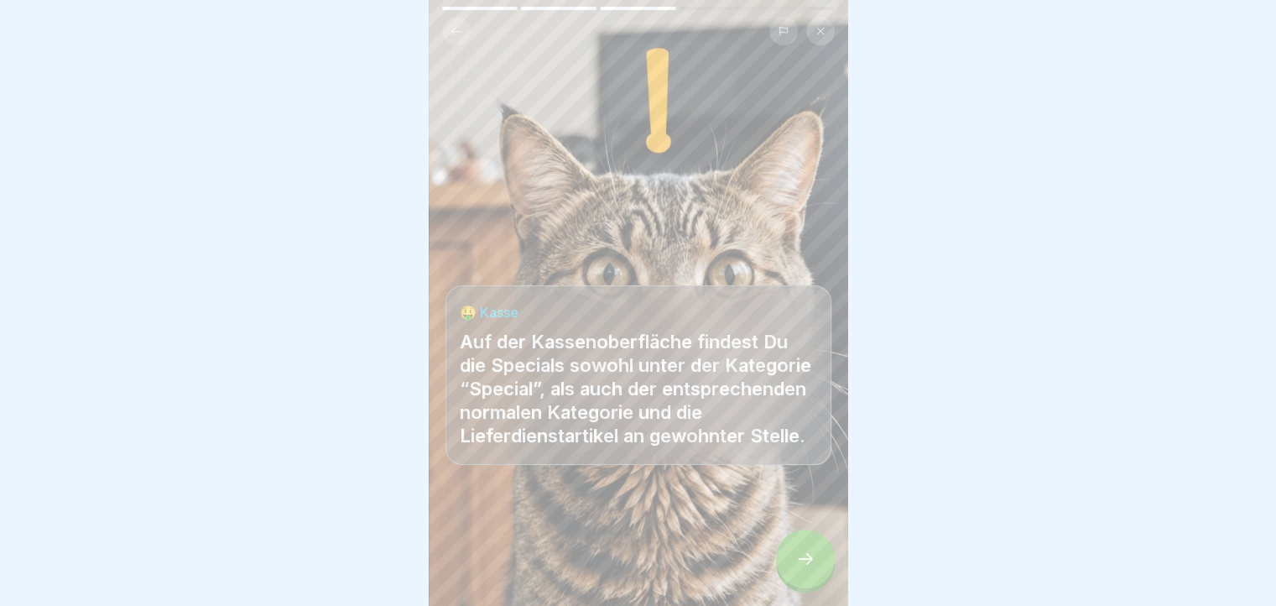
click at [813, 582] on div at bounding box center [805, 558] width 59 height 59
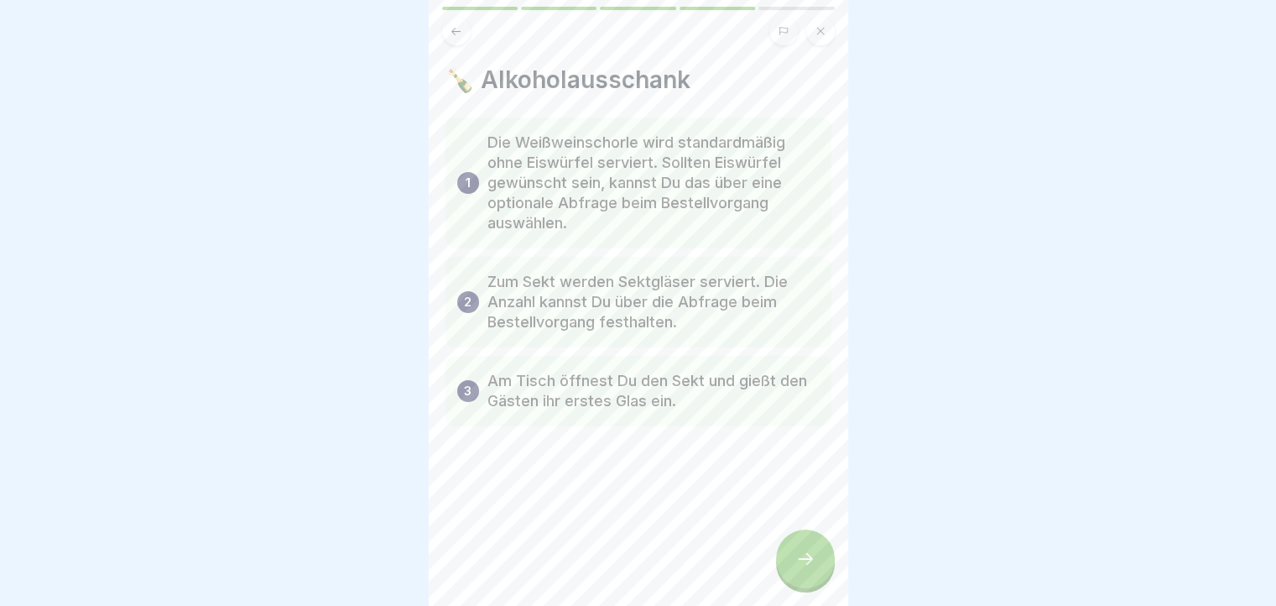
click at [813, 582] on div at bounding box center [805, 558] width 59 height 59
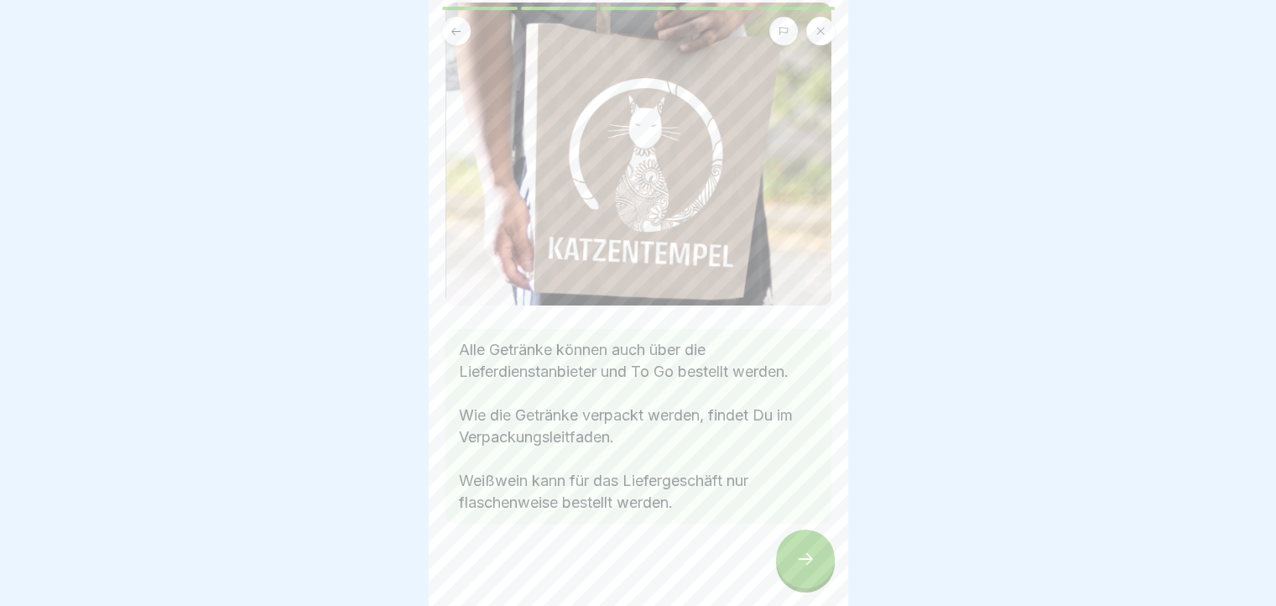
scroll to position [122, 0]
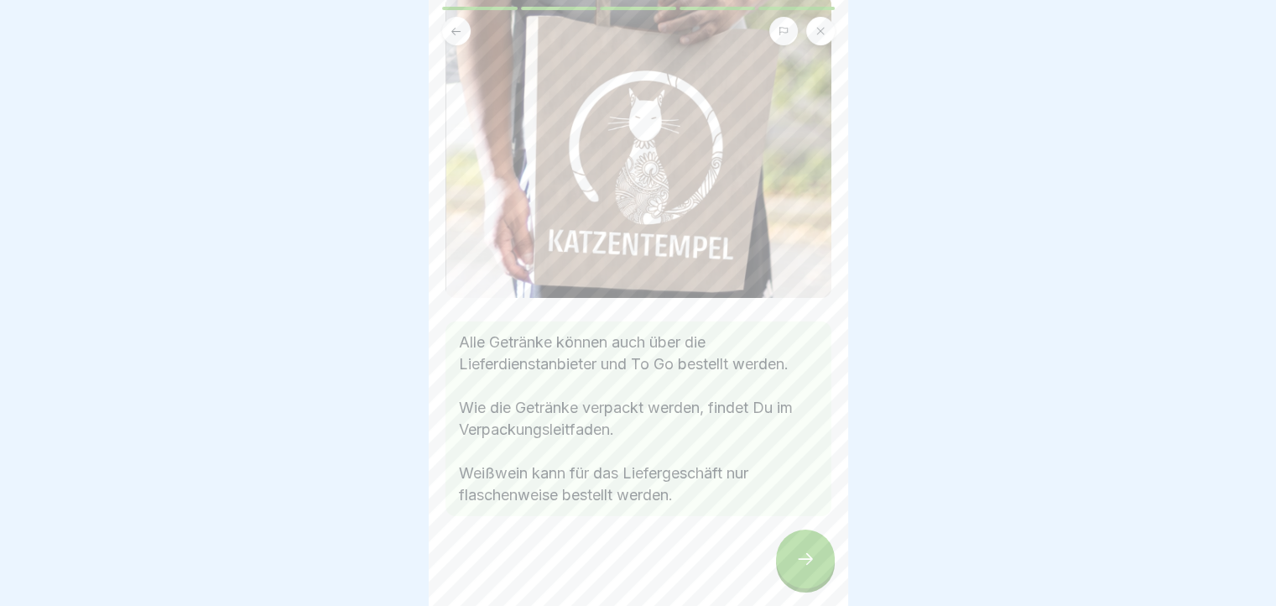
click at [815, 571] on div at bounding box center [805, 558] width 59 height 59
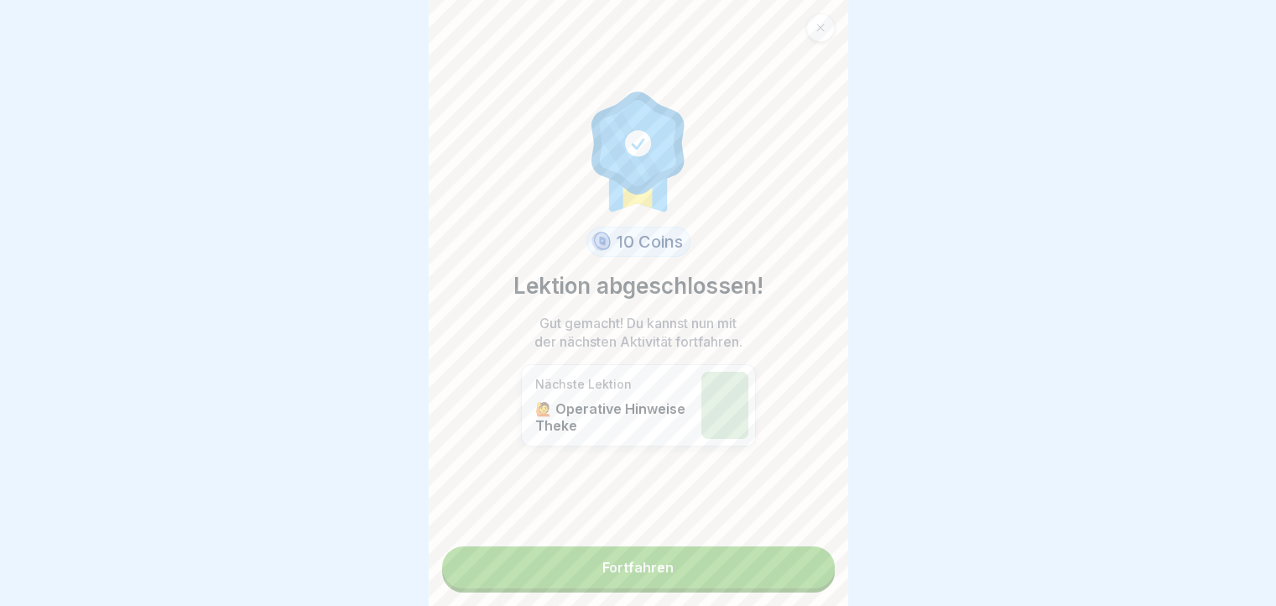
click at [789, 575] on link "Fortfahren" at bounding box center [638, 567] width 393 height 42
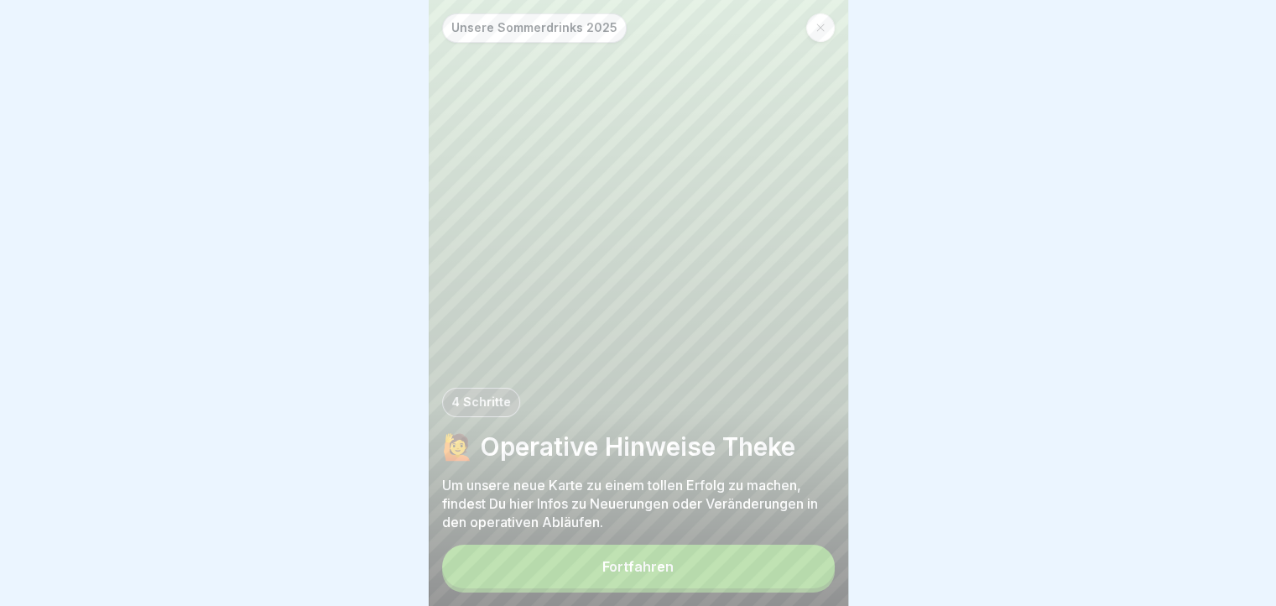
click at [795, 583] on button "Fortfahren" at bounding box center [638, 566] width 393 height 44
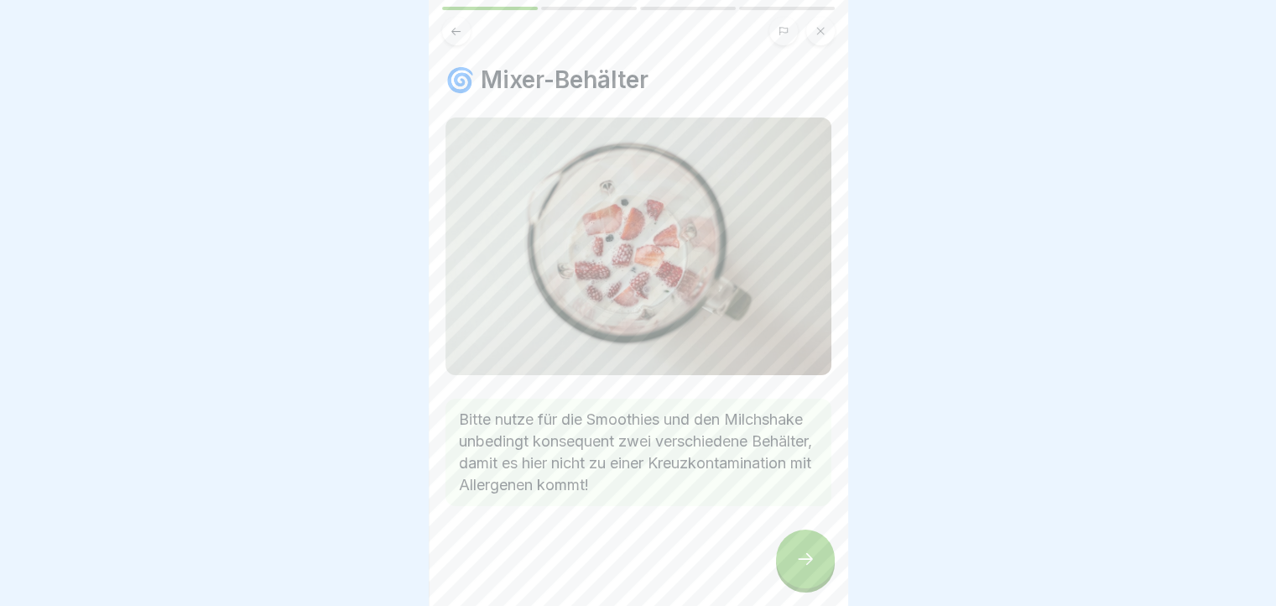
click at [812, 554] on div at bounding box center [805, 558] width 59 height 59
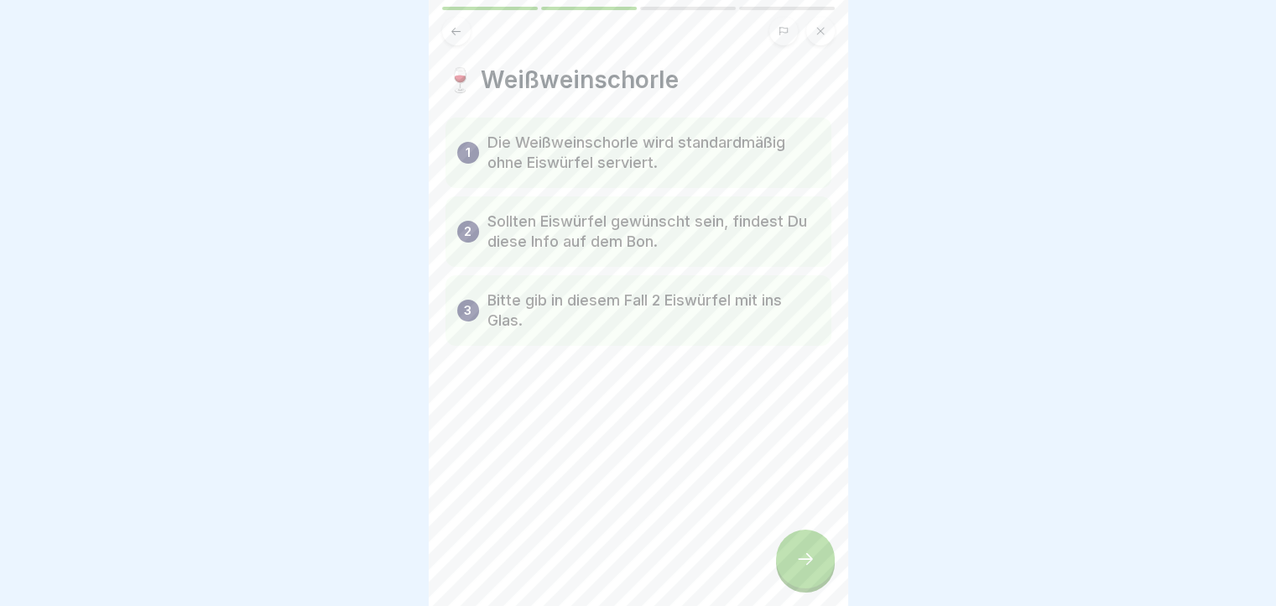
click at [812, 554] on div at bounding box center [805, 558] width 59 height 59
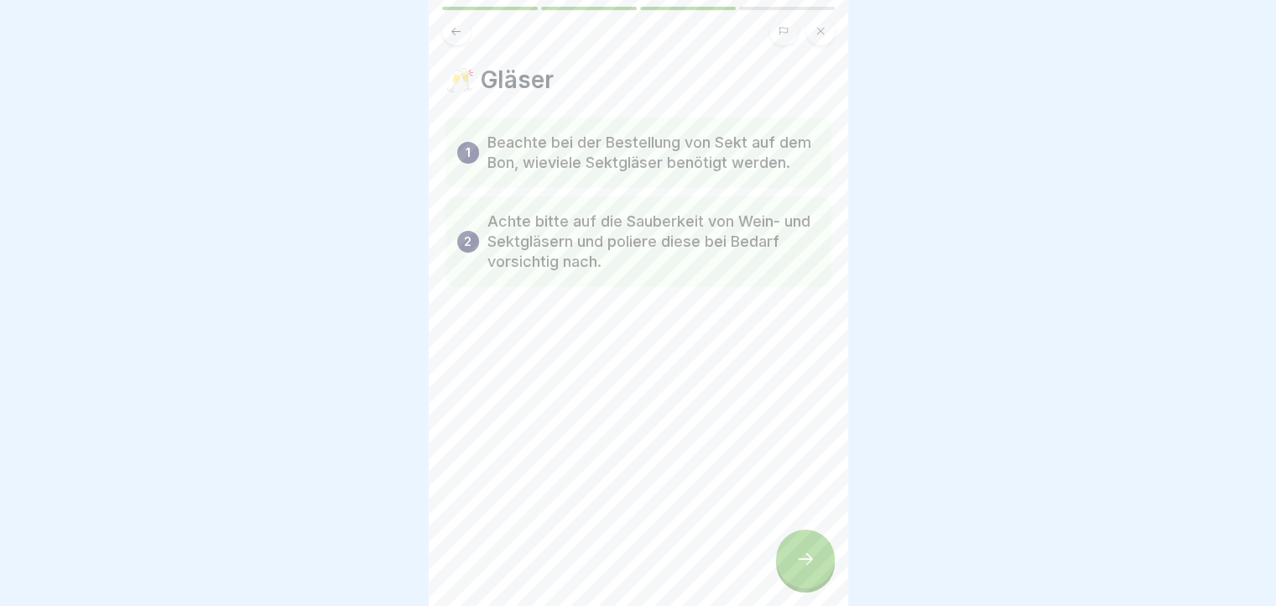
click at [812, 554] on div at bounding box center [805, 558] width 59 height 59
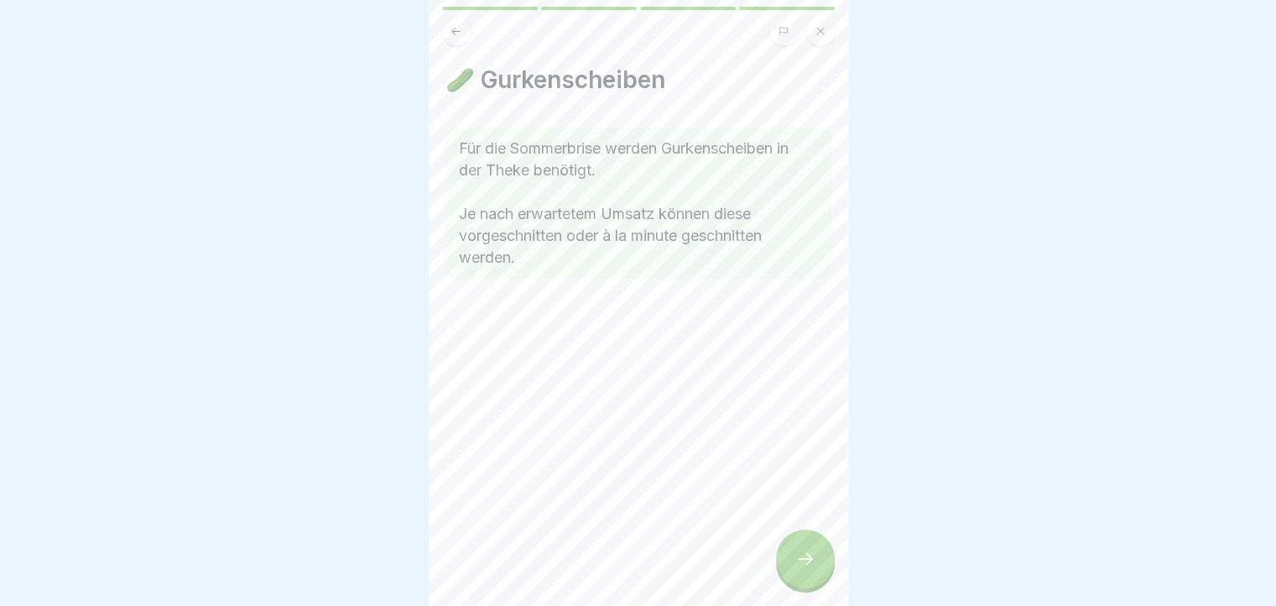
click at [812, 554] on div at bounding box center [805, 558] width 59 height 59
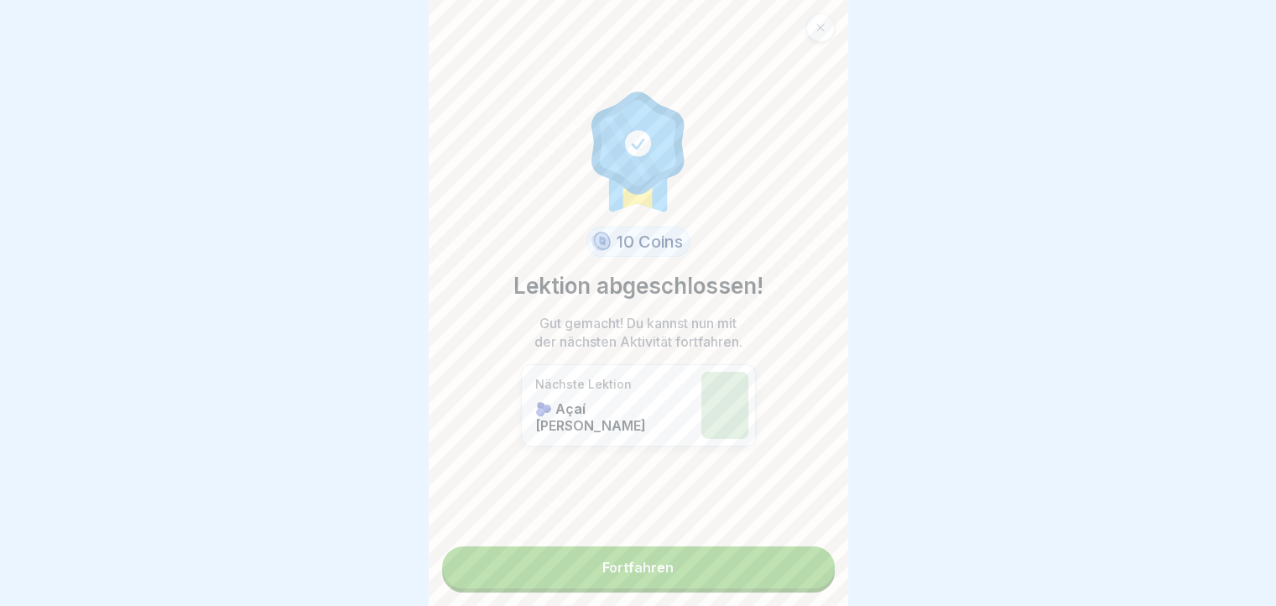
click at [812, 554] on link "Fortfahren" at bounding box center [638, 567] width 393 height 42
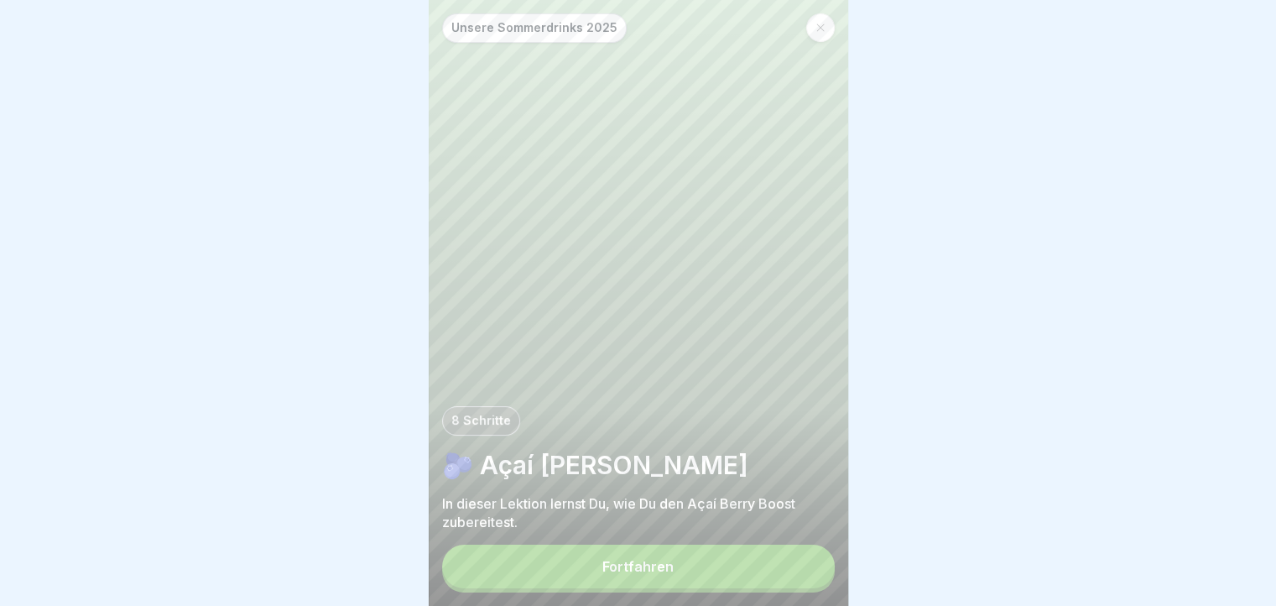
click at [802, 570] on button "Fortfahren" at bounding box center [638, 566] width 393 height 44
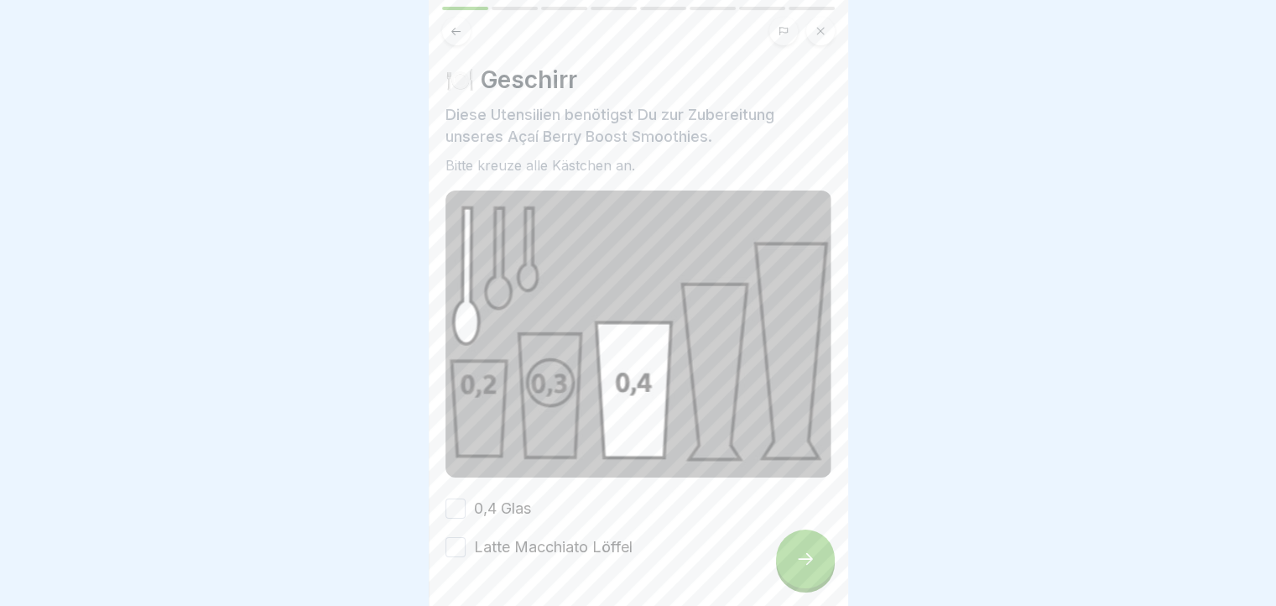
click at [460, 504] on button "0,4 Glas" at bounding box center [455, 508] width 20 height 20
click at [455, 537] on button "Latte Macchiato Löffel" at bounding box center [455, 547] width 20 height 20
click at [799, 552] on div at bounding box center [805, 558] width 59 height 59
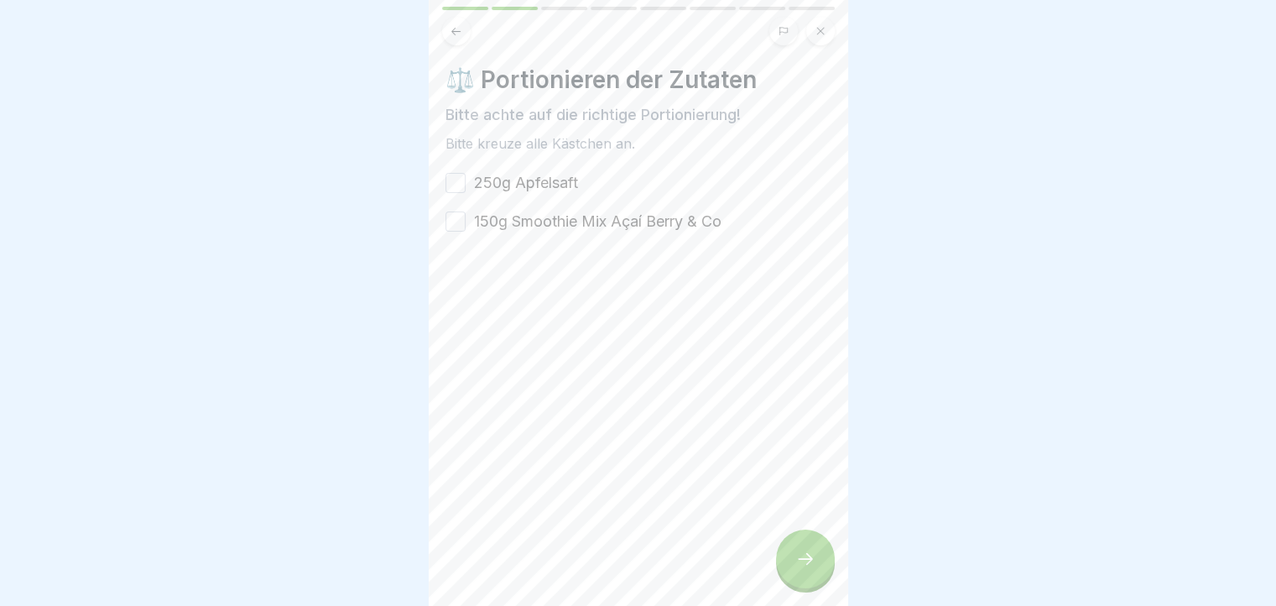
click at [448, 179] on button "250g Apfelsaft" at bounding box center [455, 183] width 20 height 20
click at [455, 216] on button "150g Smoothie Mix Açaí Berry & Co" at bounding box center [455, 221] width 20 height 20
click at [808, 569] on icon at bounding box center [805, 559] width 20 height 20
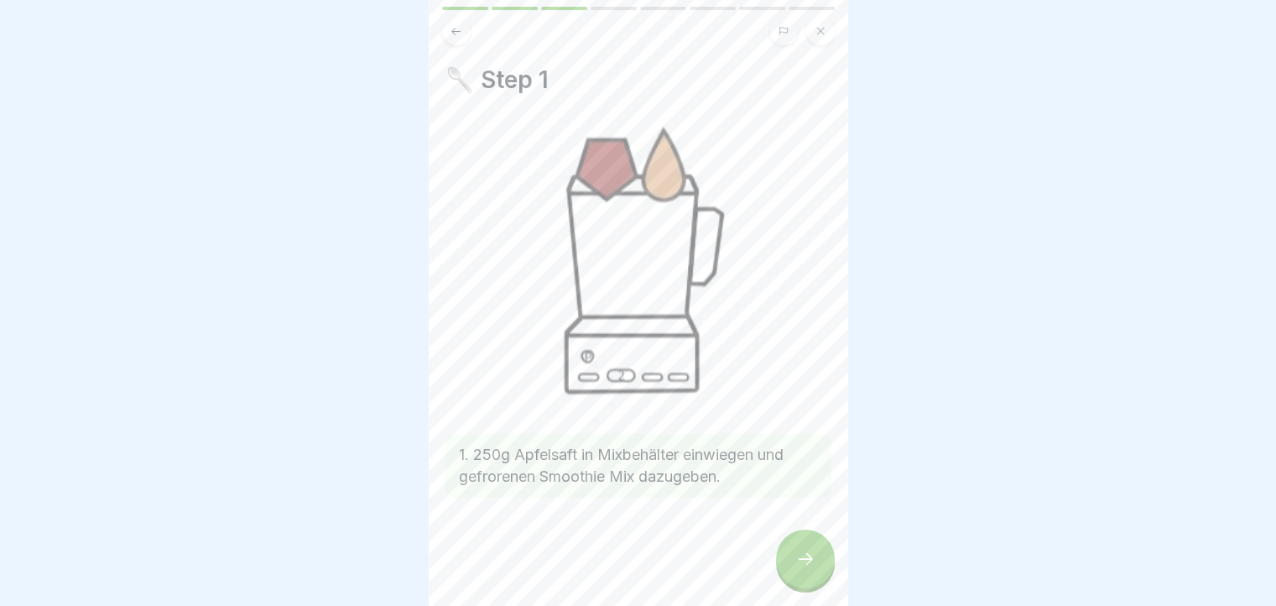
click at [804, 556] on div at bounding box center [805, 558] width 59 height 59
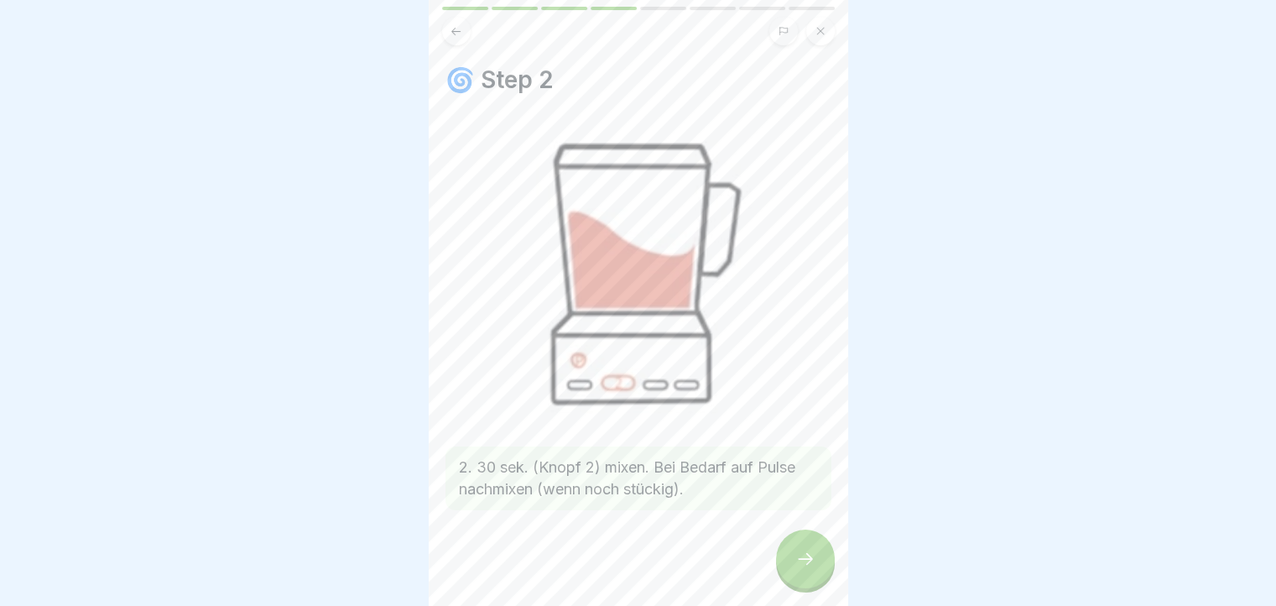
click at [818, 566] on div at bounding box center [805, 558] width 59 height 59
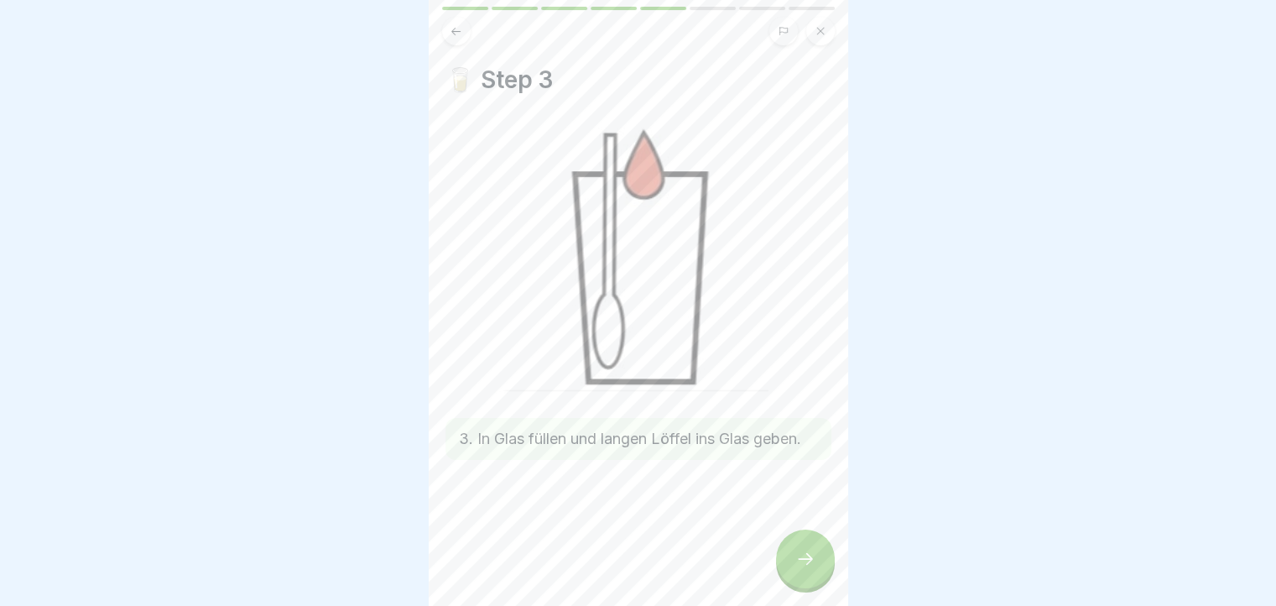
click at [809, 568] on icon at bounding box center [805, 559] width 20 height 20
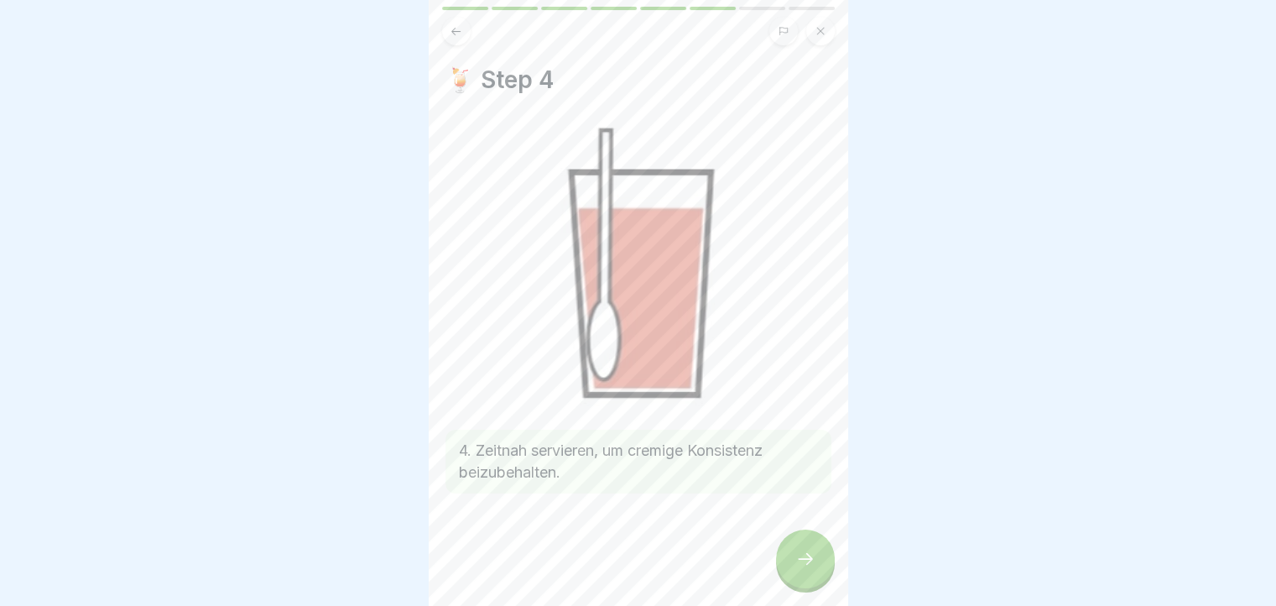
click at [809, 568] on icon at bounding box center [805, 559] width 20 height 20
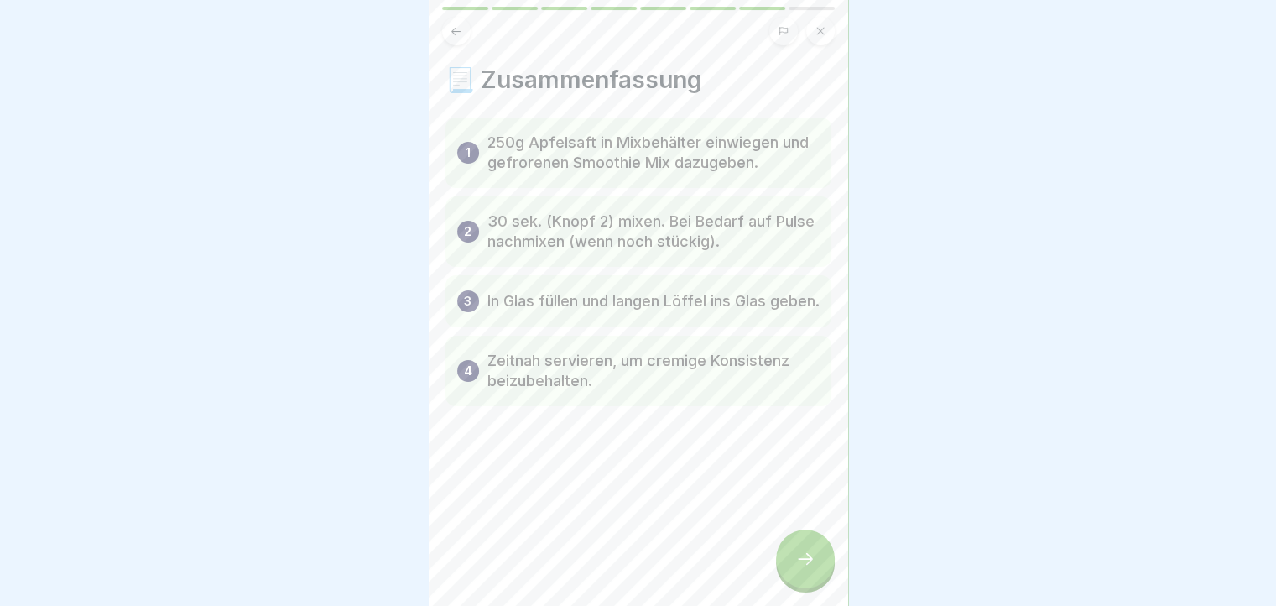
click at [809, 568] on icon at bounding box center [805, 559] width 20 height 20
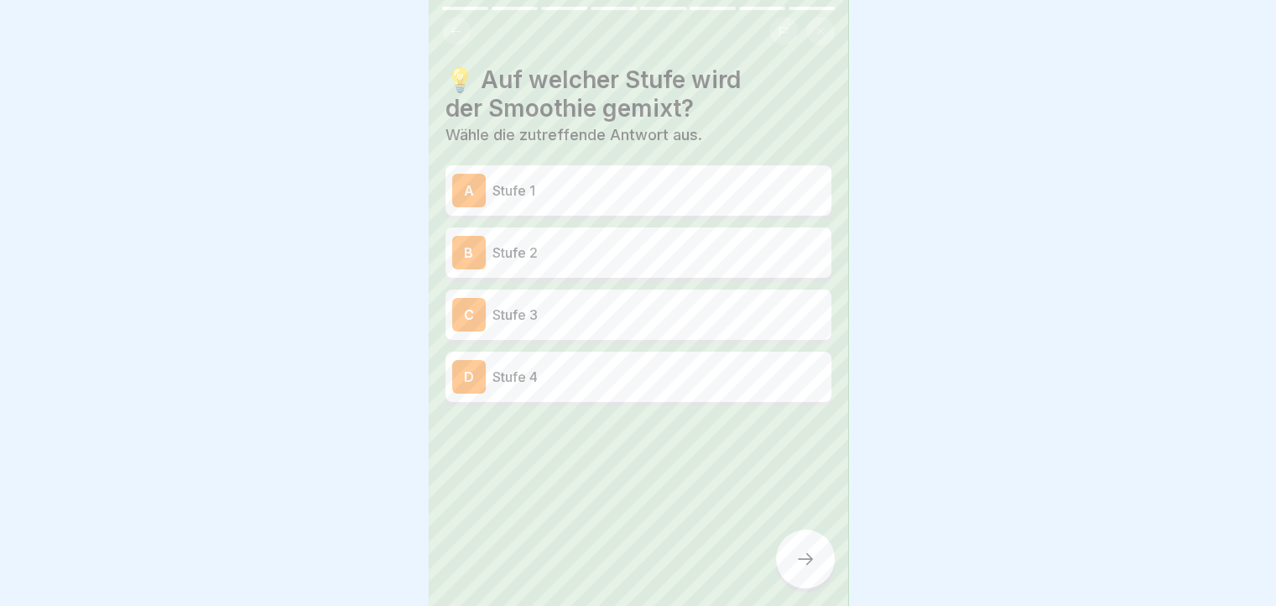
click at [538, 239] on div "B Stufe 2" at bounding box center [638, 253] width 372 height 34
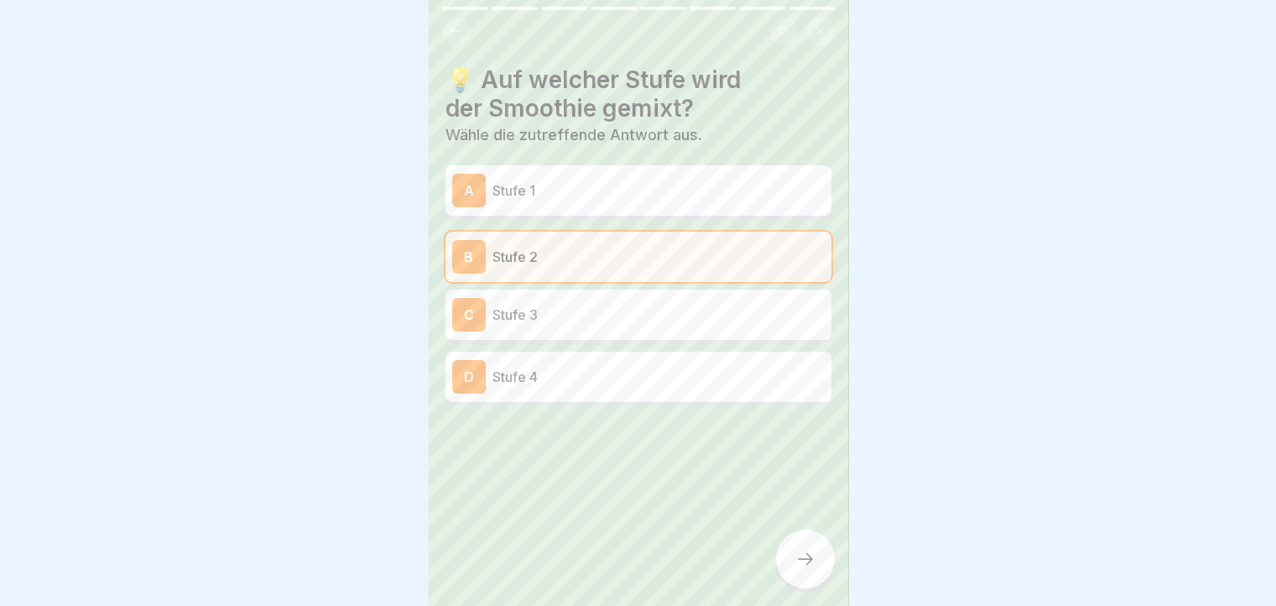
click at [818, 573] on div at bounding box center [805, 558] width 59 height 59
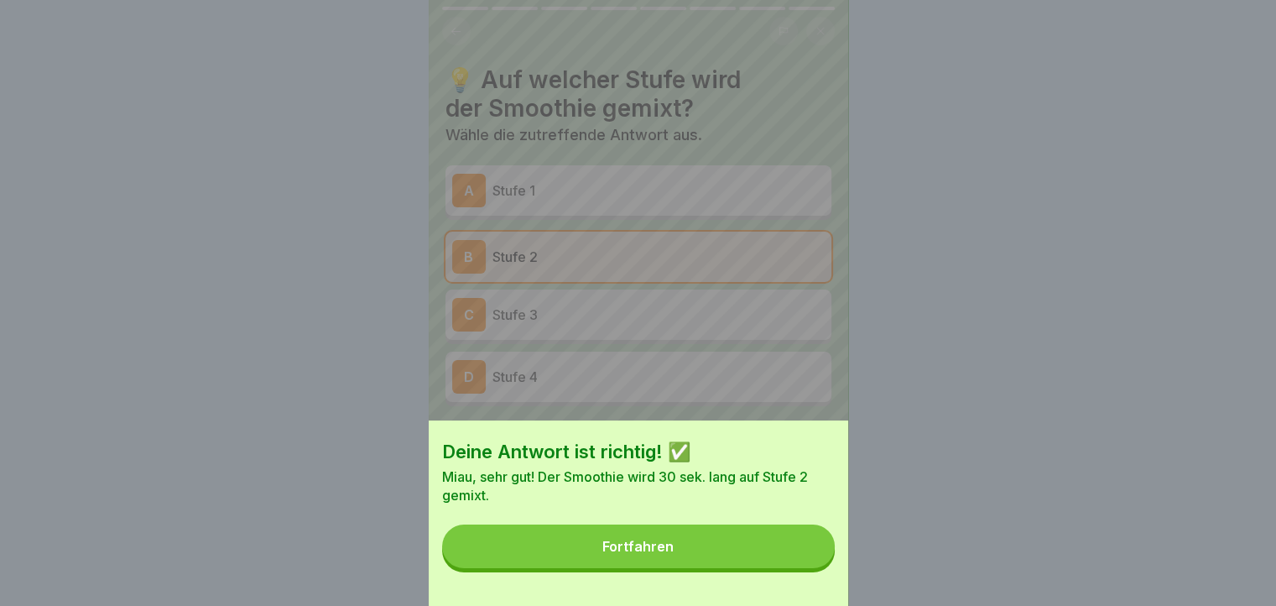
click at [545, 567] on button "Fortfahren" at bounding box center [638, 546] width 393 height 44
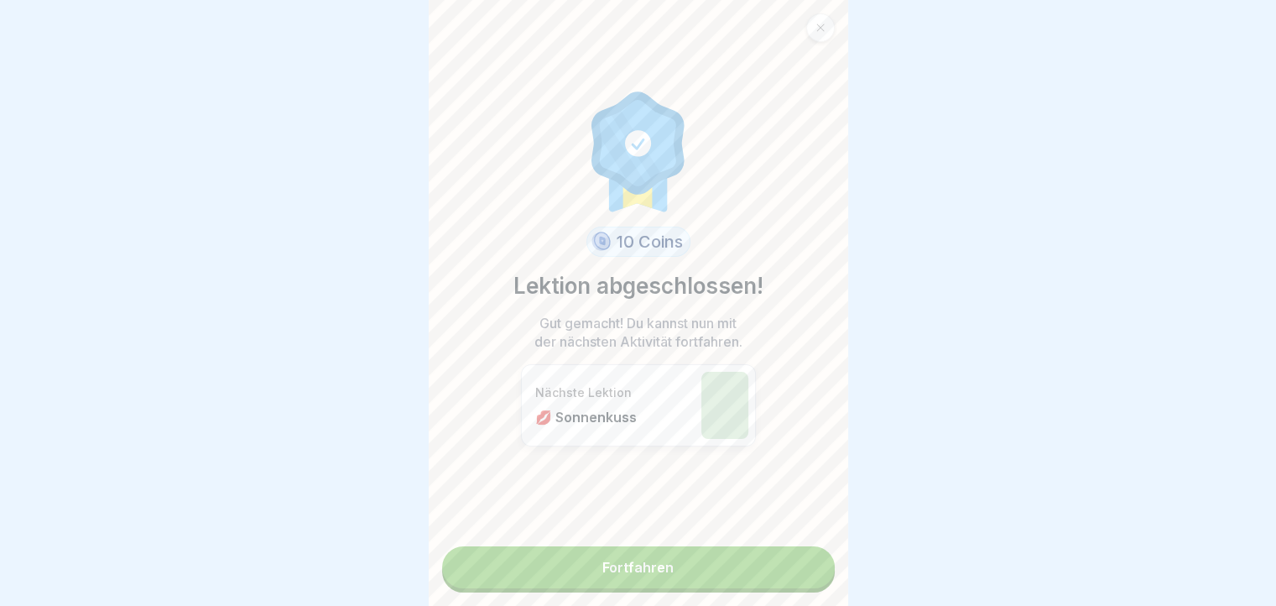
click at [648, 571] on link "Fortfahren" at bounding box center [638, 567] width 393 height 42
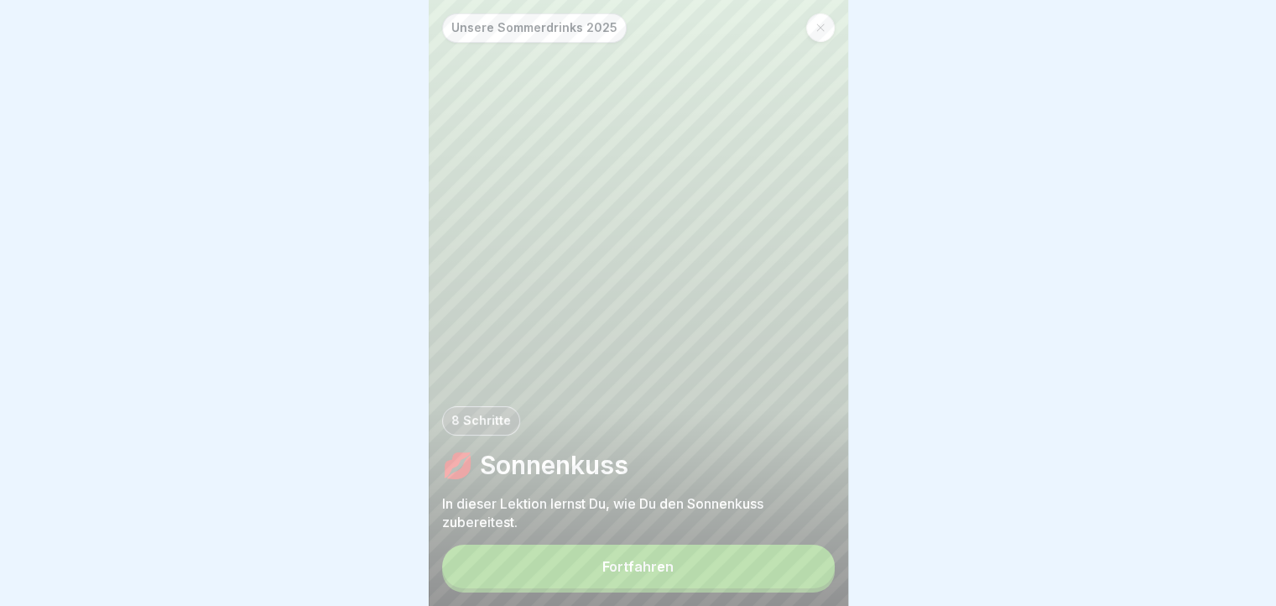
click at [780, 588] on button "Fortfahren" at bounding box center [638, 566] width 393 height 44
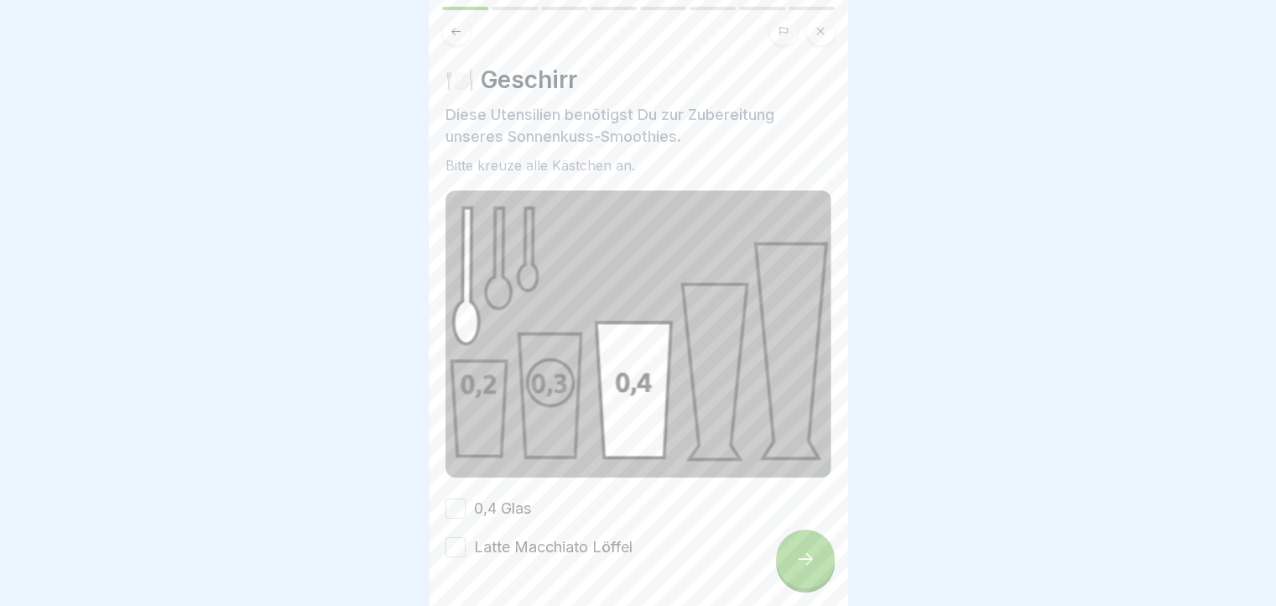
click at [451, 501] on button "0,4 Glas" at bounding box center [455, 508] width 20 height 20
click at [448, 537] on button "Latte Macchiato Löffel" at bounding box center [455, 547] width 20 height 20
click at [815, 562] on div at bounding box center [805, 558] width 59 height 59
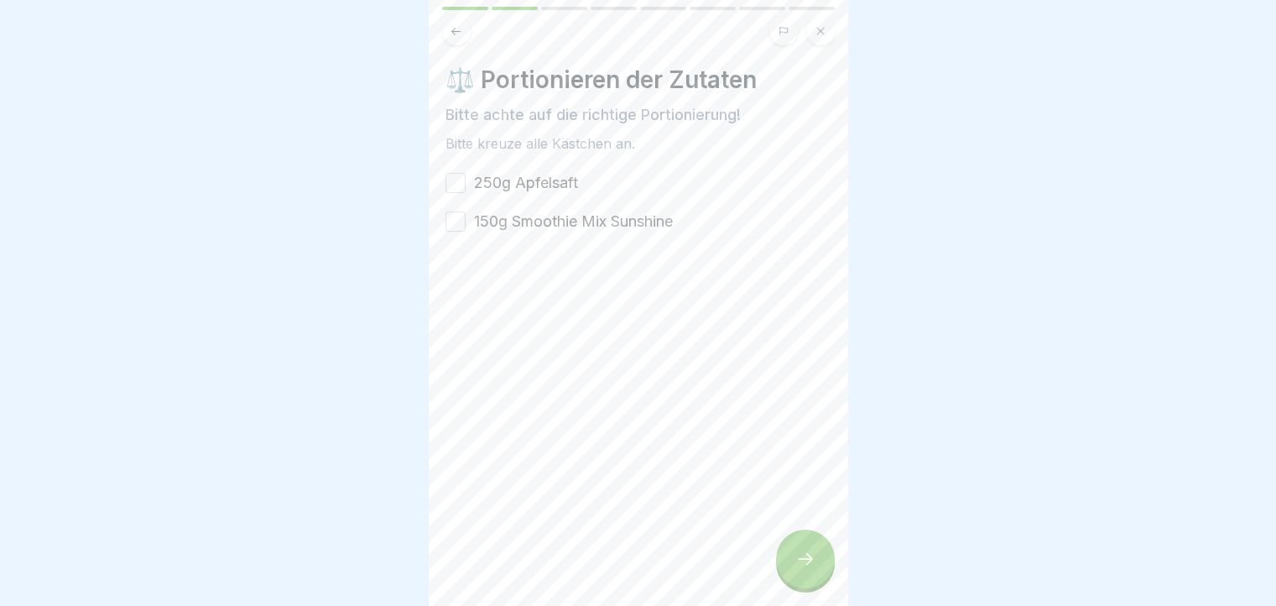
drag, startPoint x: 466, startPoint y: 185, endPoint x: 457, endPoint y: 185, distance: 9.2
click at [458, 185] on div "250g Apfelsaft" at bounding box center [511, 183] width 133 height 22
click at [457, 185] on button "250g Apfelsaft" at bounding box center [455, 183] width 20 height 20
click at [451, 219] on button "150g Smoothie Mix Sunshine" at bounding box center [455, 221] width 20 height 20
click at [782, 583] on div at bounding box center [805, 558] width 59 height 59
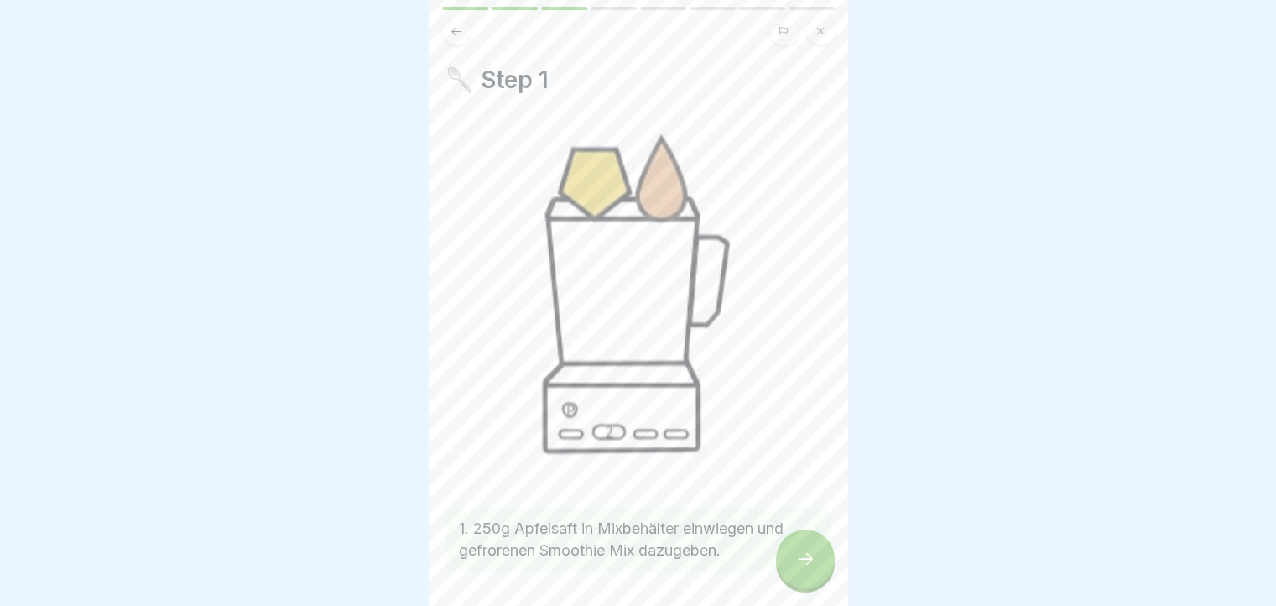
click at [791, 573] on div at bounding box center [805, 558] width 59 height 59
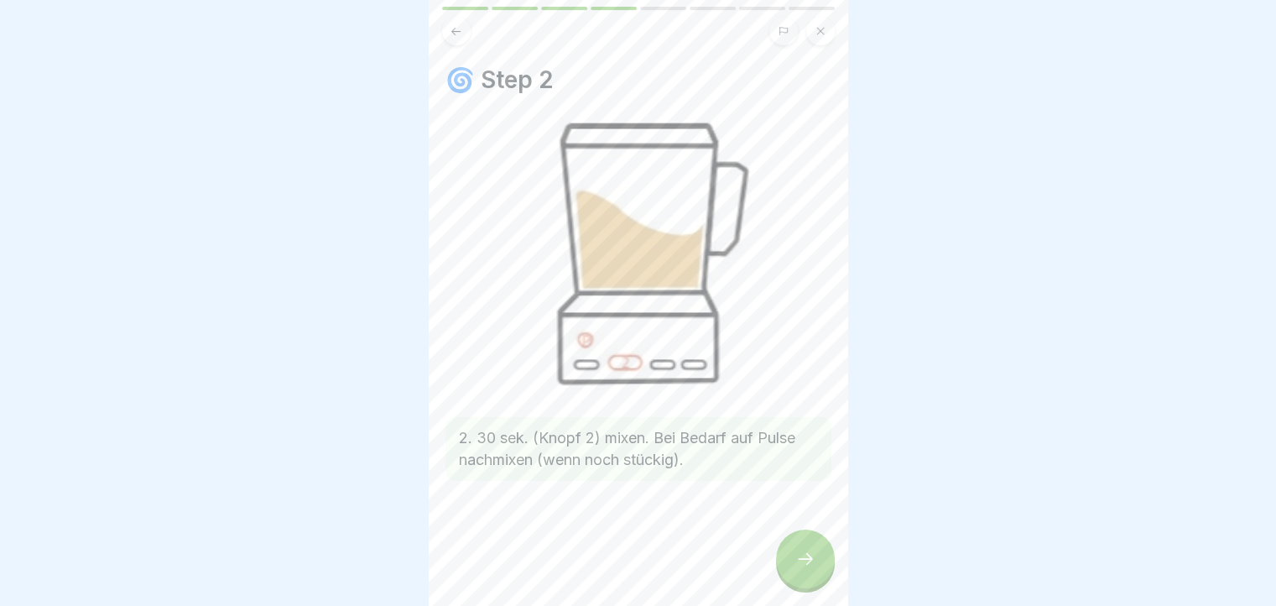
click at [792, 560] on div at bounding box center [805, 558] width 59 height 59
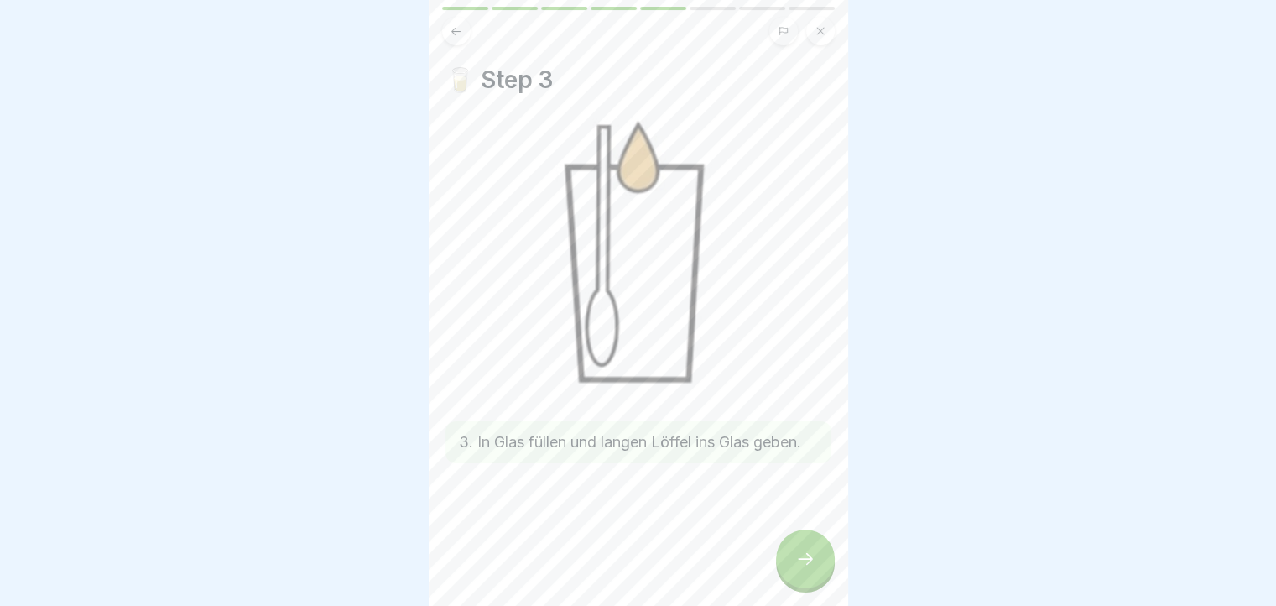
click at [820, 573] on div at bounding box center [805, 558] width 59 height 59
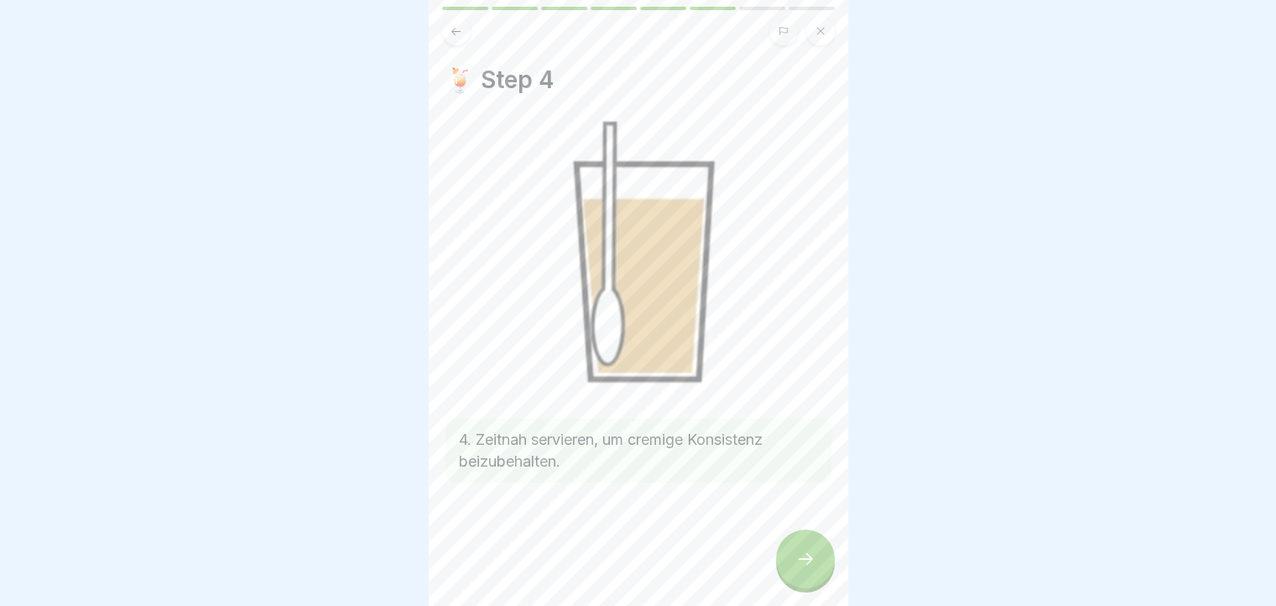
click at [820, 573] on div at bounding box center [805, 558] width 59 height 59
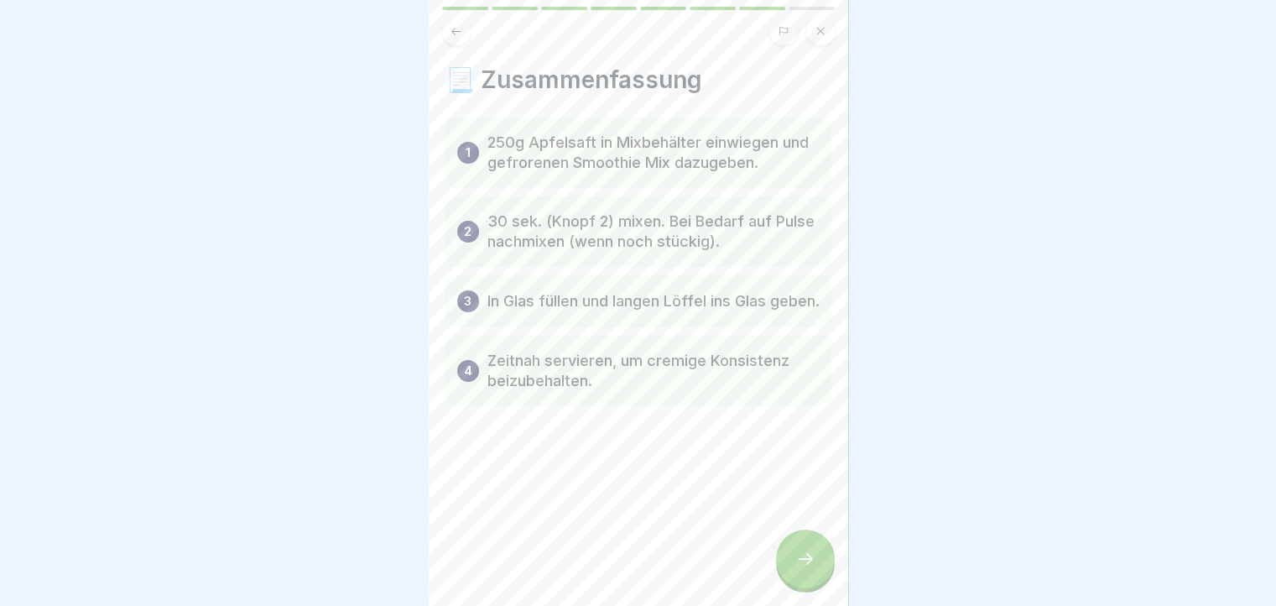
click at [820, 573] on div at bounding box center [805, 558] width 59 height 59
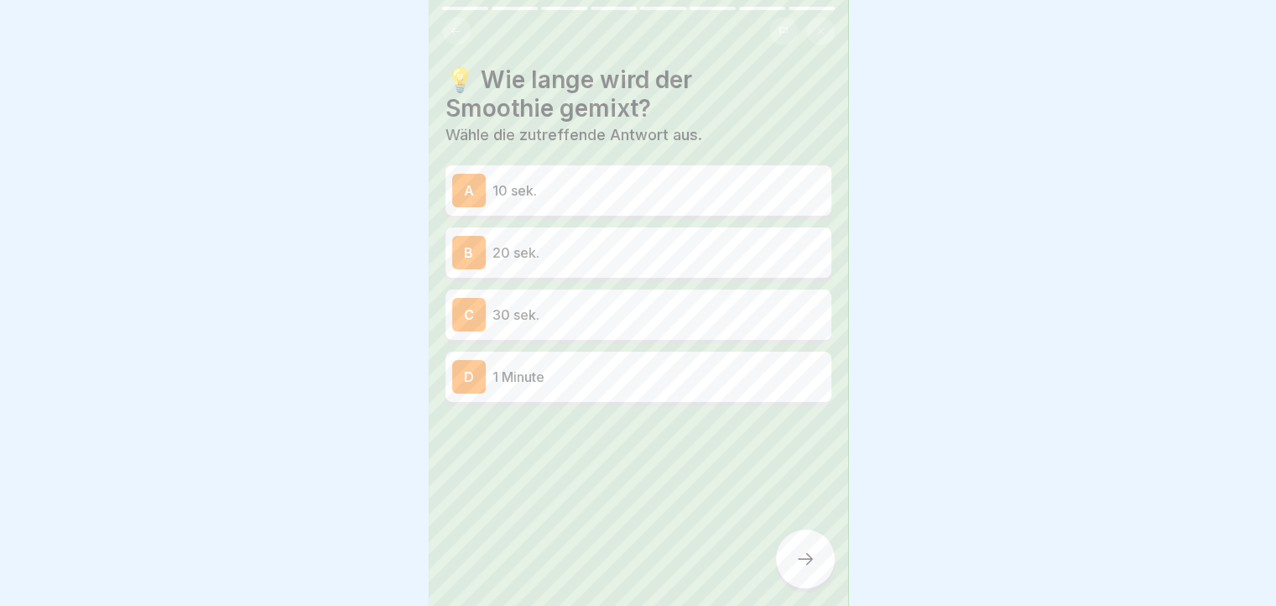
click at [545, 313] on p "30 sek." at bounding box center [658, 314] width 332 height 20
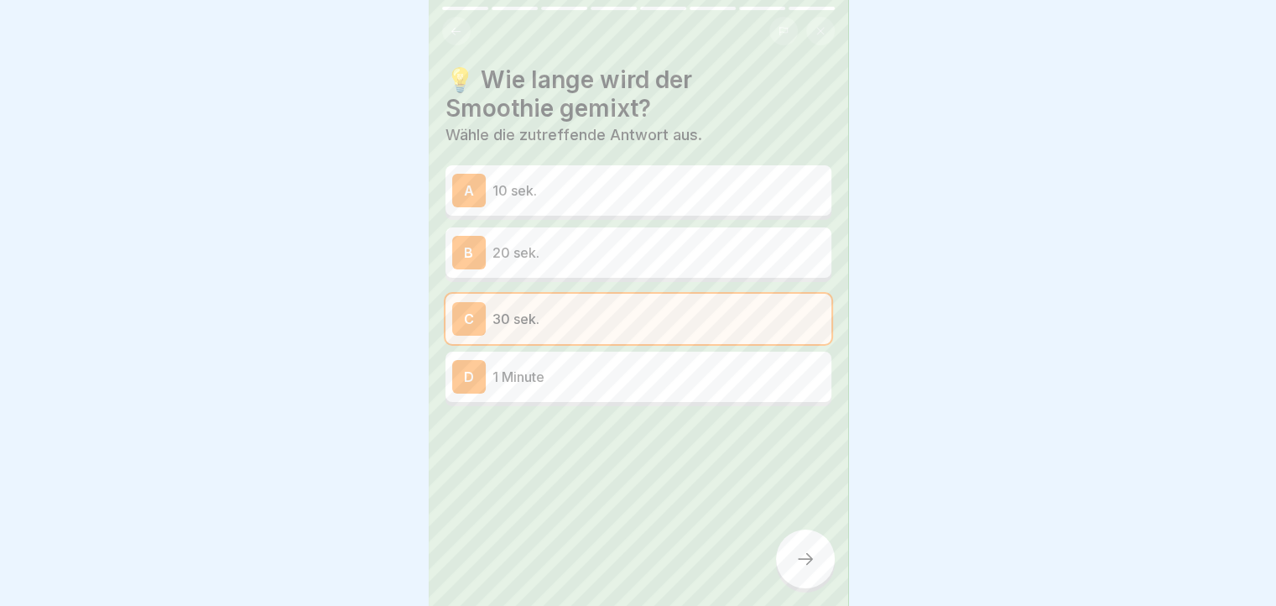
click at [784, 569] on div at bounding box center [805, 558] width 59 height 59
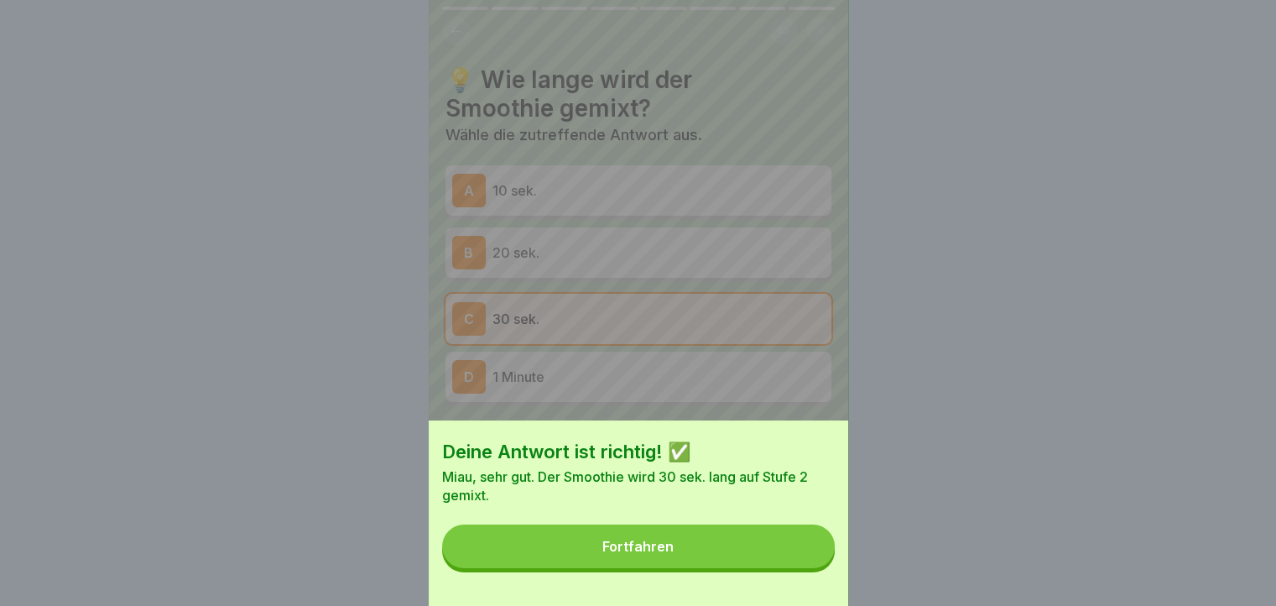
click at [739, 559] on button "Fortfahren" at bounding box center [638, 546] width 393 height 44
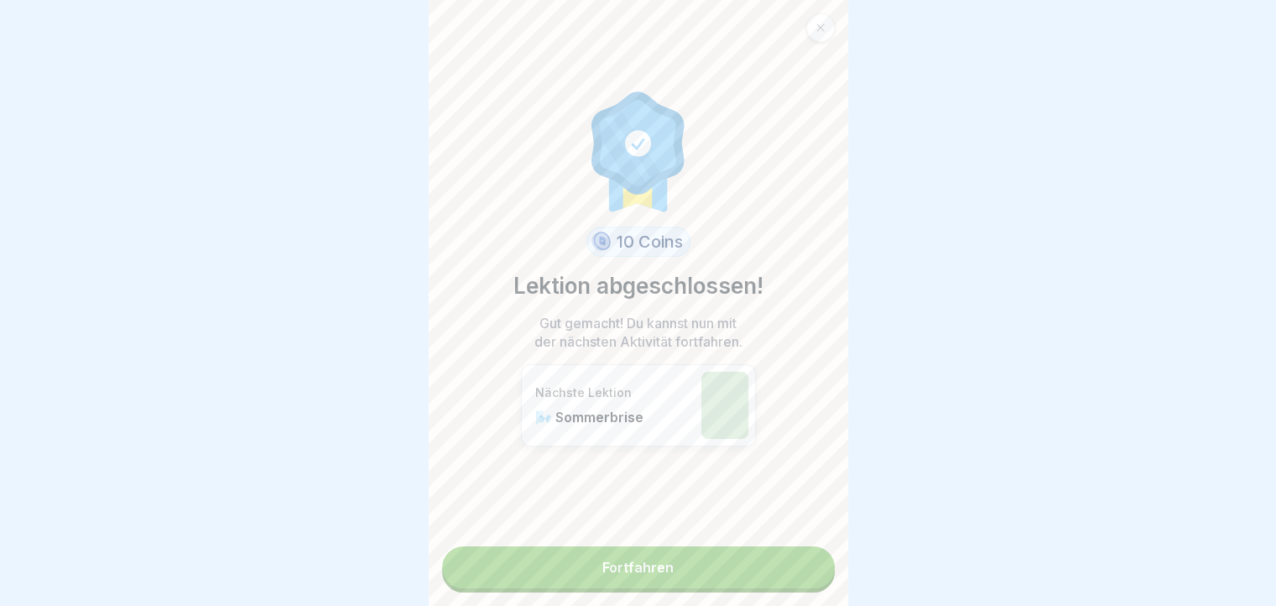
click at [748, 560] on link "Fortfahren" at bounding box center [638, 567] width 393 height 42
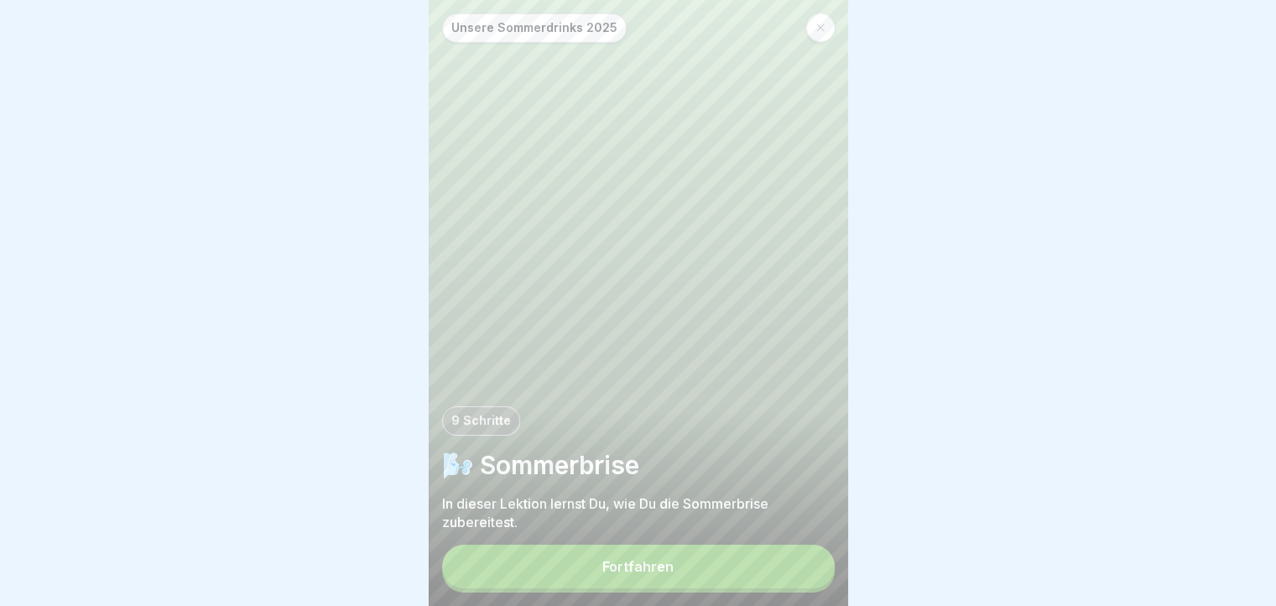
click at [762, 581] on button "Fortfahren" at bounding box center [638, 566] width 393 height 44
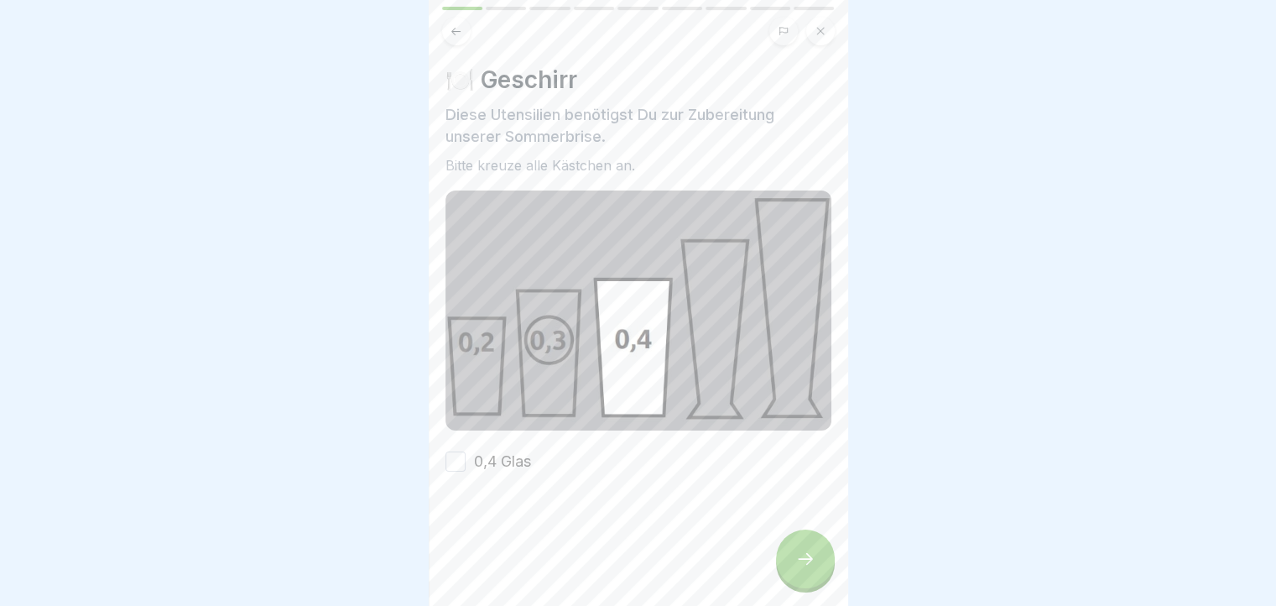
click at [453, 451] on button "0,4 Glas" at bounding box center [455, 461] width 20 height 20
click at [788, 579] on div at bounding box center [805, 558] width 59 height 59
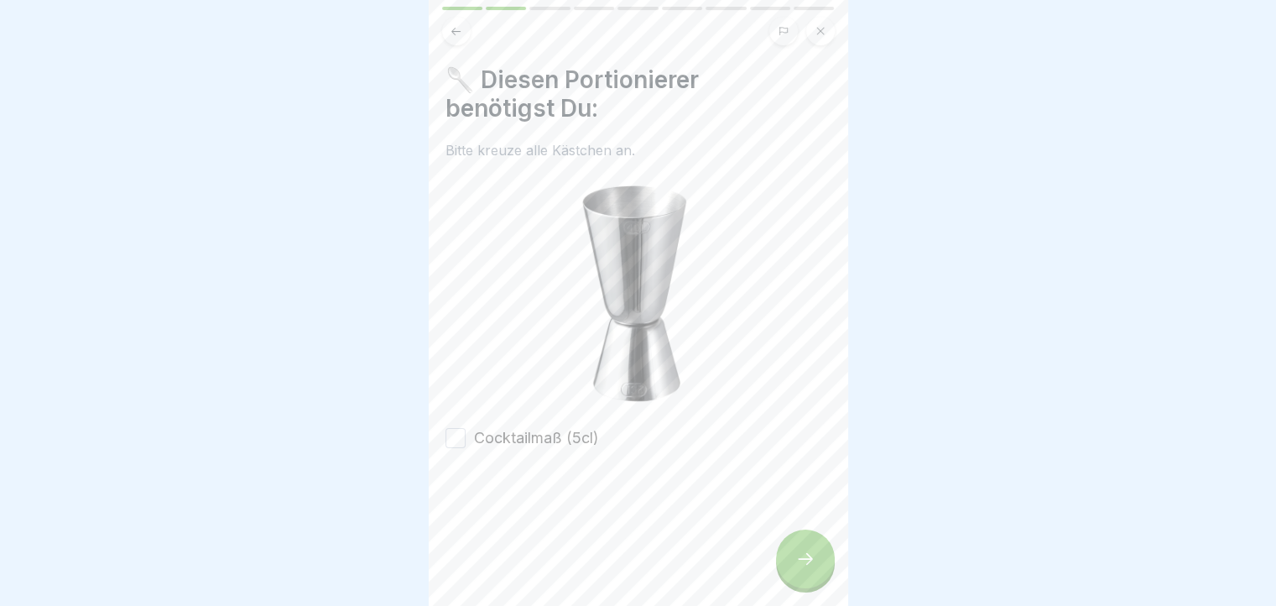
click at [455, 437] on button "Cocktailmaß (5cl)" at bounding box center [455, 438] width 20 height 20
click at [807, 560] on div at bounding box center [805, 558] width 59 height 59
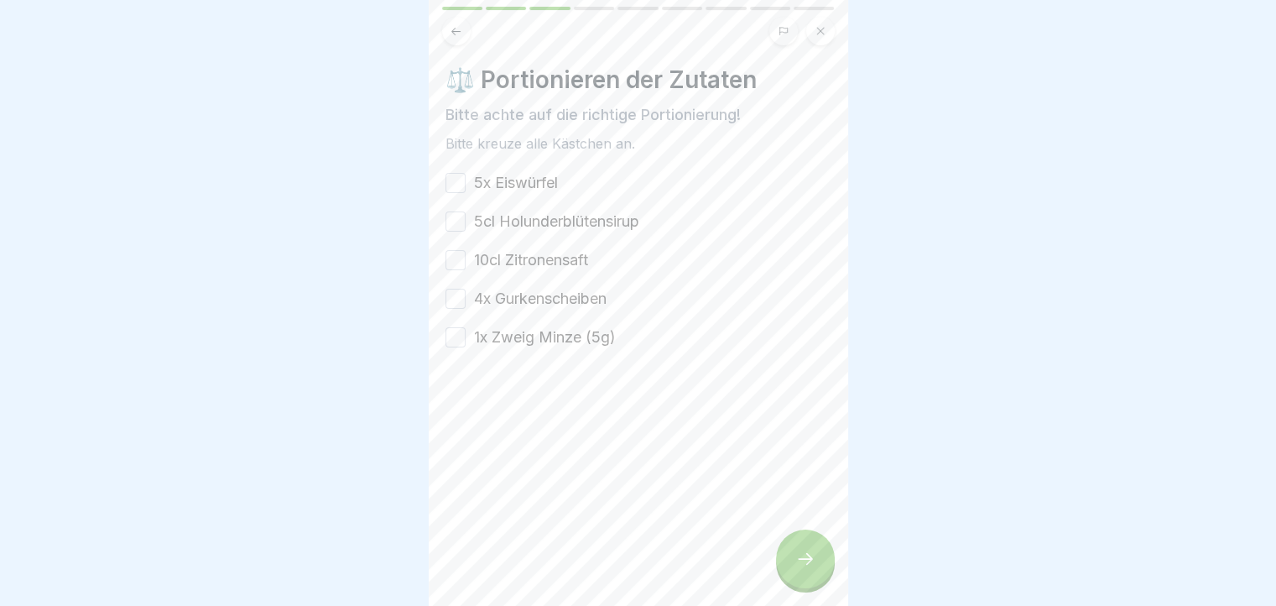
click at [450, 182] on button "5x Eiswürfel" at bounding box center [455, 183] width 20 height 20
click at [456, 218] on button "5cl Holunderblütensirup" at bounding box center [455, 221] width 20 height 20
click at [460, 263] on button "10cl Zitronensaft" at bounding box center [455, 260] width 20 height 20
click at [459, 297] on button "4x Gurkenscheiben" at bounding box center [455, 299] width 20 height 20
click at [453, 336] on button "1x Zweig Minze (5g)" at bounding box center [455, 337] width 20 height 20
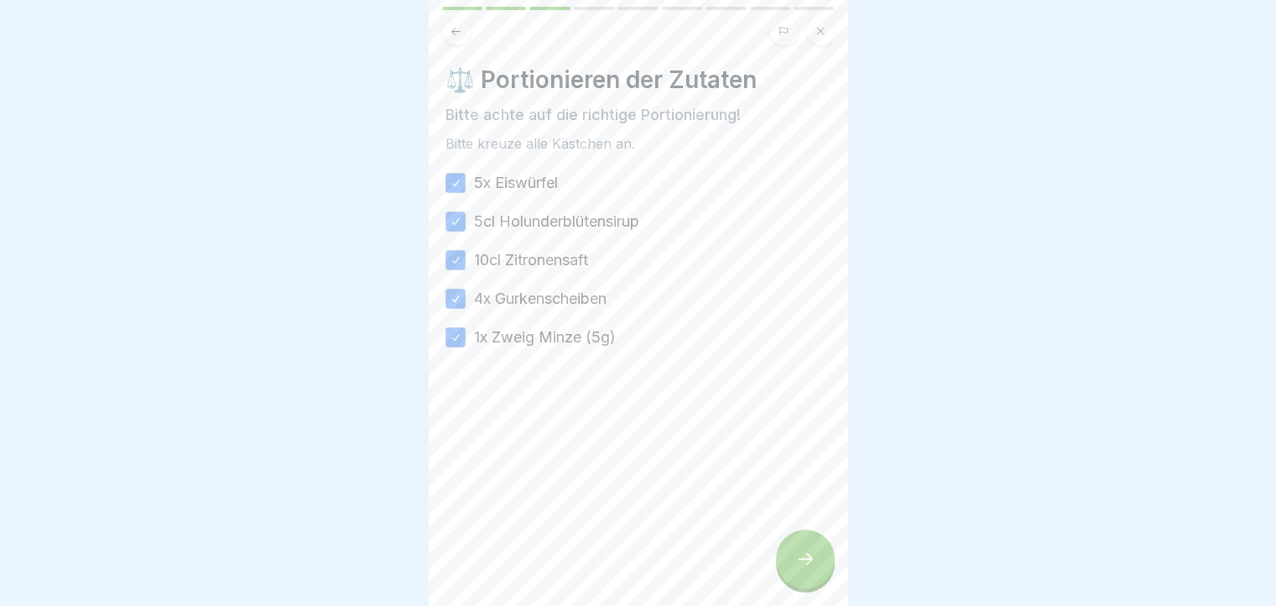
click at [781, 548] on div "⚖️ Portionieren der Zutaten Bitte achte auf die richtige Portionierung! Bitte k…" at bounding box center [638, 303] width 419 height 606
click at [819, 561] on div at bounding box center [805, 558] width 59 height 59
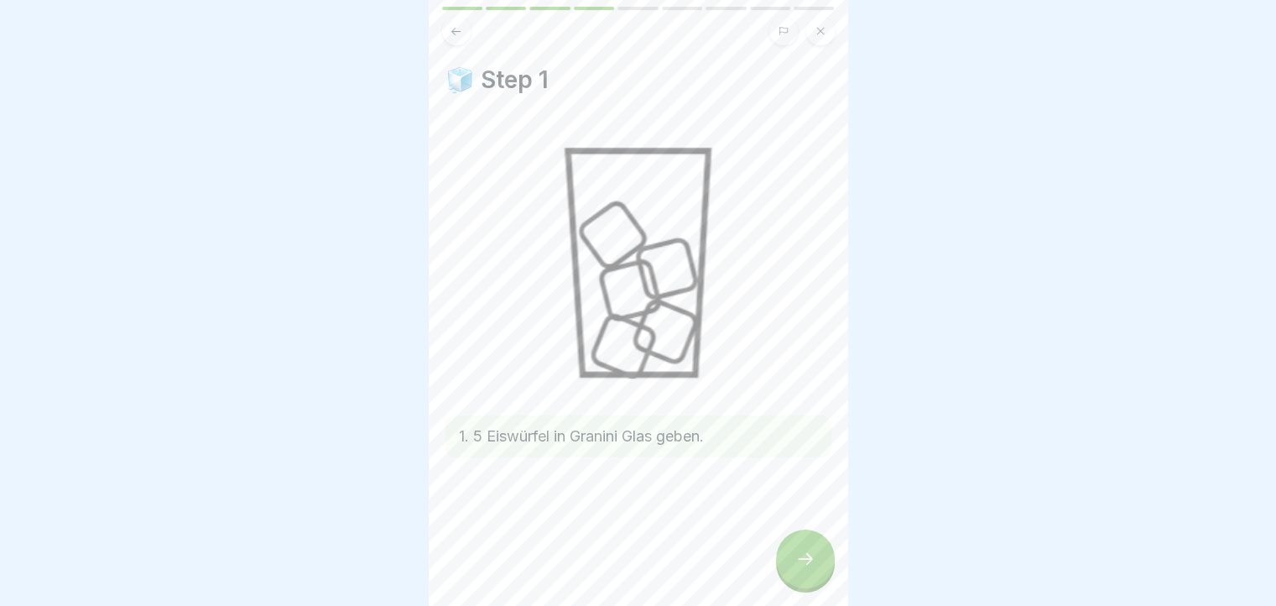
click at [800, 554] on div at bounding box center [805, 558] width 59 height 59
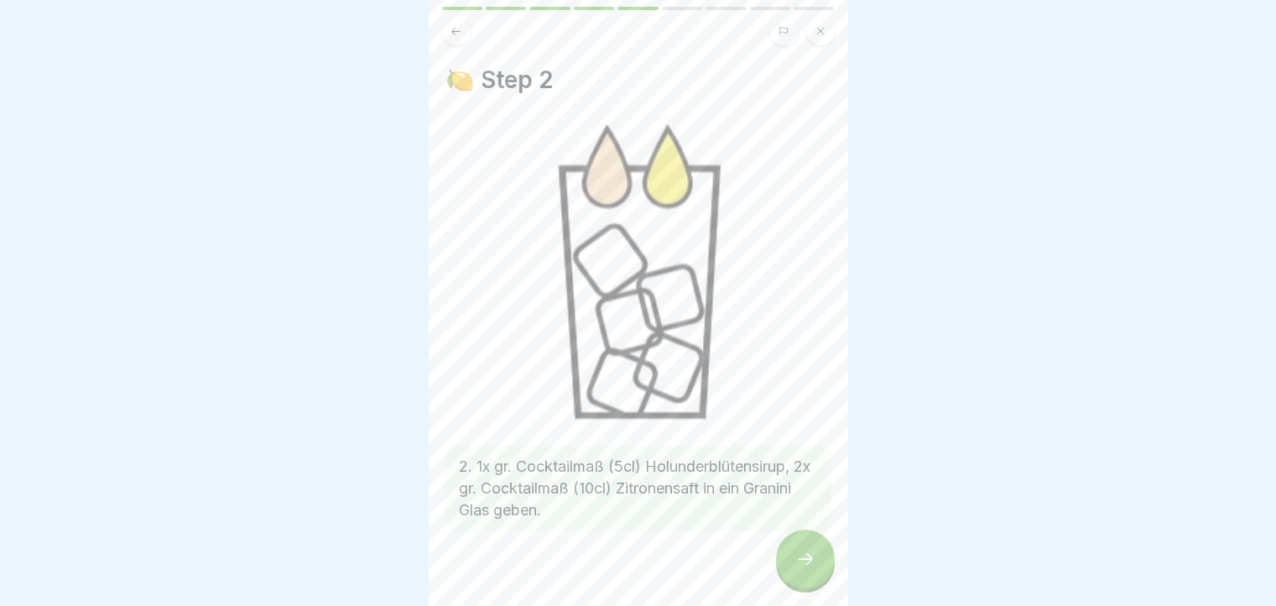
click at [814, 568] on icon at bounding box center [805, 559] width 20 height 20
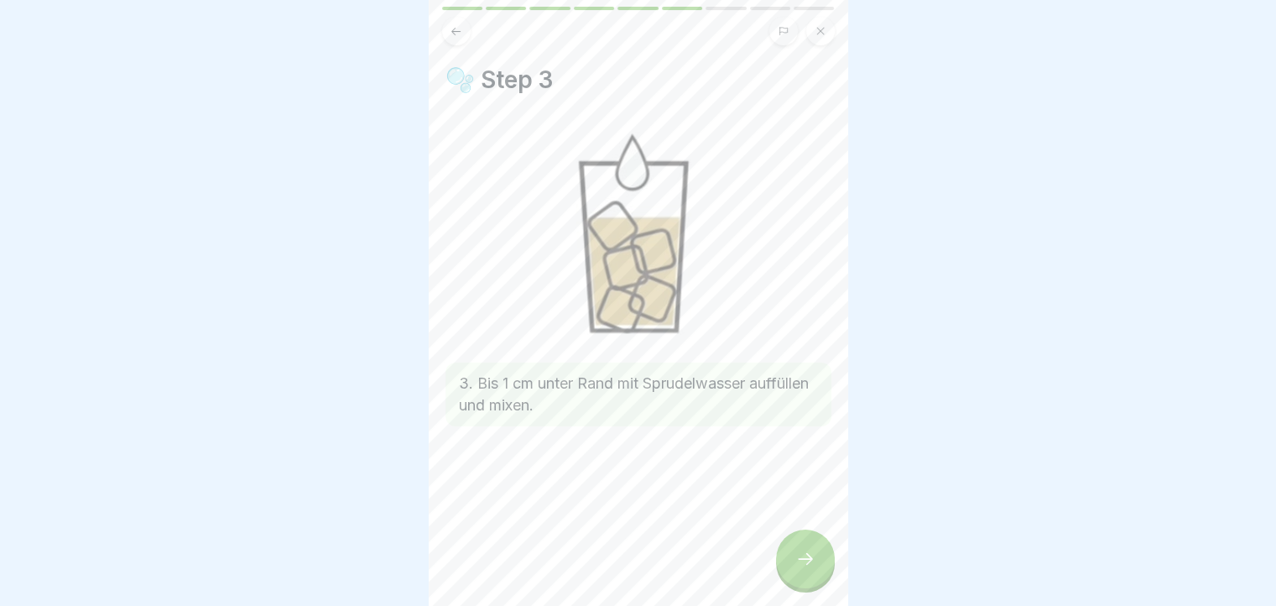
click at [814, 569] on icon at bounding box center [805, 559] width 20 height 20
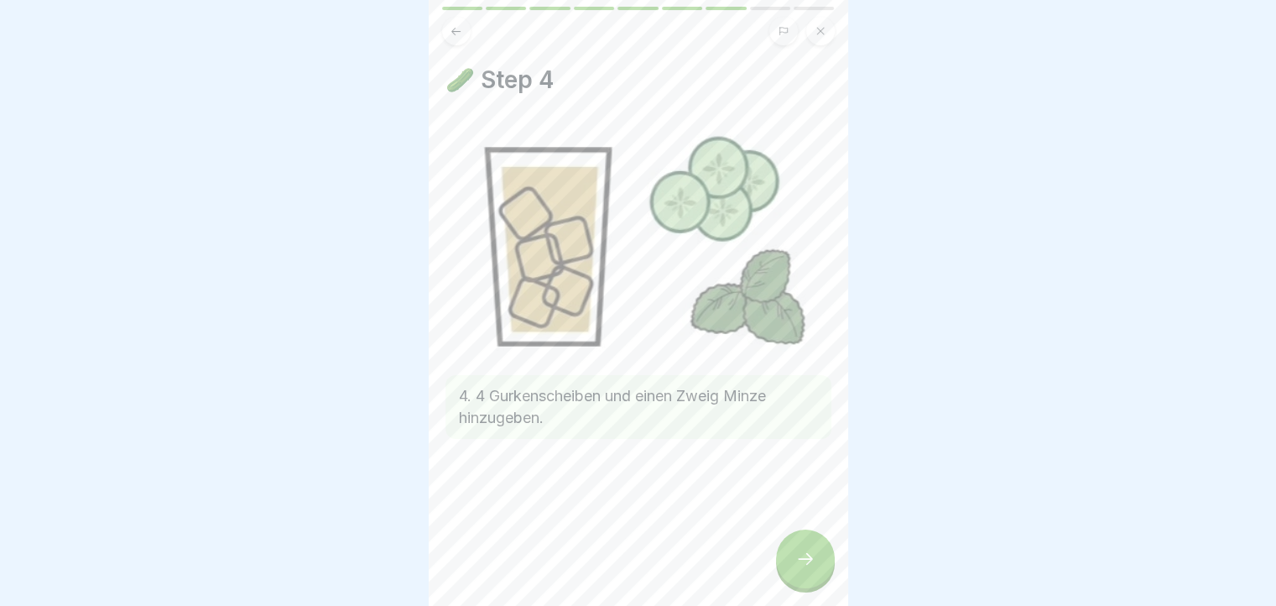
click at [812, 588] on div at bounding box center [805, 558] width 59 height 59
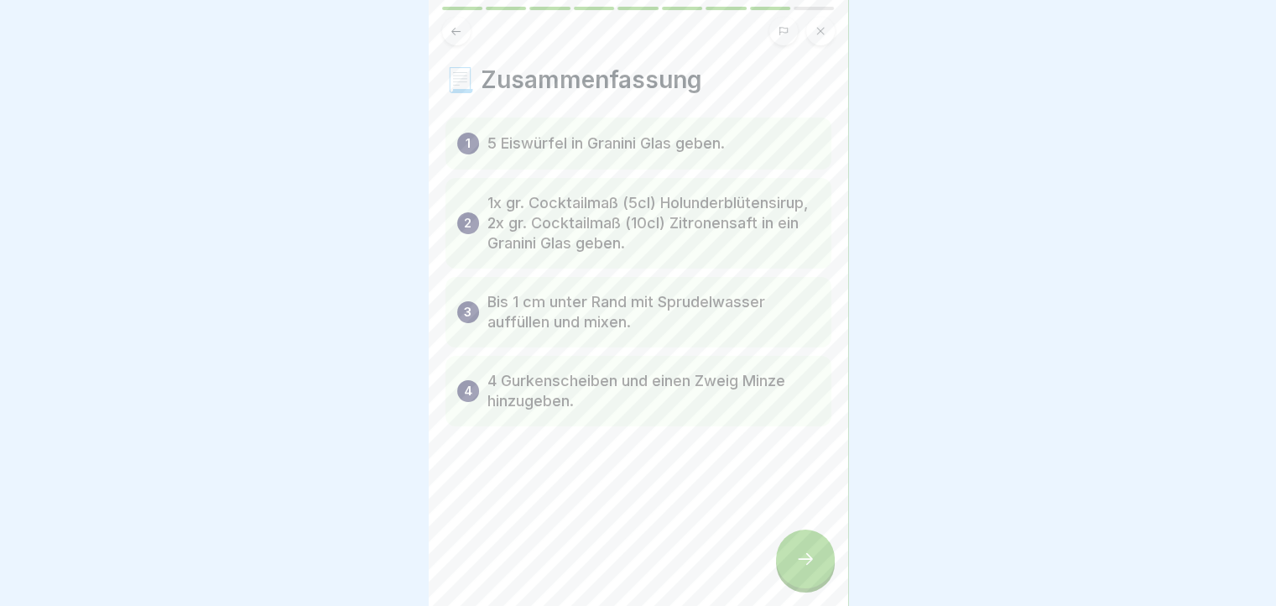
click at [812, 588] on div at bounding box center [805, 558] width 59 height 59
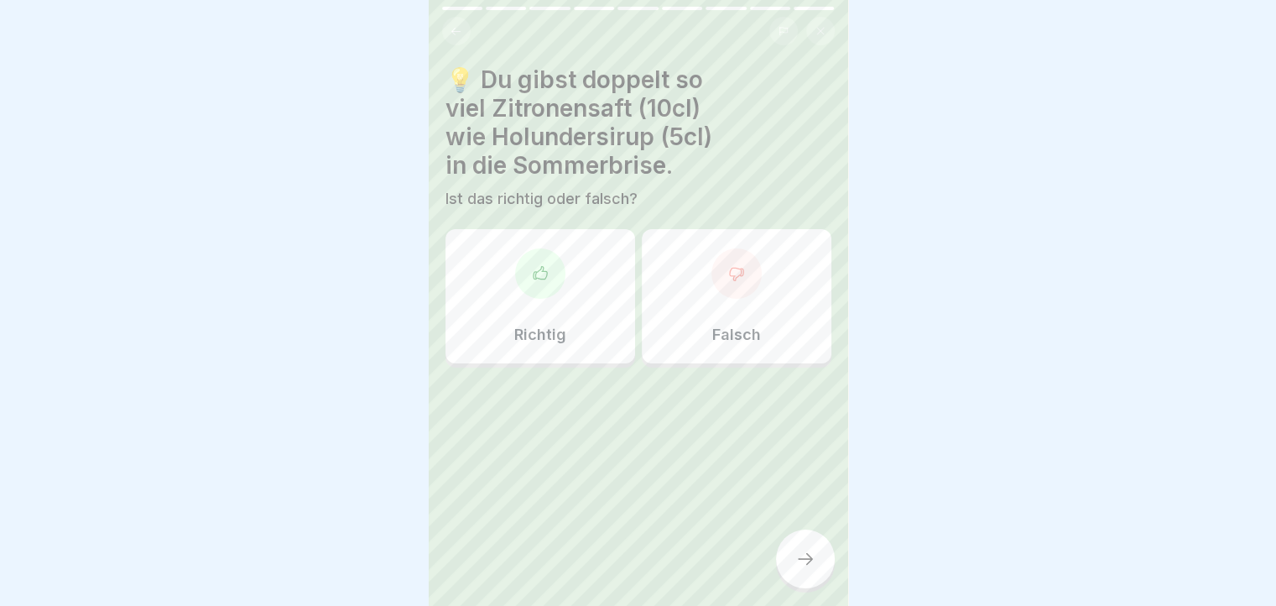
click at [540, 265] on icon at bounding box center [540, 273] width 17 height 17
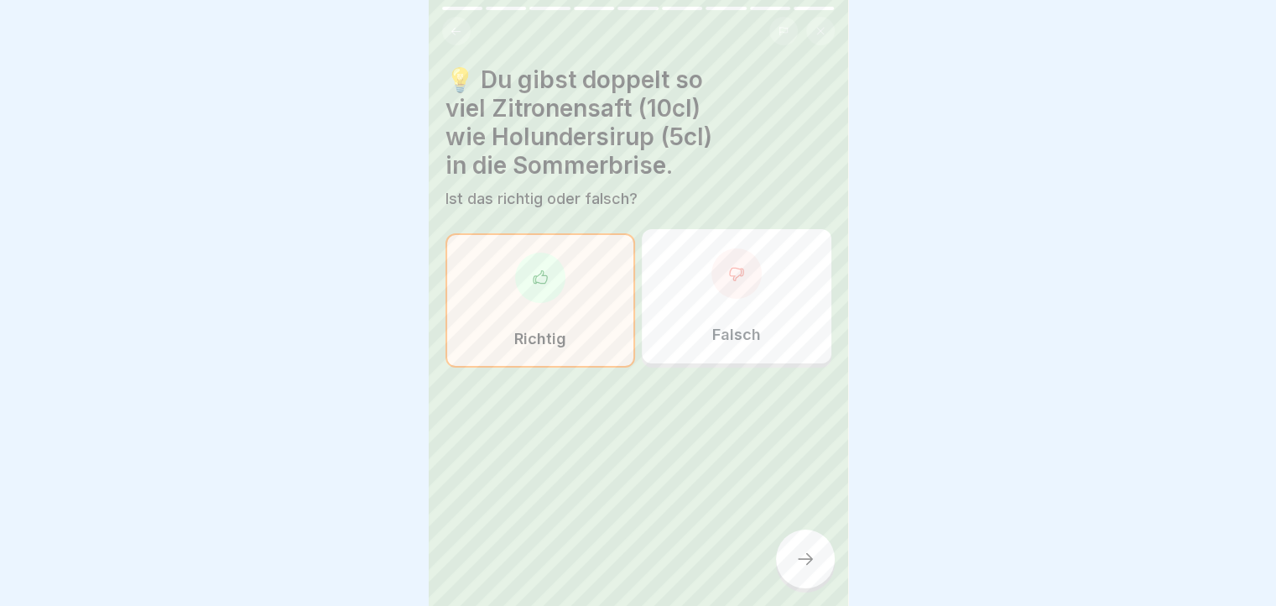
click at [801, 569] on icon at bounding box center [805, 559] width 20 height 20
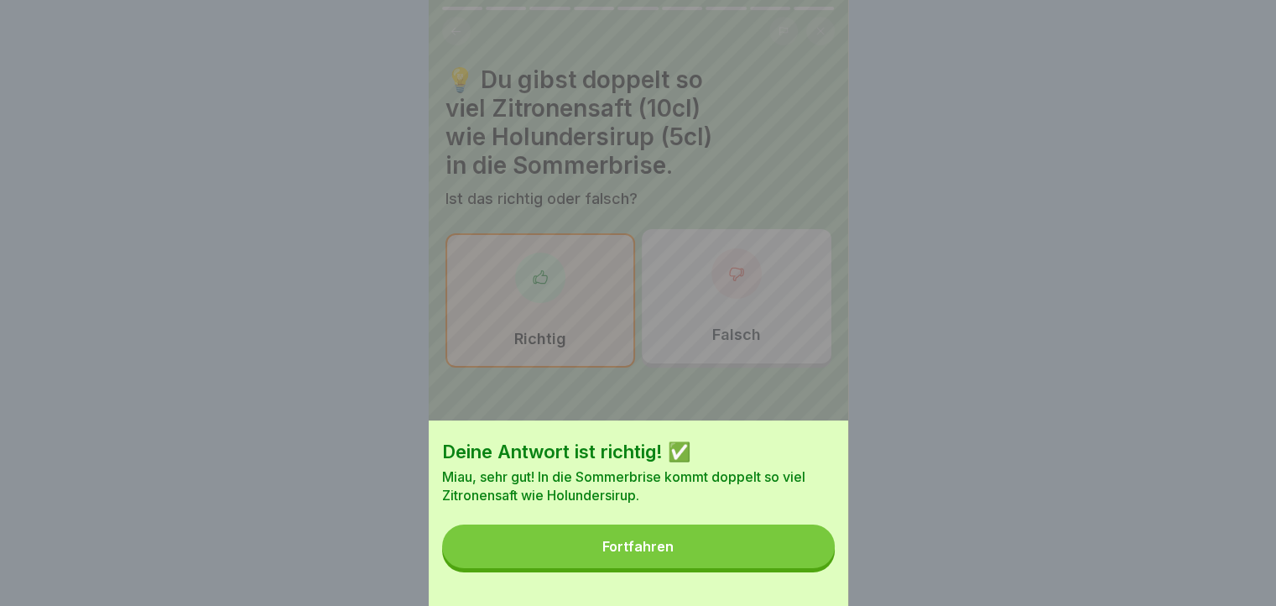
click at [648, 554] on div "Fortfahren" at bounding box center [637, 545] width 71 height 15
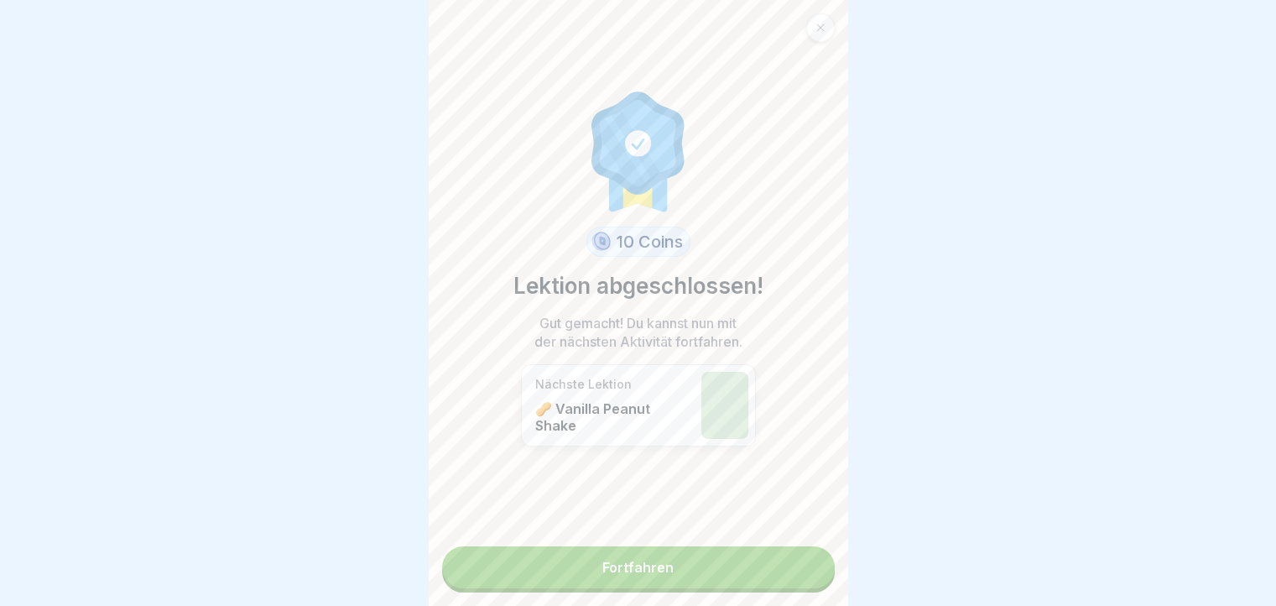
click at [606, 571] on link "Fortfahren" at bounding box center [638, 567] width 393 height 42
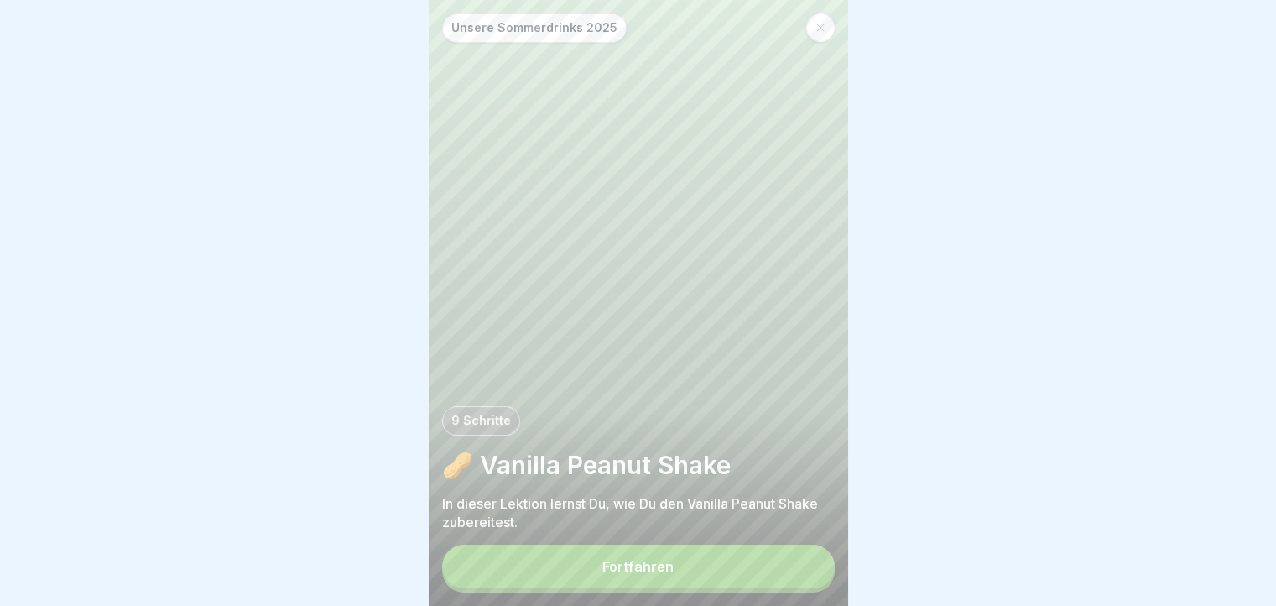
click at [679, 580] on button "Fortfahren" at bounding box center [638, 566] width 393 height 44
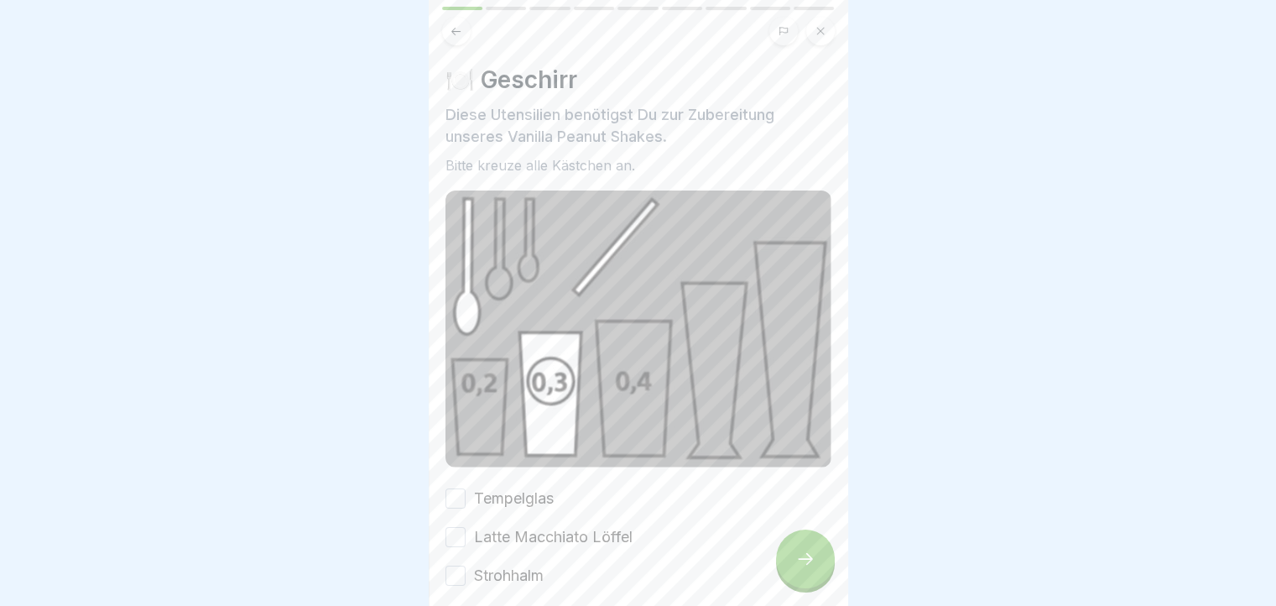
click at [456, 565] on button "Strohhalm" at bounding box center [455, 575] width 20 height 20
click at [454, 528] on button "Latte Macchiato Löffel" at bounding box center [455, 537] width 20 height 20
click at [447, 488] on button "Tempelglas" at bounding box center [455, 498] width 20 height 20
click at [822, 588] on div at bounding box center [805, 558] width 59 height 59
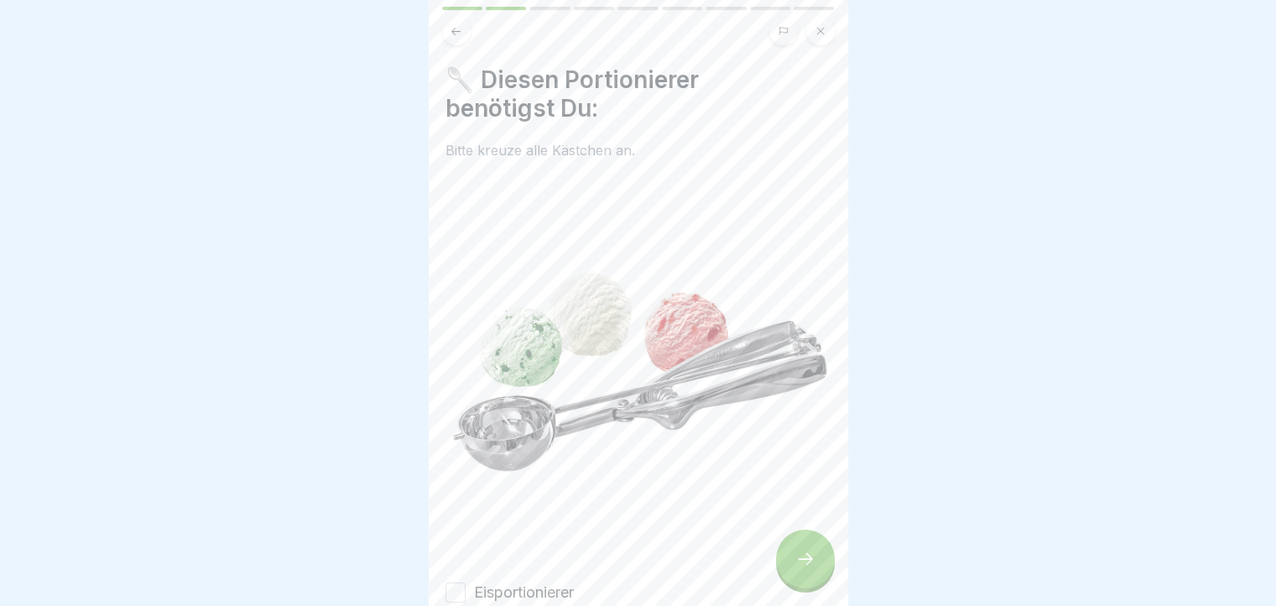
click at [453, 585] on button "Eisportionierer" at bounding box center [455, 592] width 20 height 20
click at [794, 557] on div at bounding box center [805, 558] width 59 height 59
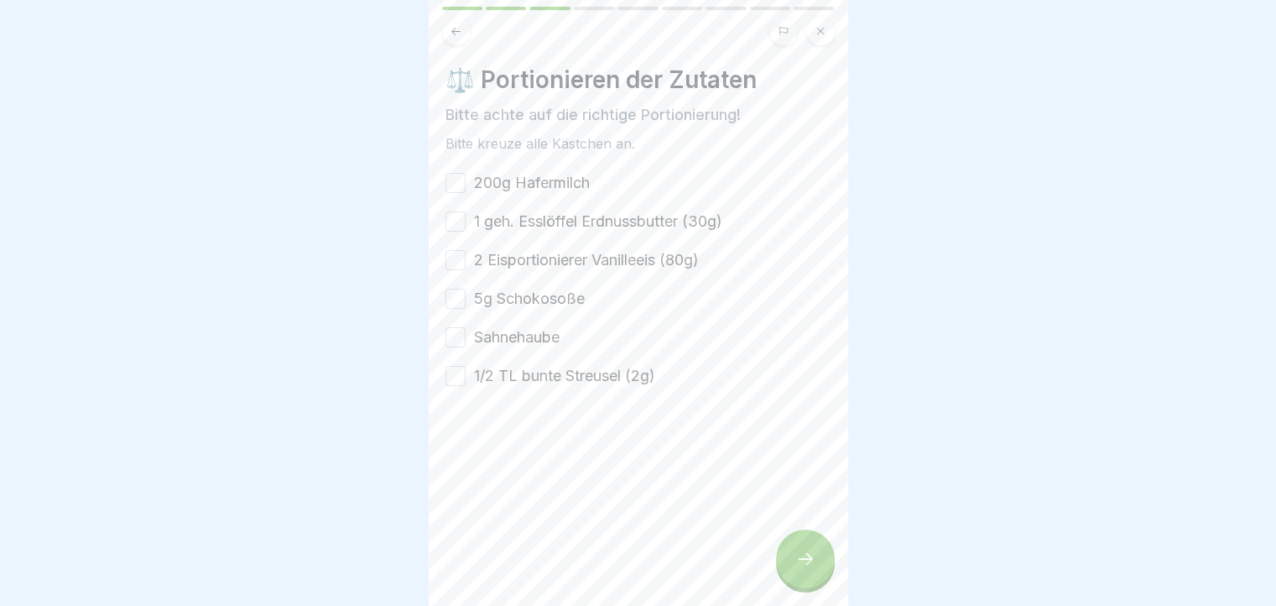
click at [456, 183] on button "200g Hafermilch" at bounding box center [455, 183] width 20 height 20
click at [461, 225] on button "1 geh. Esslöffel Erdnussbutter (30g)" at bounding box center [455, 221] width 20 height 20
click at [460, 252] on button "2 Eisportionierer Vanilleeis (80g)" at bounding box center [455, 260] width 20 height 20
click at [453, 299] on button "5g Schokosoße" at bounding box center [455, 299] width 20 height 20
click at [452, 346] on button "Sahnehaube" at bounding box center [455, 337] width 20 height 20
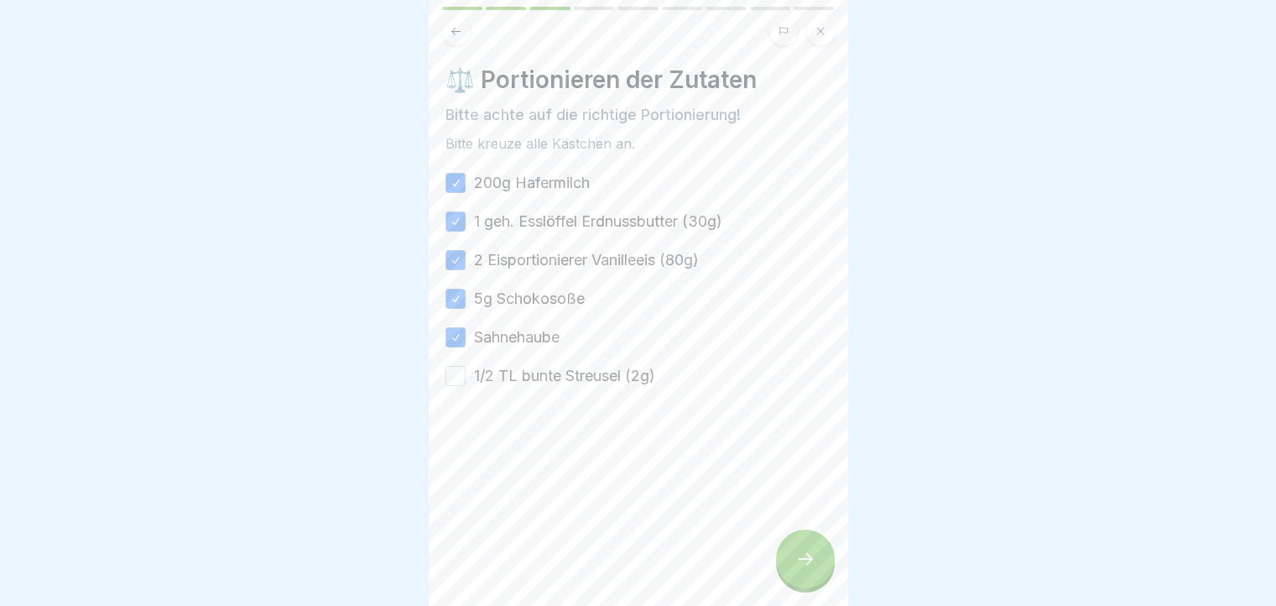
click at [450, 376] on button "1/2 TL bunte Streusel (2g)" at bounding box center [455, 376] width 20 height 20
click at [813, 562] on icon at bounding box center [805, 559] width 20 height 20
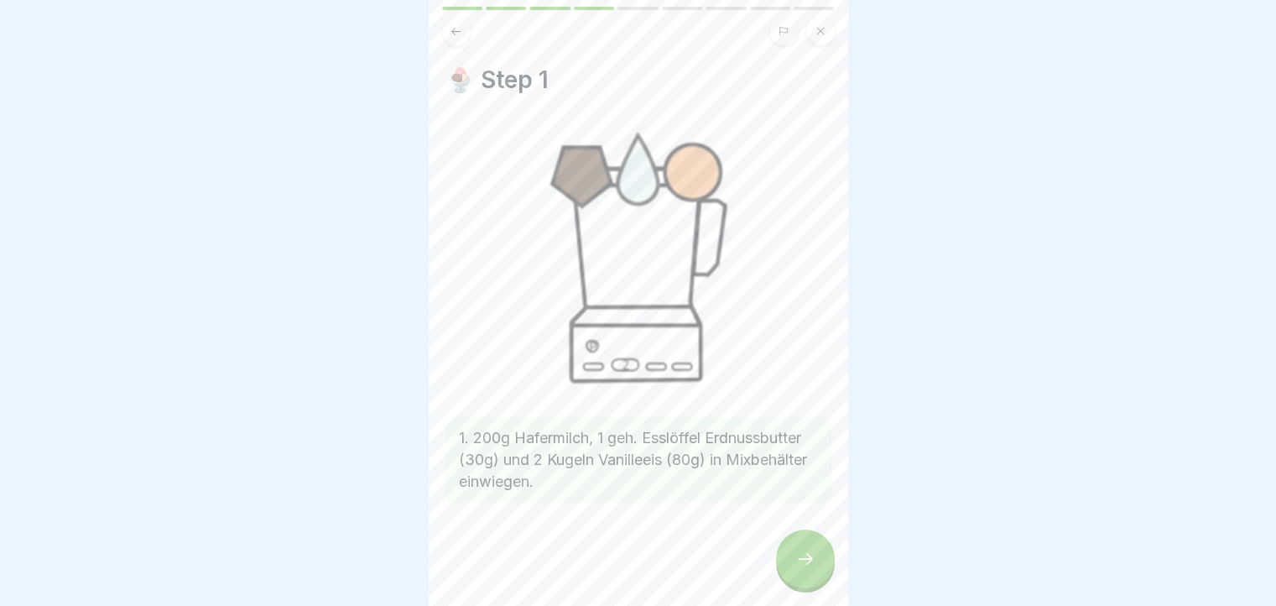
click at [803, 569] on icon at bounding box center [805, 559] width 20 height 20
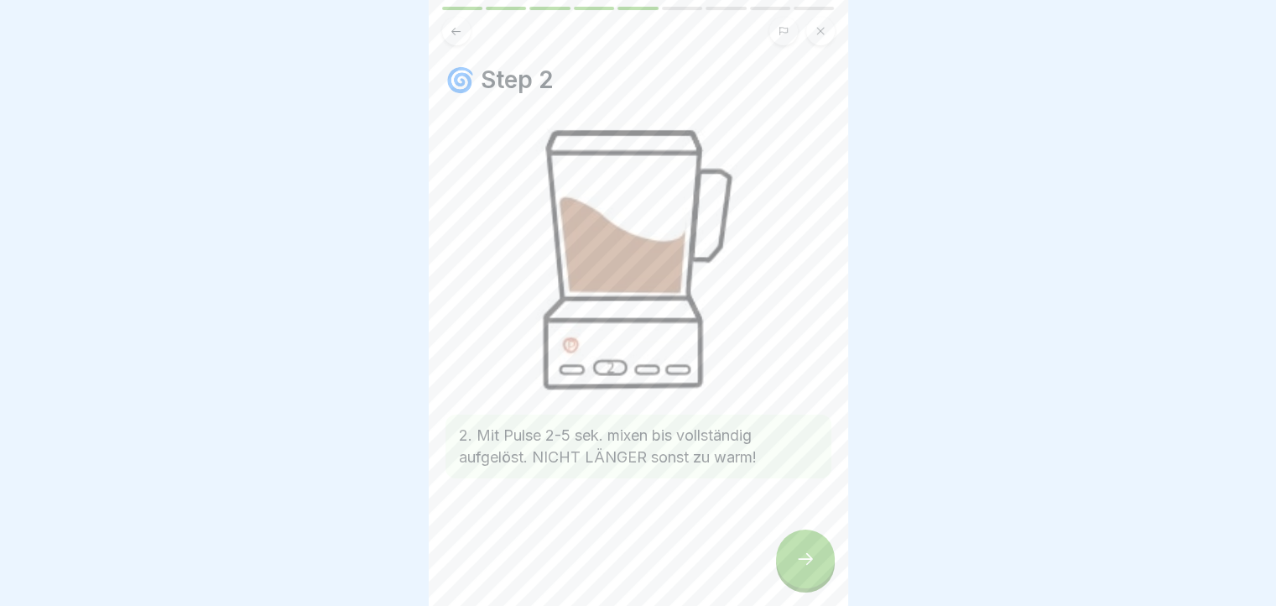
click at [802, 567] on icon at bounding box center [805, 559] width 20 height 20
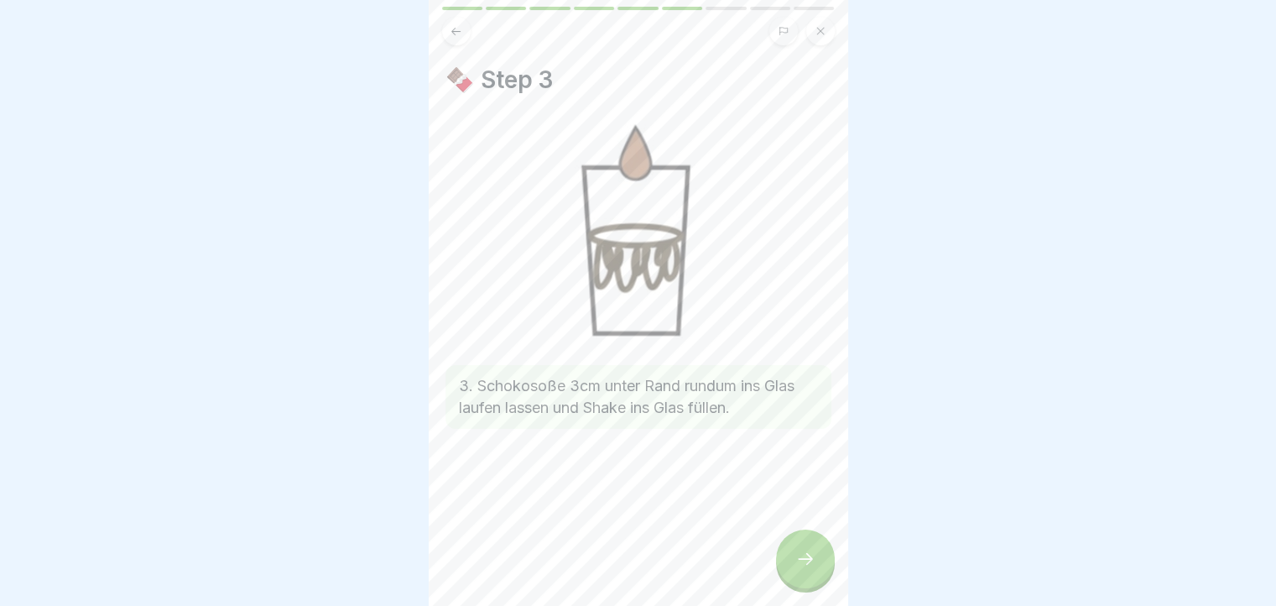
click at [795, 564] on icon at bounding box center [805, 559] width 20 height 20
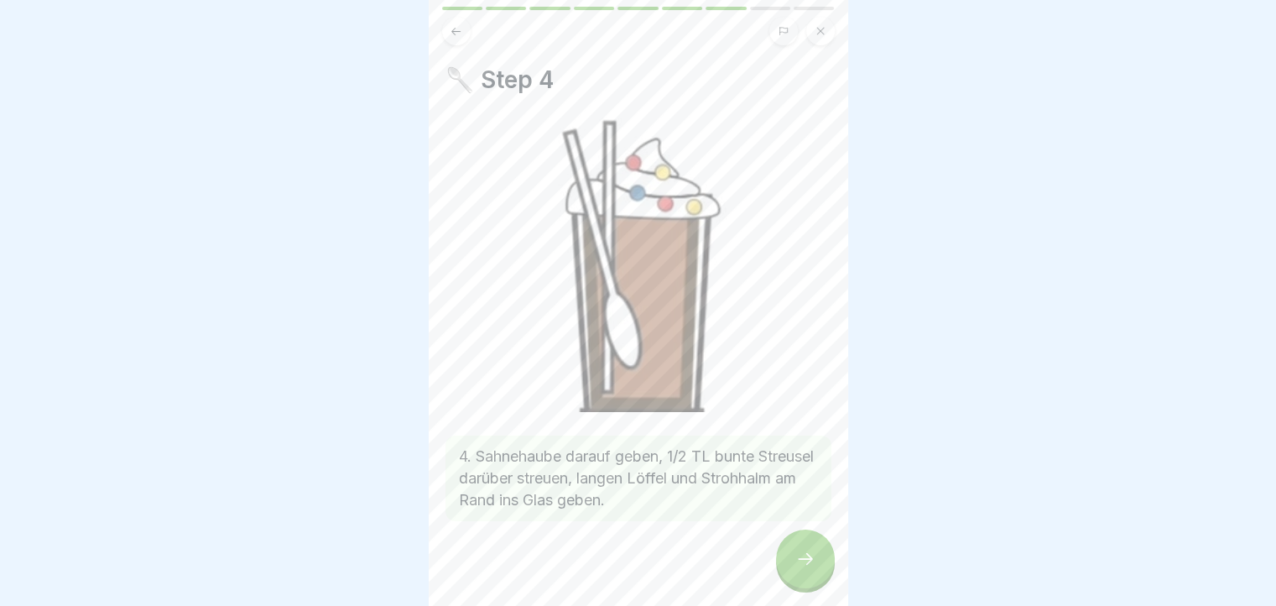
click at [805, 569] on icon at bounding box center [805, 559] width 20 height 20
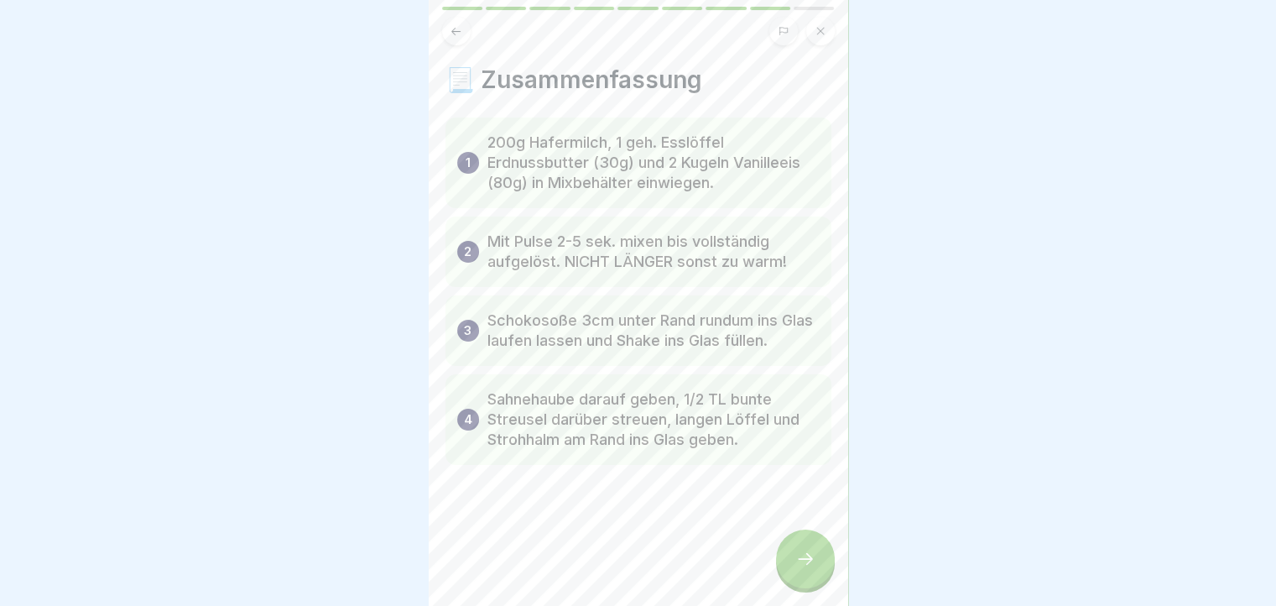
click at [807, 569] on icon at bounding box center [805, 559] width 20 height 20
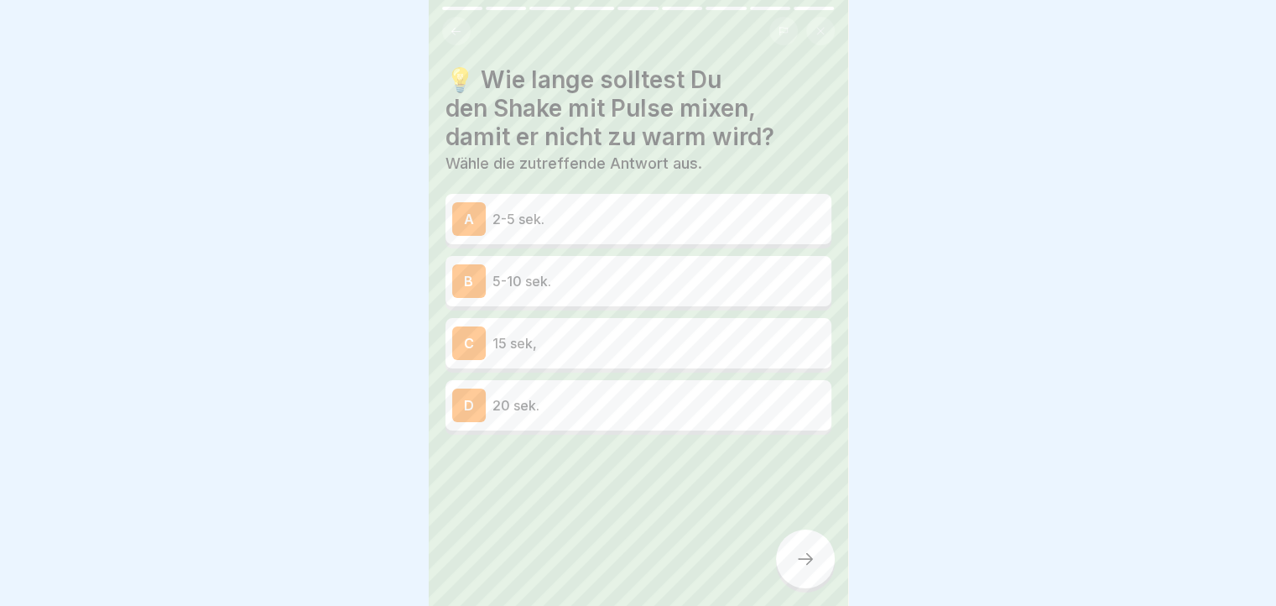
click at [612, 202] on div "A 2-5 sek." at bounding box center [638, 219] width 372 height 34
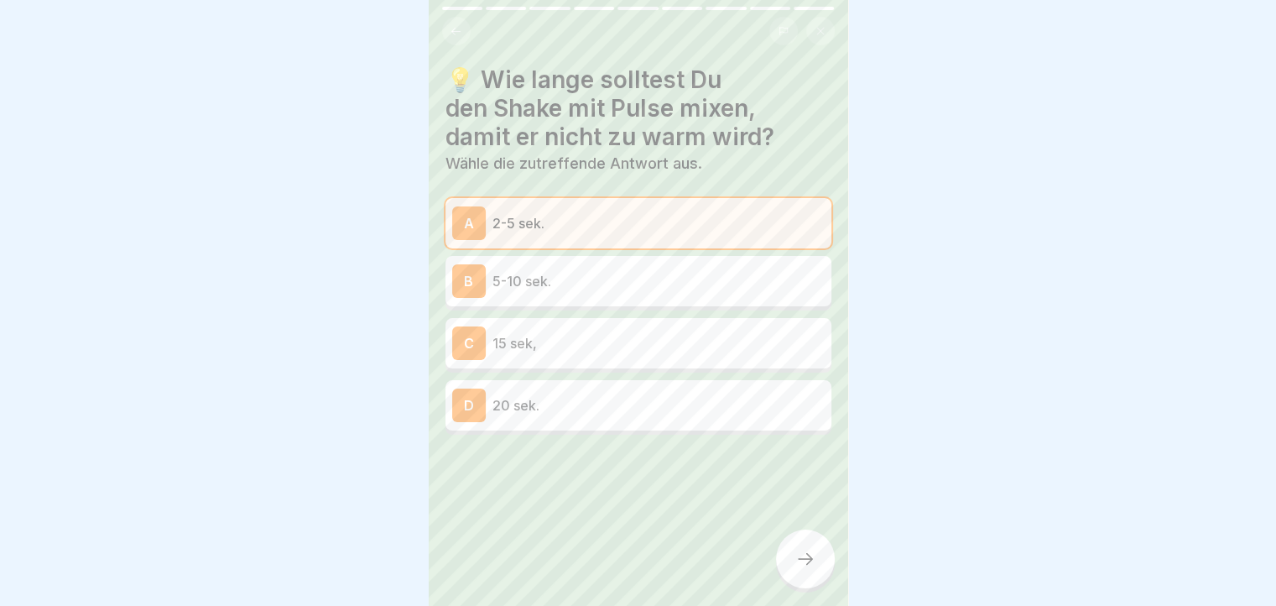
click at [809, 569] on icon at bounding box center [805, 559] width 20 height 20
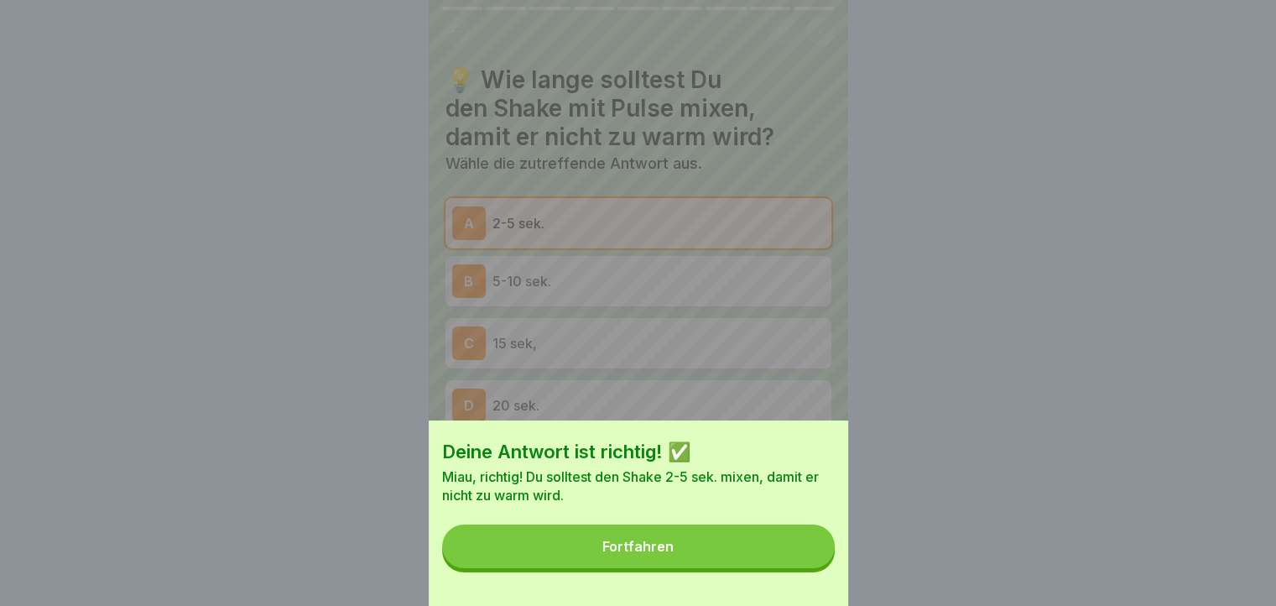
click at [797, 565] on button "Fortfahren" at bounding box center [638, 546] width 393 height 44
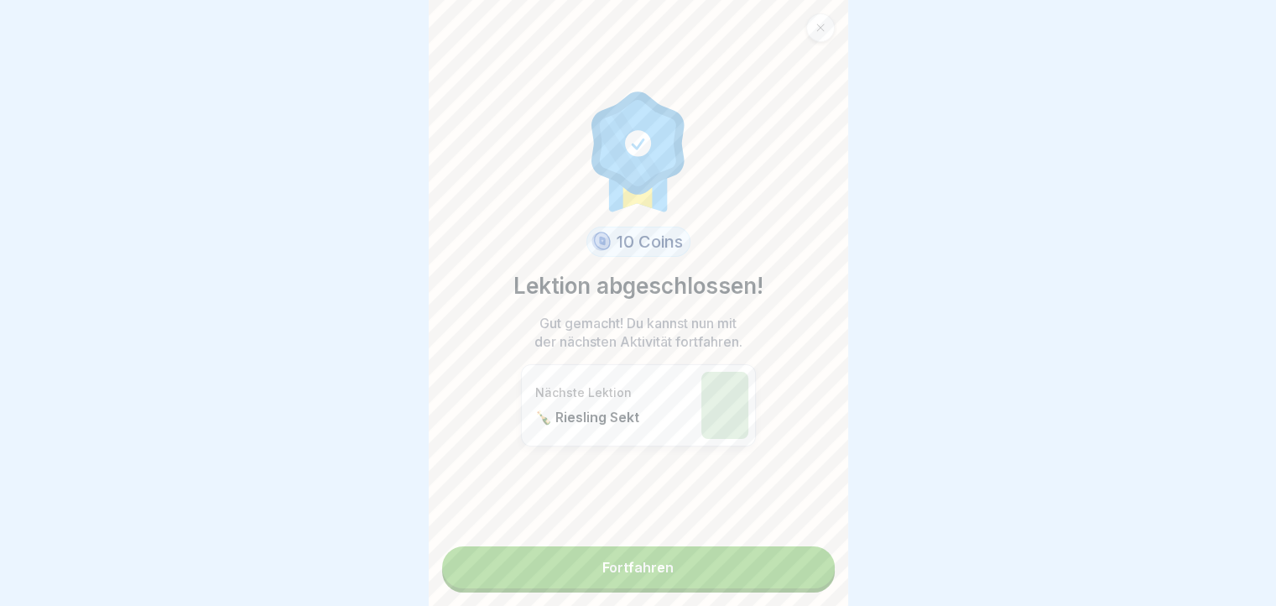
click at [788, 564] on link "Fortfahren" at bounding box center [638, 567] width 393 height 42
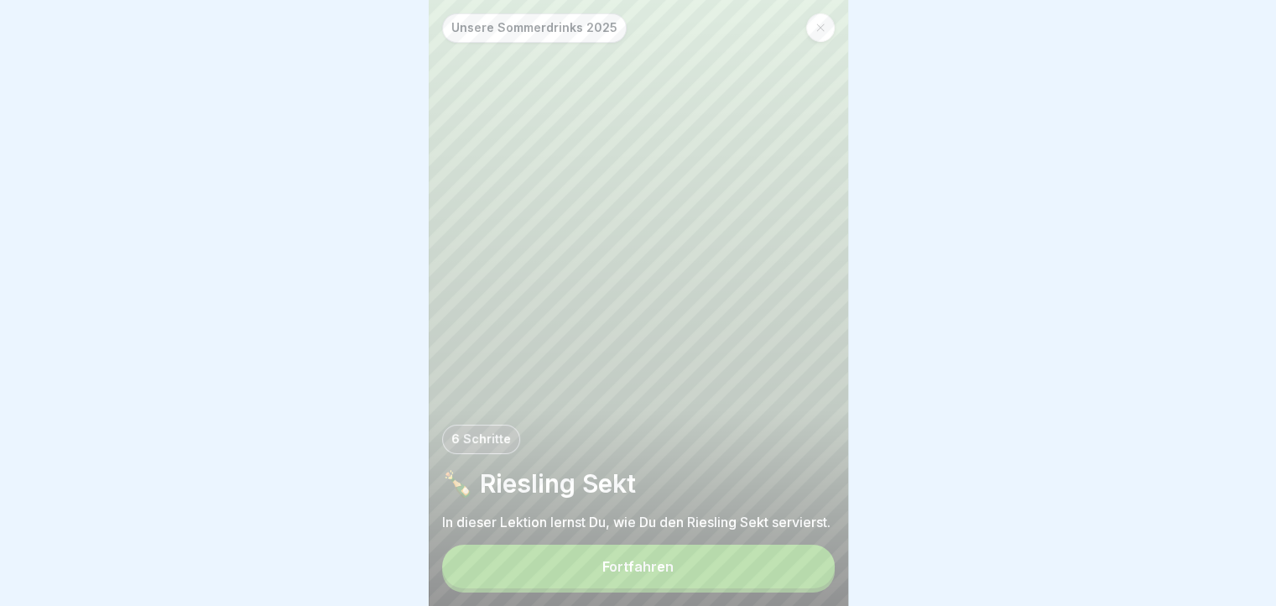
click at [795, 588] on button "Fortfahren" at bounding box center [638, 566] width 393 height 44
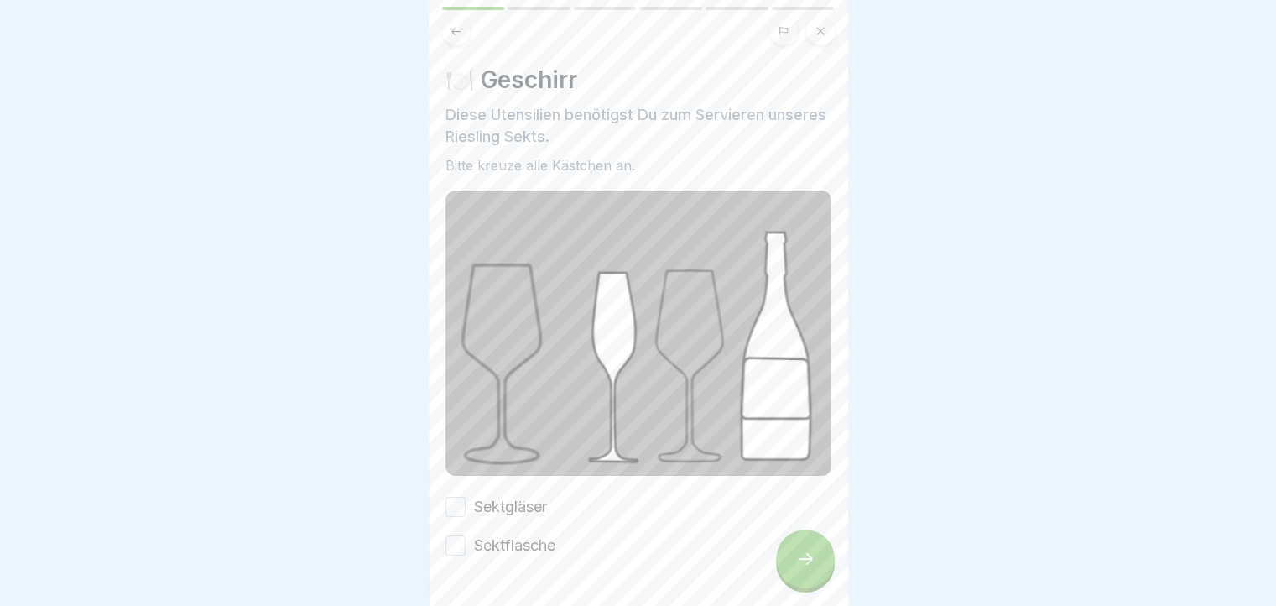
click at [466, 496] on div "Sektgläser" at bounding box center [495, 507] width 101 height 22
drag, startPoint x: 459, startPoint y: 496, endPoint x: 453, endPoint y: 535, distance: 39.9
click at [457, 497] on button "Sektgläser" at bounding box center [455, 507] width 20 height 20
click at [453, 537] on button "Sektflasche" at bounding box center [455, 545] width 20 height 20
click at [801, 567] on icon at bounding box center [805, 559] width 20 height 20
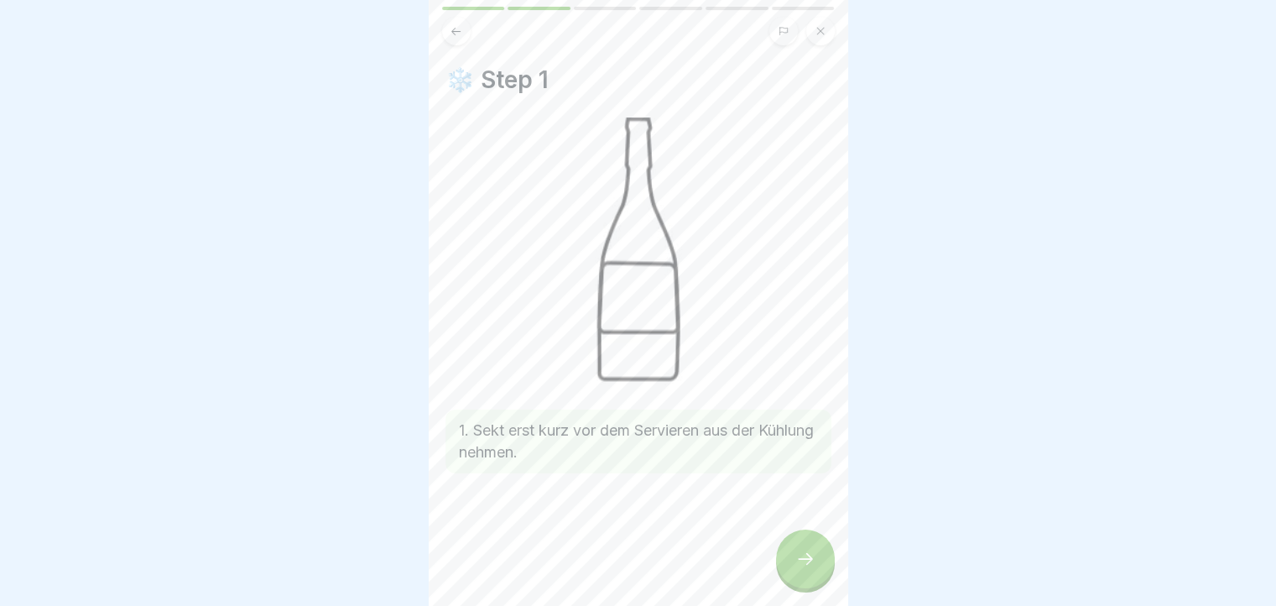
click at [814, 569] on icon at bounding box center [805, 559] width 20 height 20
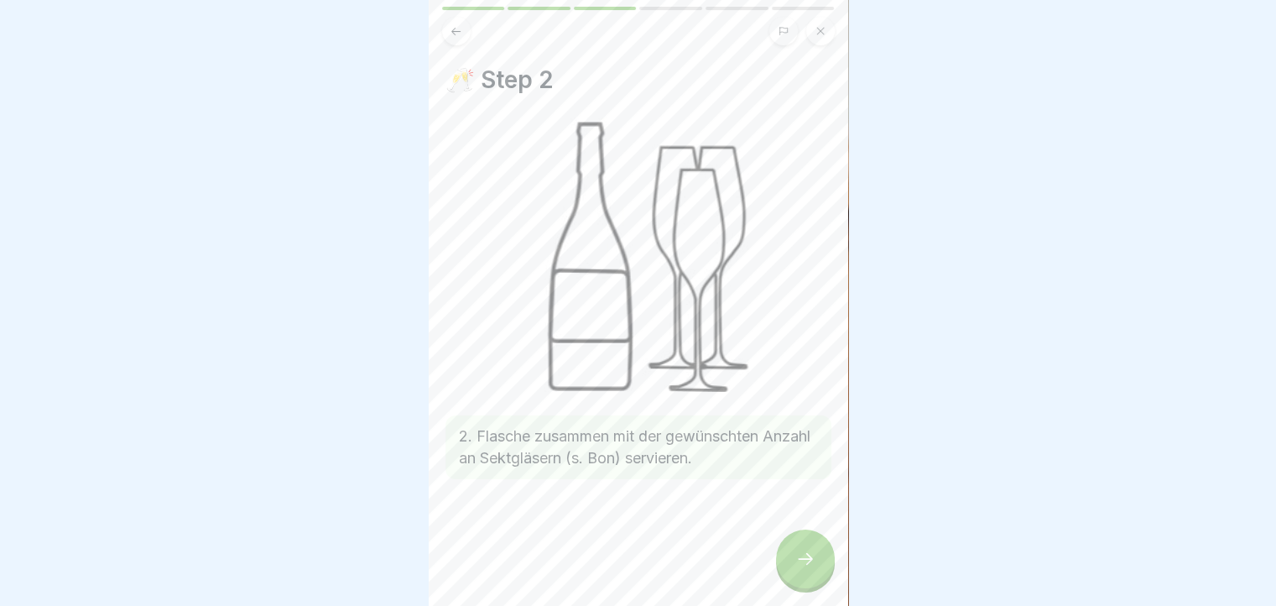
click at [824, 565] on div at bounding box center [805, 558] width 59 height 59
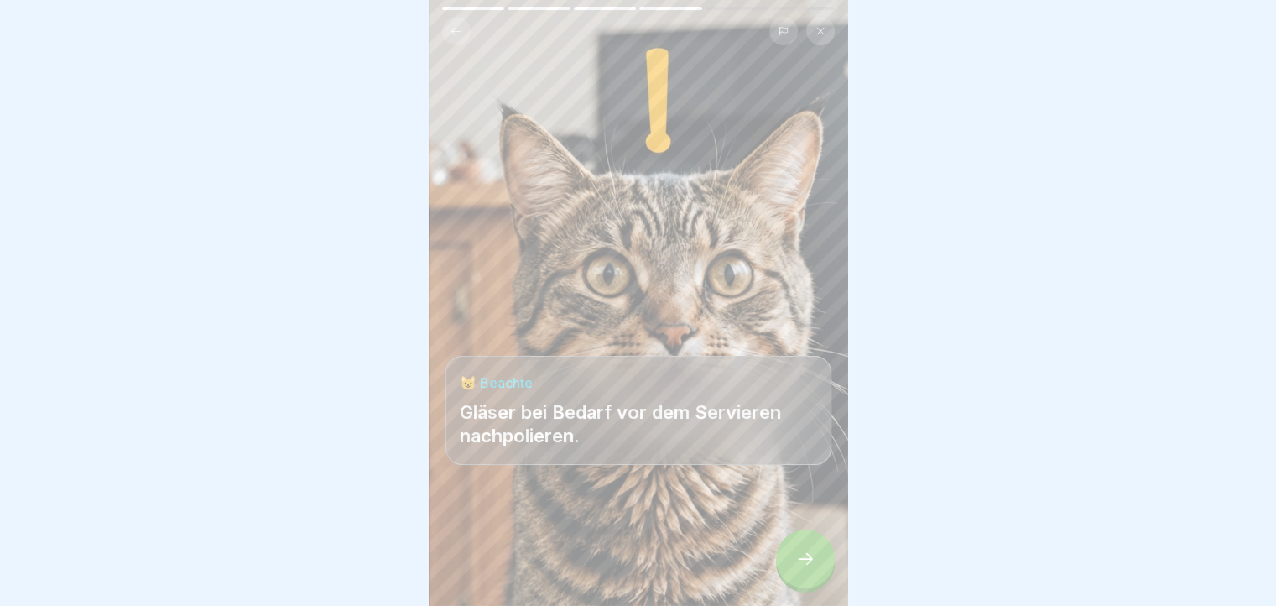
click at [809, 563] on div at bounding box center [805, 558] width 59 height 59
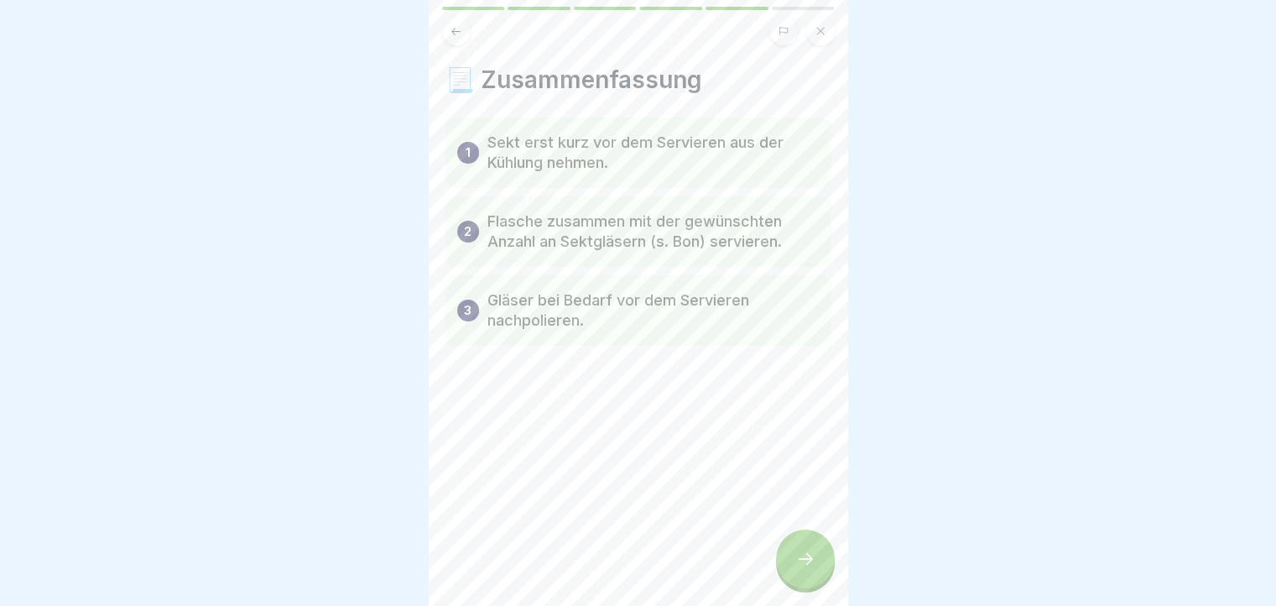
click at [816, 562] on div at bounding box center [805, 558] width 59 height 59
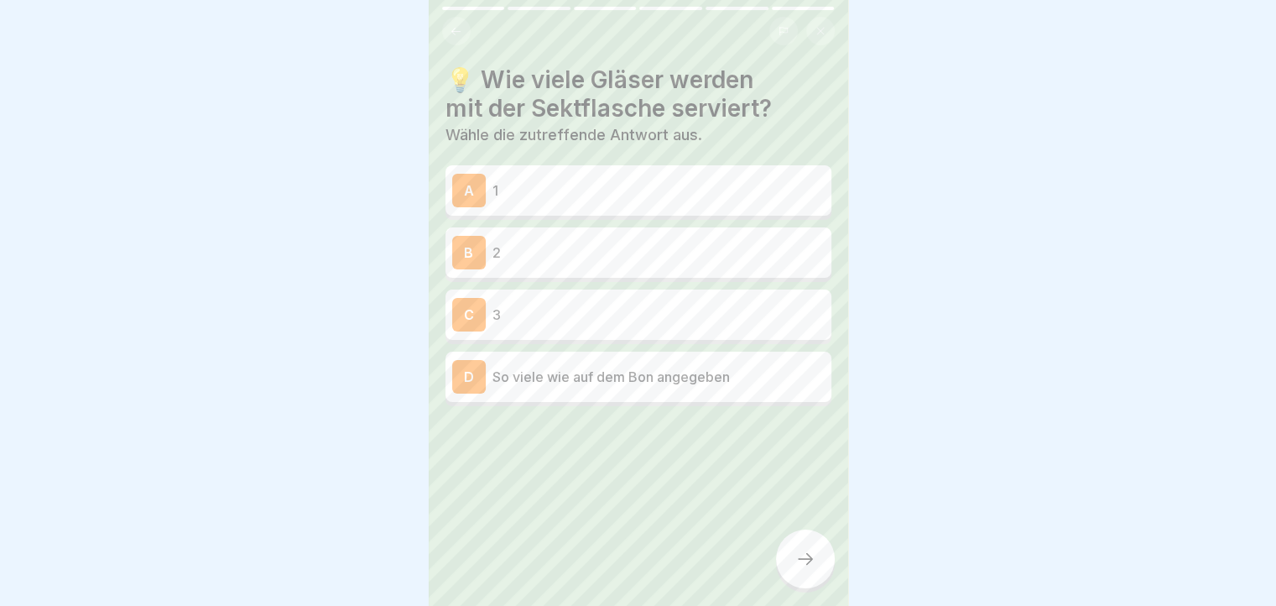
click at [741, 387] on div "D So viele wie auf dem Bon angegeben" at bounding box center [638, 377] width 372 height 34
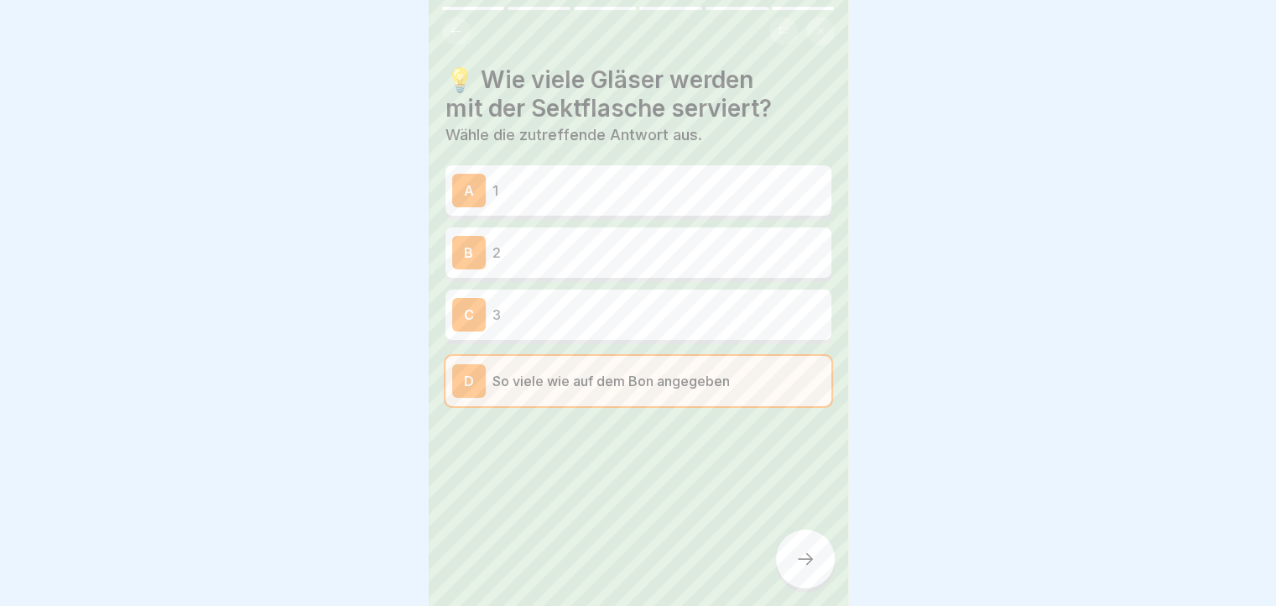
click at [807, 559] on div at bounding box center [805, 558] width 59 height 59
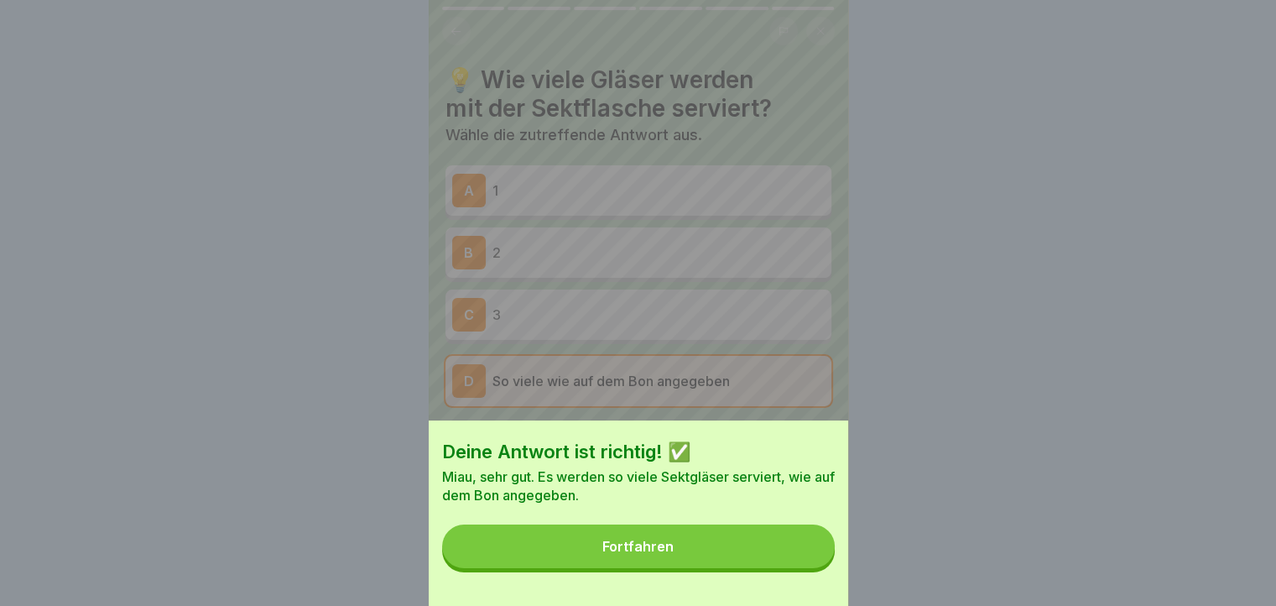
click at [796, 559] on button "Fortfahren" at bounding box center [638, 546] width 393 height 44
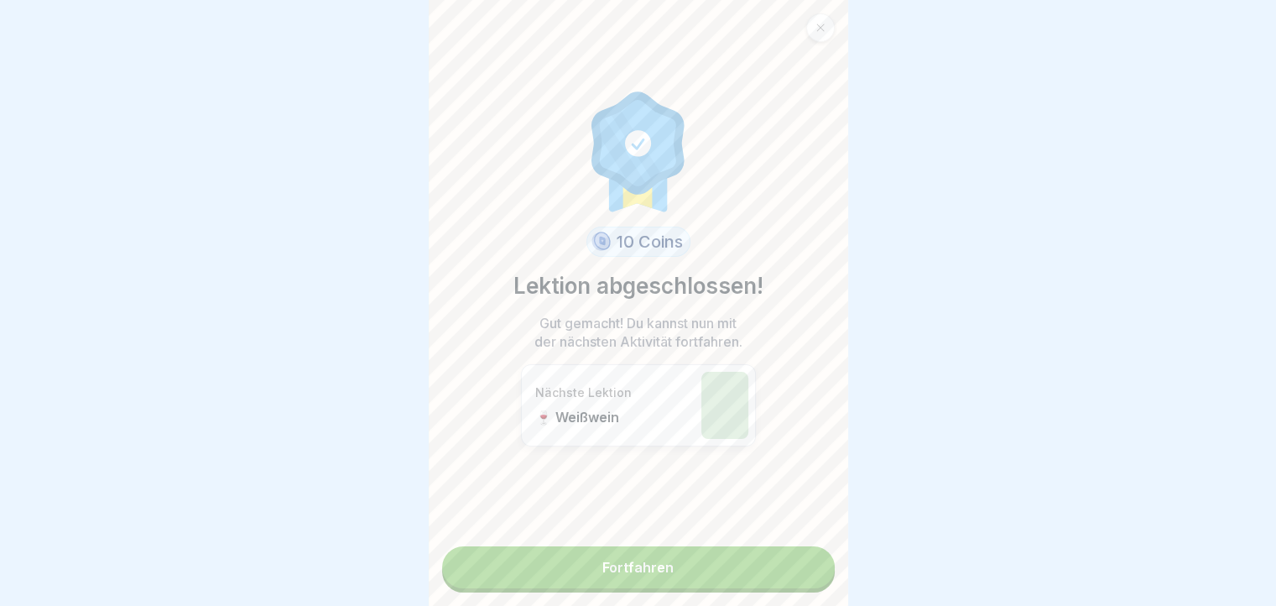
click at [641, 564] on link "Fortfahren" at bounding box center [638, 567] width 393 height 42
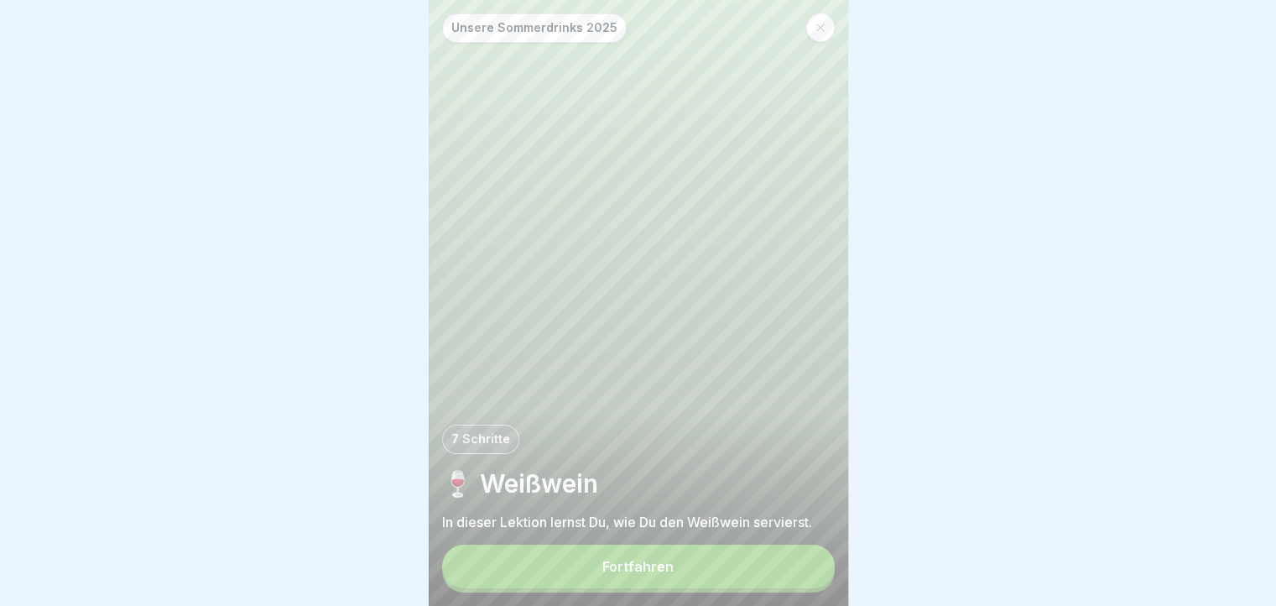
click at [717, 578] on button "Fortfahren" at bounding box center [638, 566] width 393 height 44
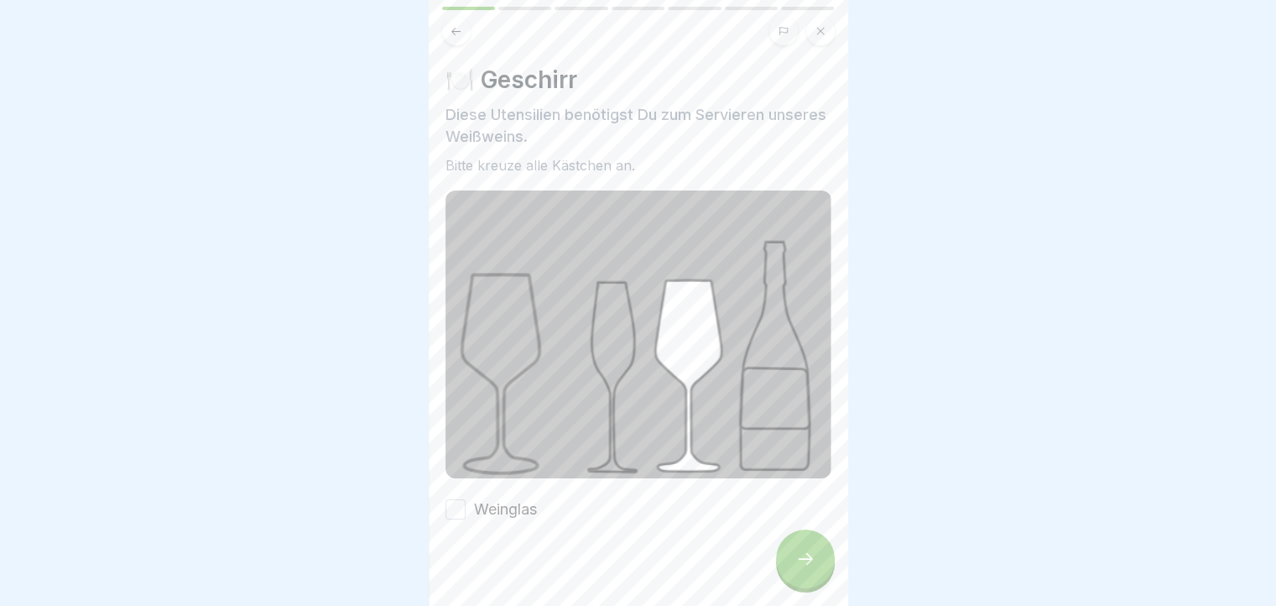
click at [445, 500] on button "Weinglas" at bounding box center [455, 509] width 20 height 20
click at [814, 560] on div at bounding box center [805, 558] width 59 height 59
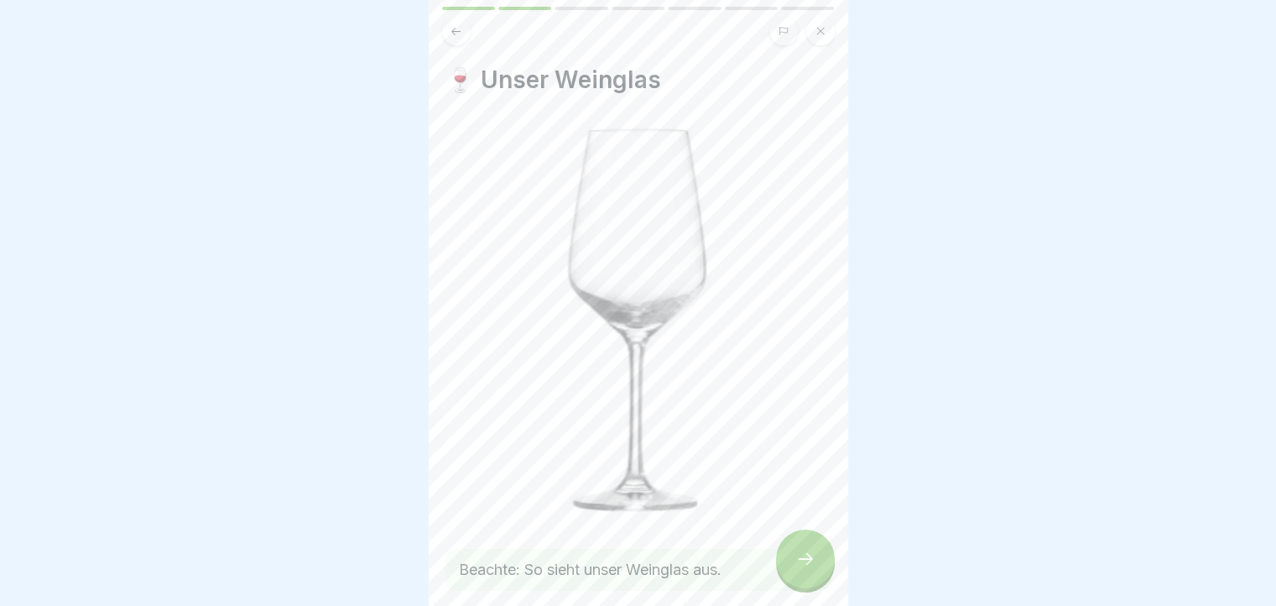
click at [801, 569] on icon at bounding box center [805, 559] width 20 height 20
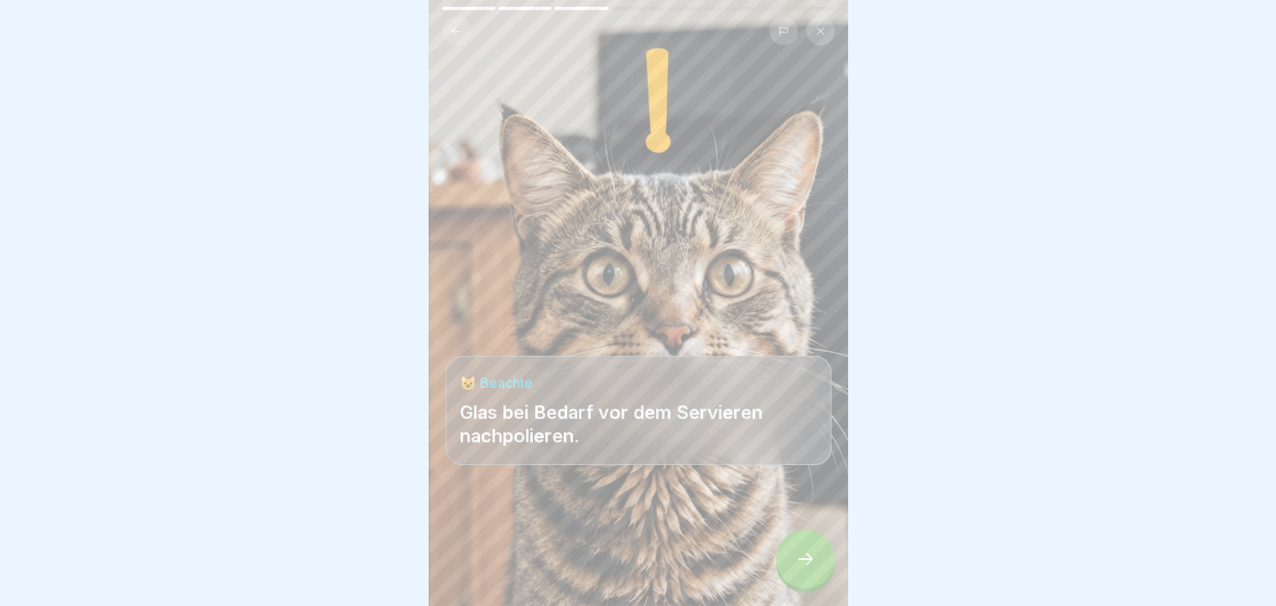
click at [819, 561] on div at bounding box center [805, 558] width 59 height 59
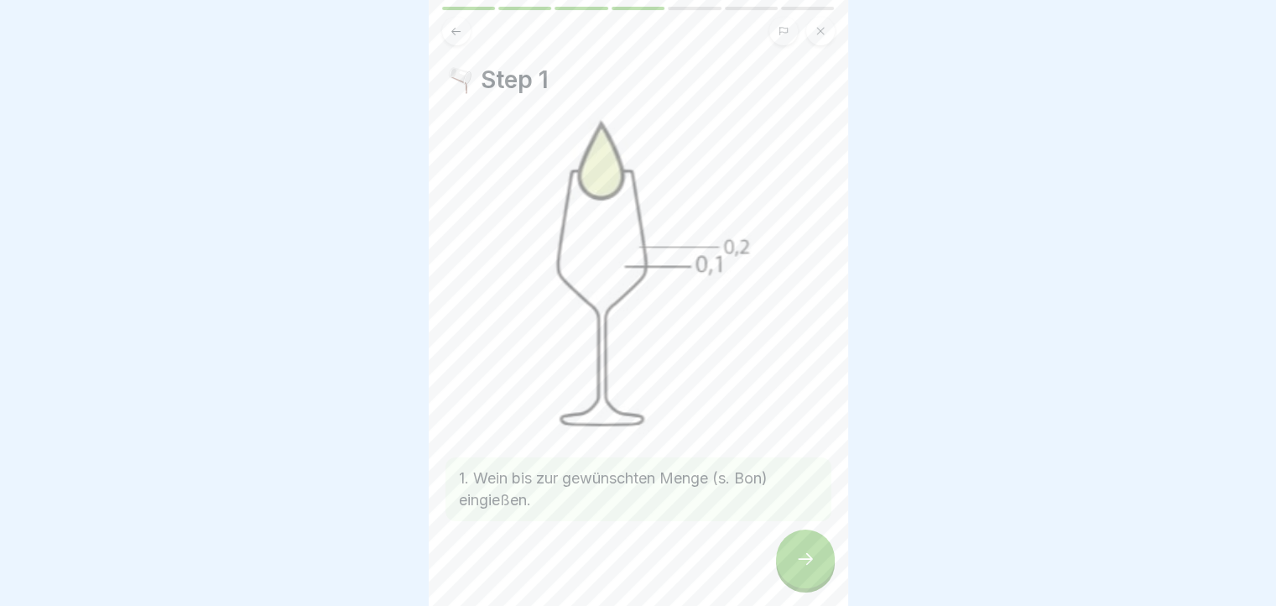
click at [450, 29] on icon at bounding box center [456, 31] width 13 height 13
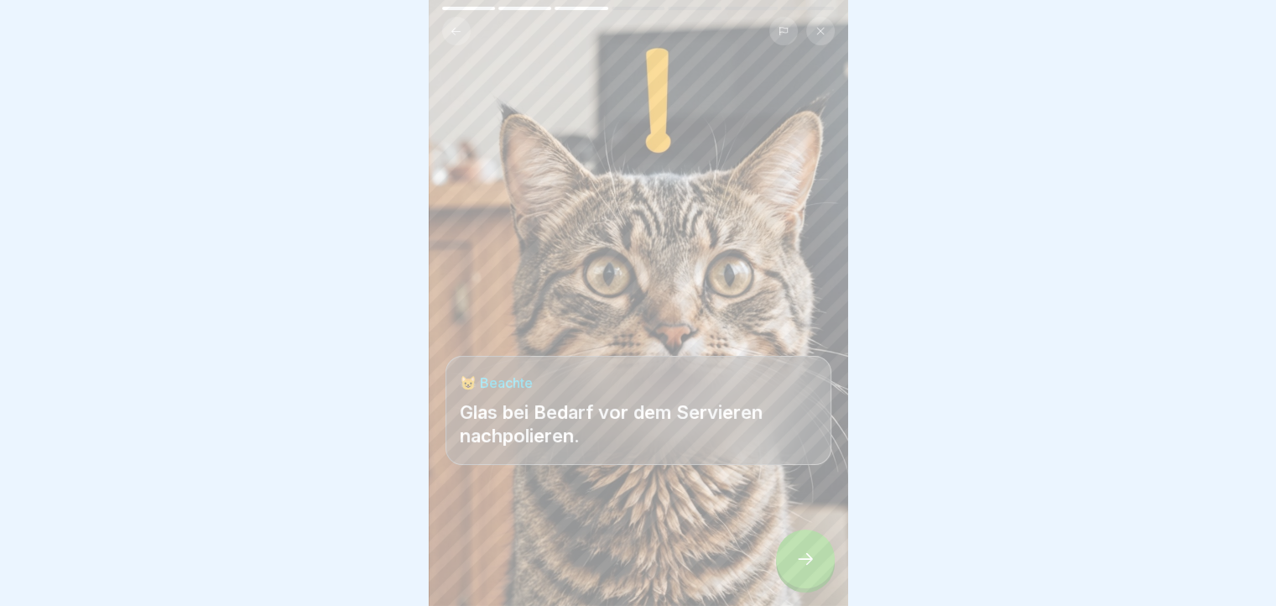
click at [447, 34] on button at bounding box center [456, 31] width 29 height 29
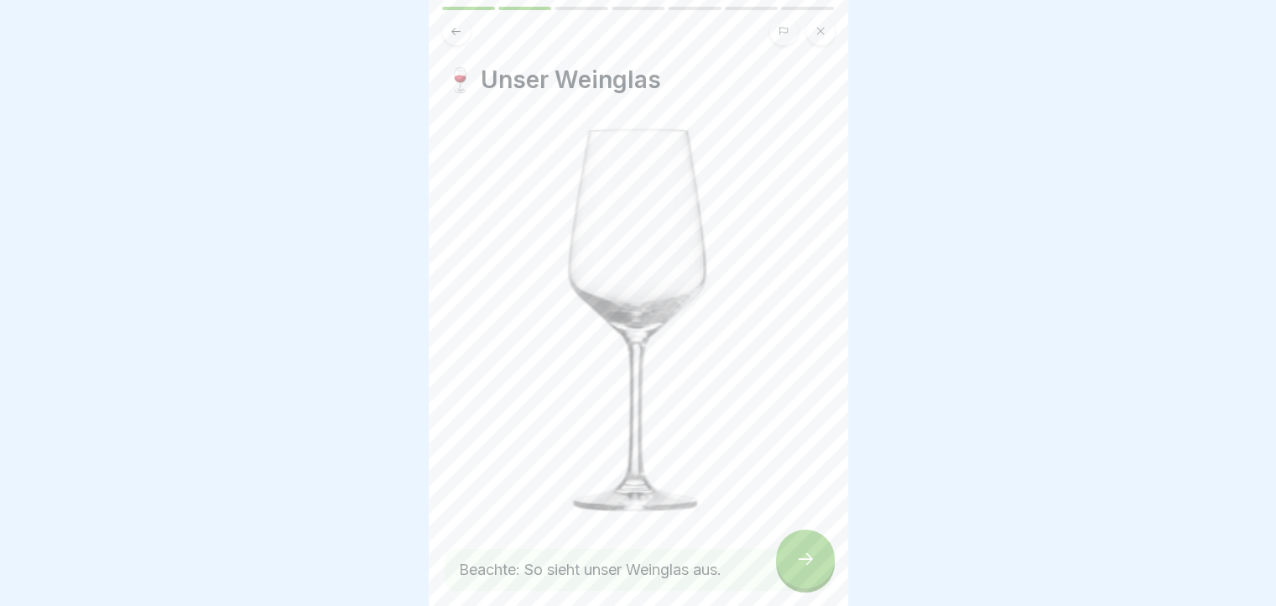
click at [812, 557] on div at bounding box center [805, 558] width 59 height 59
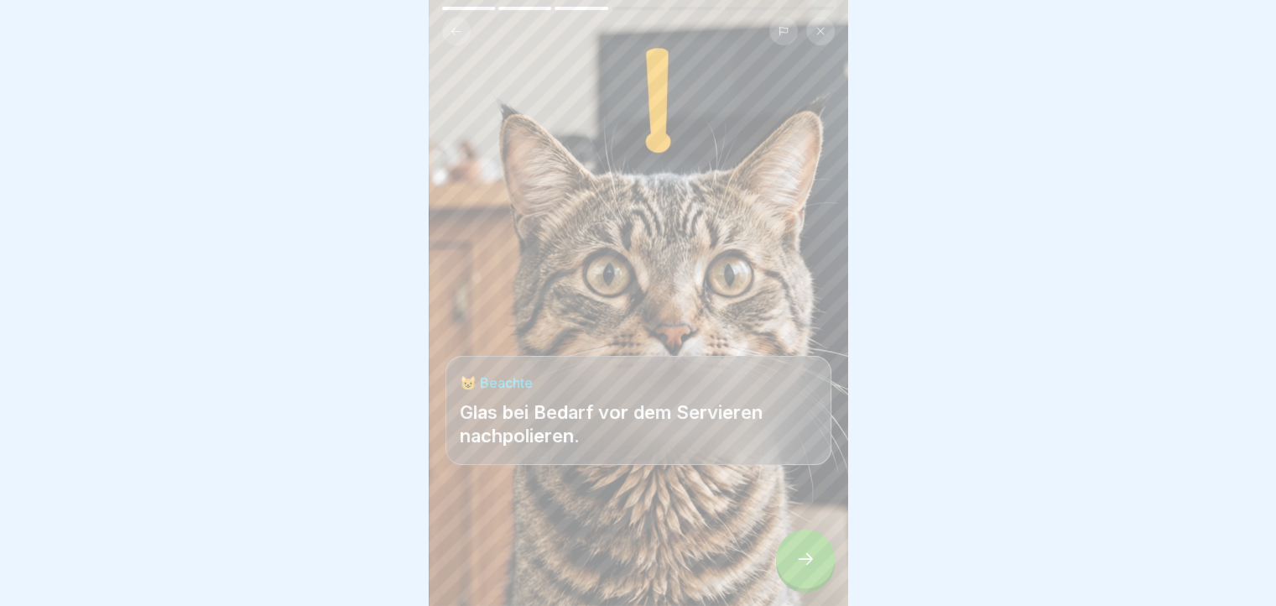
click at [809, 559] on div at bounding box center [805, 558] width 59 height 59
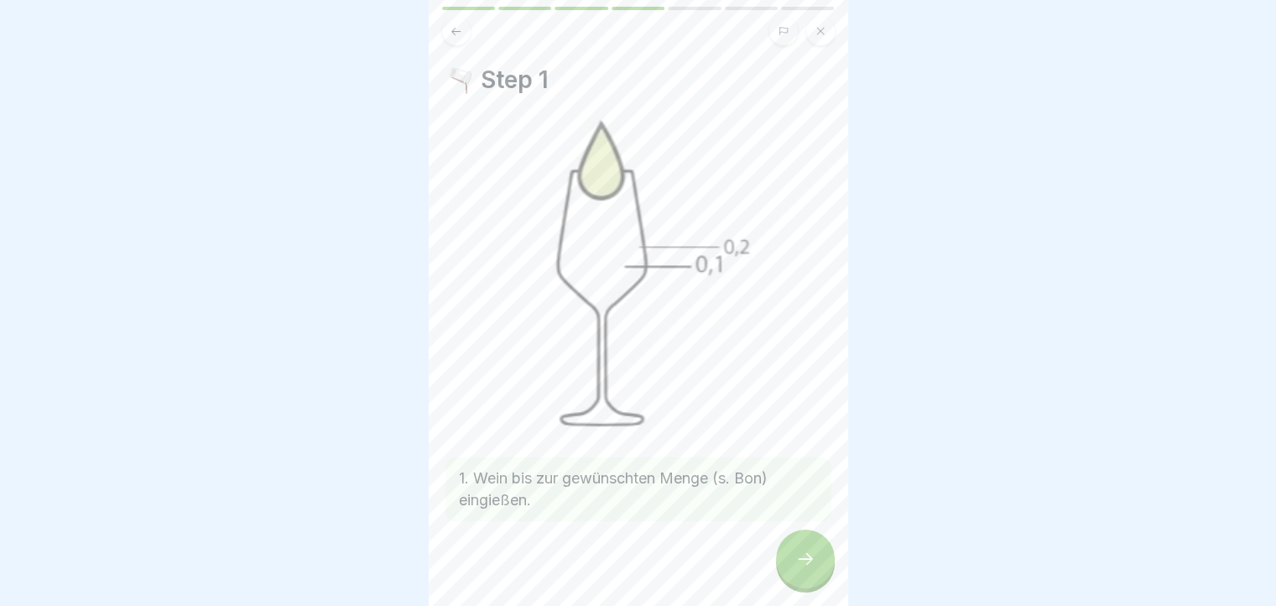
click at [785, 567] on div at bounding box center [805, 558] width 59 height 59
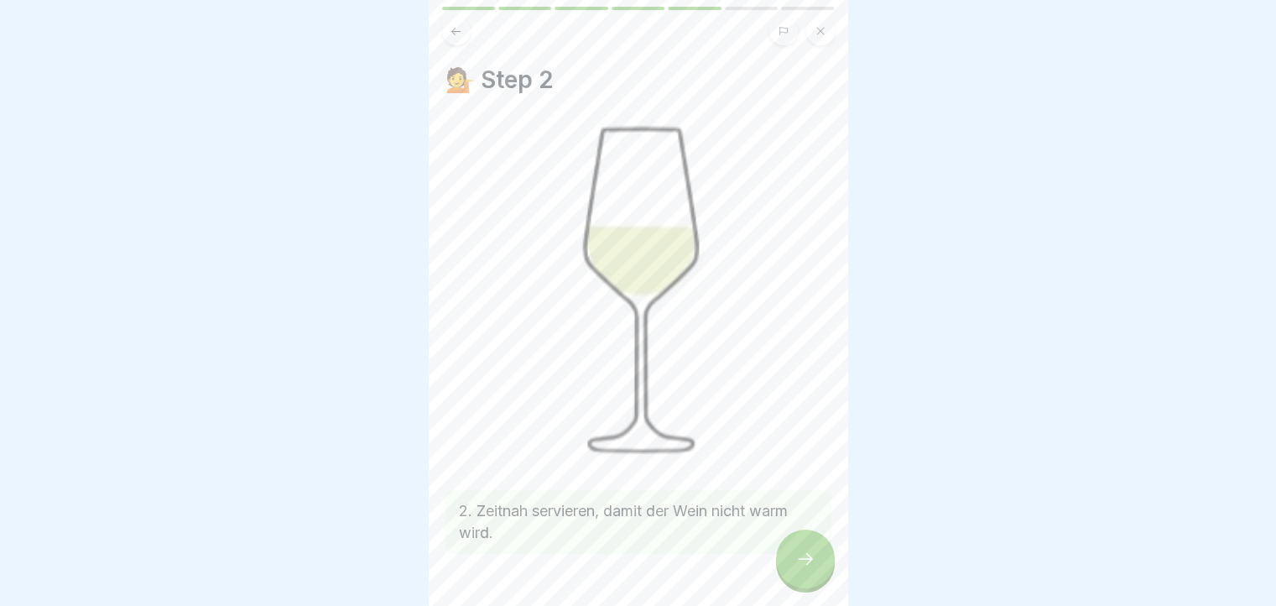
click at [785, 567] on div at bounding box center [805, 558] width 59 height 59
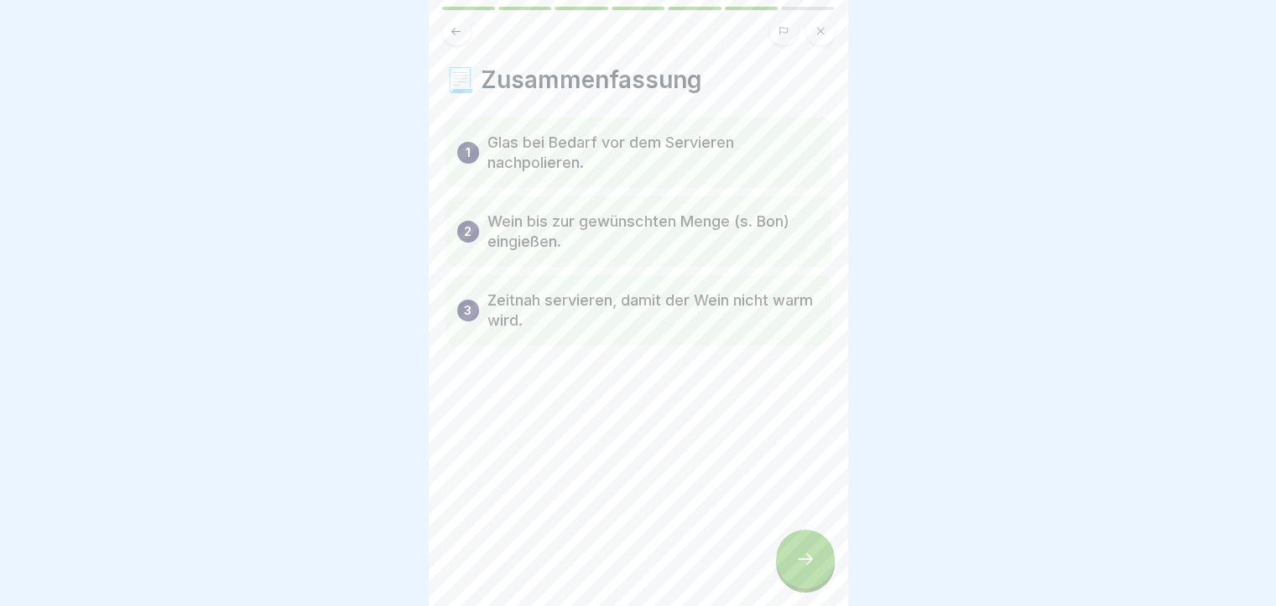
click at [785, 567] on div at bounding box center [805, 558] width 59 height 59
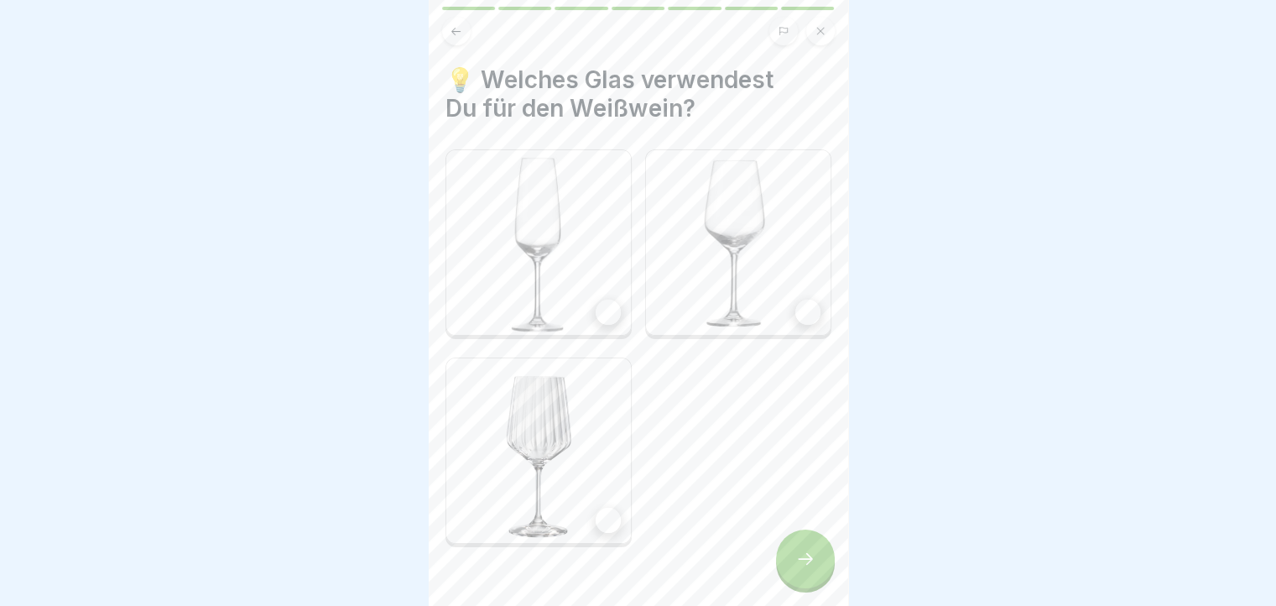
click at [795, 304] on div at bounding box center [807, 311] width 25 height 25
click at [792, 554] on div at bounding box center [805, 558] width 59 height 59
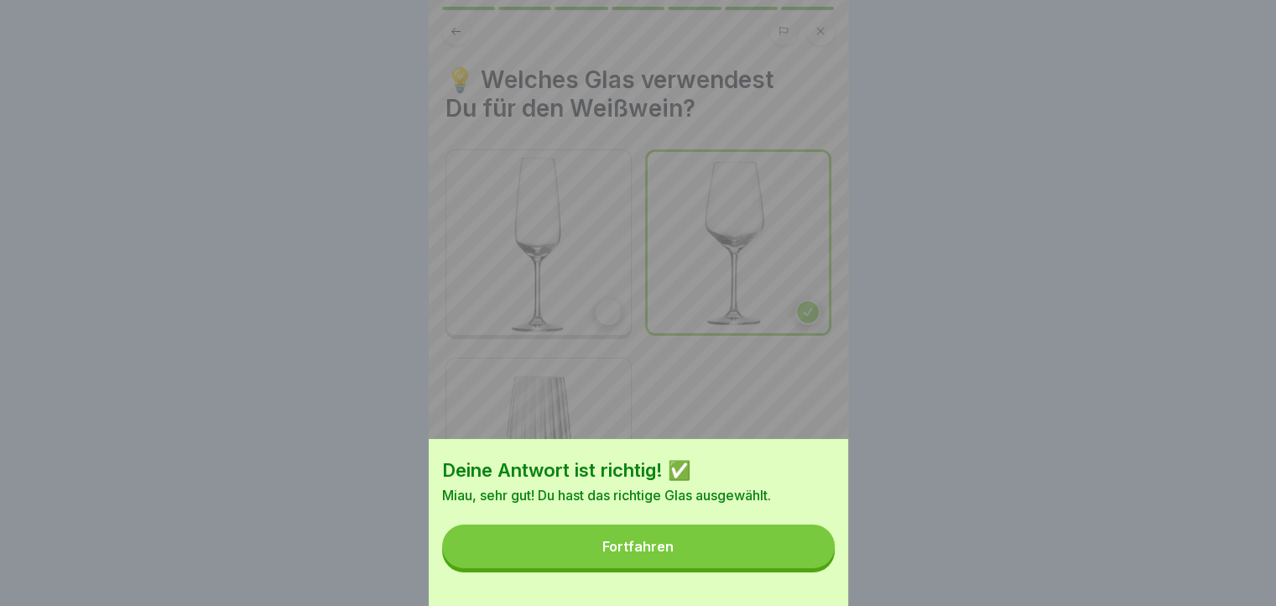
click at [778, 562] on button "Fortfahren" at bounding box center [638, 546] width 393 height 44
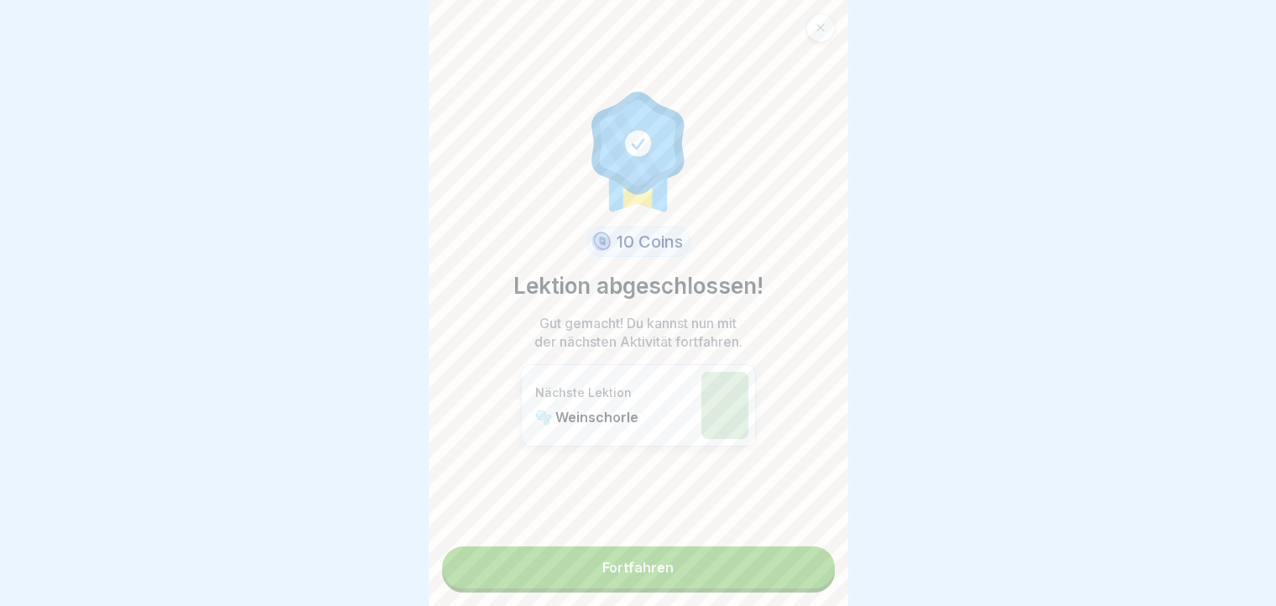
click at [751, 570] on link "Fortfahren" at bounding box center [638, 567] width 393 height 42
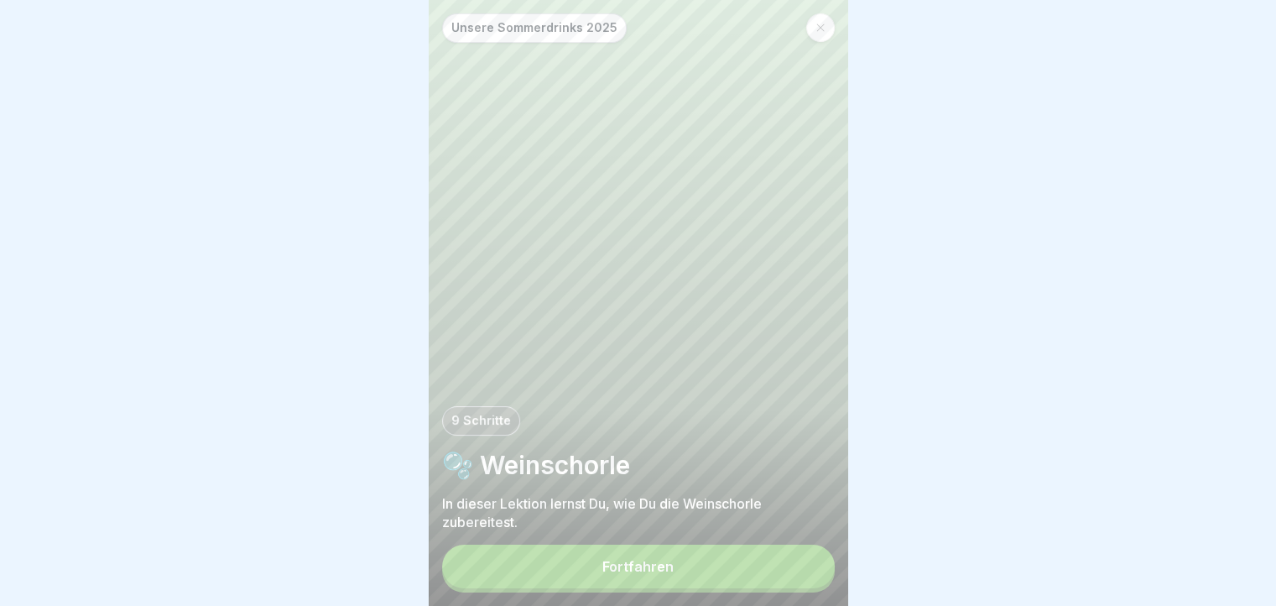
click at [759, 587] on button "Fortfahren" at bounding box center [638, 566] width 393 height 44
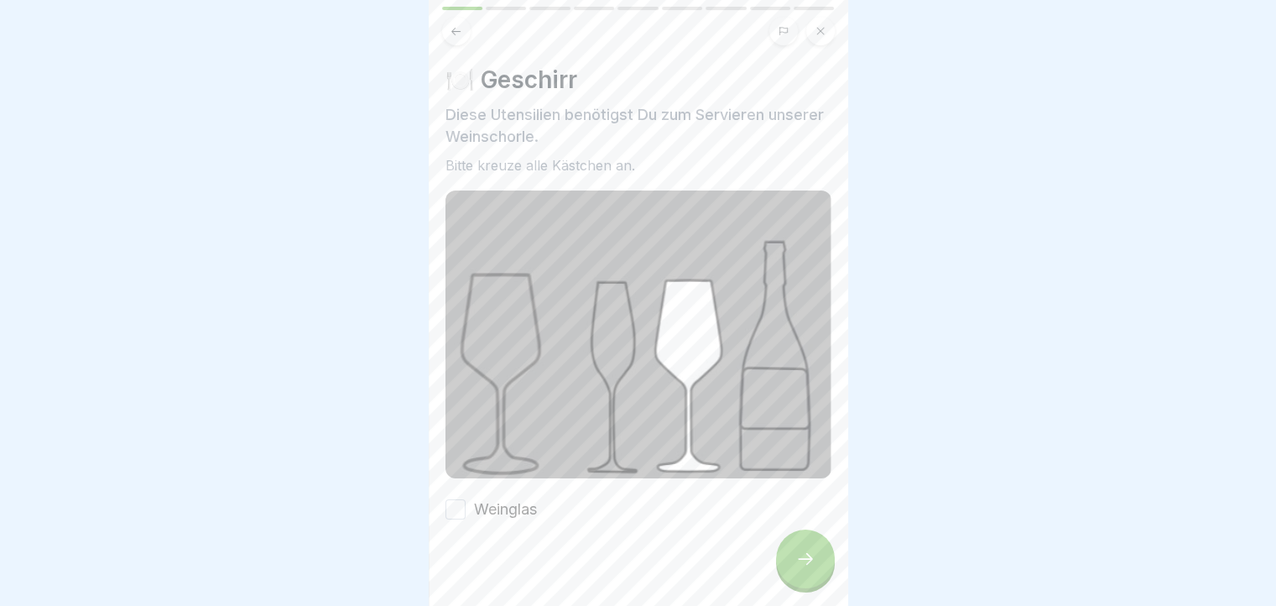
click at [459, 505] on button "Weinglas" at bounding box center [455, 509] width 20 height 20
click at [809, 558] on div at bounding box center [805, 558] width 59 height 59
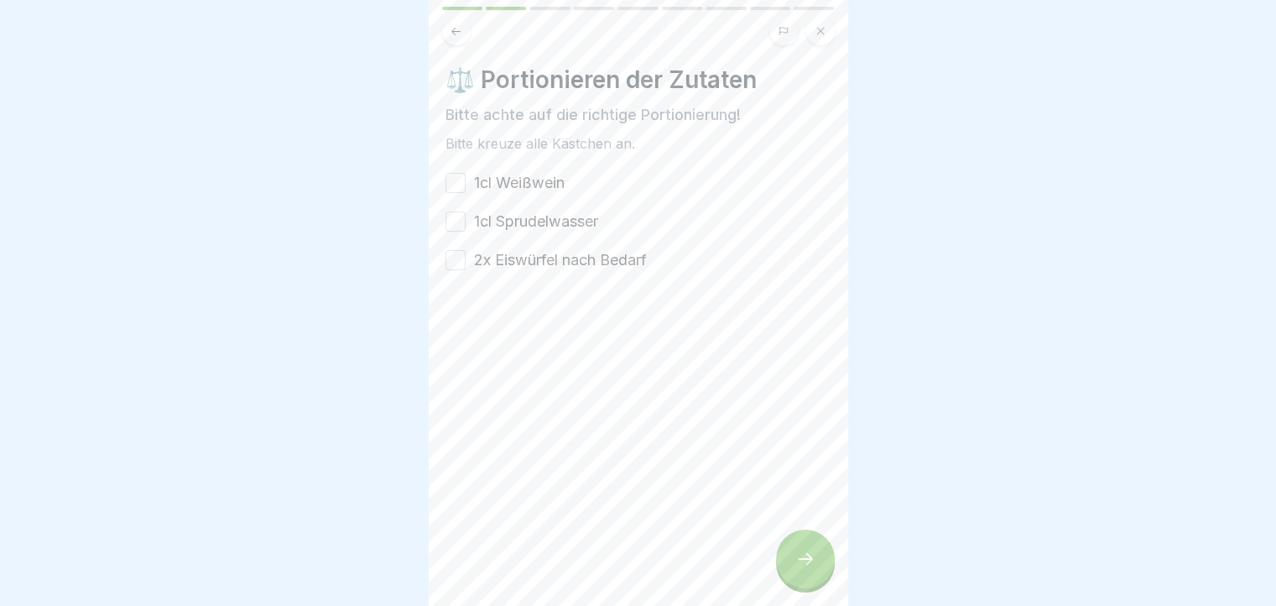
click at [460, 192] on button "1cl Weißwein" at bounding box center [455, 183] width 20 height 20
click at [459, 219] on button "1cl Sprudelwasser" at bounding box center [455, 221] width 20 height 20
click at [458, 262] on button "2x Eiswürfel nach Bedarf" at bounding box center [455, 260] width 20 height 20
click at [798, 555] on div at bounding box center [805, 558] width 59 height 59
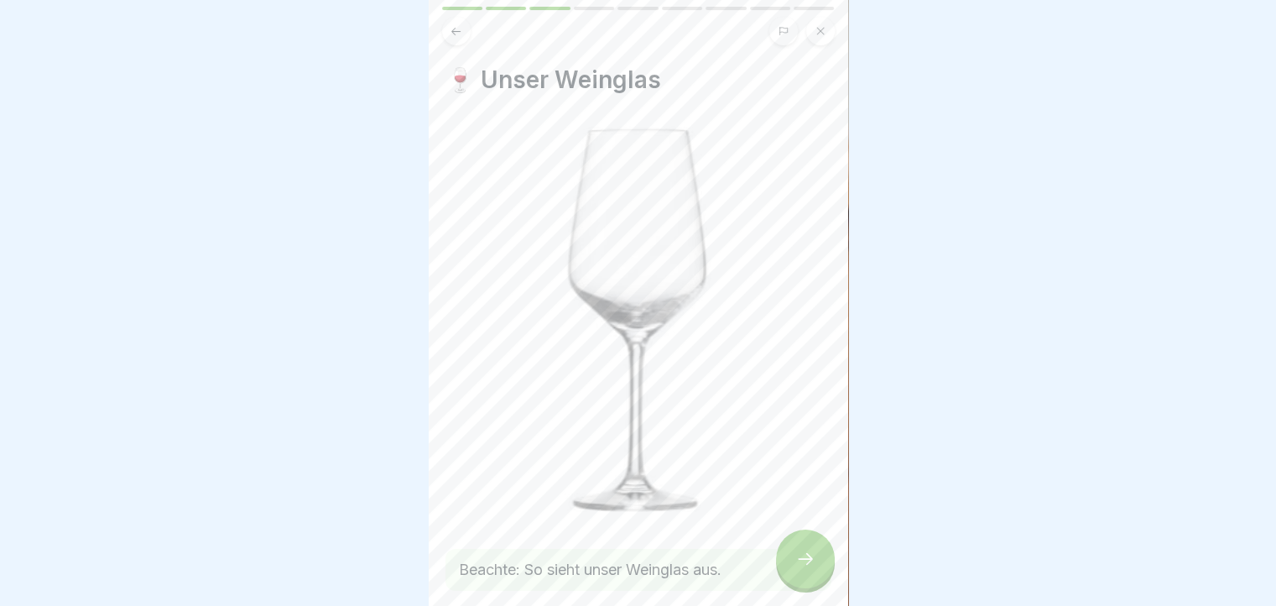
click at [795, 556] on div at bounding box center [805, 558] width 59 height 59
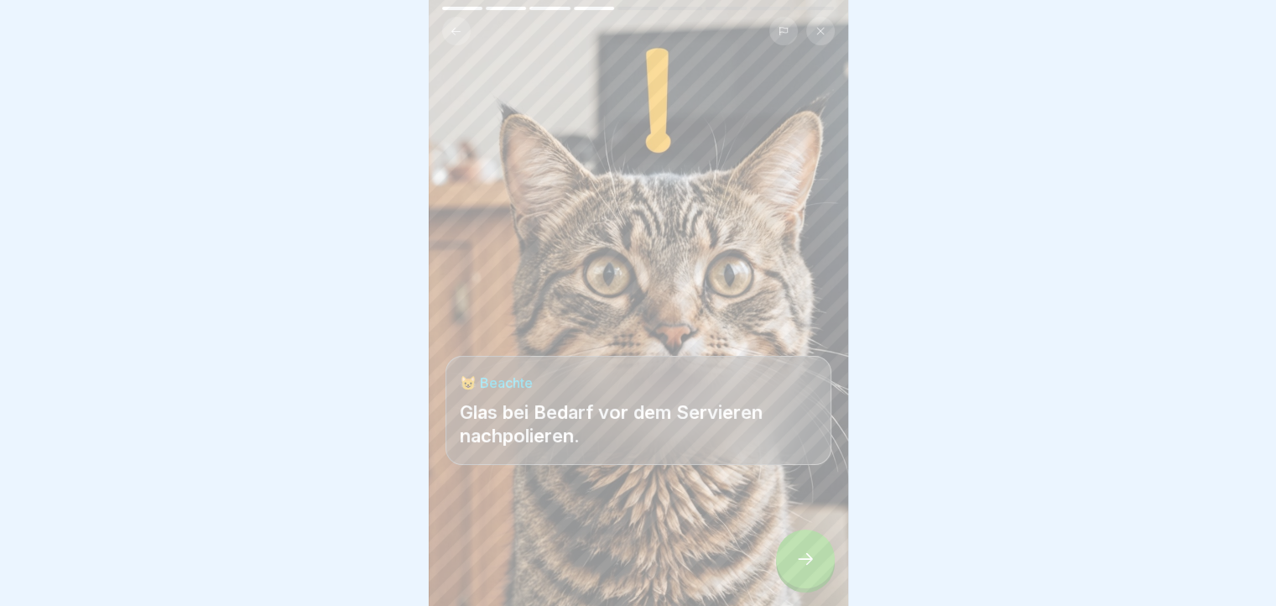
click at [793, 558] on div at bounding box center [805, 558] width 59 height 59
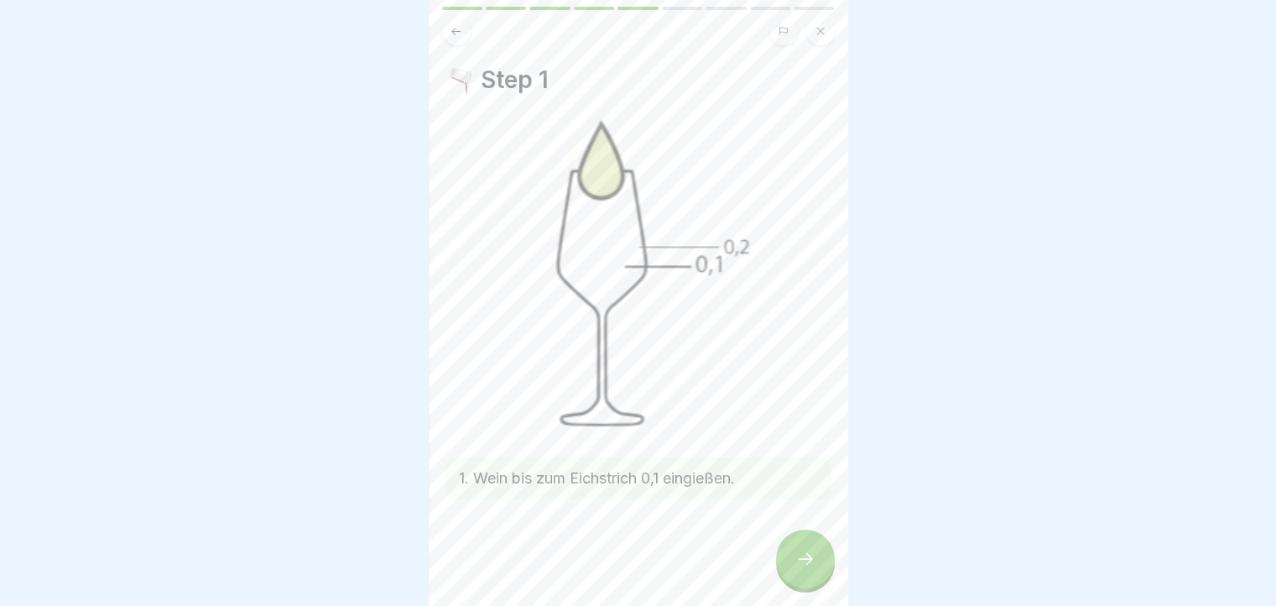
click at [798, 564] on icon at bounding box center [805, 559] width 20 height 20
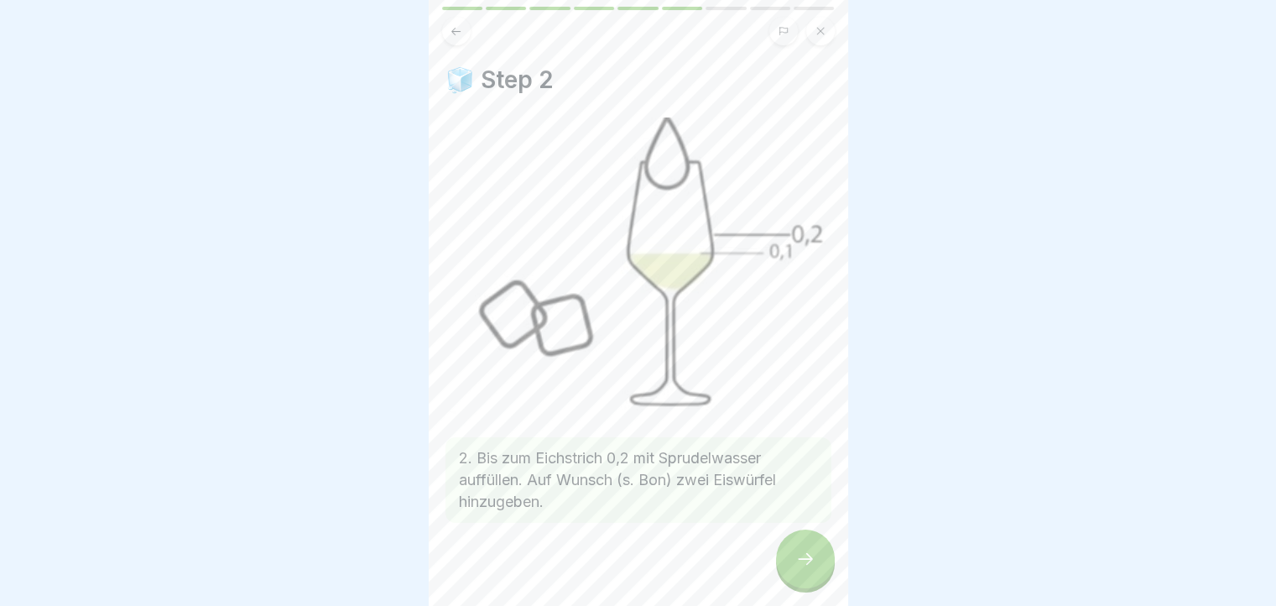
click at [815, 568] on div at bounding box center [805, 558] width 59 height 59
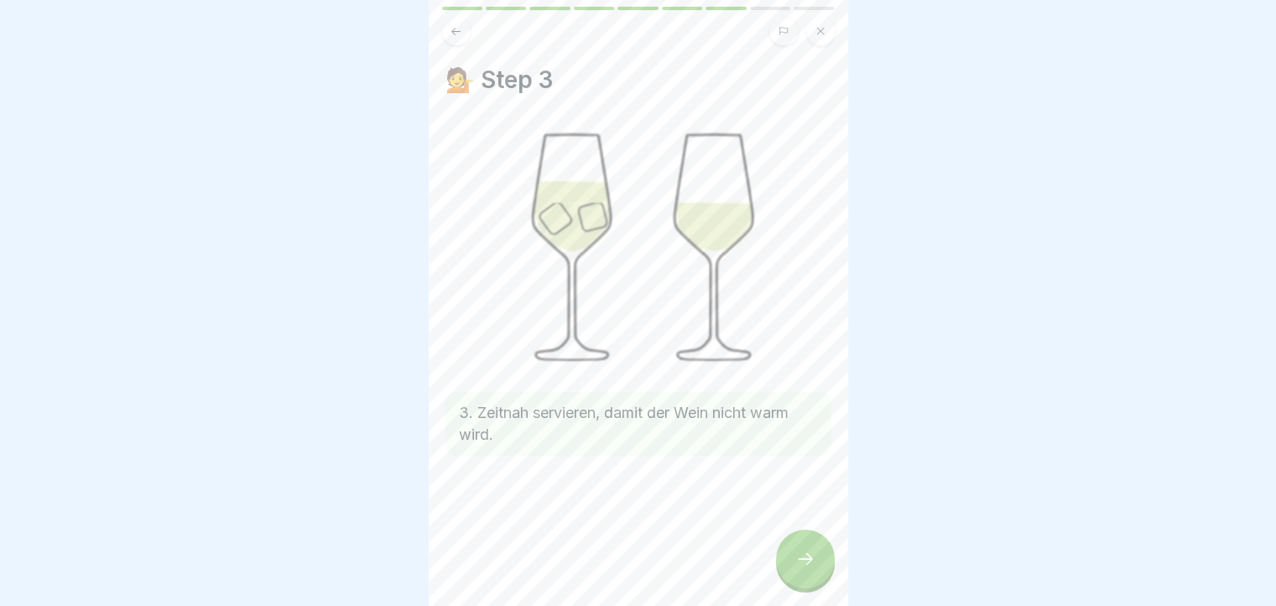
click at [815, 568] on div at bounding box center [805, 558] width 59 height 59
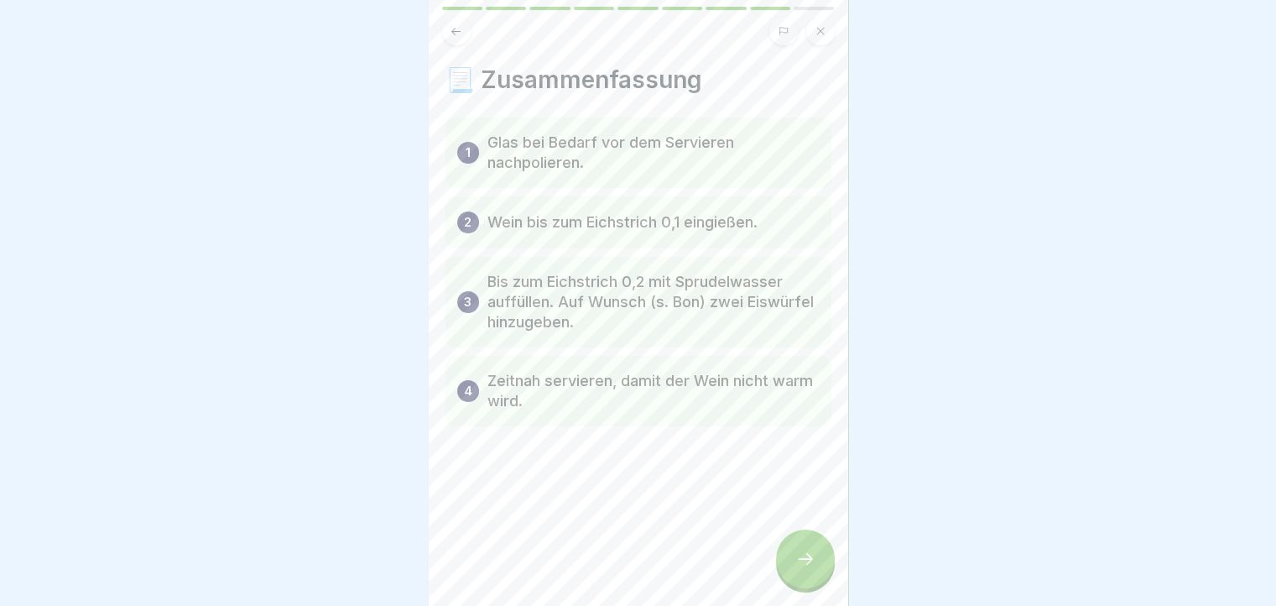
click at [815, 568] on div at bounding box center [805, 558] width 59 height 59
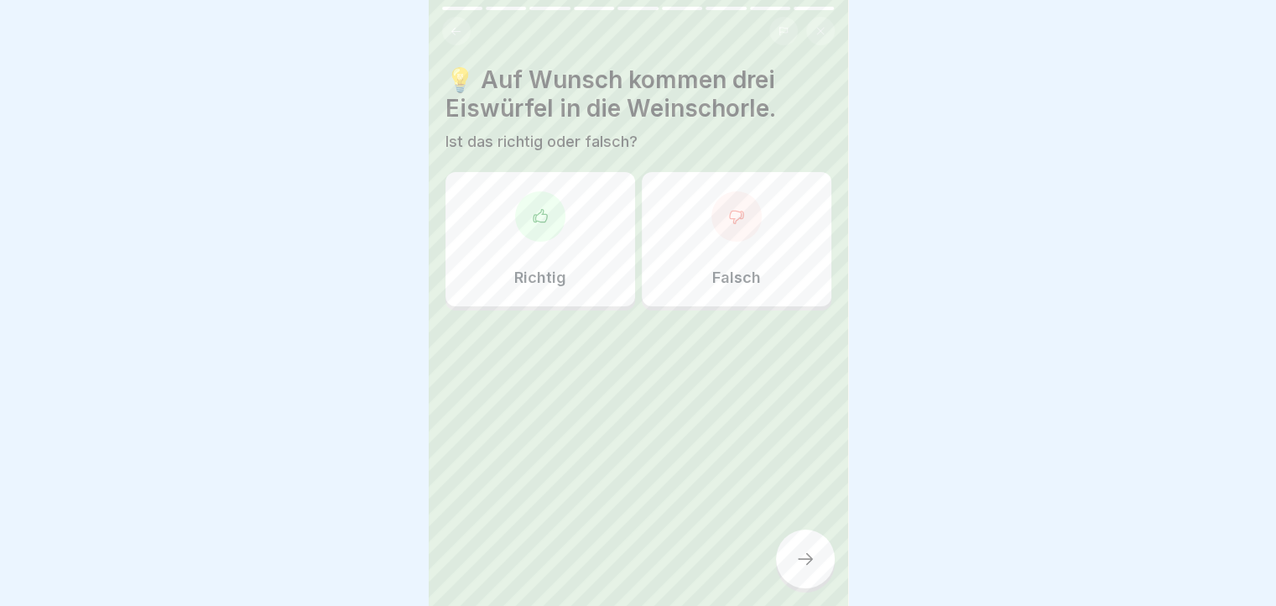
click at [734, 212] on icon at bounding box center [736, 216] width 17 height 17
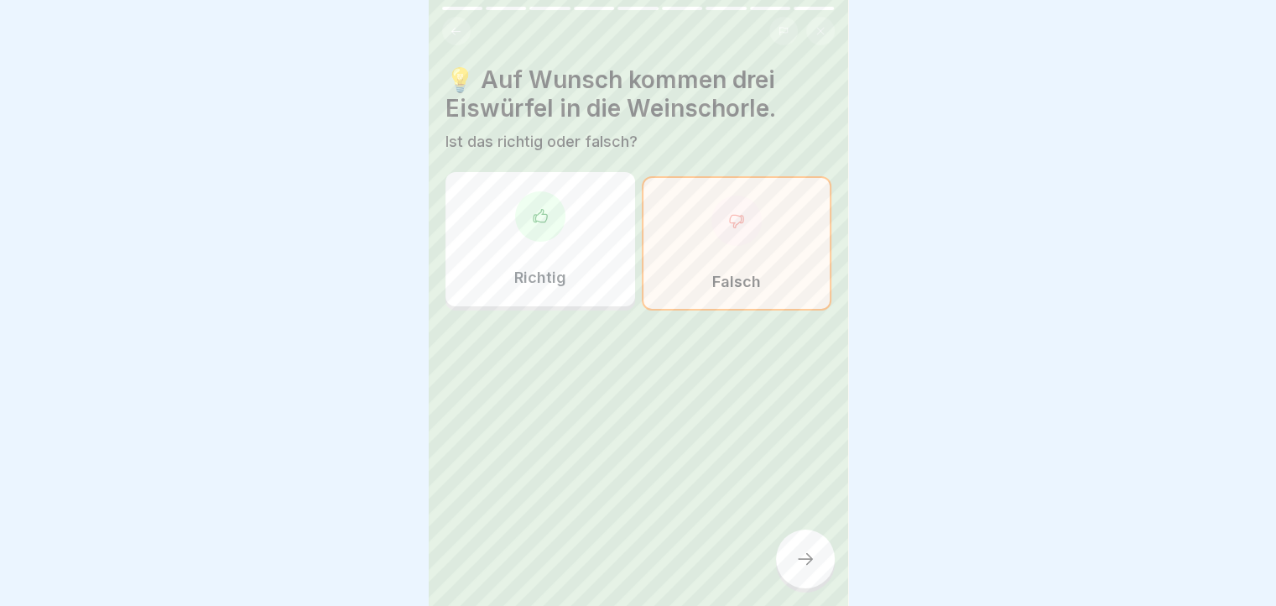
click at [804, 569] on icon at bounding box center [805, 559] width 20 height 20
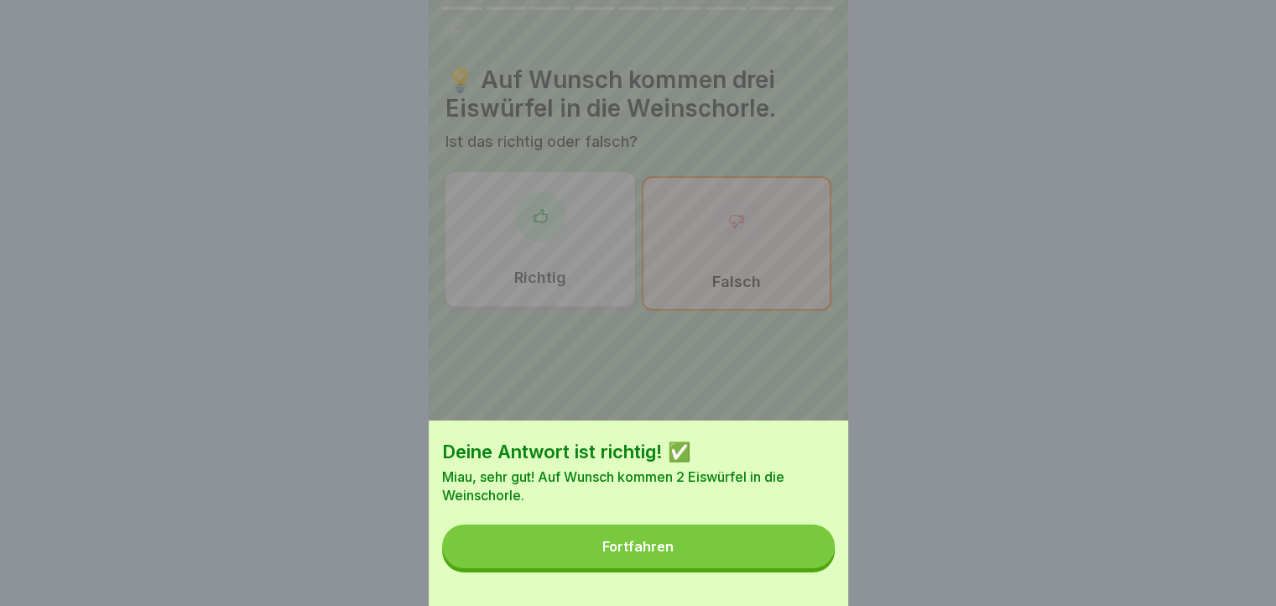
click at [738, 568] on button "Fortfahren" at bounding box center [638, 546] width 393 height 44
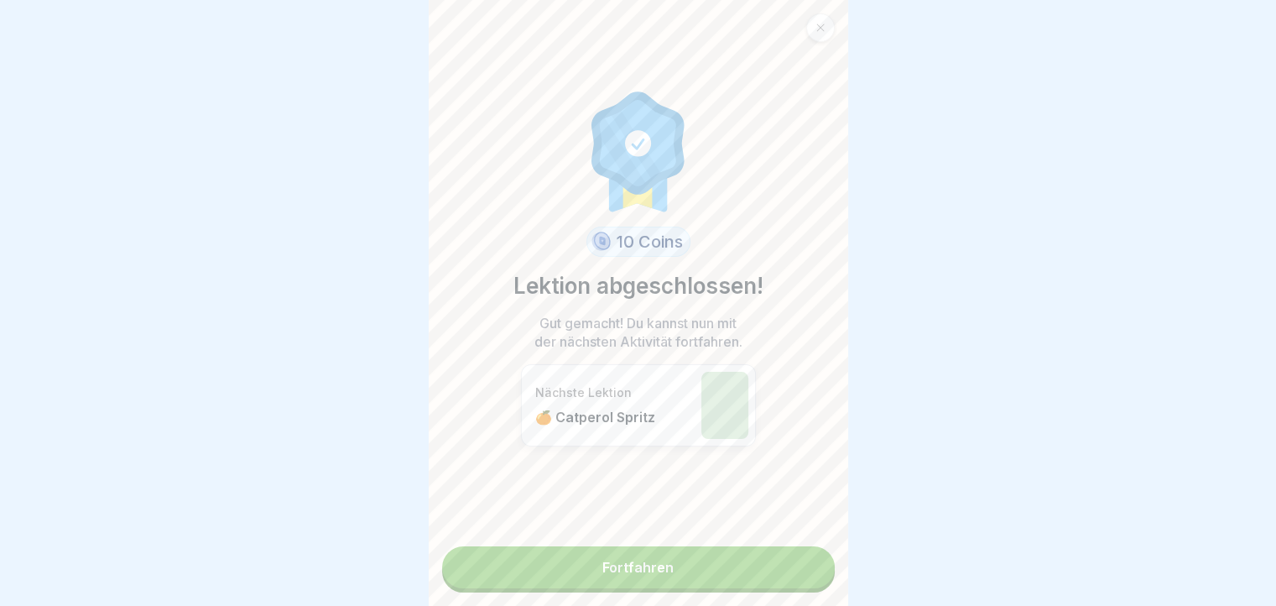
click at [724, 564] on link "Fortfahren" at bounding box center [638, 567] width 393 height 42
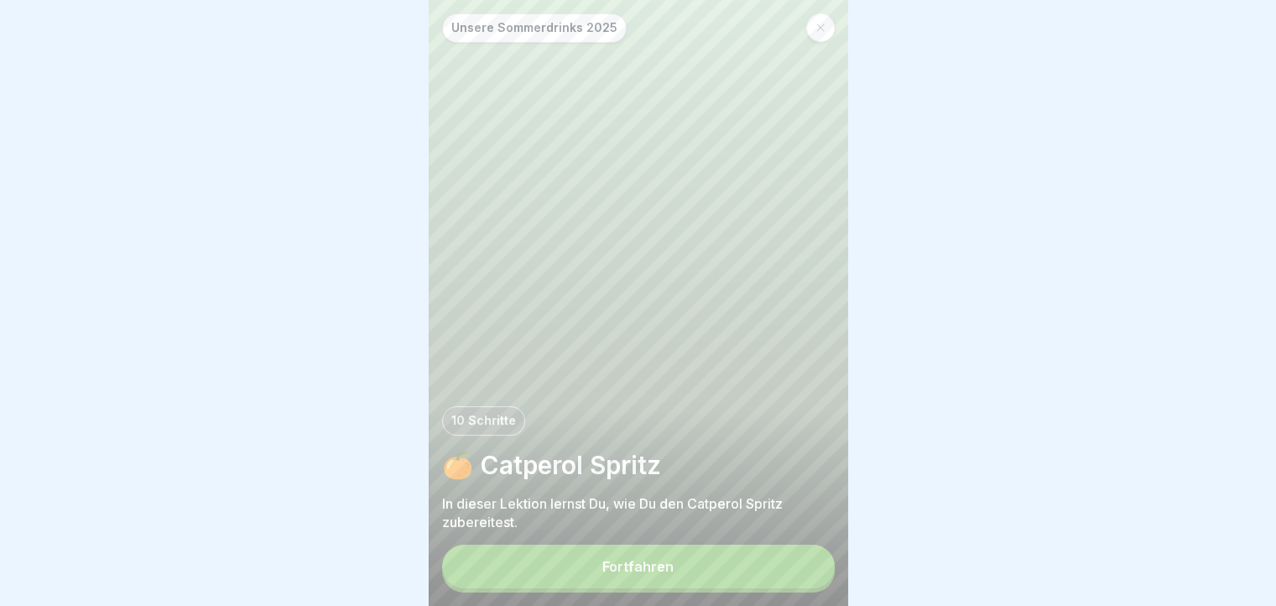
click at [745, 580] on button "Fortfahren" at bounding box center [638, 566] width 393 height 44
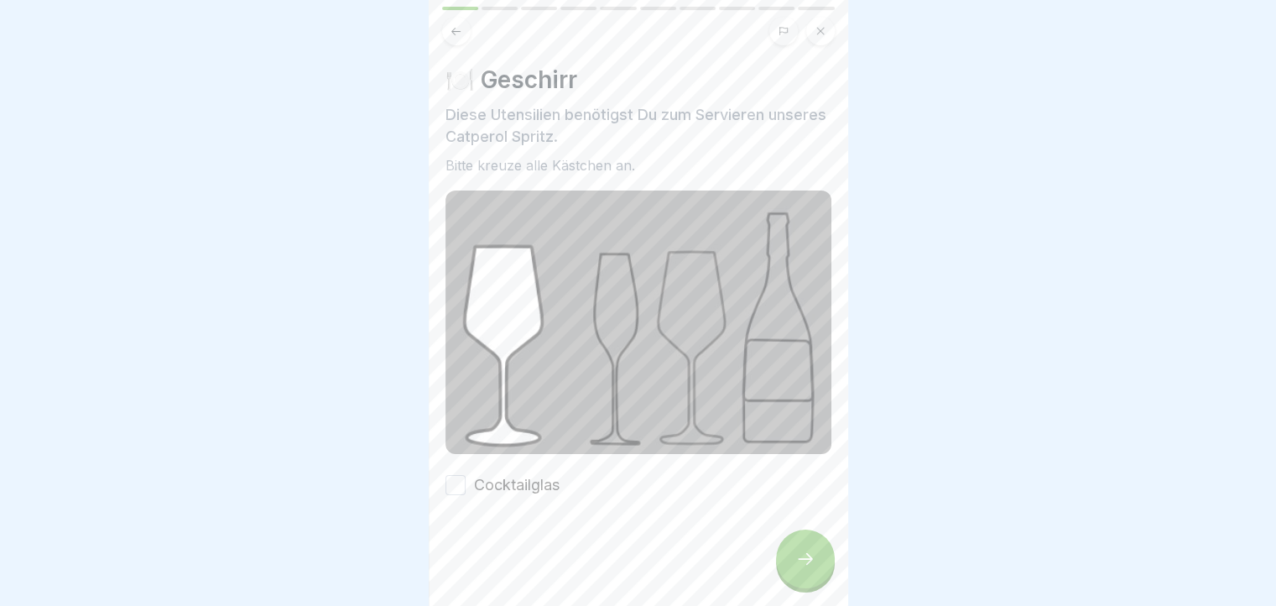
click at [464, 475] on button "Cocktailglas" at bounding box center [455, 485] width 20 height 20
click at [815, 564] on div at bounding box center [805, 558] width 59 height 59
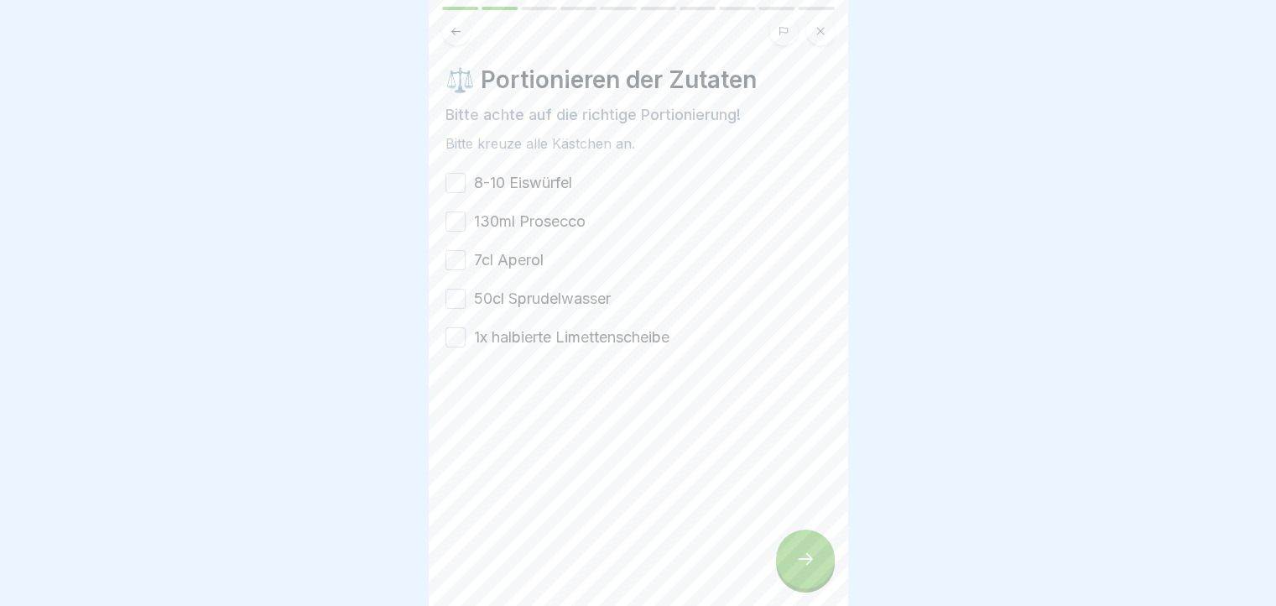
click at [463, 179] on button "8-10 Eiswürfel" at bounding box center [455, 183] width 20 height 20
click at [455, 226] on button "130ml Prosecco" at bounding box center [455, 221] width 20 height 20
click at [453, 253] on button "7cl Aperol" at bounding box center [455, 260] width 20 height 20
drag, startPoint x: 456, startPoint y: 299, endPoint x: 453, endPoint y: 326, distance: 27.9
click at [456, 300] on button "50cl Sprudelwasser" at bounding box center [455, 299] width 20 height 20
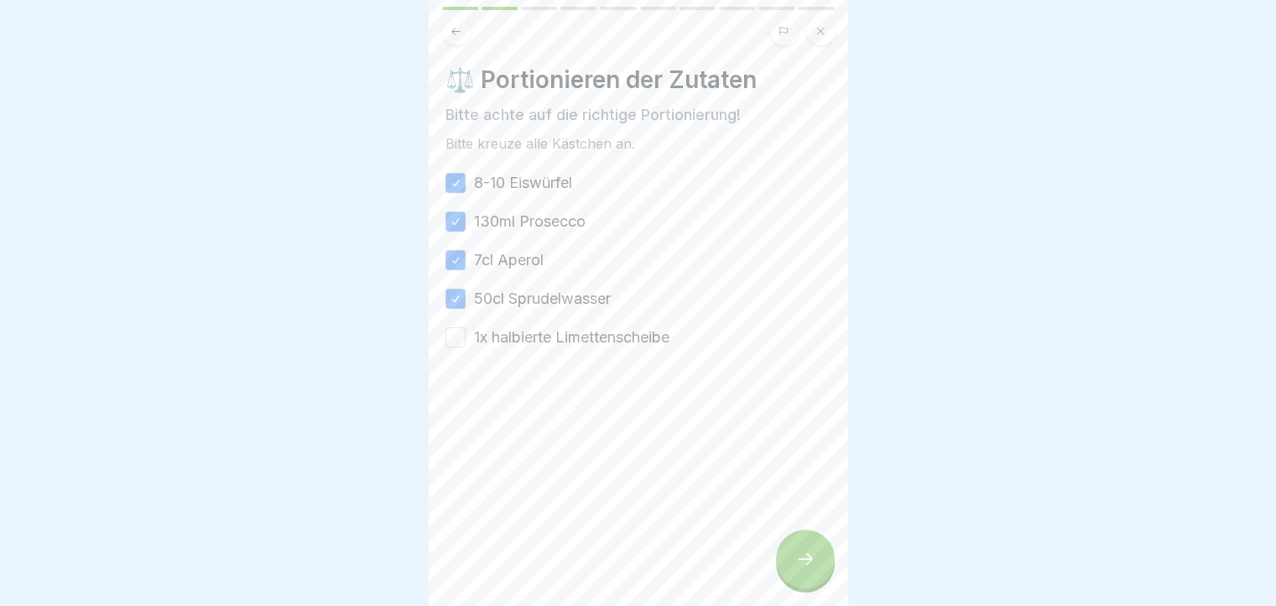
click at [453, 326] on div "1x halbierte Limettenscheibe" at bounding box center [557, 337] width 224 height 22
click at [460, 348] on div at bounding box center [638, 398] width 386 height 101
click at [450, 340] on button "1x halbierte Limettenscheibe" at bounding box center [455, 337] width 20 height 20
click at [801, 552] on div at bounding box center [805, 558] width 59 height 59
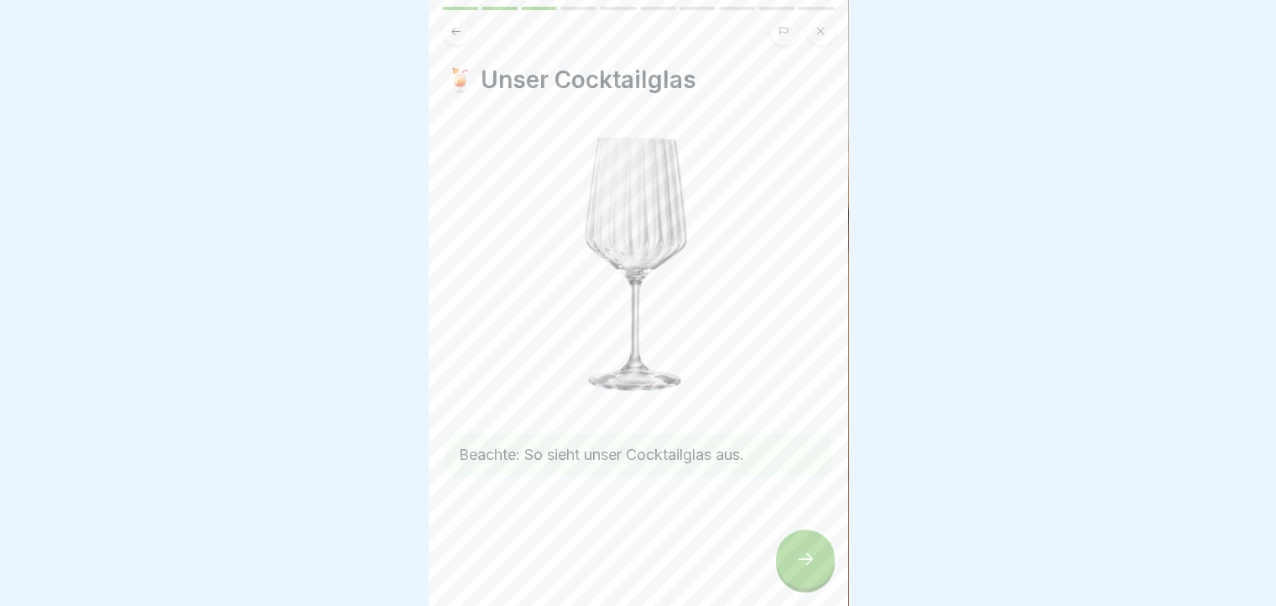
click at [795, 569] on icon at bounding box center [805, 559] width 20 height 20
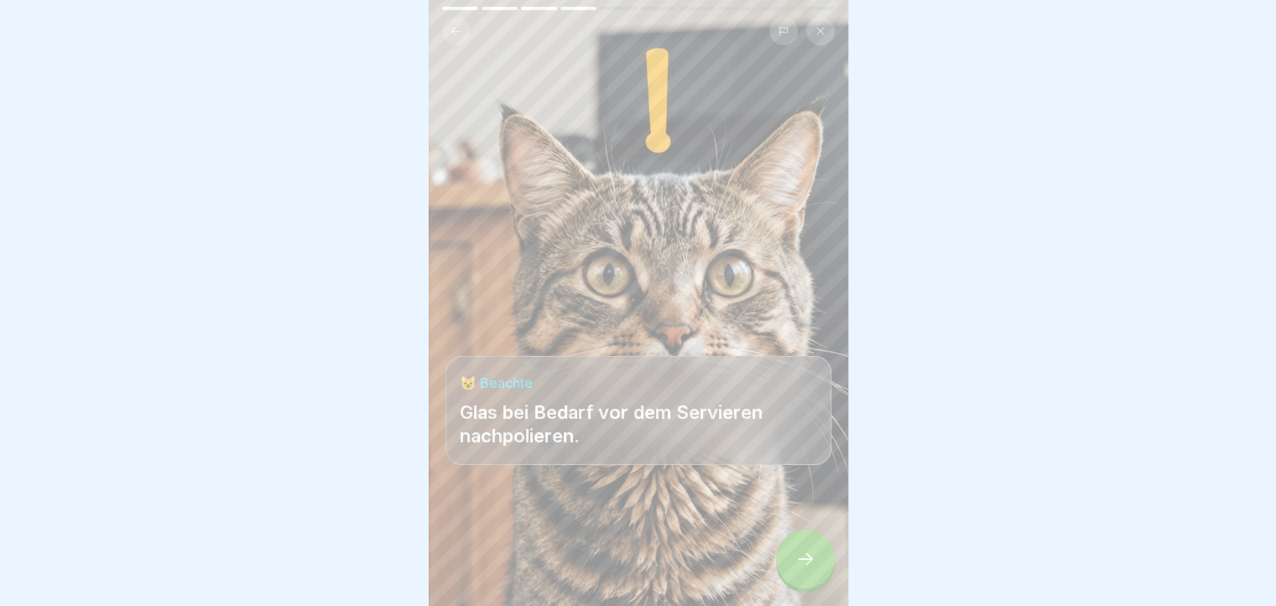
click at [804, 557] on div at bounding box center [805, 558] width 59 height 59
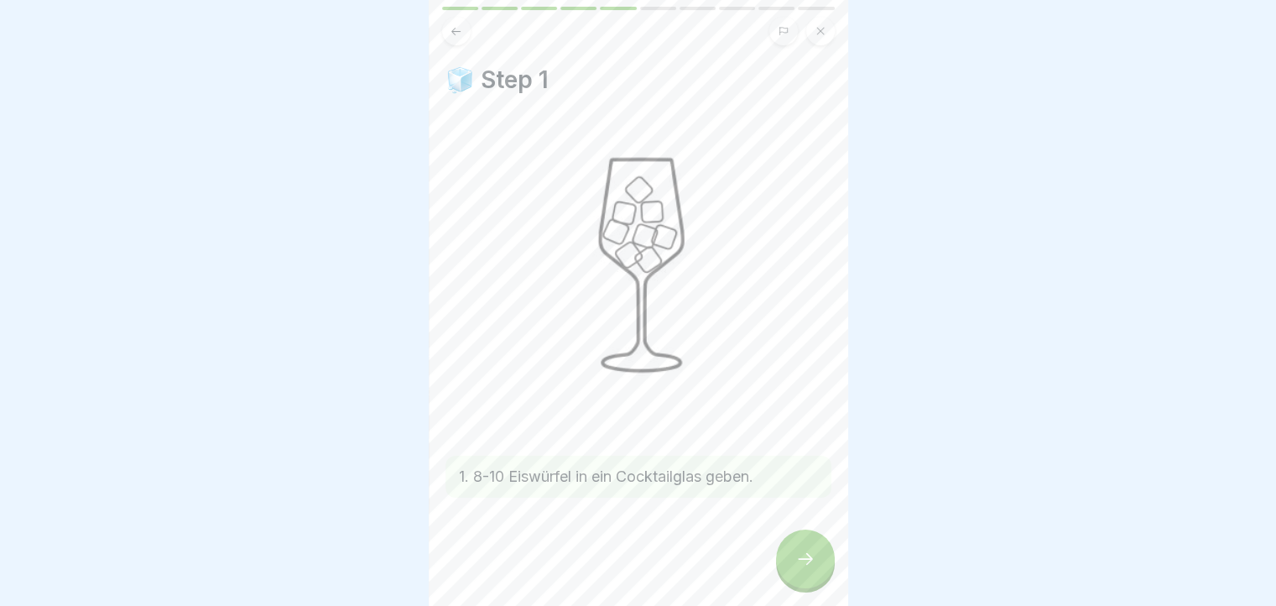
click at [788, 554] on div at bounding box center [805, 558] width 59 height 59
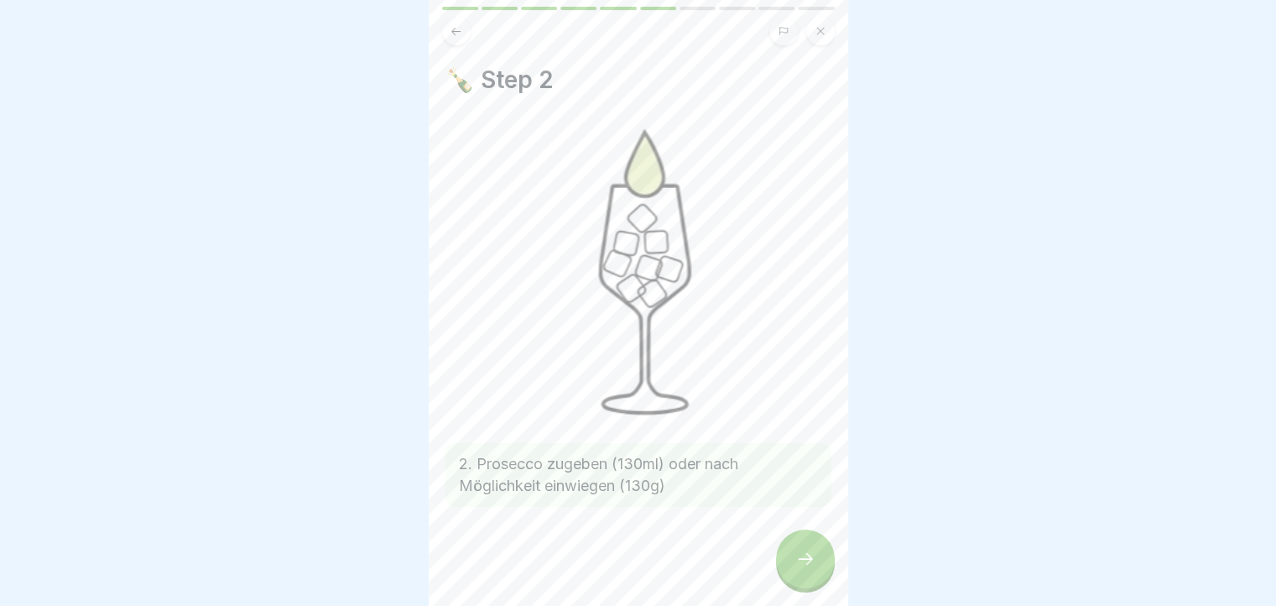
click at [804, 554] on div at bounding box center [805, 558] width 59 height 59
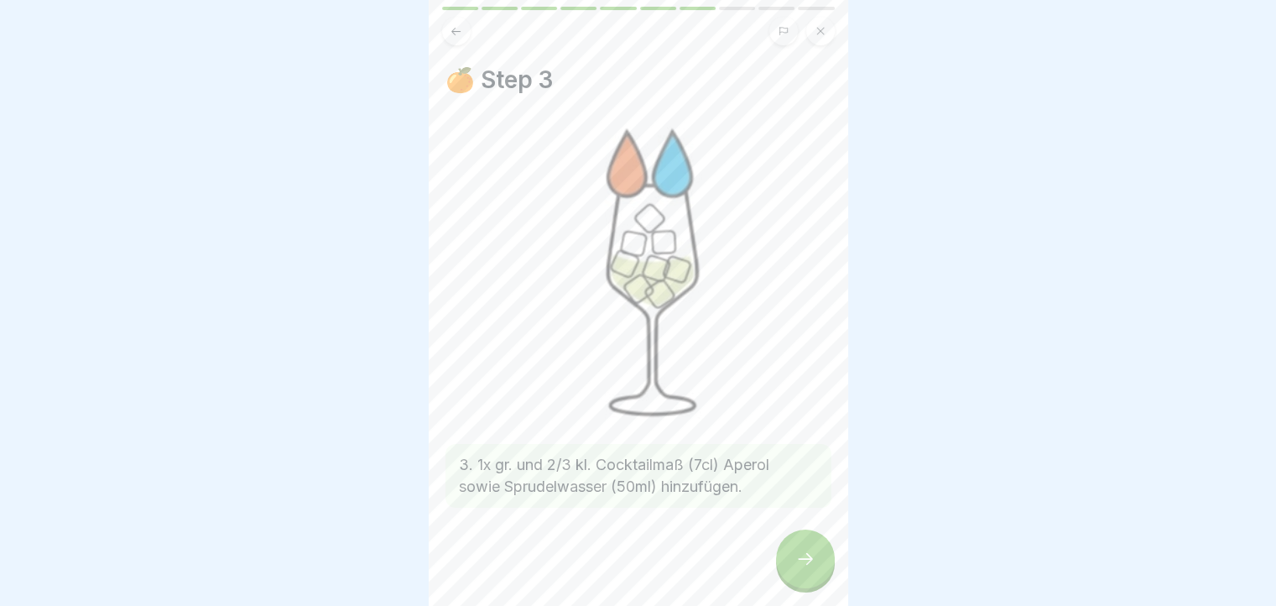
click at [802, 569] on icon at bounding box center [805, 559] width 20 height 20
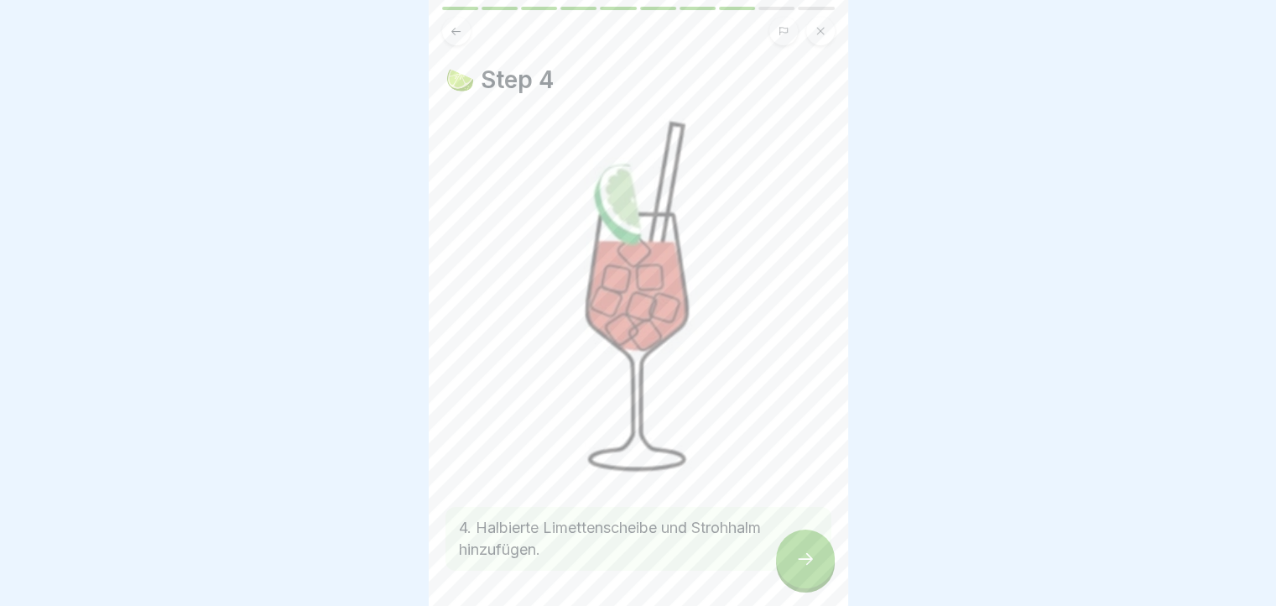
click at [814, 569] on icon at bounding box center [805, 559] width 20 height 20
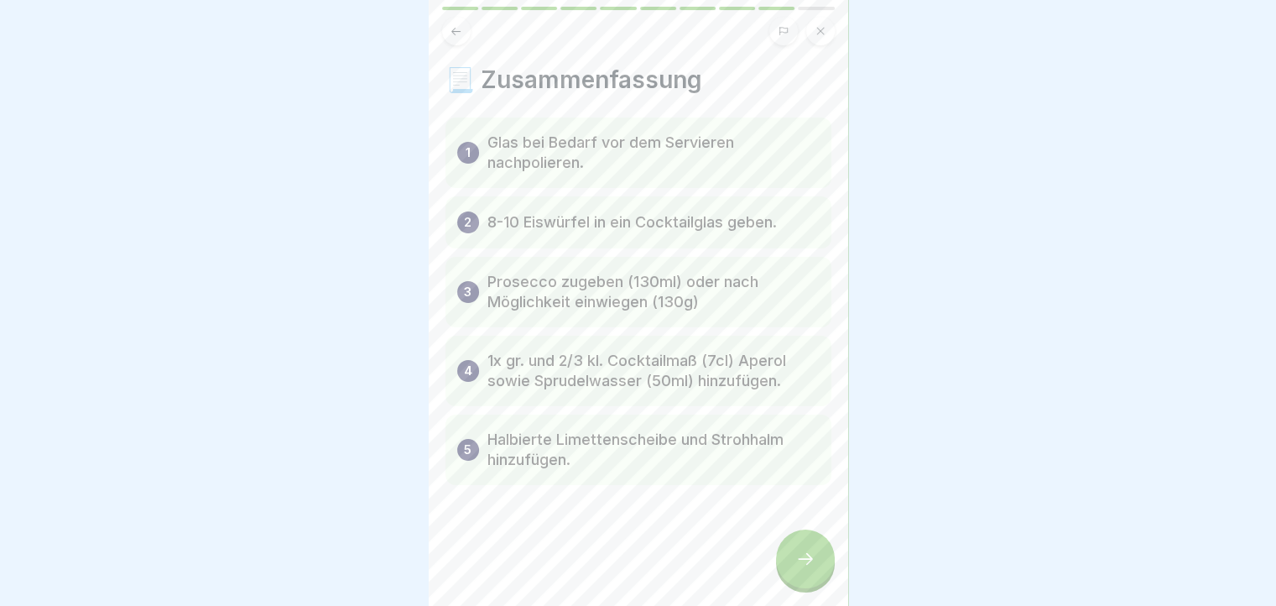
click at [814, 569] on icon at bounding box center [805, 559] width 20 height 20
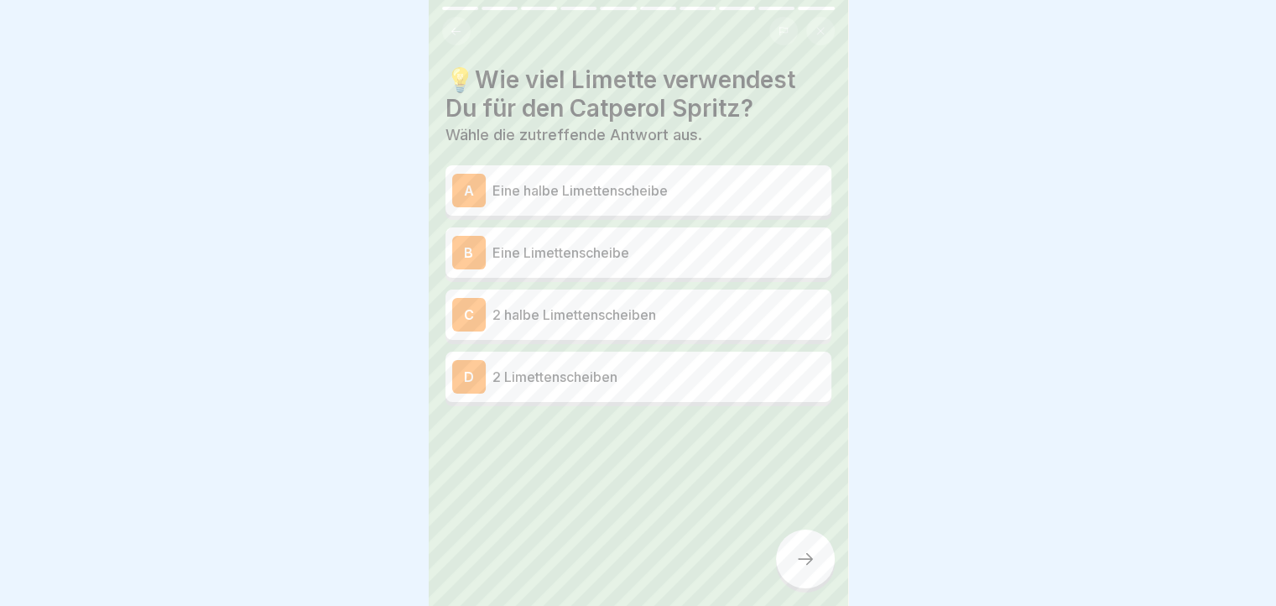
click at [757, 191] on p "Eine halbe Limettenscheibe" at bounding box center [658, 190] width 332 height 20
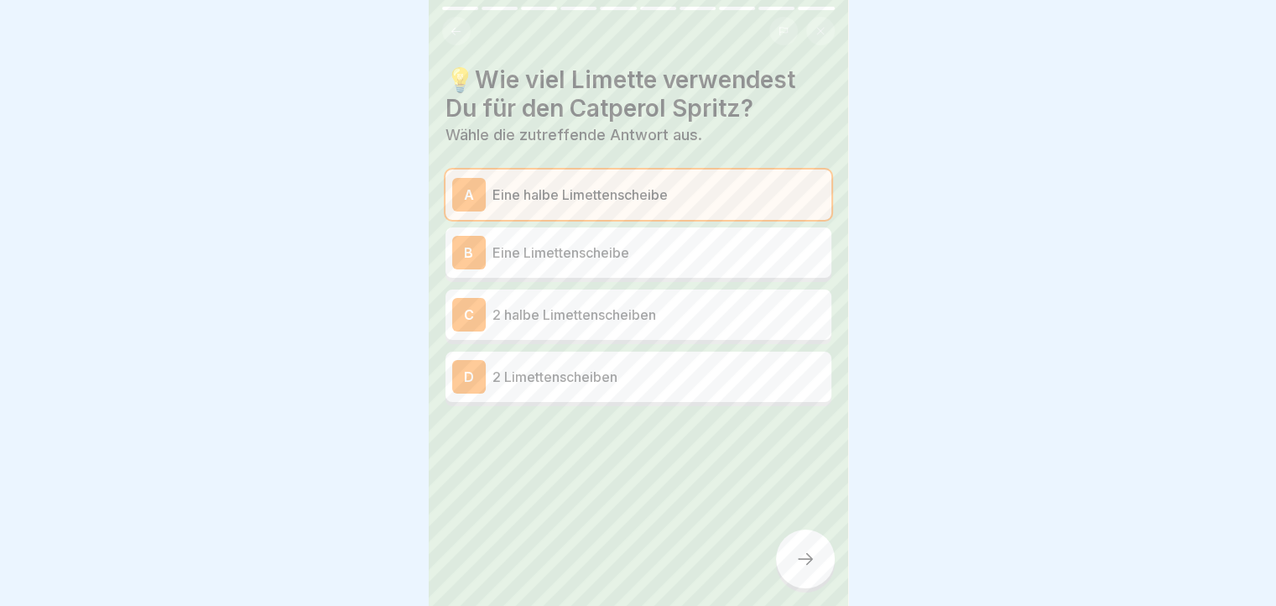
click at [793, 556] on div at bounding box center [805, 558] width 59 height 59
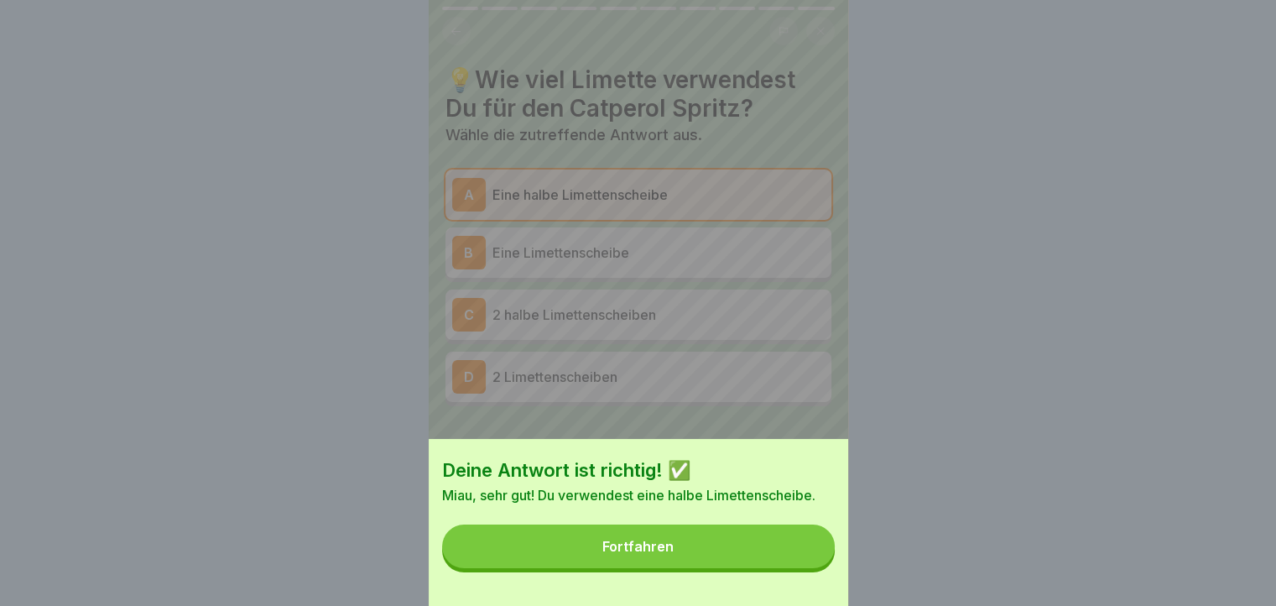
click at [784, 568] on button "Fortfahren" at bounding box center [638, 546] width 393 height 44
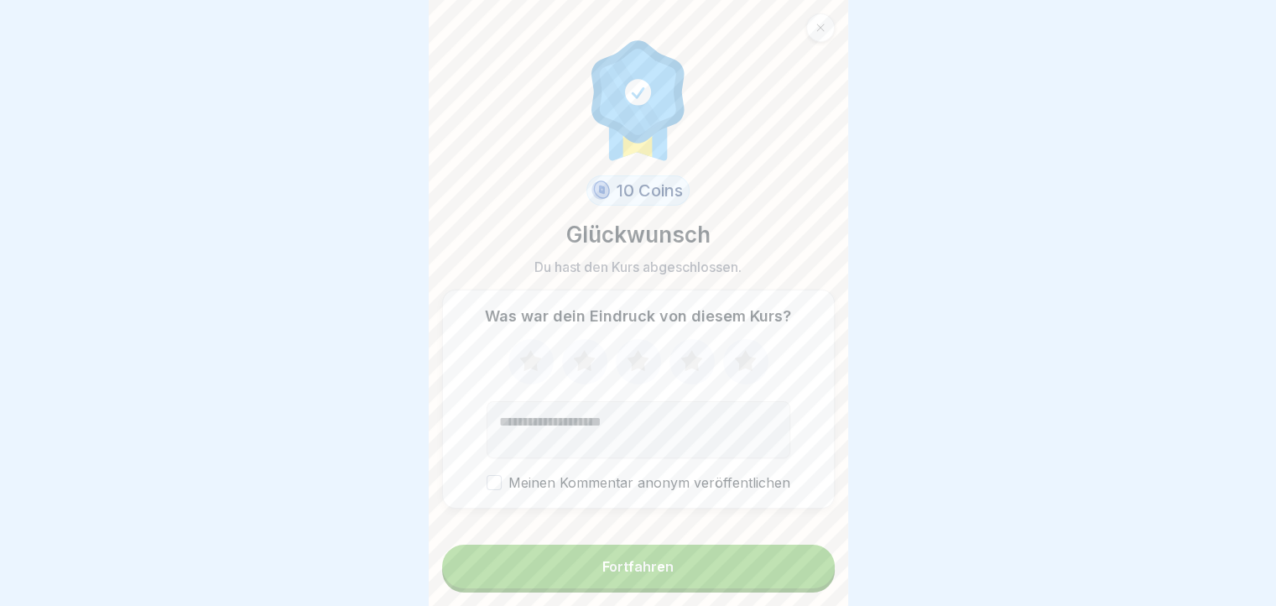
click at [716, 575] on button "Fortfahren" at bounding box center [638, 566] width 393 height 44
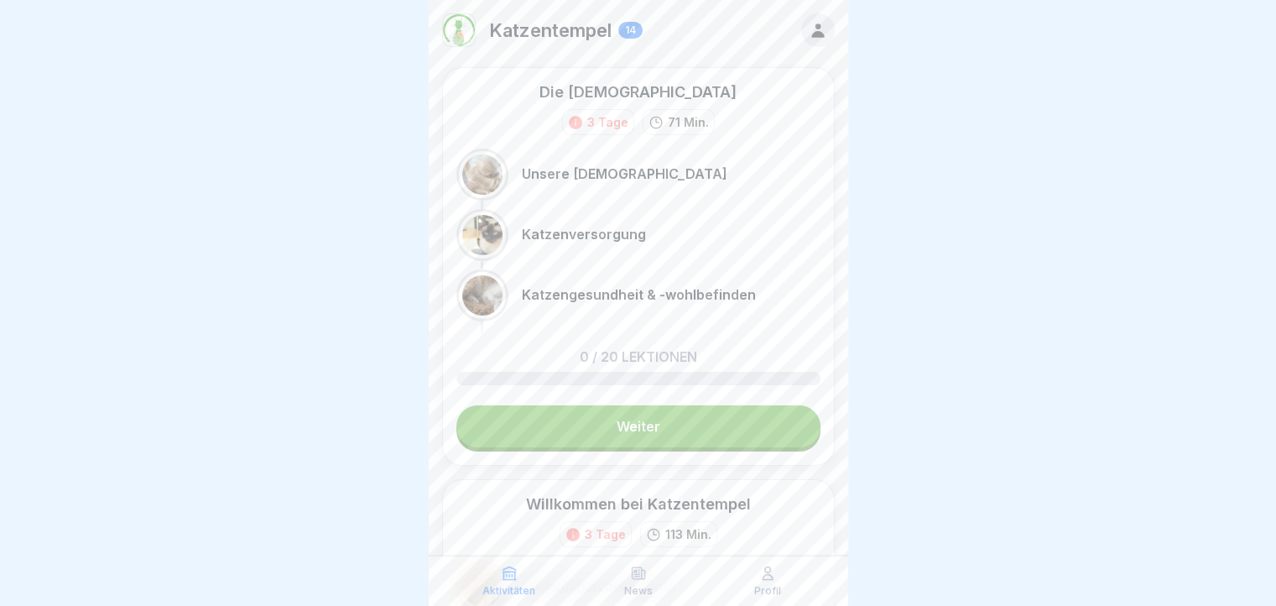
click at [771, 573] on icon at bounding box center [767, 572] width 17 height 17
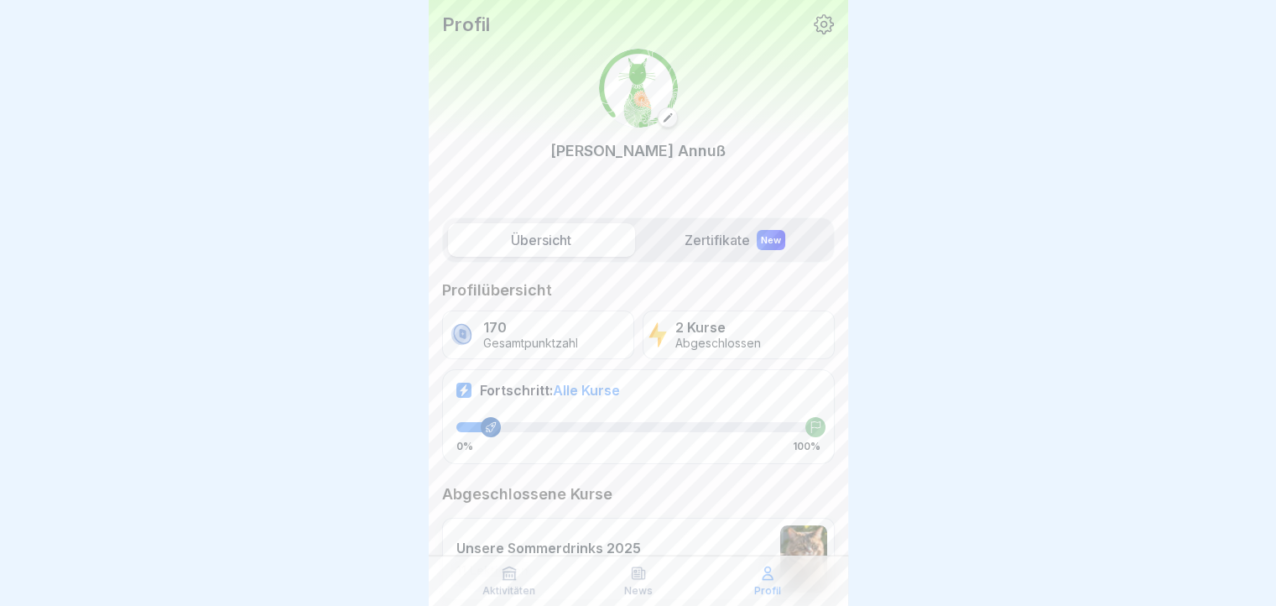
click at [704, 240] on label "Zertifikate New" at bounding box center [735, 240] width 187 height 34
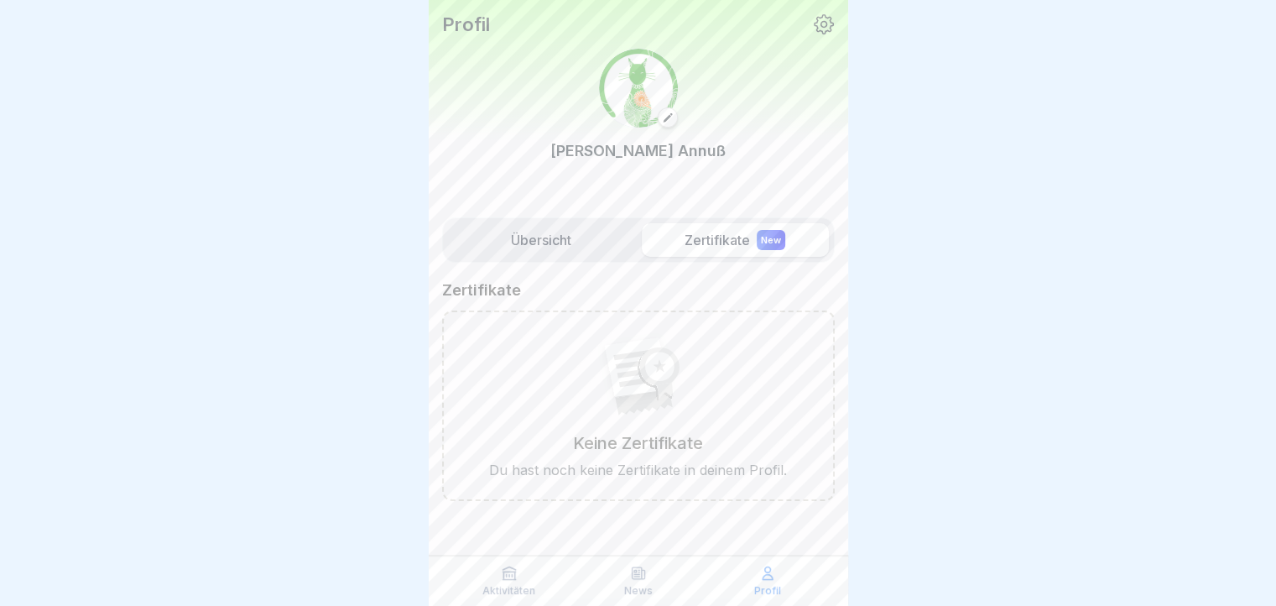
scroll to position [13, 0]
click at [570, 223] on label "Übersicht" at bounding box center [541, 240] width 187 height 34
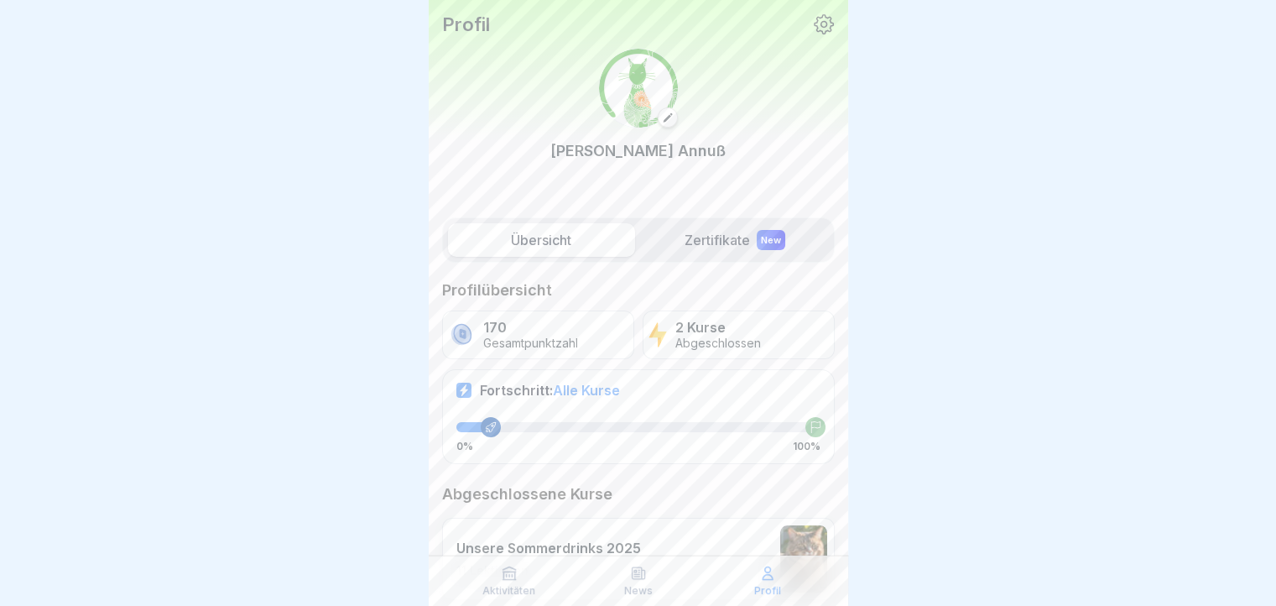
click at [624, 569] on div "News" at bounding box center [638, 580] width 121 height 32
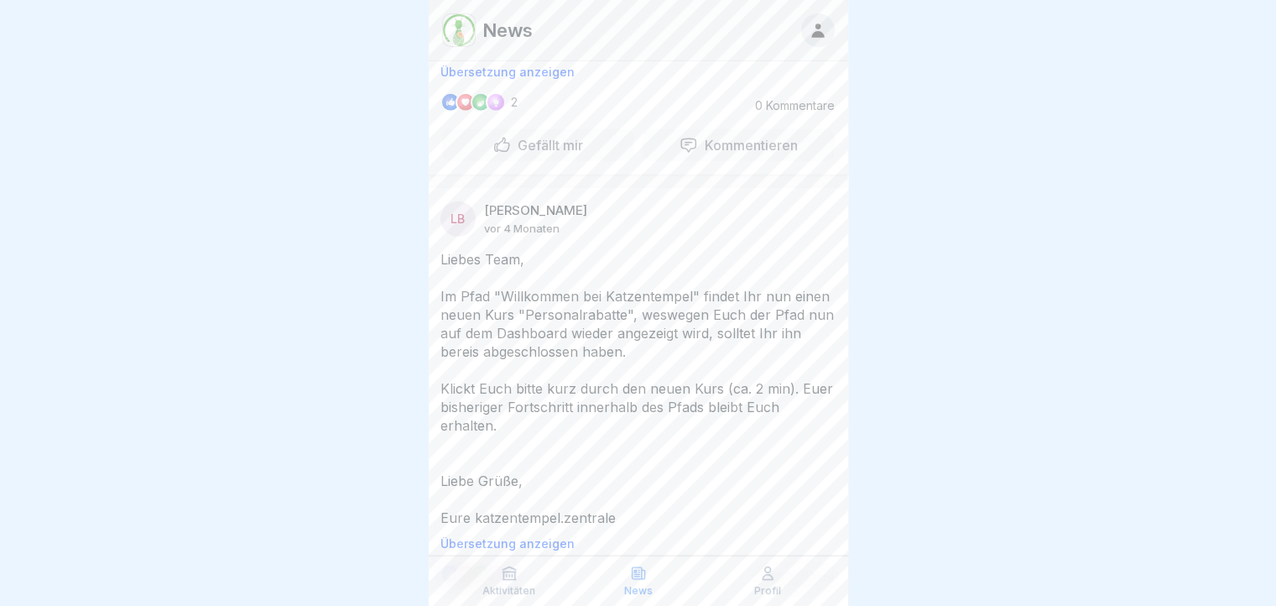
scroll to position [4531, 0]
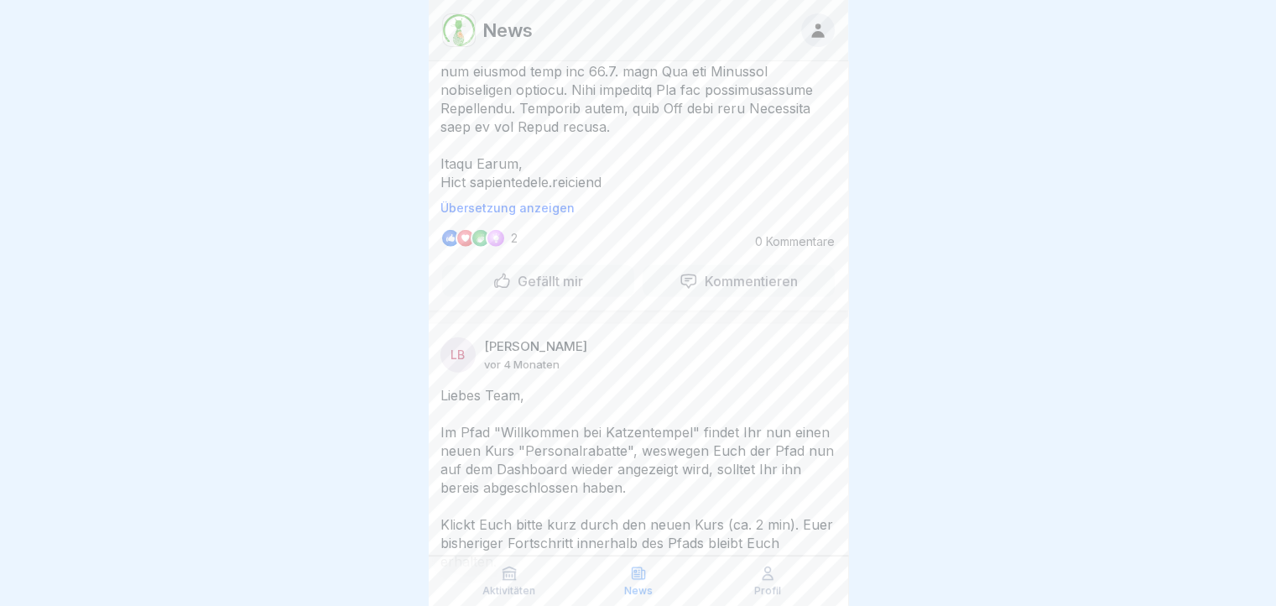
click at [501, 570] on icon at bounding box center [509, 572] width 17 height 17
